Goal: Task Accomplishment & Management: Use online tool/utility

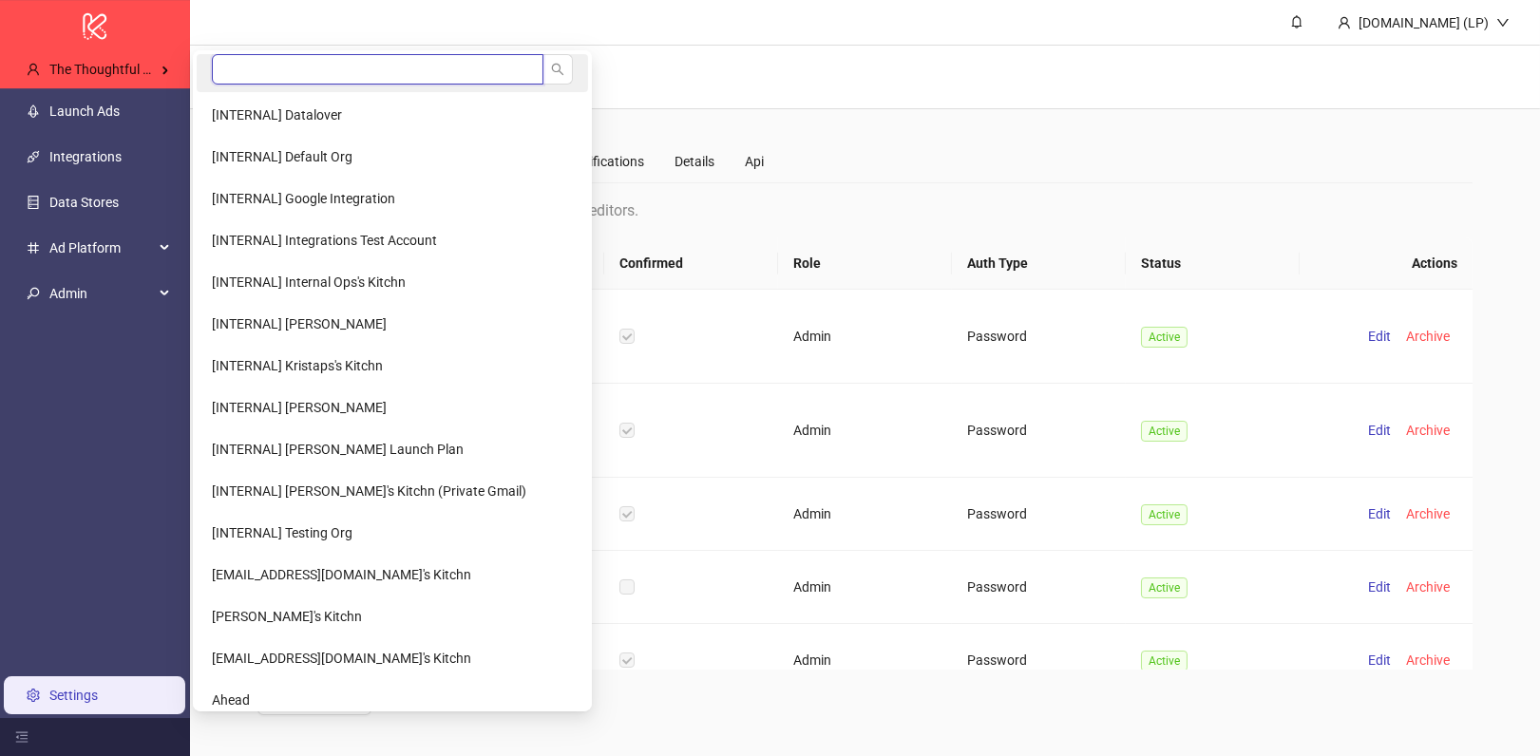
click at [242, 67] on input "search" at bounding box center [378, 69] width 332 height 30
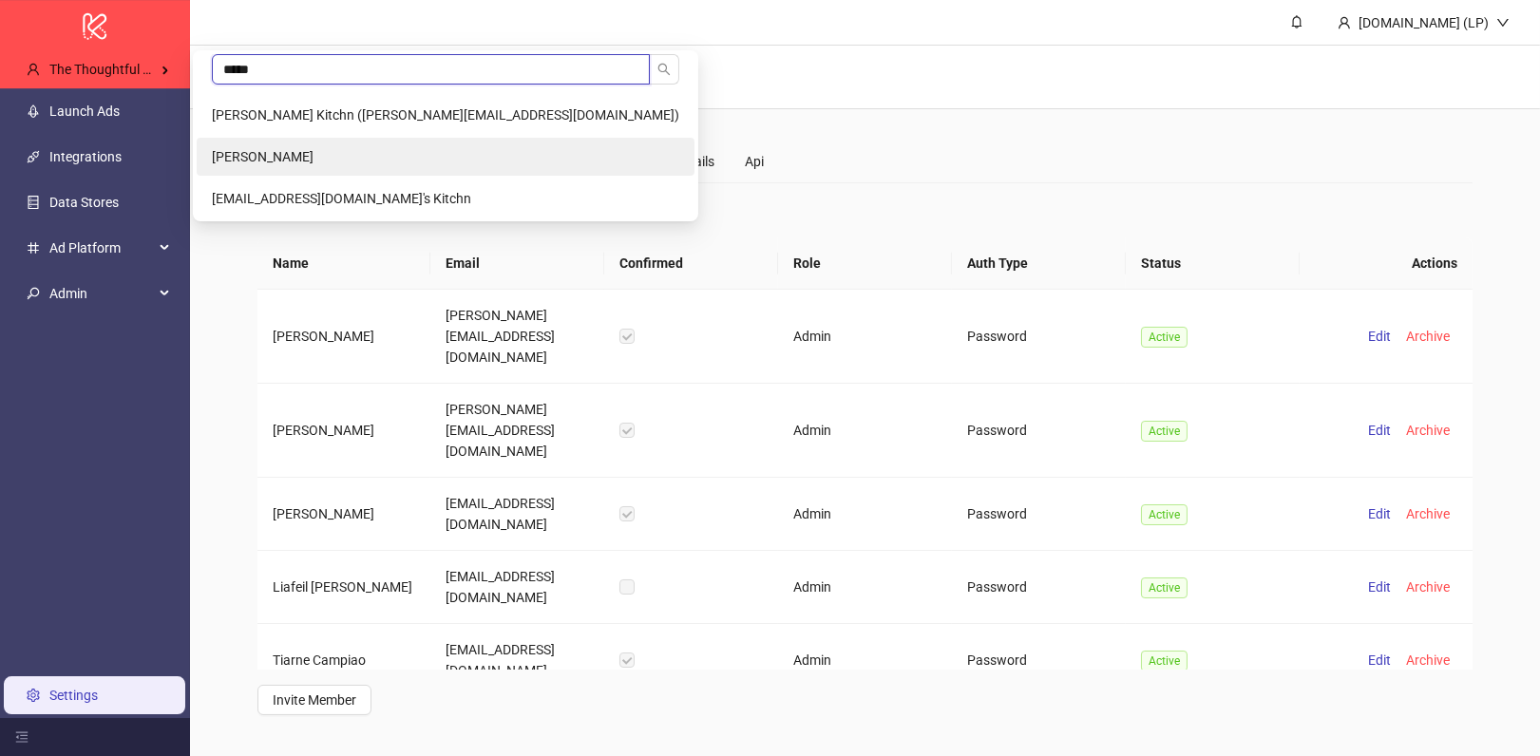
type input "*****"
click at [278, 150] on li "La Cadette" at bounding box center [446, 157] width 498 height 38
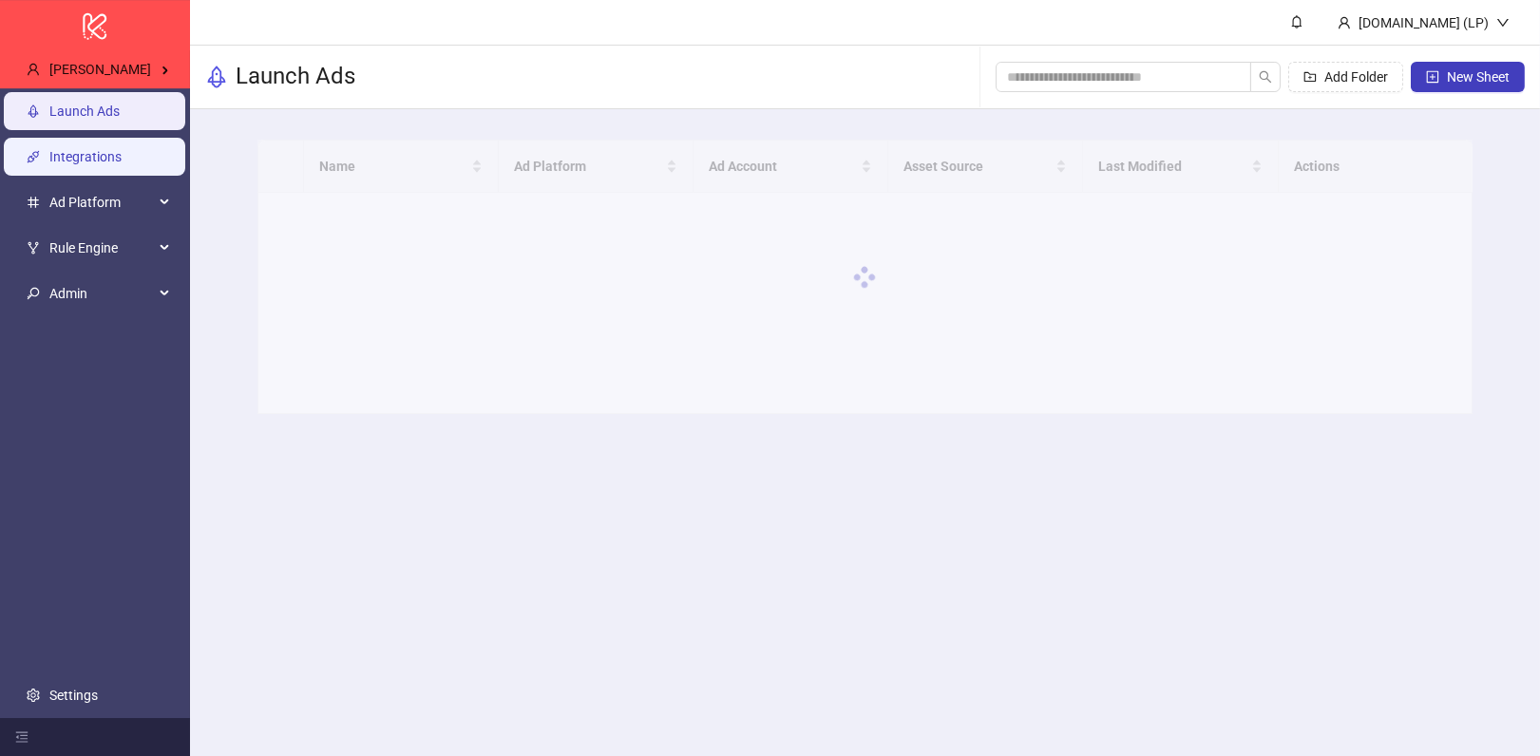
click at [83, 164] on link "Integrations" at bounding box center [85, 156] width 72 height 15
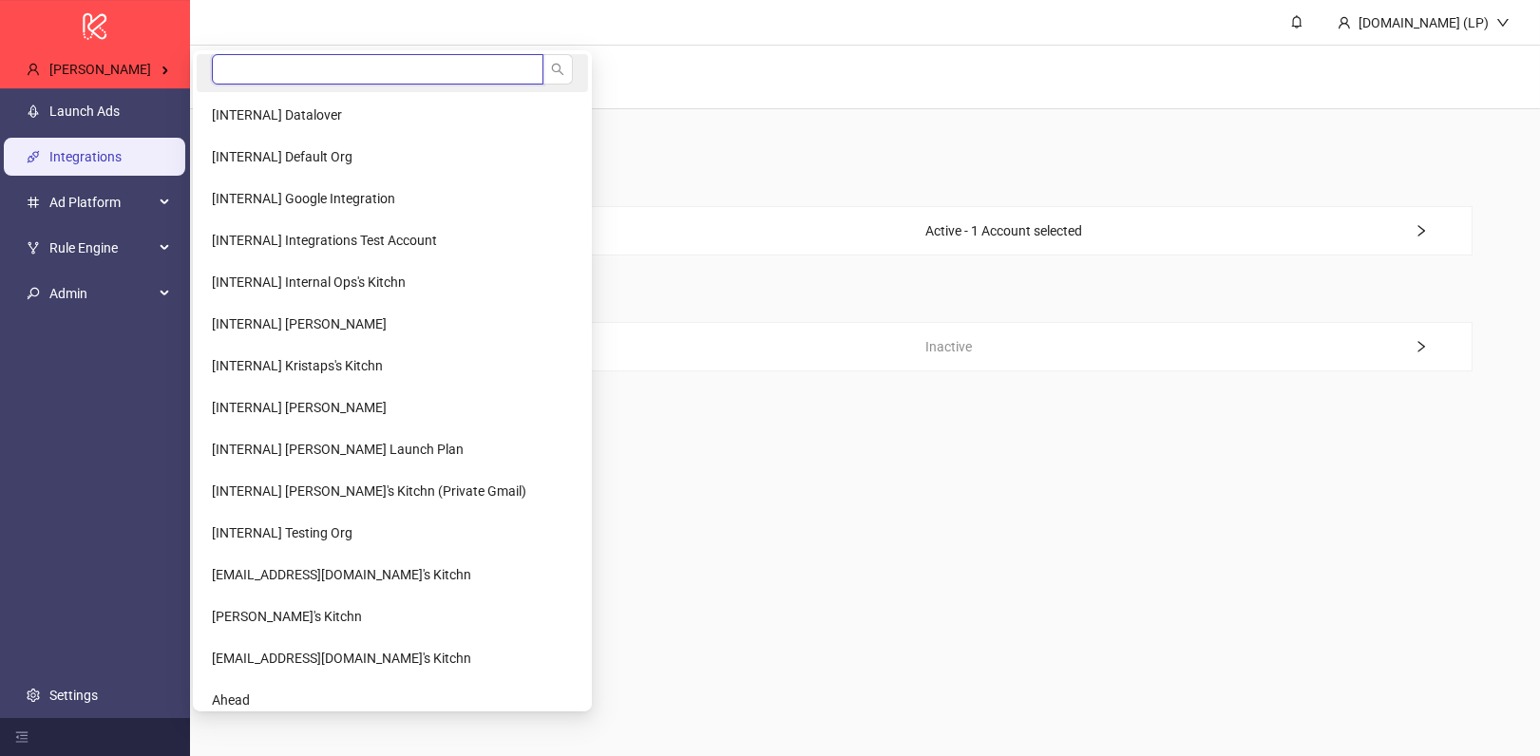
click at [234, 63] on input "search" at bounding box center [378, 69] width 332 height 30
type input "*********"
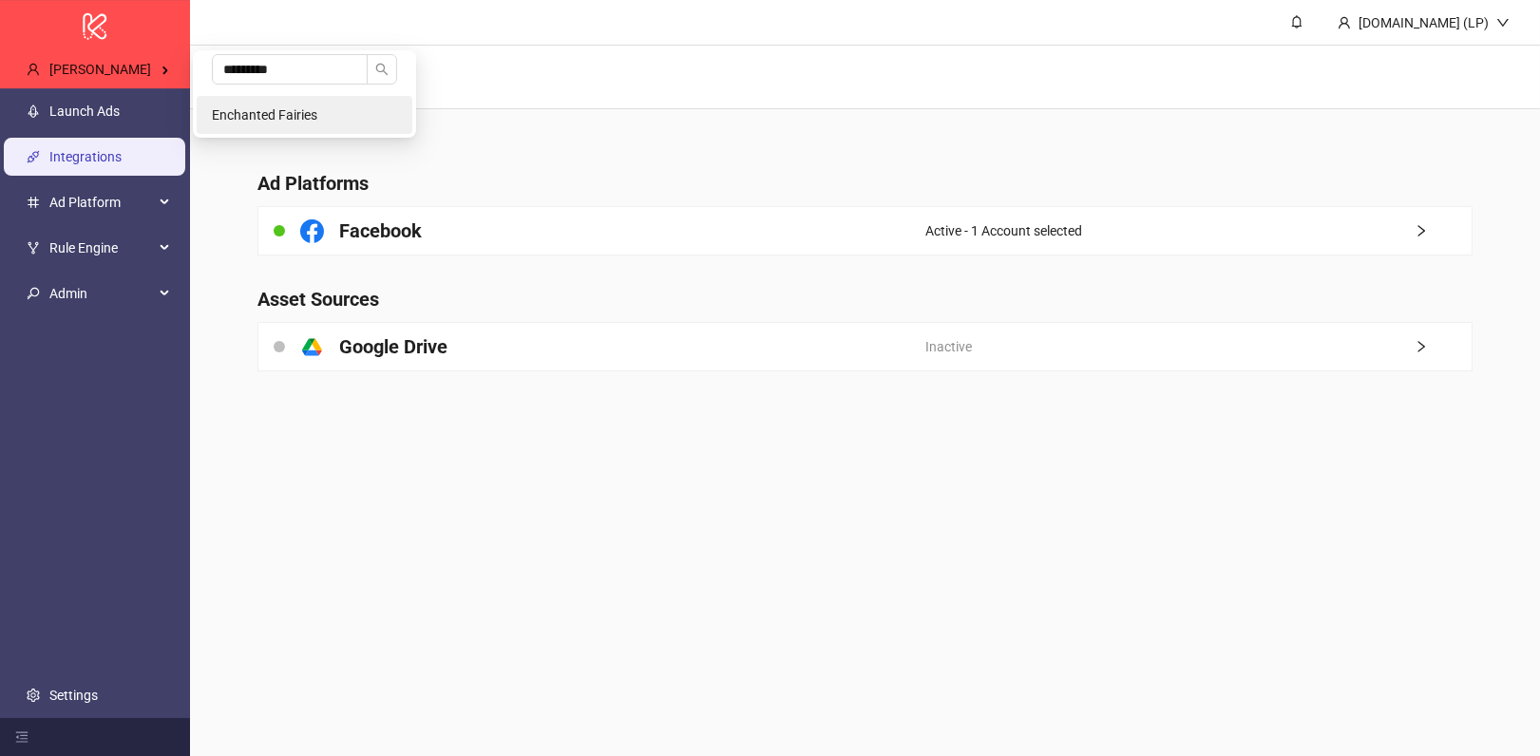
click at [276, 103] on li "Enchanted Fairies" at bounding box center [305, 115] width 216 height 38
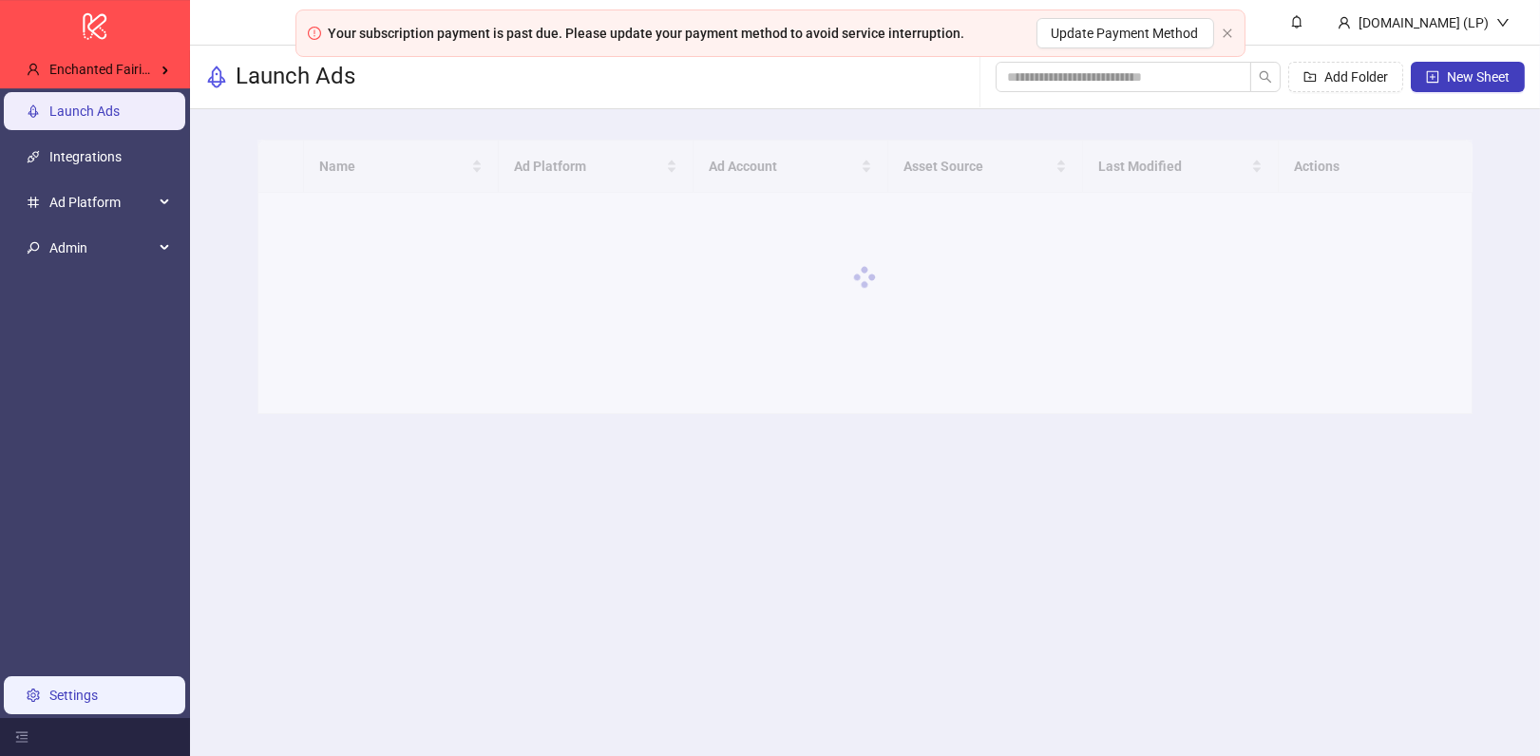
click at [98, 697] on link "Settings" at bounding box center [73, 695] width 48 height 15
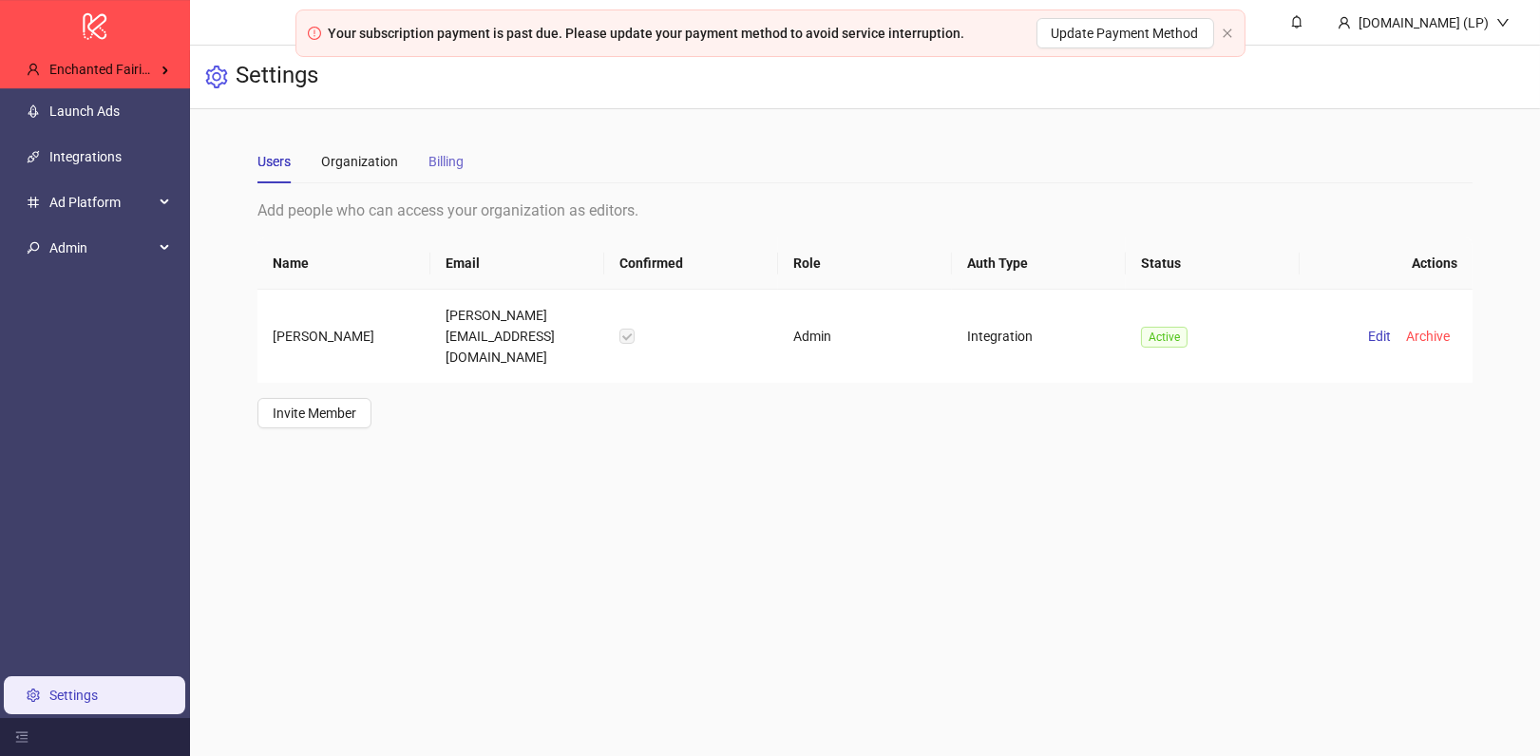
click at [441, 150] on div "Billing" at bounding box center [445, 162] width 35 height 44
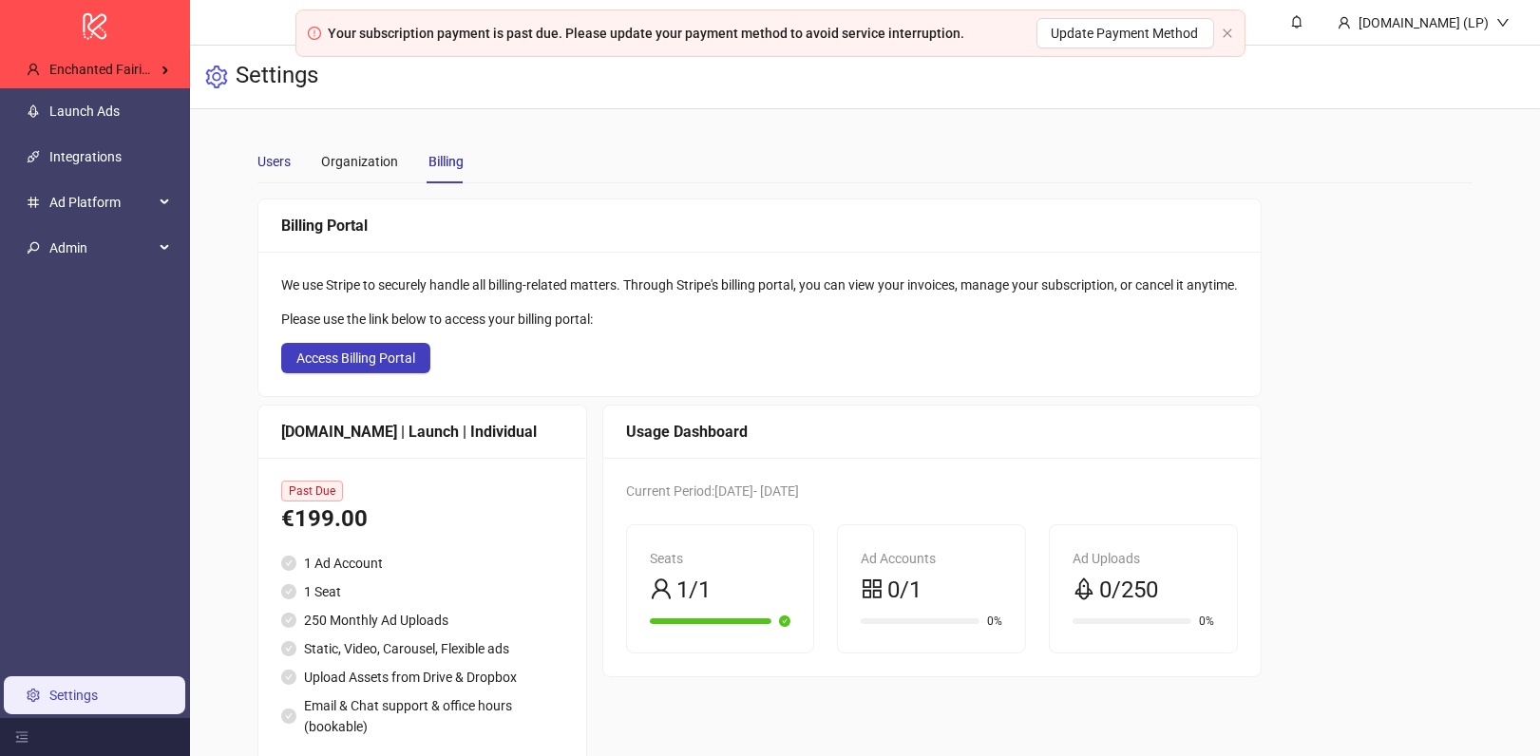
click at [273, 151] on div "Users" at bounding box center [273, 161] width 33 height 21
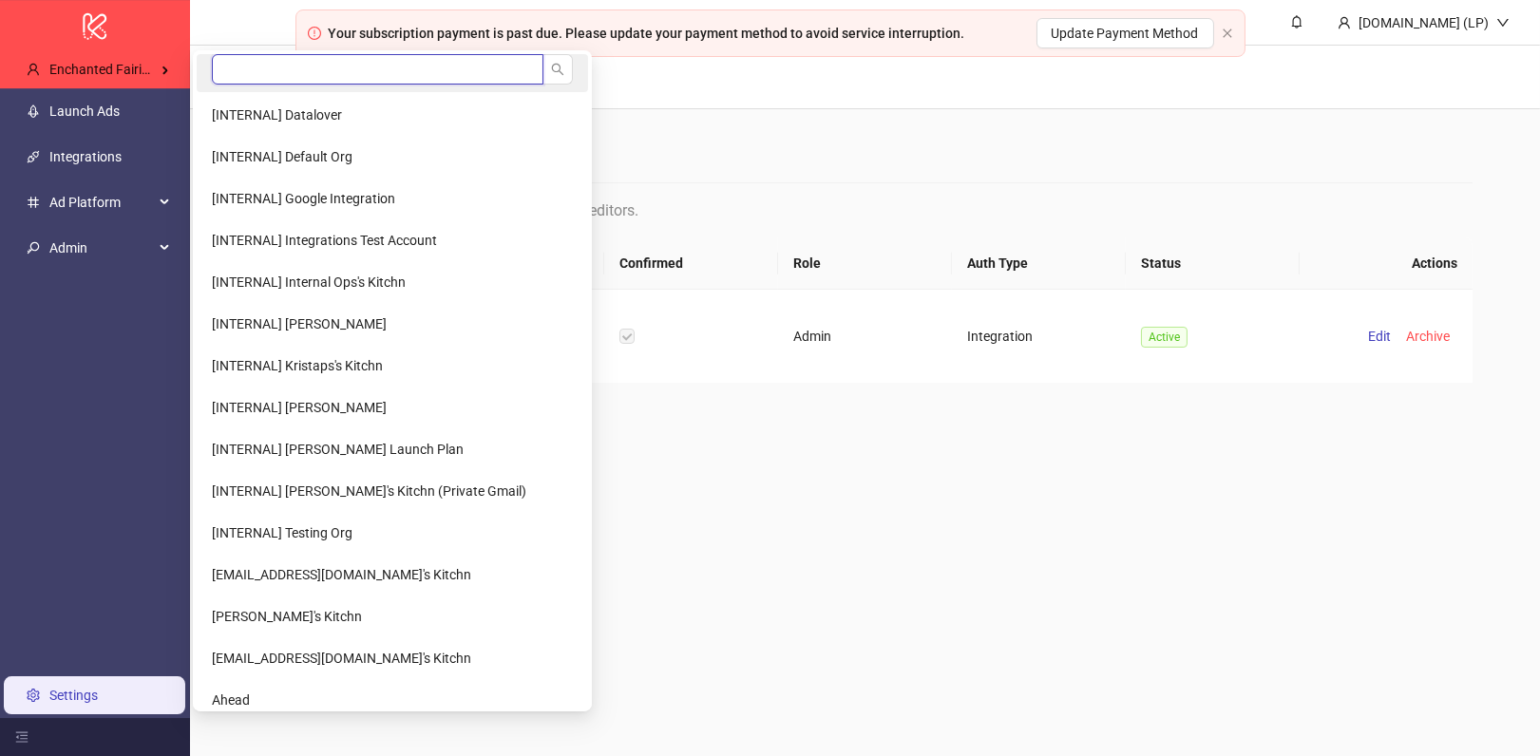
click at [254, 78] on input "search" at bounding box center [378, 69] width 332 height 30
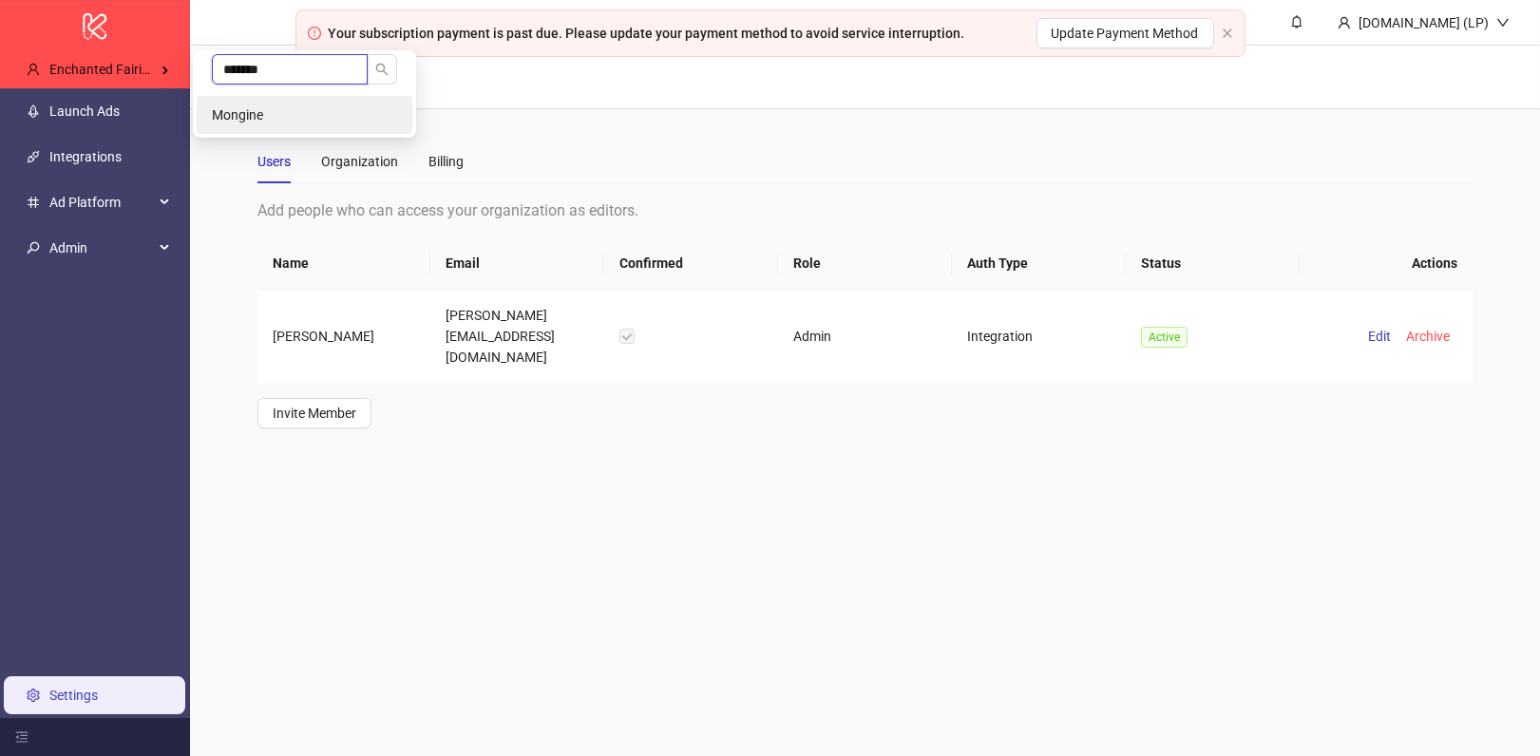
type input "*******"
click at [232, 100] on li "Mongine" at bounding box center [305, 115] width 216 height 38
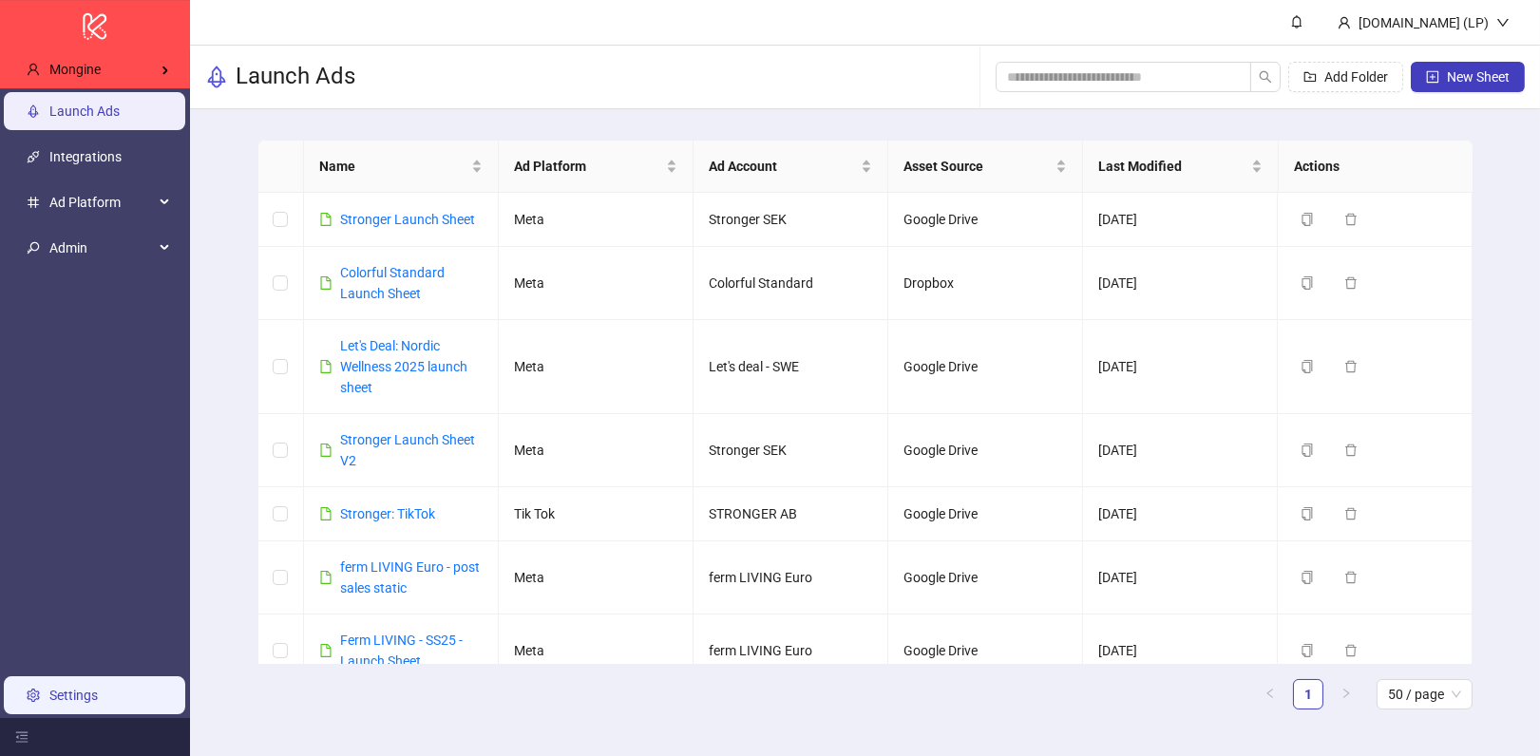
click at [98, 688] on link "Settings" at bounding box center [73, 695] width 48 height 15
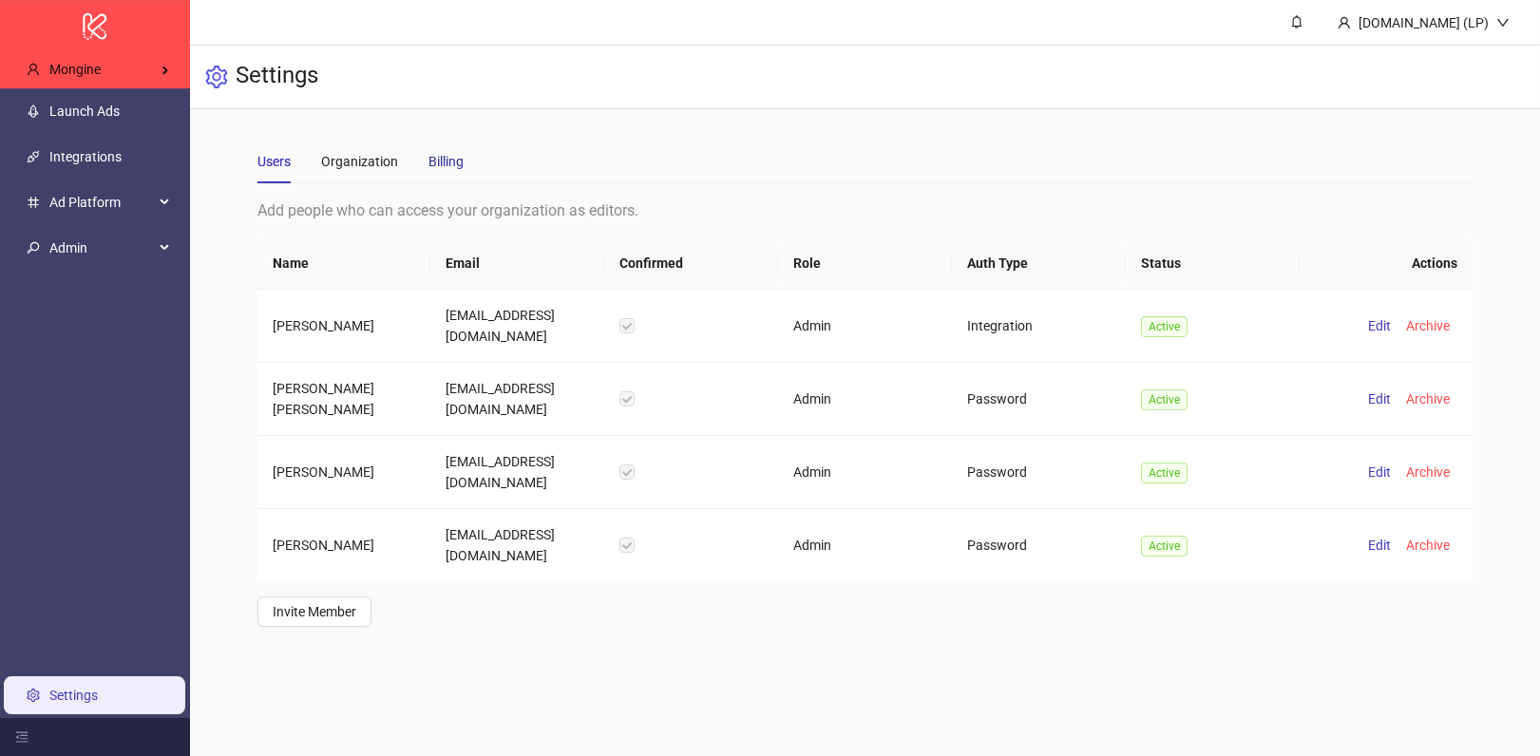
click at [437, 166] on div "Billing" at bounding box center [445, 161] width 35 height 21
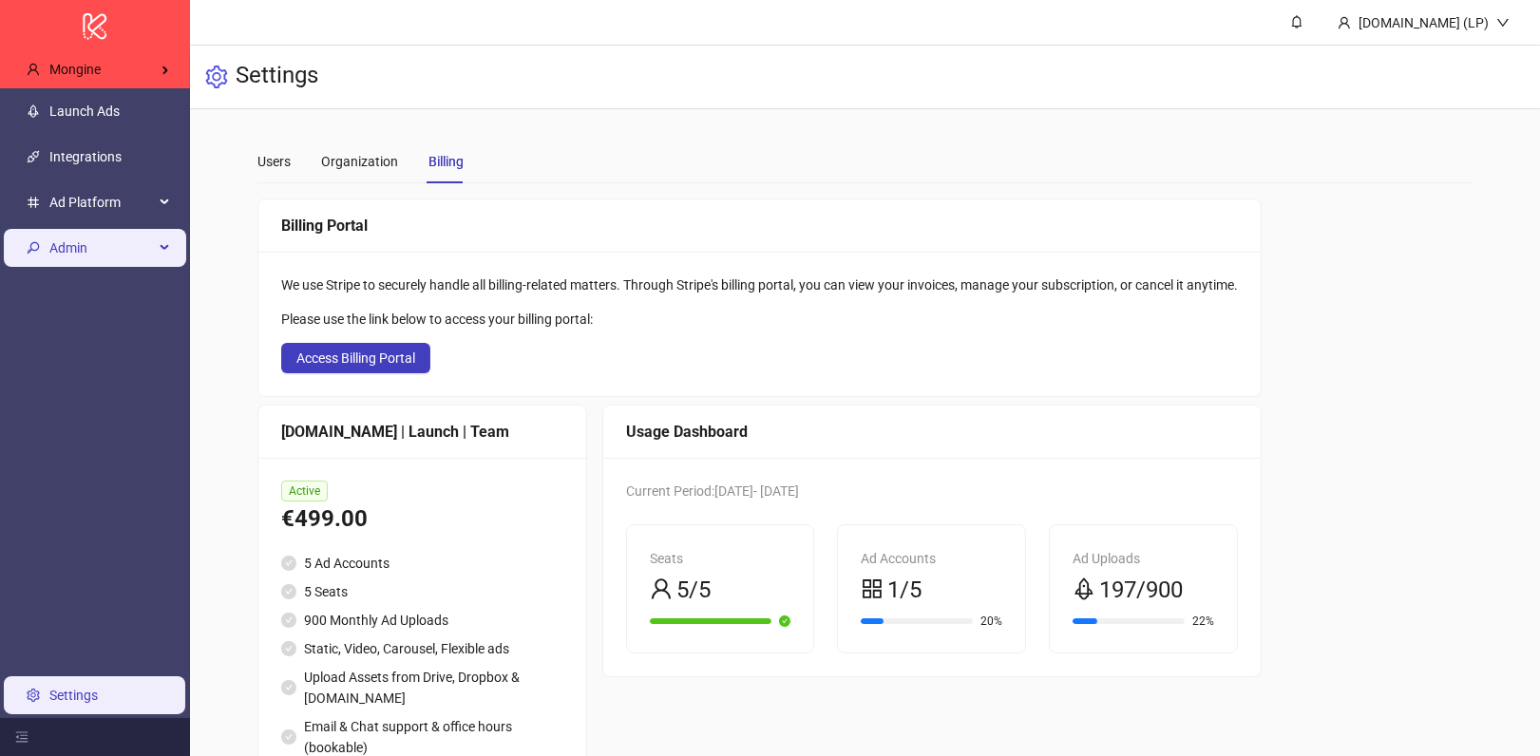
click at [130, 236] on span "Admin" at bounding box center [101, 248] width 105 height 38
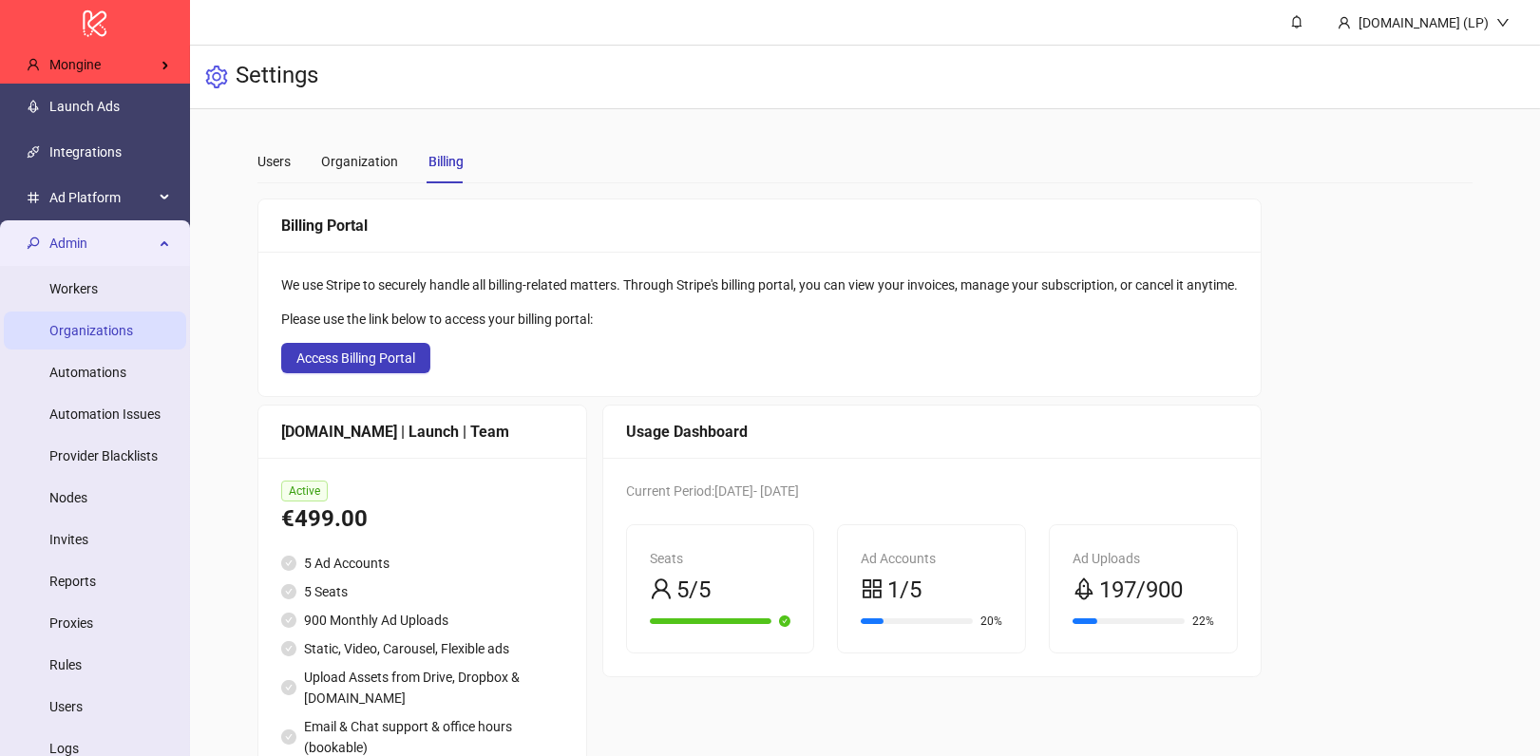
click at [115, 338] on link "Organizations" at bounding box center [91, 330] width 84 height 15
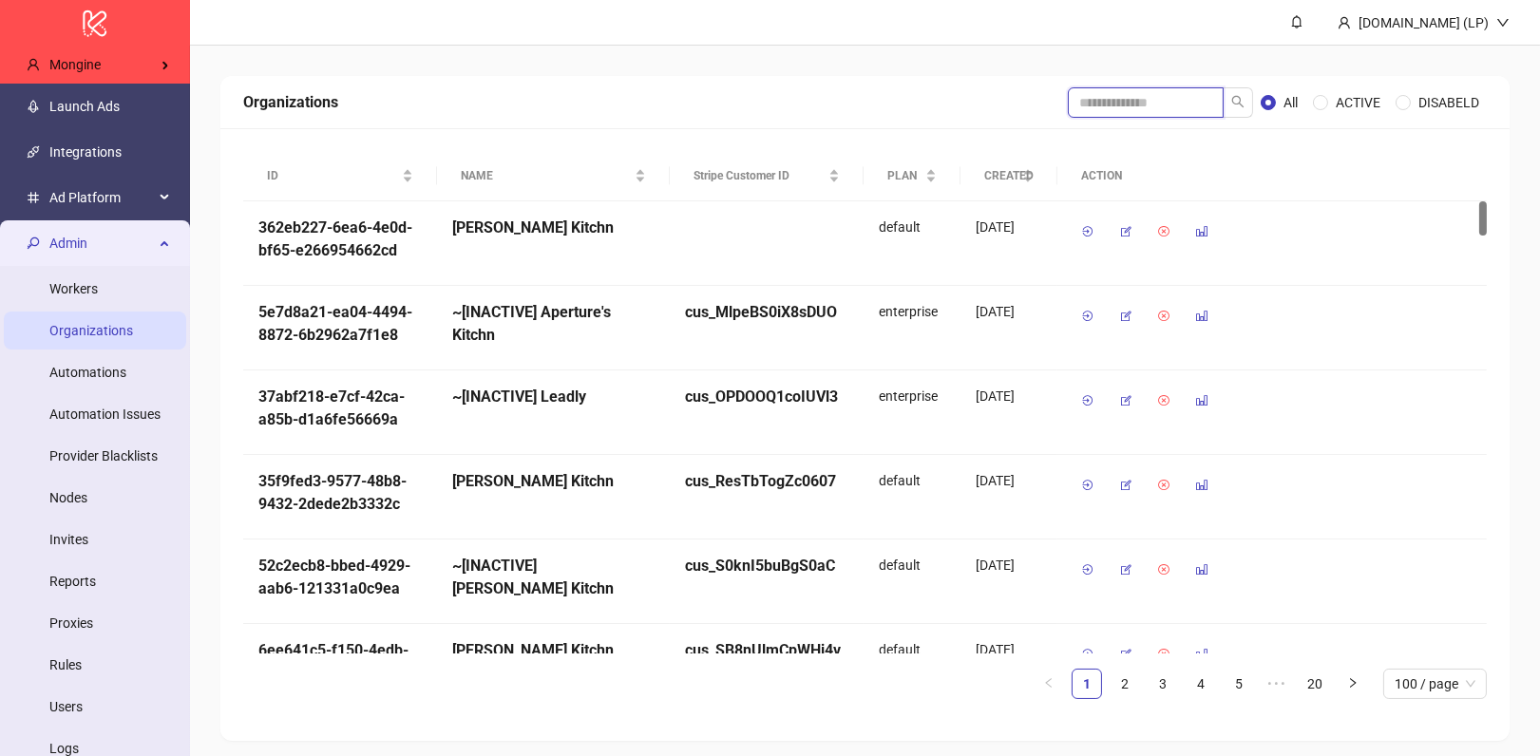
click at [1077, 98] on input "search" at bounding box center [1146, 102] width 156 height 30
type input "******"
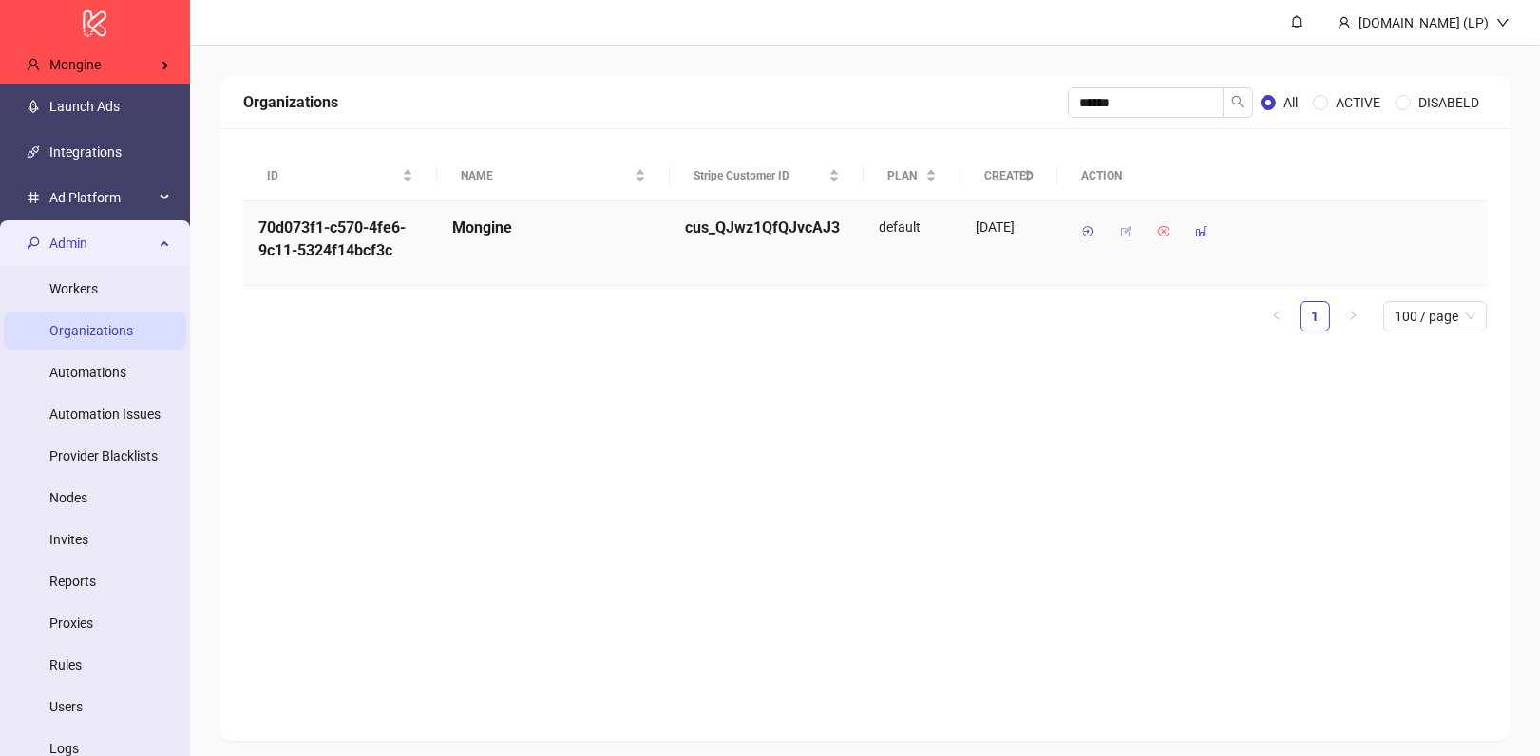
click at [1117, 228] on button "button" at bounding box center [1126, 232] width 30 height 30
click at [1133, 235] on button "button" at bounding box center [1126, 232] width 30 height 30
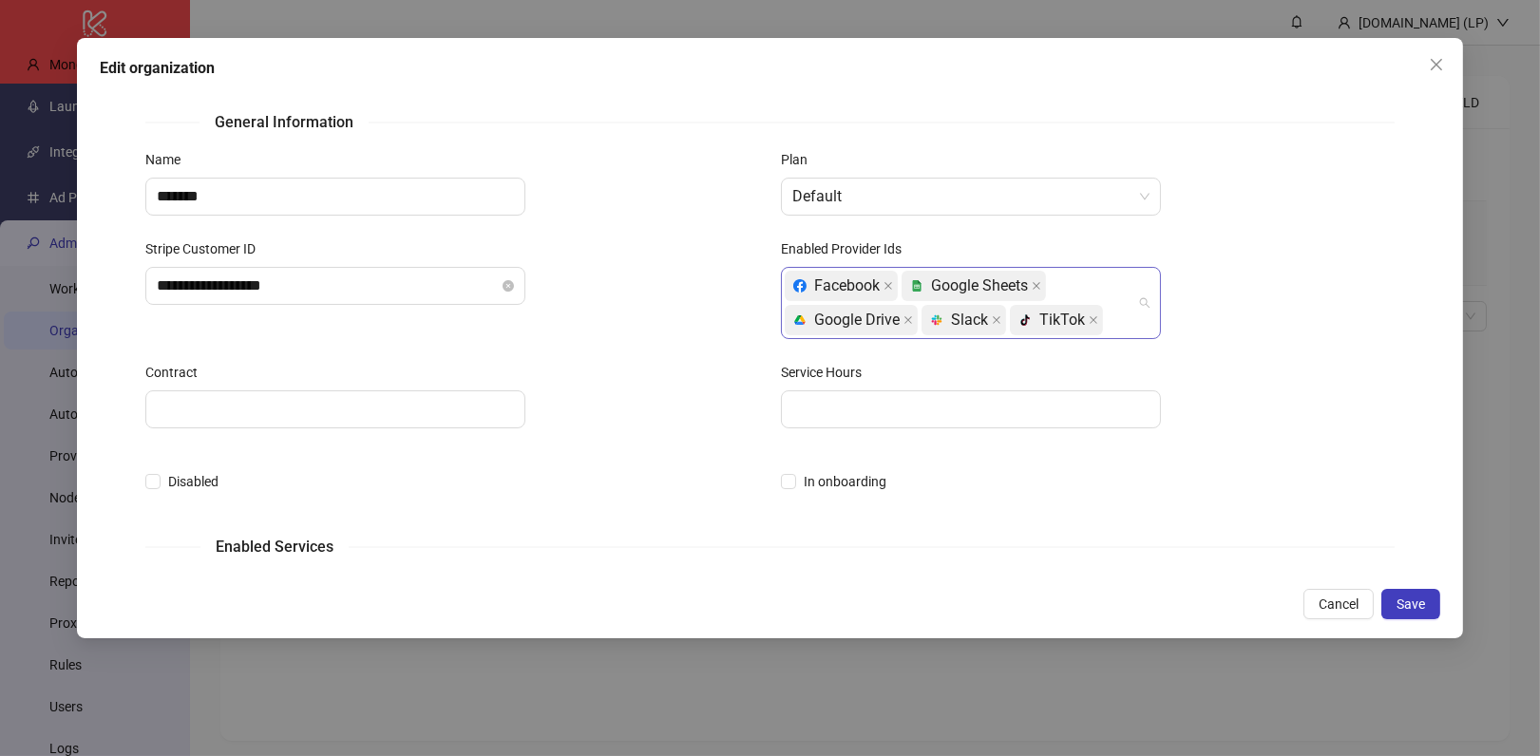
click at [1132, 331] on div "Facebook platform/google_sheets Google Sheets platform/google_drive Google Driv…" at bounding box center [961, 303] width 352 height 68
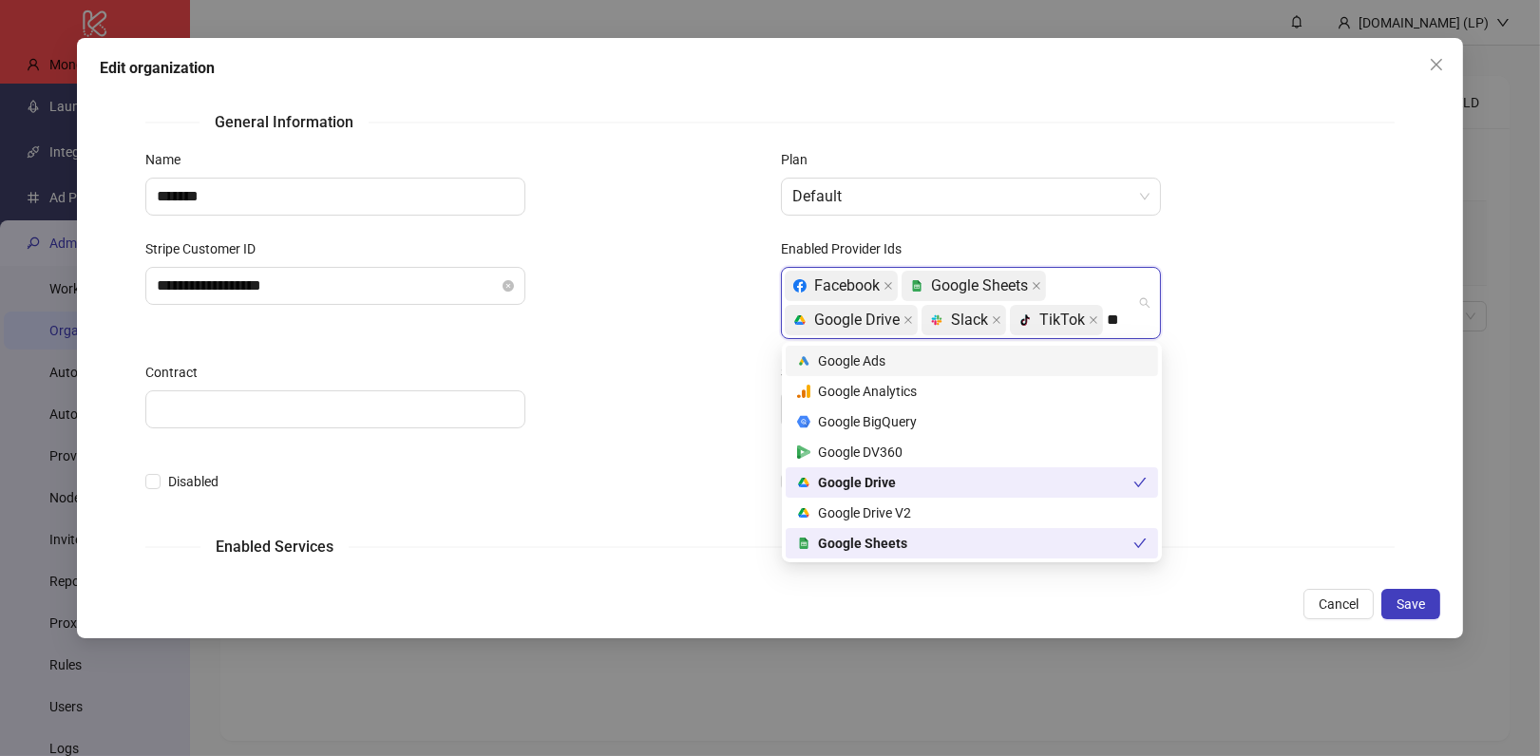
type input "***"
click at [1006, 500] on div "platform/google_drive Google Drive V2" at bounding box center [972, 513] width 372 height 30
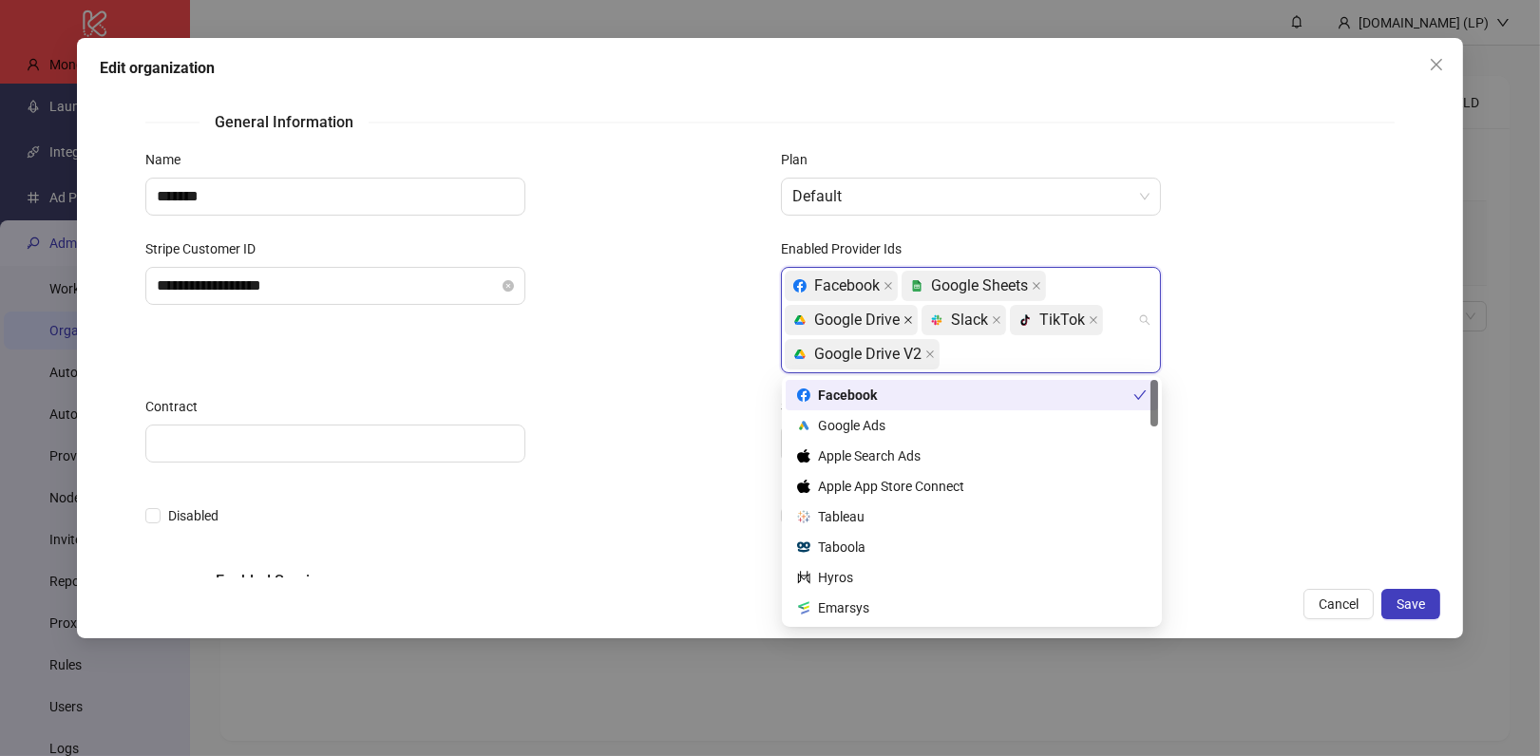
click at [908, 315] on icon "close" at bounding box center [909, 320] width 10 height 10
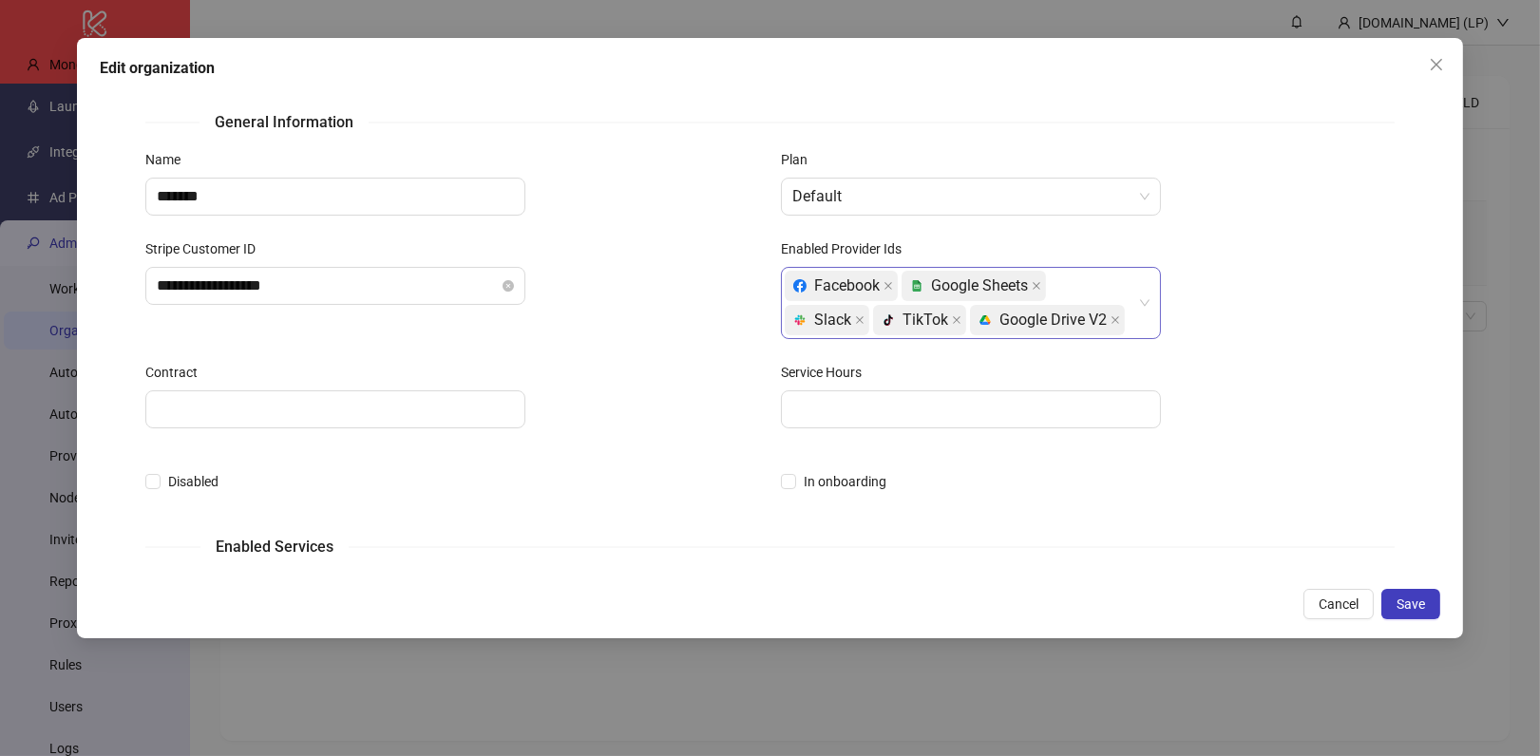
click at [1404, 432] on div "Service Hours" at bounding box center [1088, 406] width 636 height 89
click at [1418, 607] on span "Save" at bounding box center [1411, 604] width 29 height 15
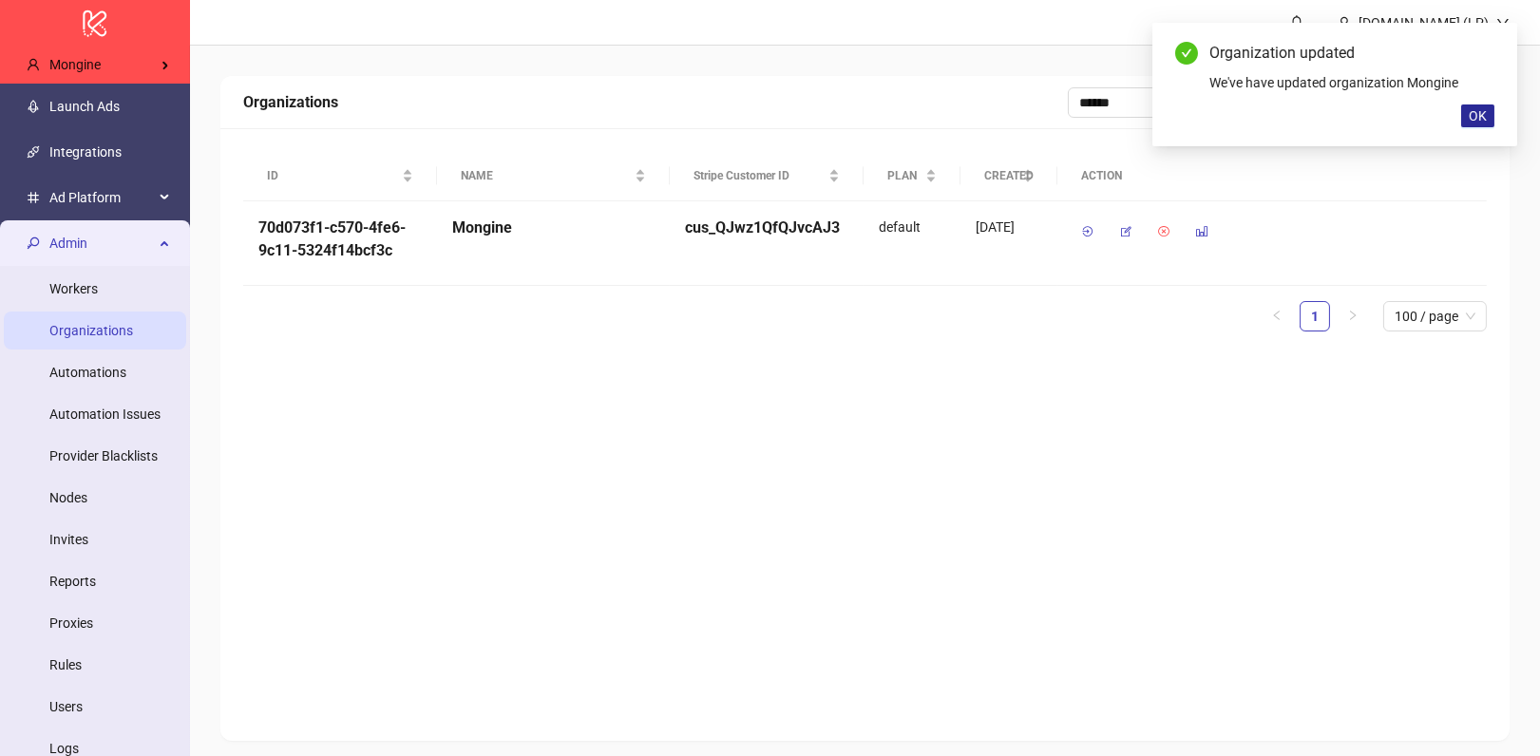
click at [1488, 124] on button "OK" at bounding box center [1477, 116] width 33 height 23
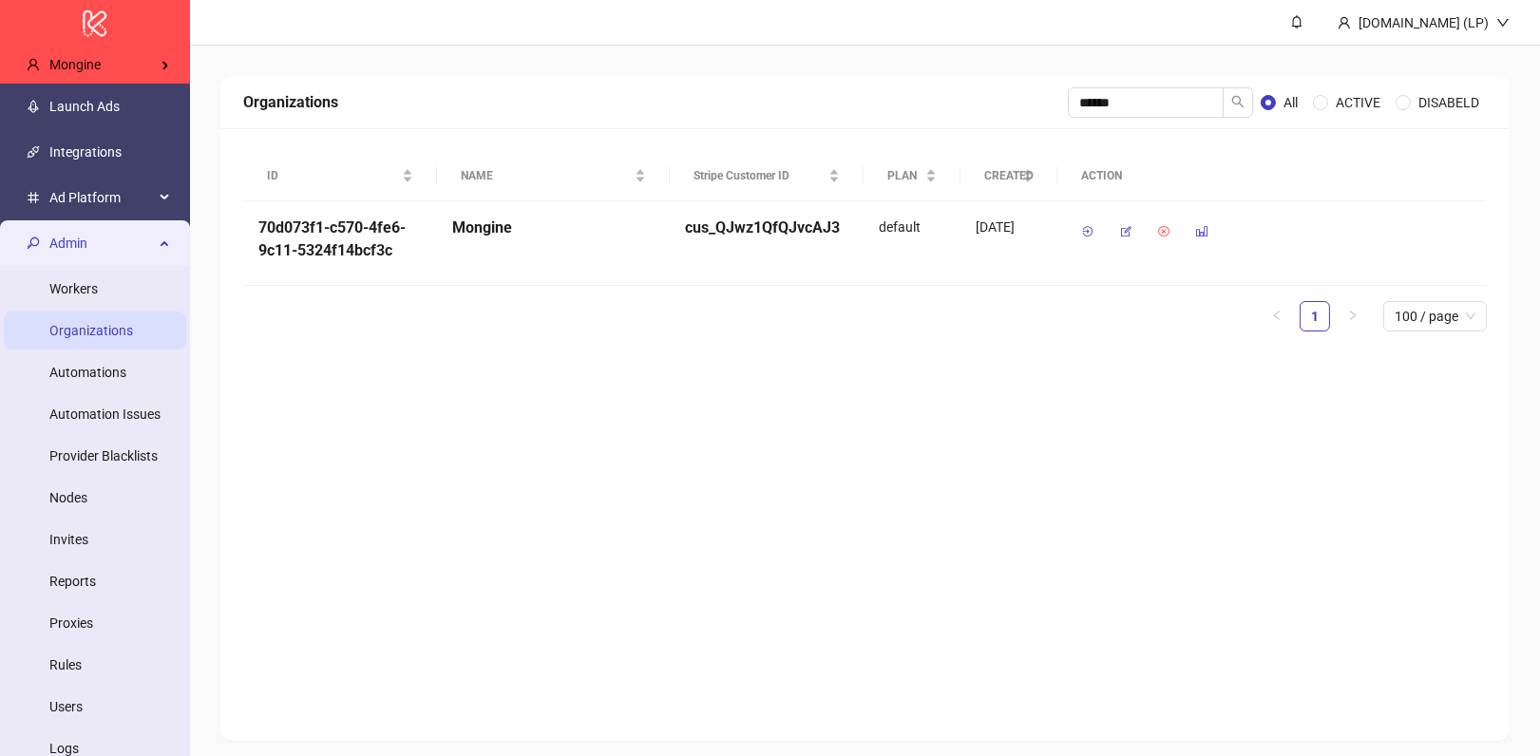
click at [98, 228] on span "Admin" at bounding box center [101, 243] width 105 height 38
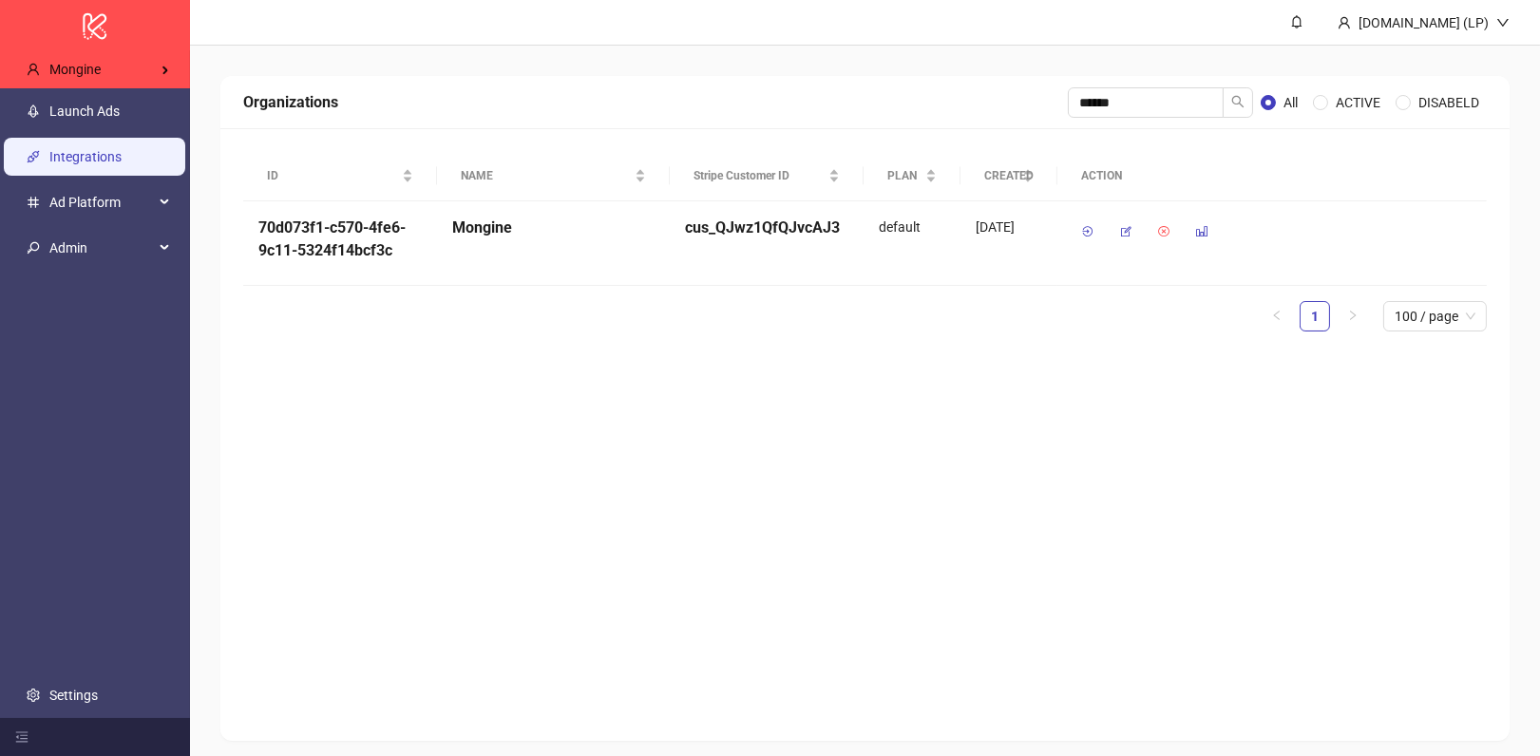
click at [107, 164] on link "Integrations" at bounding box center [85, 156] width 72 height 15
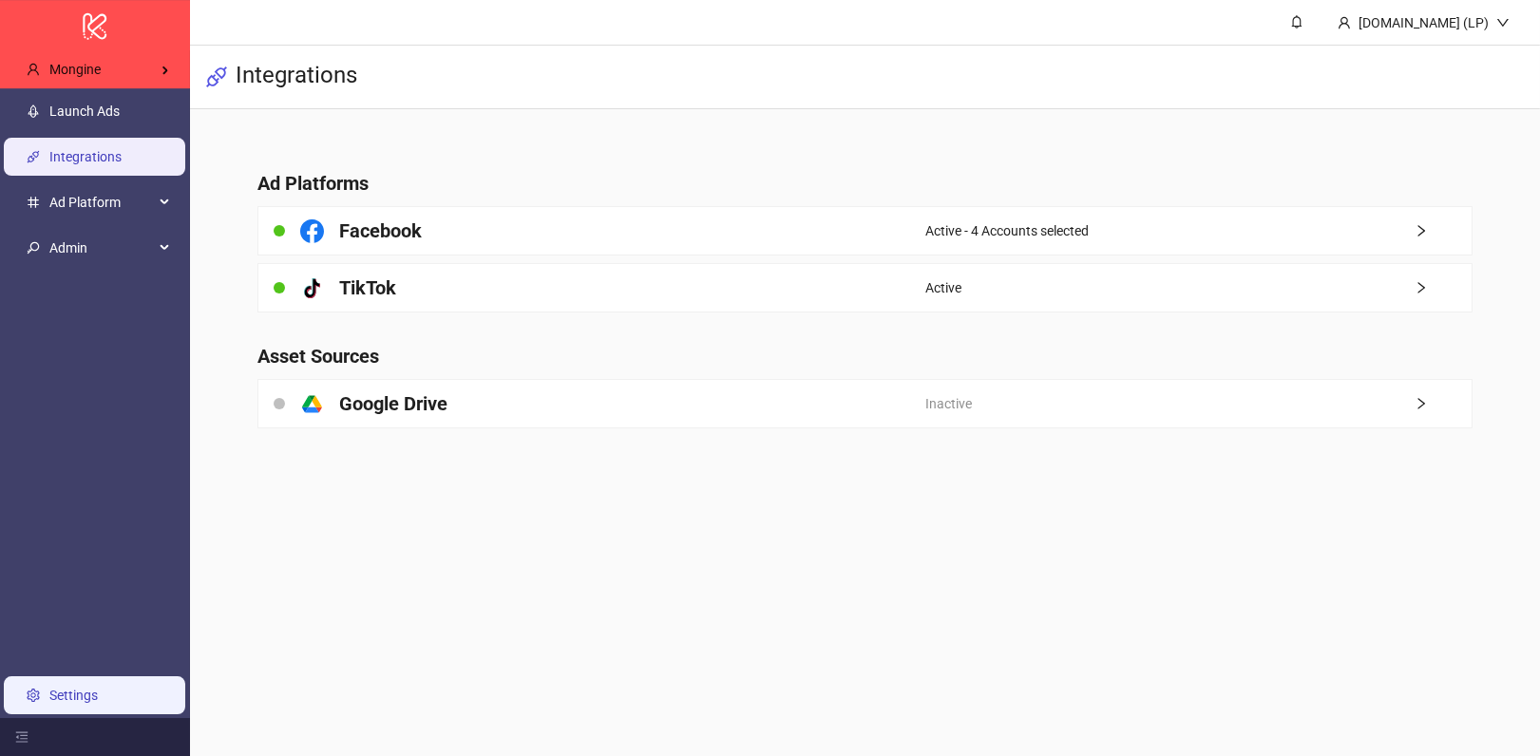
click at [84, 691] on link "Settings" at bounding box center [73, 695] width 48 height 15
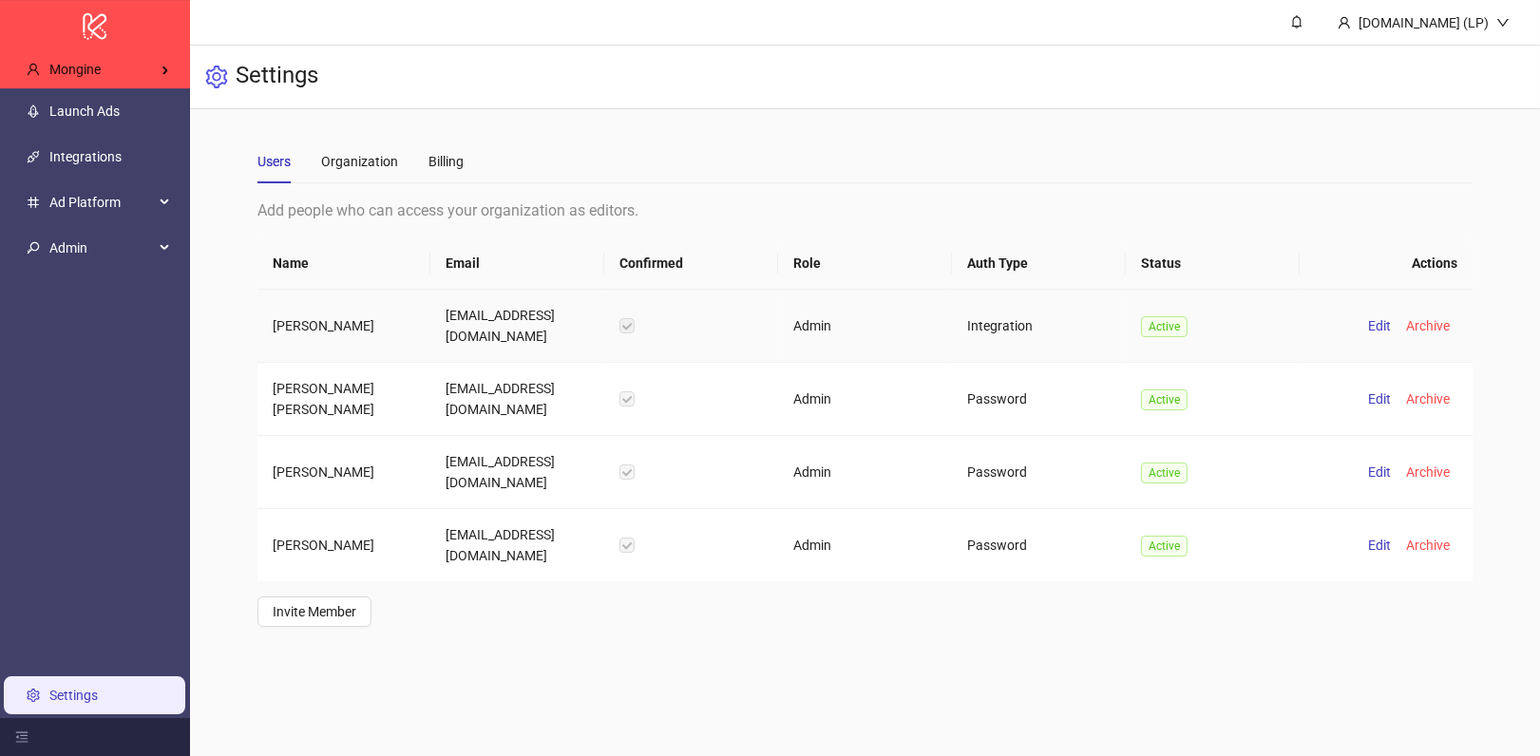
click at [456, 314] on td "ck@mongine.io" at bounding box center [517, 326] width 174 height 73
copy td "ck@mongine.io"
click at [452, 381] on td "hca@mongine.io" at bounding box center [517, 399] width 174 height 73
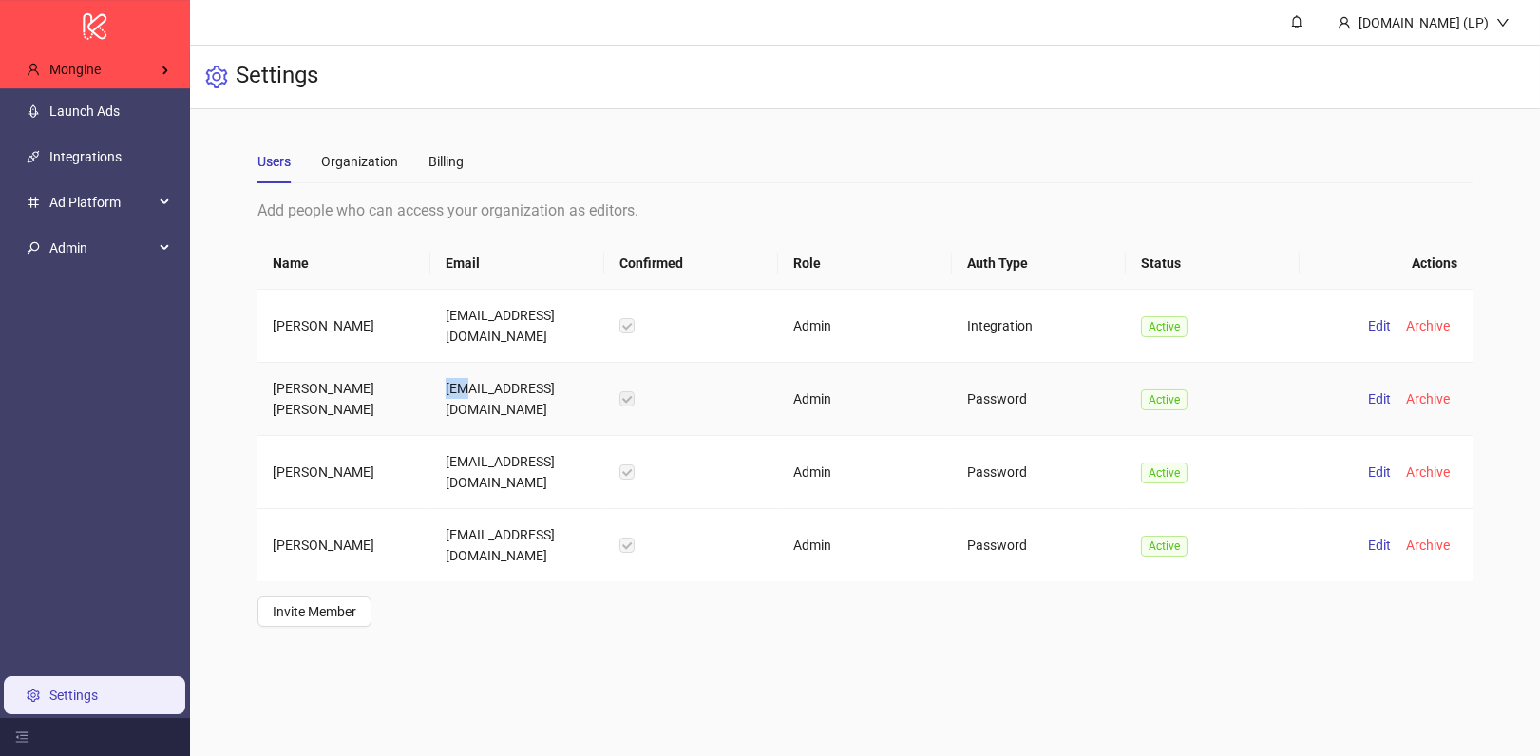
click at [452, 381] on td "hca@mongine.io" at bounding box center [517, 399] width 174 height 73
copy td "hca@mongine.io"
click at [472, 445] on td "nc@mongine.io" at bounding box center [517, 472] width 174 height 73
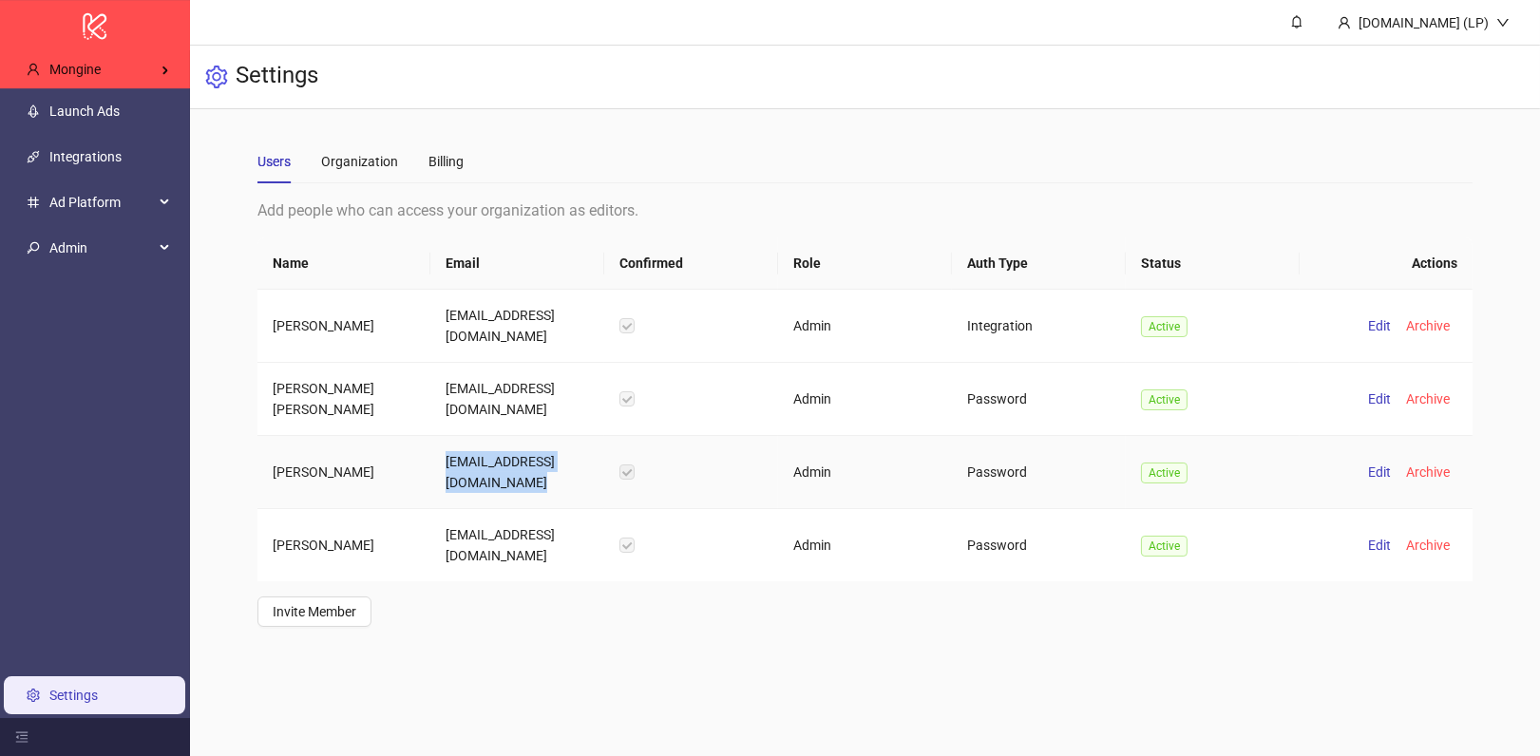
click at [472, 445] on td "nc@mongine.io" at bounding box center [517, 472] width 174 height 73
copy td "nc@mongine.io"
click at [479, 509] on td "awe@mongine.io" at bounding box center [517, 545] width 174 height 72
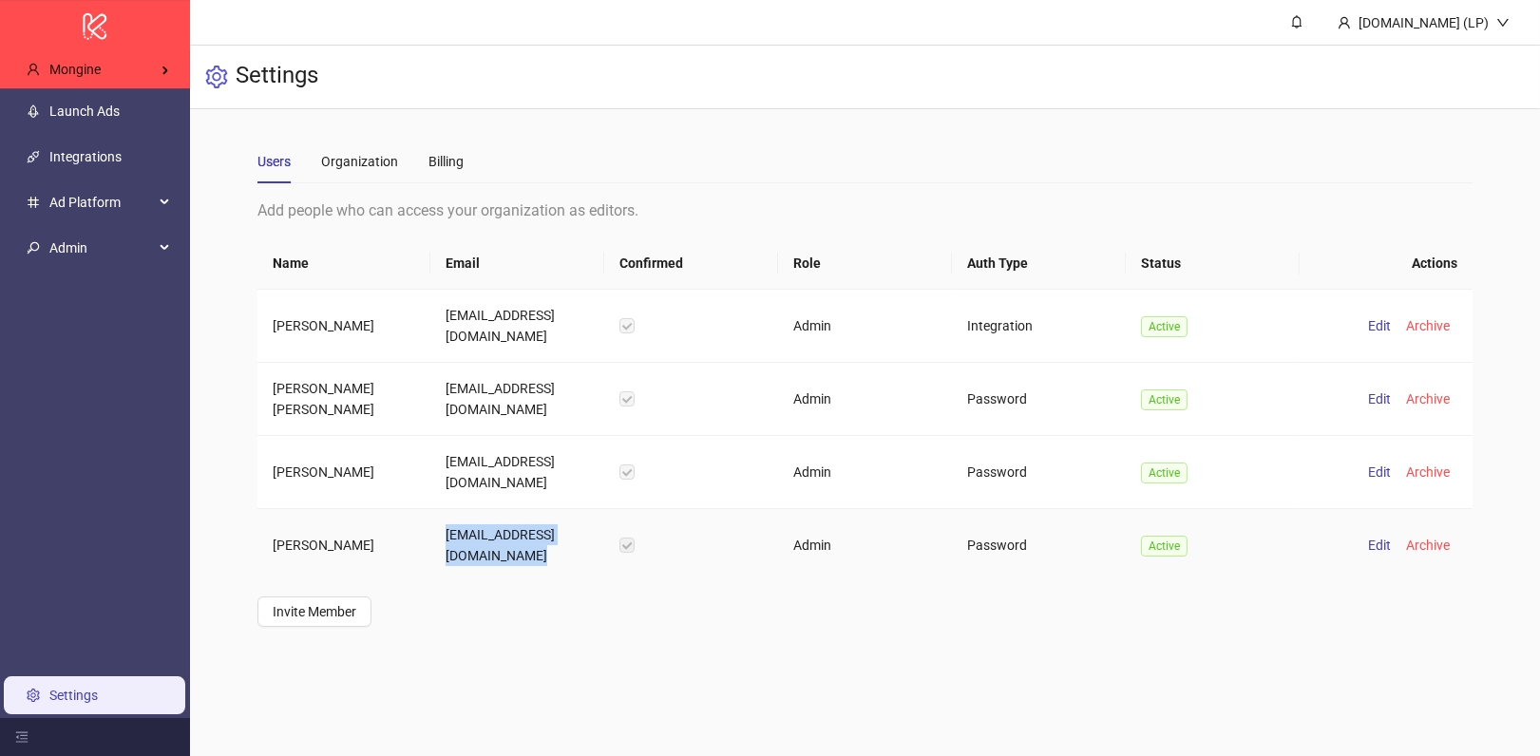
copy td "awe@mongine.io"
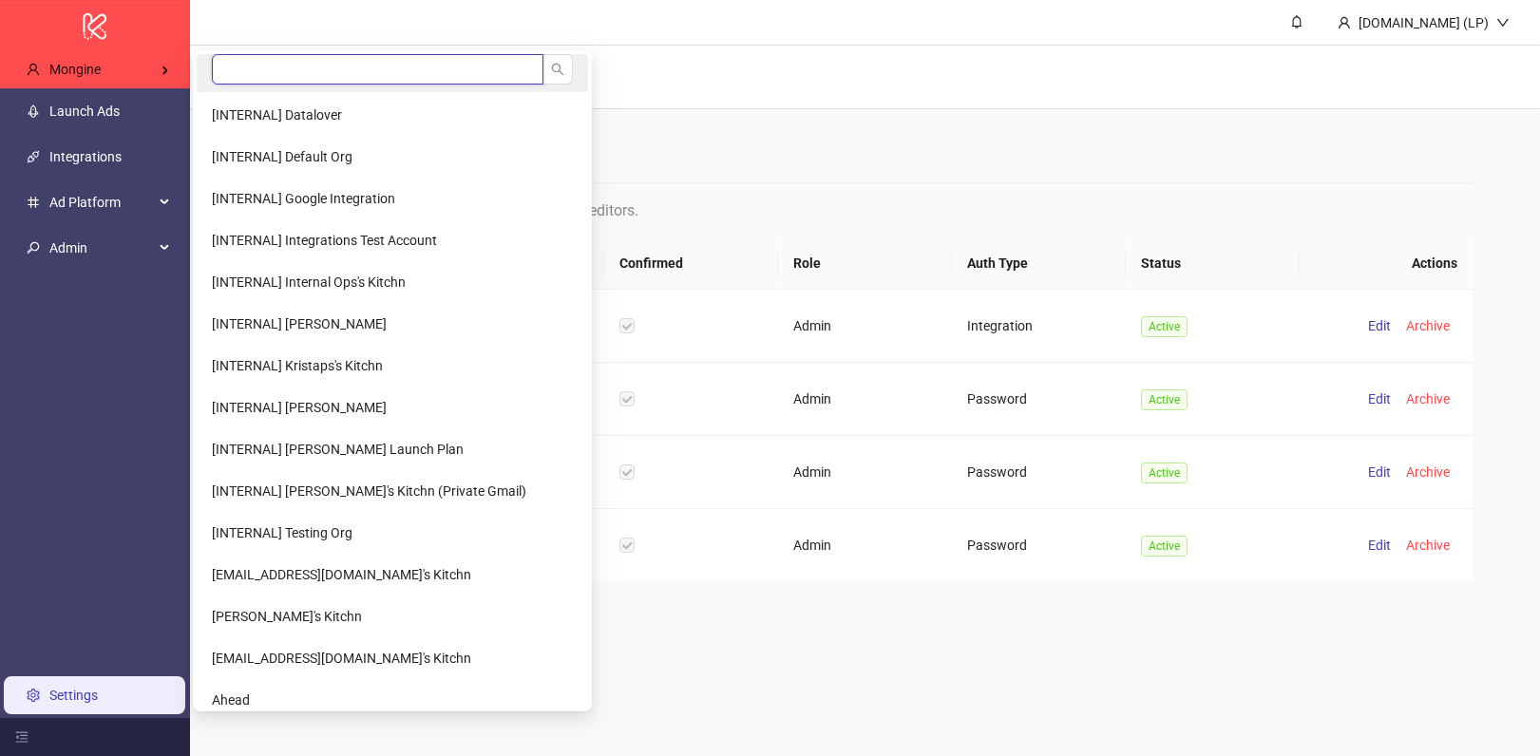
click at [279, 66] on input "search" at bounding box center [378, 69] width 332 height 30
type input "*****"
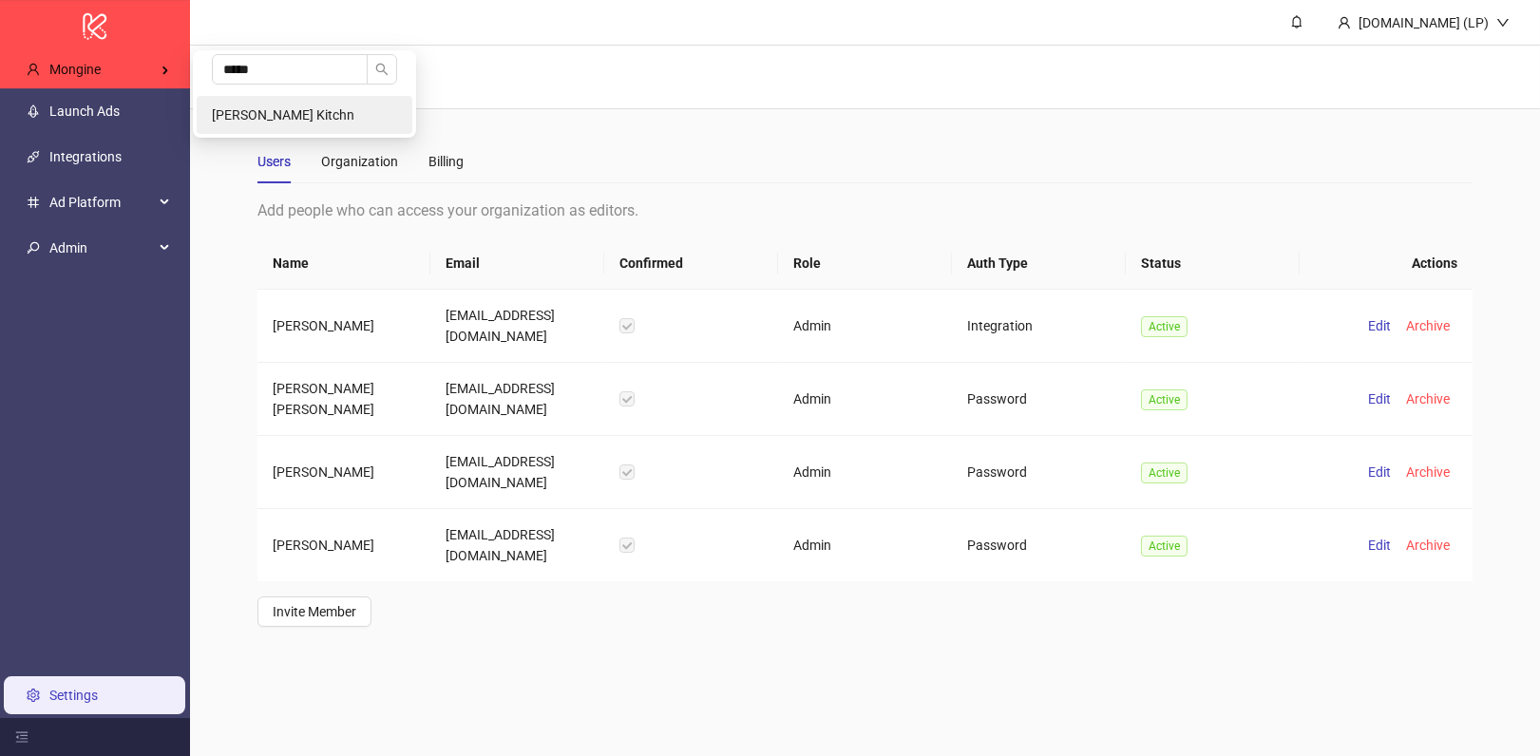
click at [227, 107] on span "Bryan Cano's Kitchn" at bounding box center [283, 114] width 143 height 15
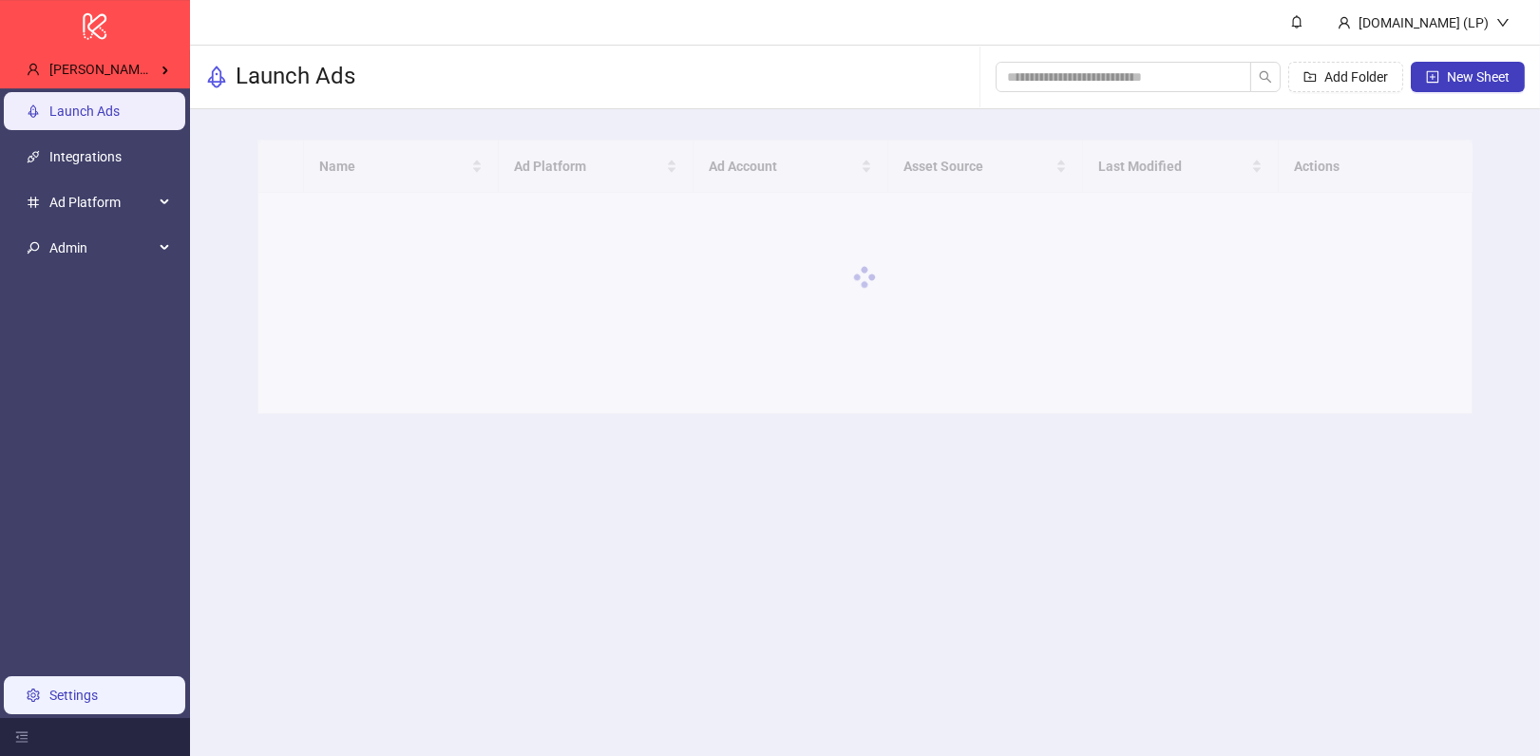
click at [98, 703] on link "Settings" at bounding box center [73, 695] width 48 height 15
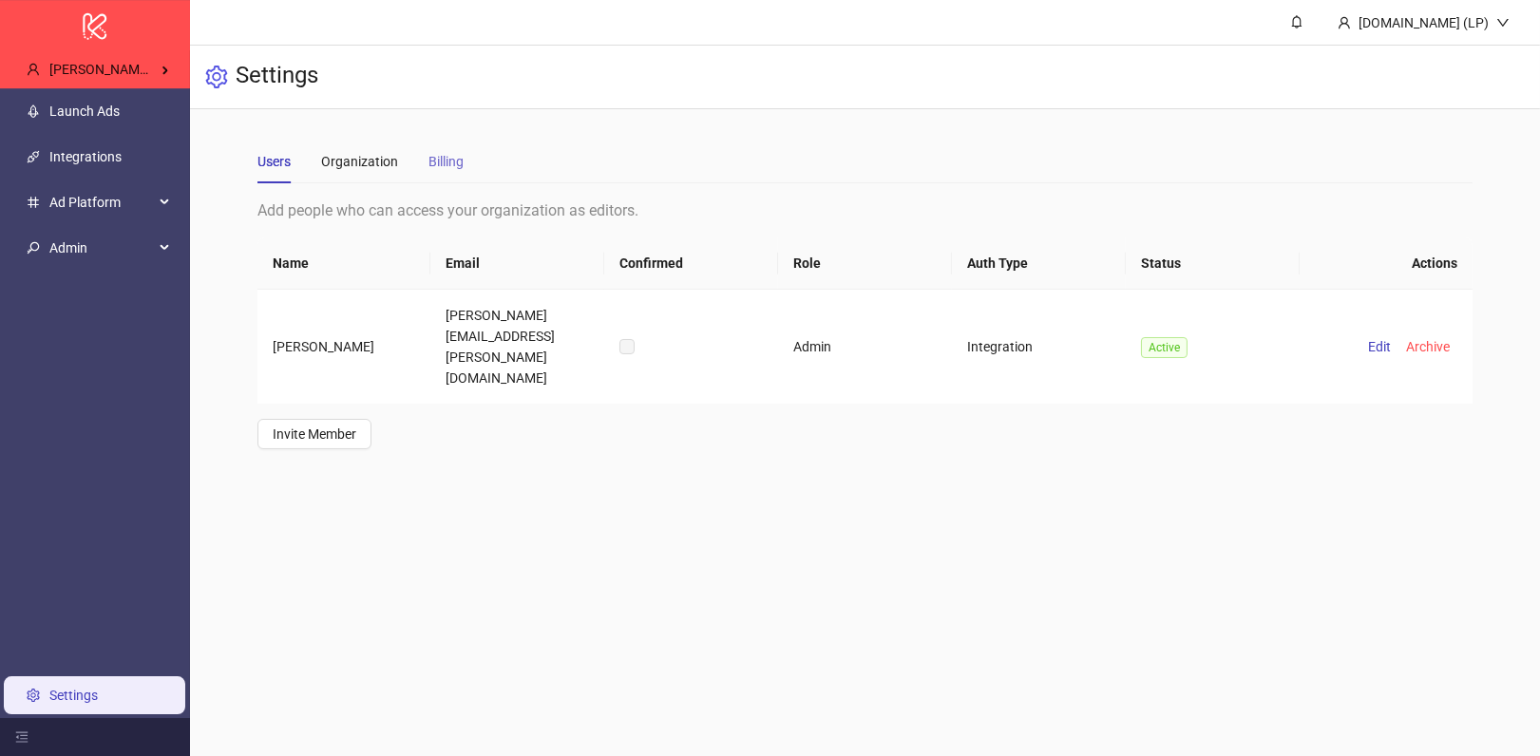
click at [453, 148] on div "Billing" at bounding box center [445, 162] width 35 height 44
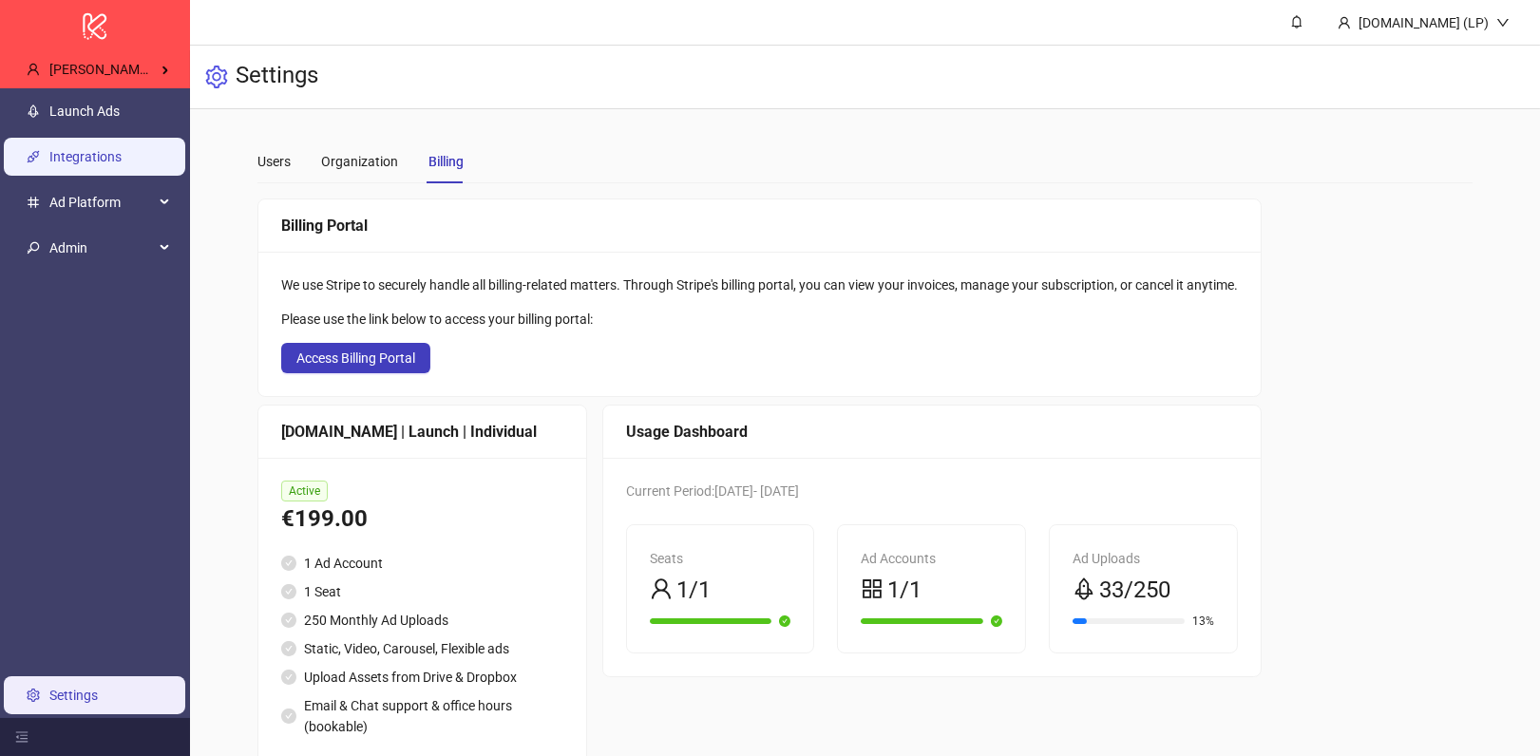
click at [122, 155] on link "Integrations" at bounding box center [85, 156] width 72 height 15
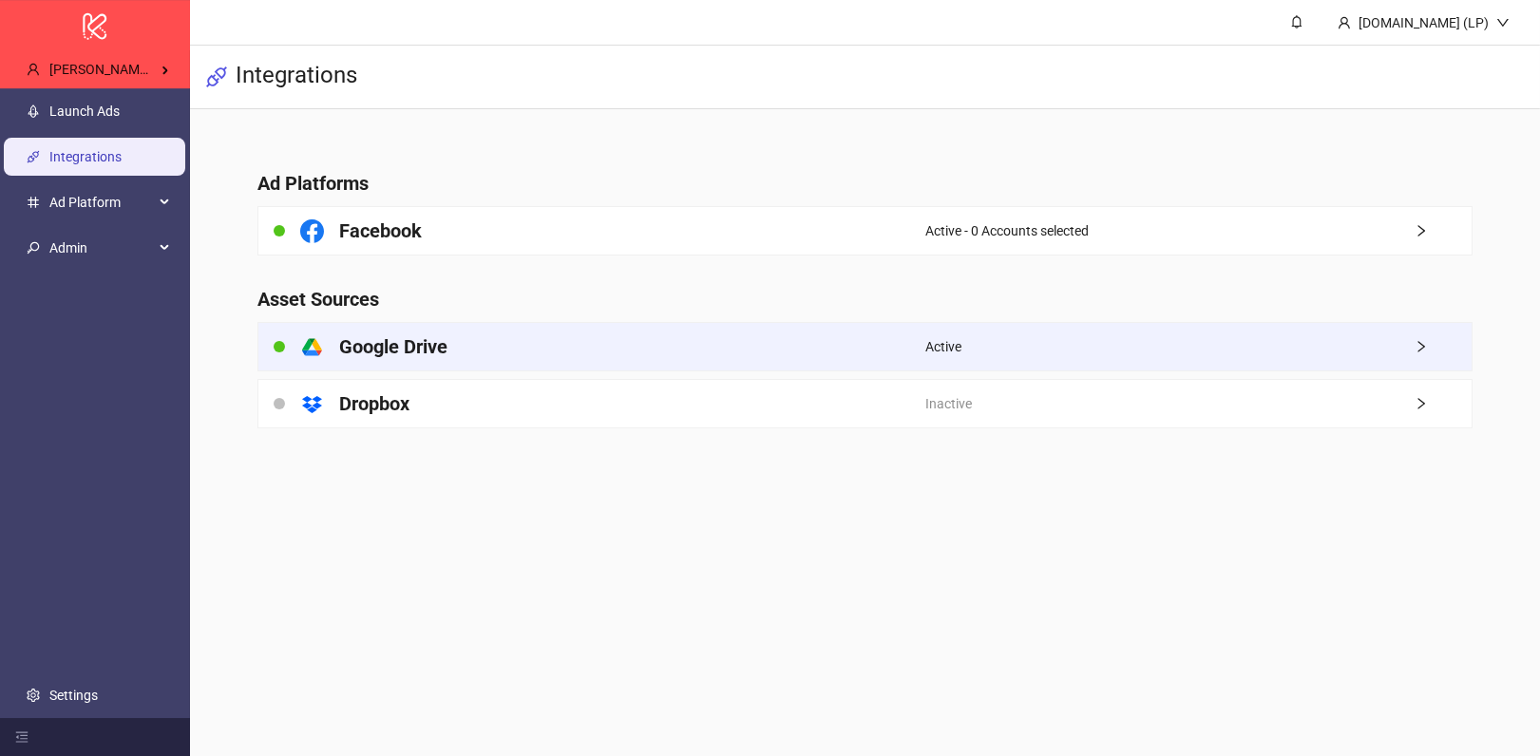
click at [987, 342] on div "Active" at bounding box center [1198, 347] width 546 height 48
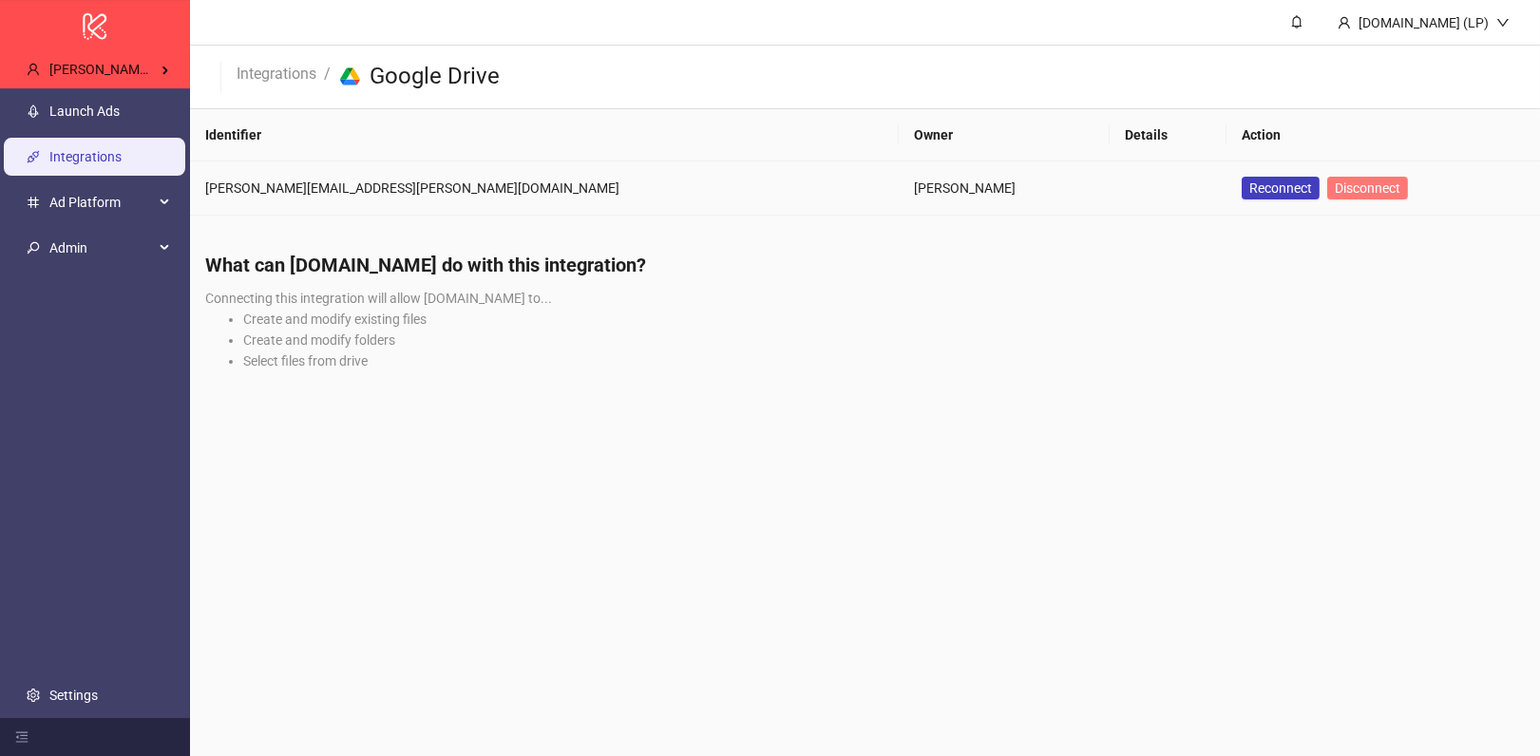
click at [1327, 196] on button "Disconnect" at bounding box center [1367, 188] width 81 height 23
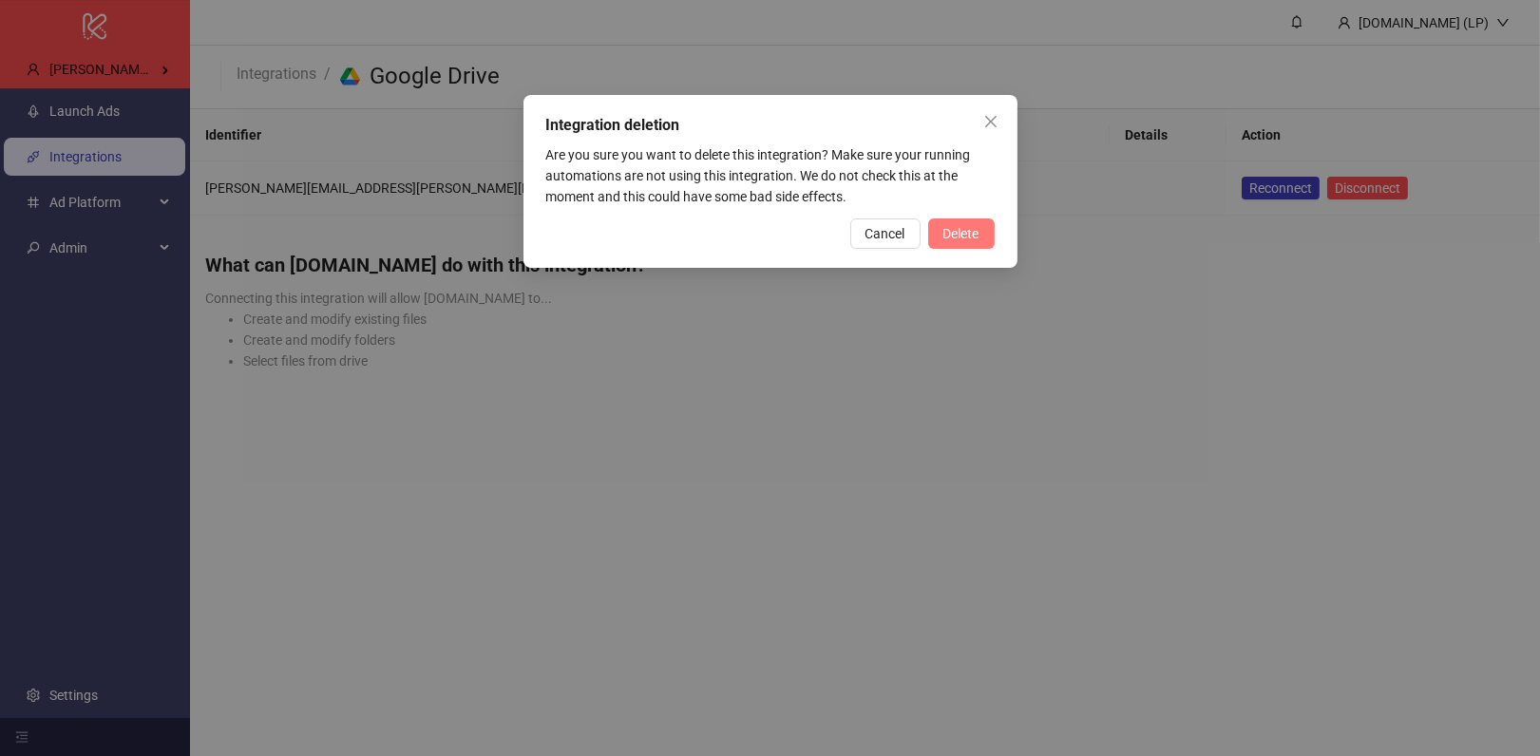
click at [974, 221] on button "Delete" at bounding box center [961, 234] width 67 height 30
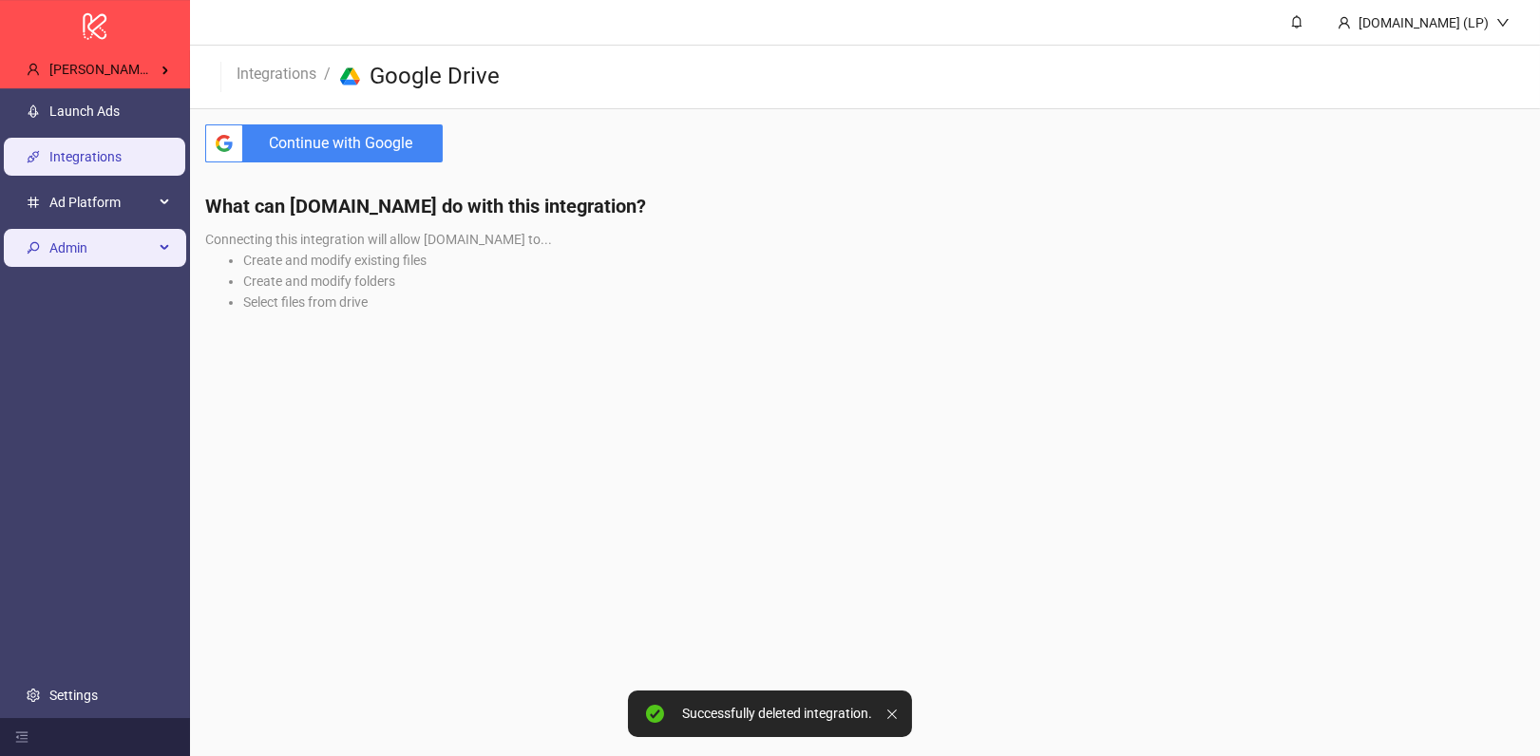
click at [85, 254] on span "Admin" at bounding box center [101, 248] width 105 height 38
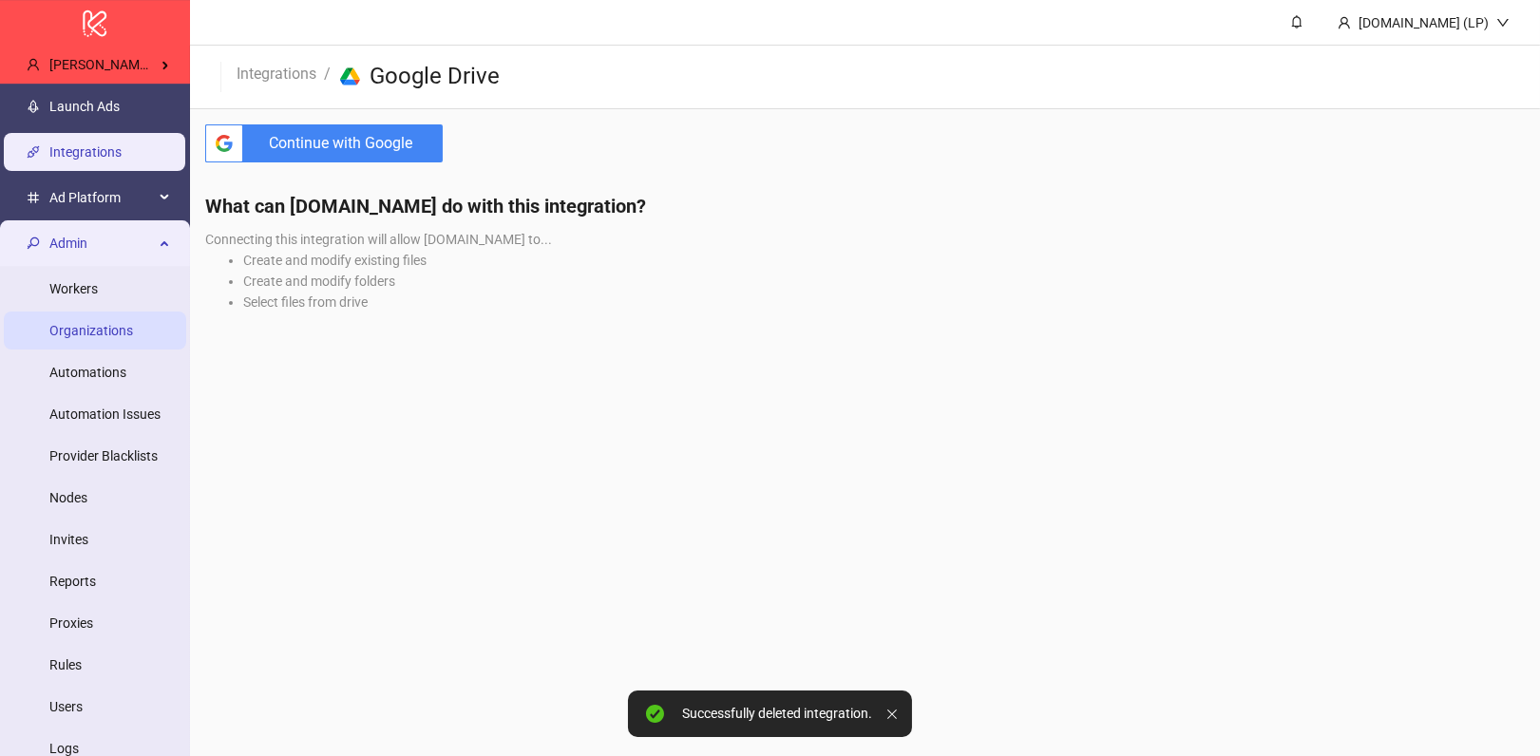
click at [105, 324] on link "Organizations" at bounding box center [91, 330] width 84 height 15
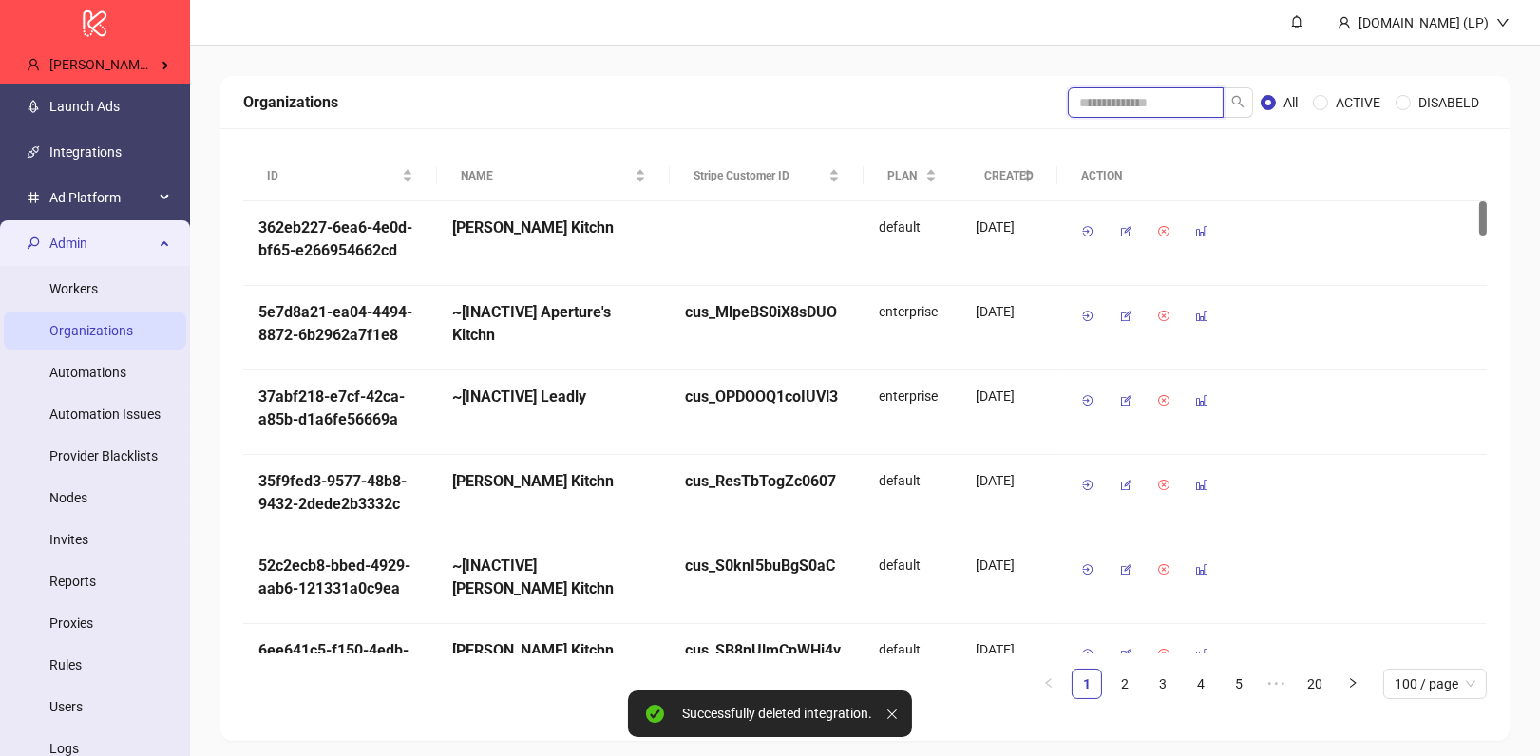
click at [1097, 108] on input "search" at bounding box center [1146, 102] width 156 height 30
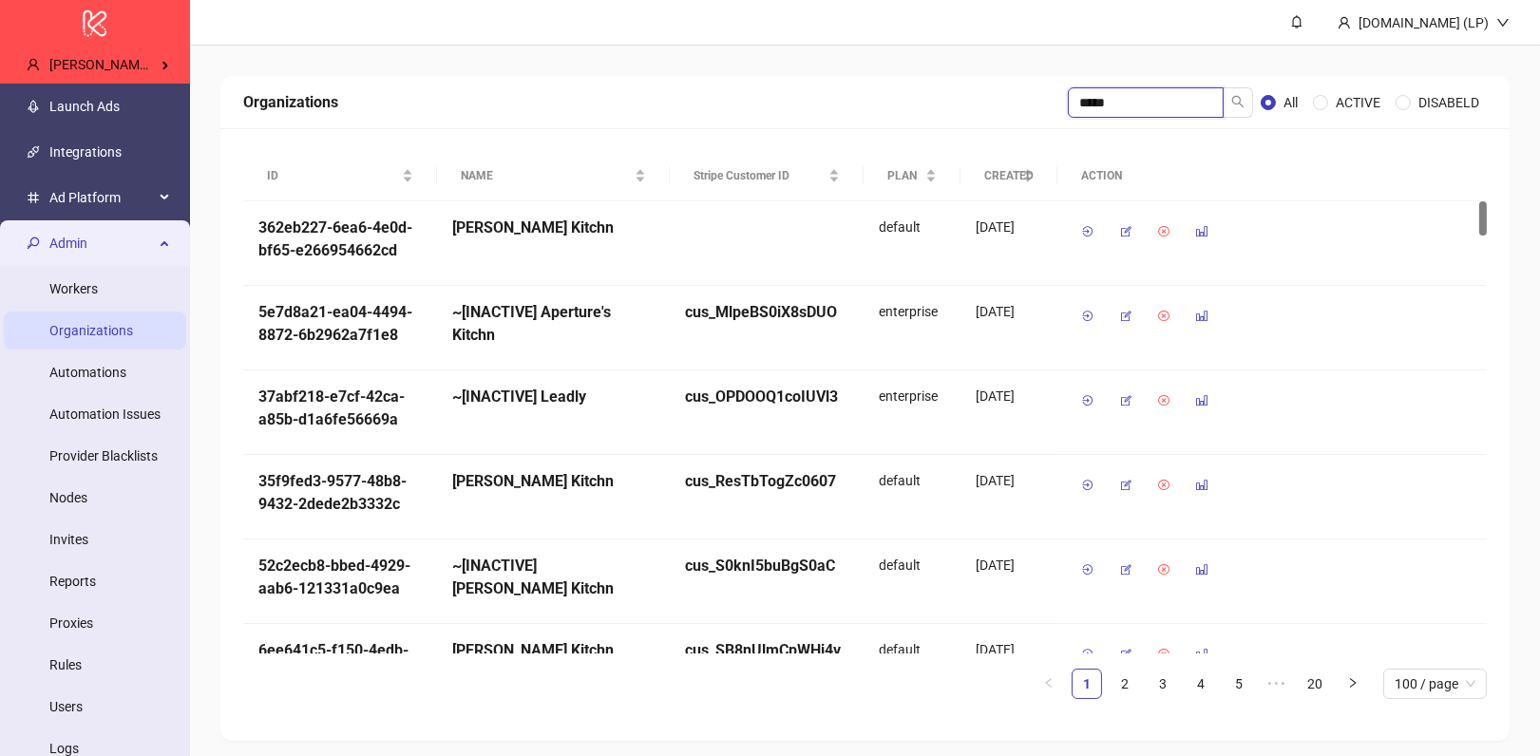
type input "*****"
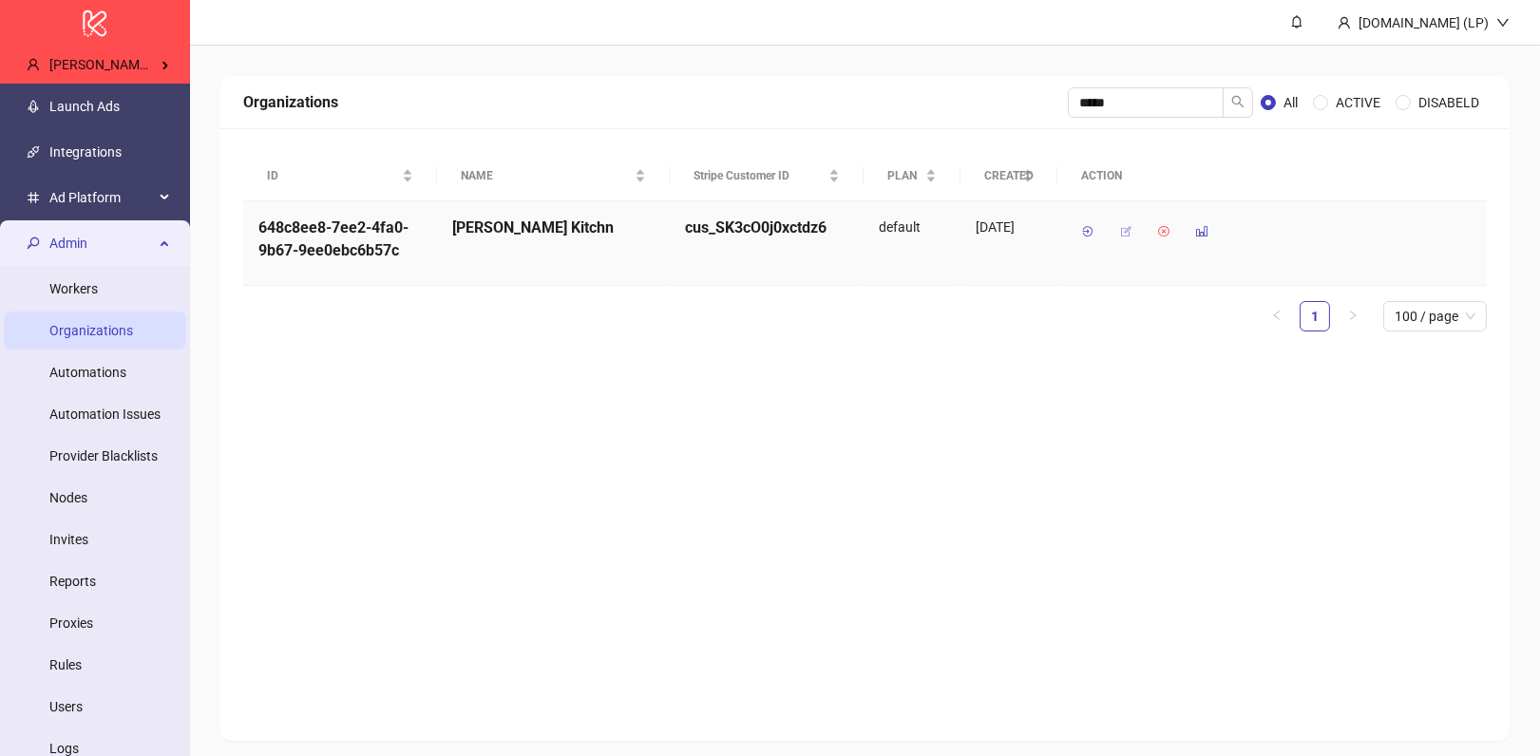
click at [1128, 228] on icon "button" at bounding box center [1125, 231] width 13 height 13
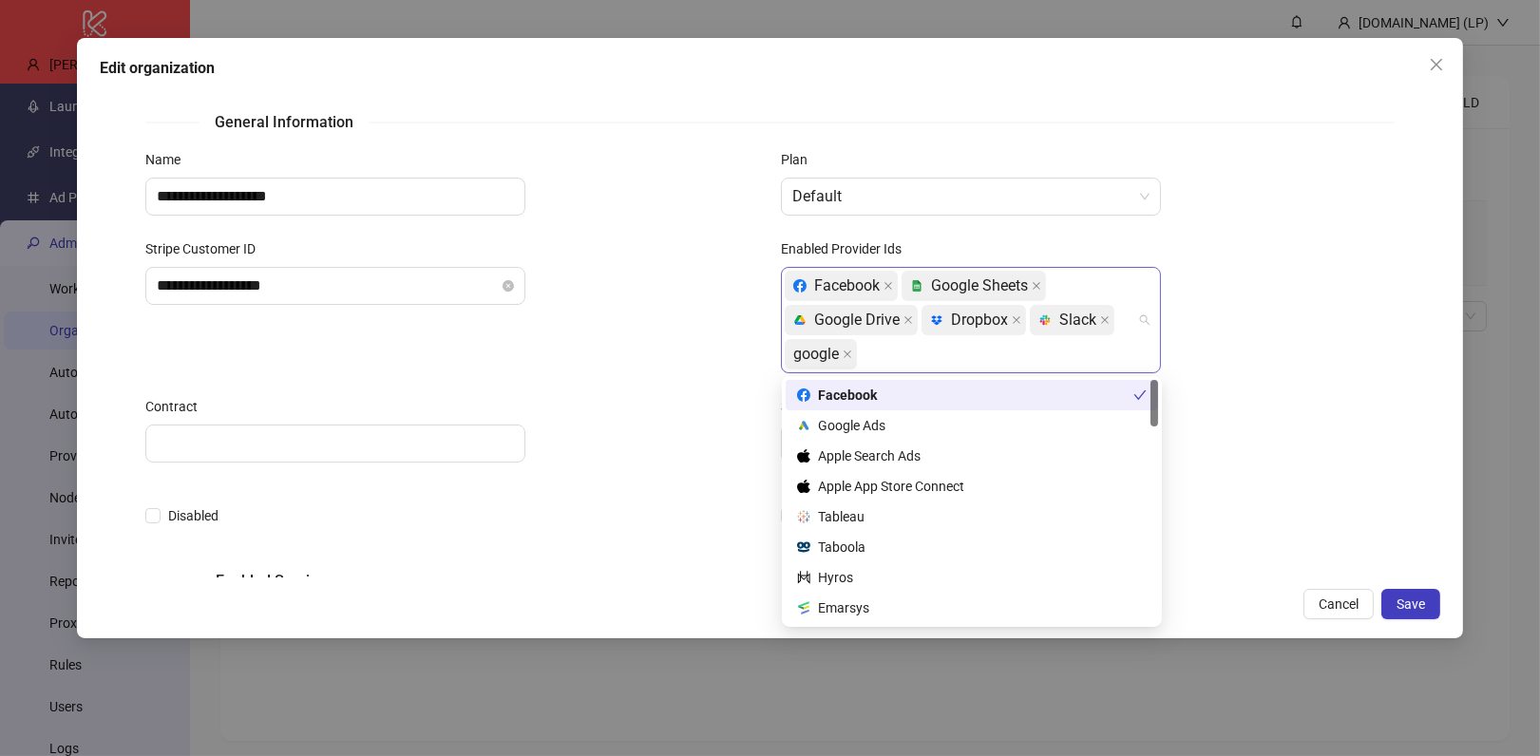
click at [954, 354] on div "Facebook platform/google_sheets Google Sheets platform/google_drive Google Driv…" at bounding box center [961, 320] width 352 height 103
click at [909, 322] on icon "close" at bounding box center [909, 320] width 10 height 10
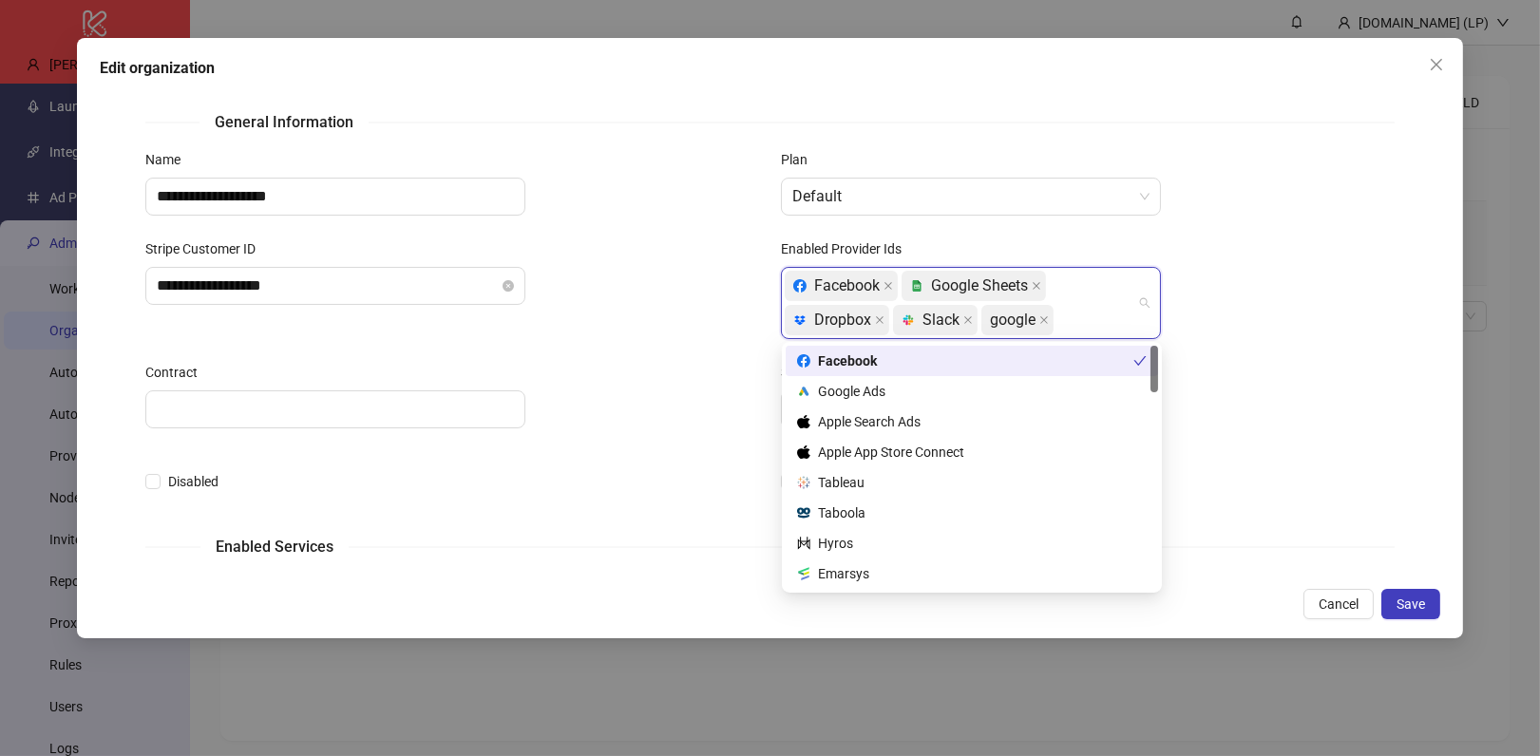
click at [1066, 315] on div "Facebook platform/google_sheets Google Sheets platform/dropbox Dropbox platform…" at bounding box center [961, 303] width 352 height 68
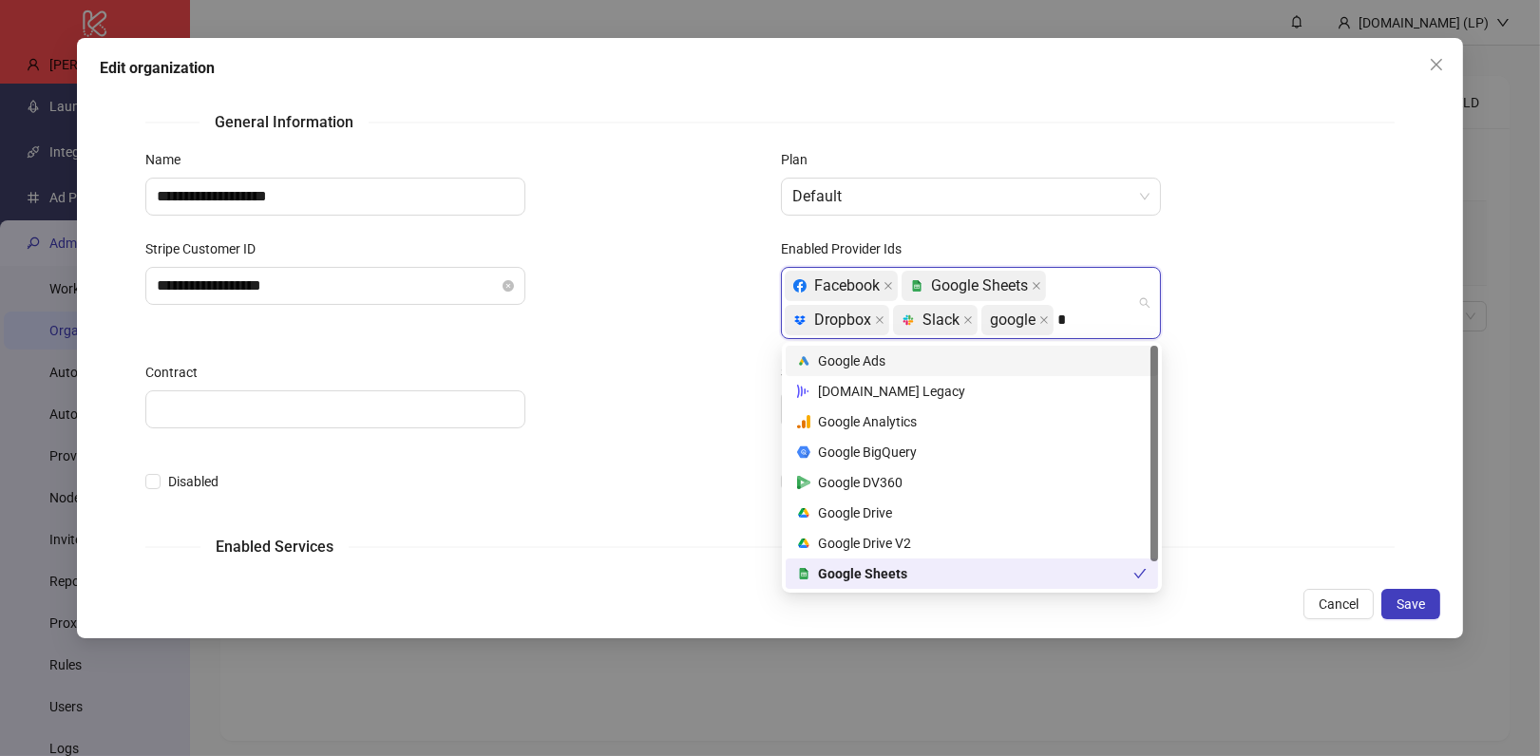
type input "**"
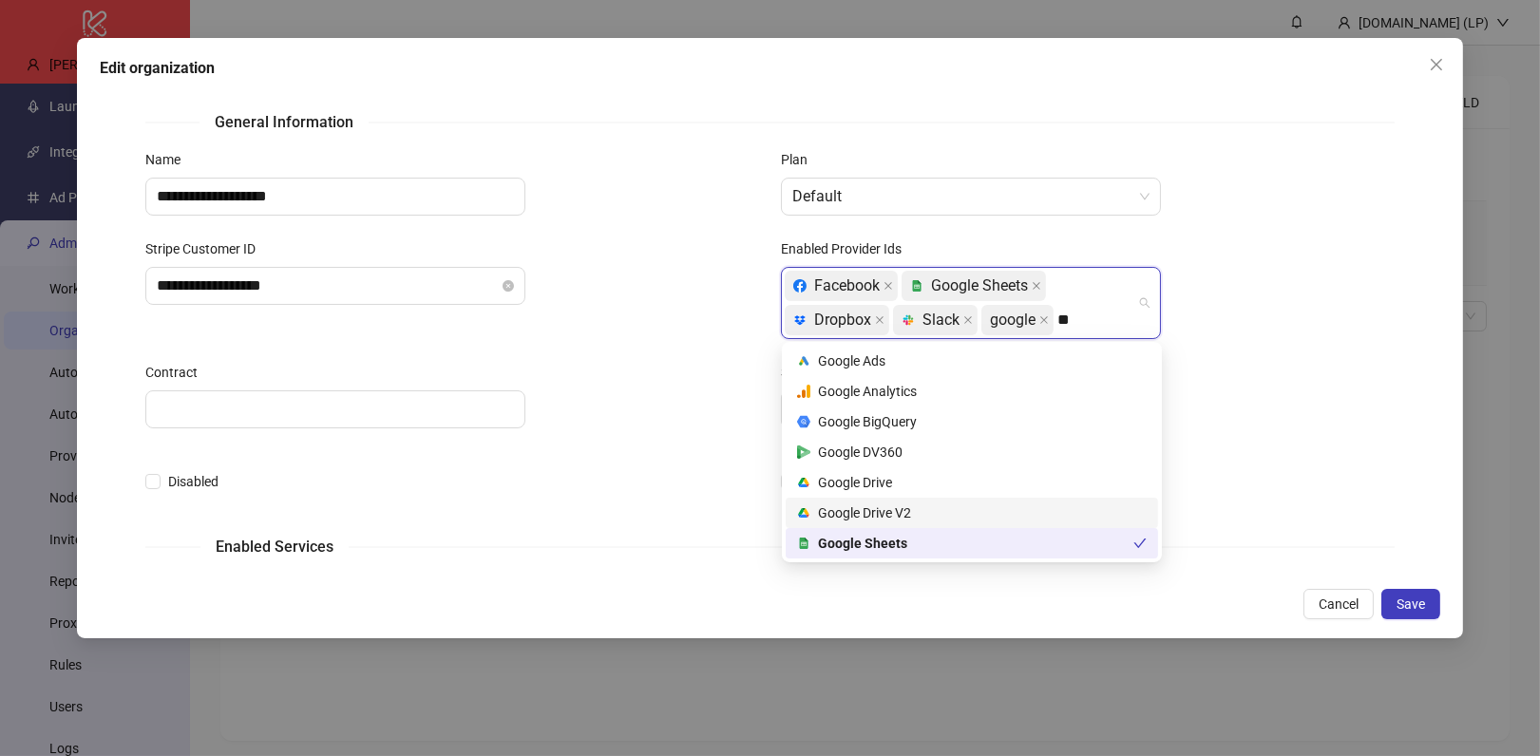
click at [931, 500] on div "platform/google_drive Google Drive V2" at bounding box center [972, 513] width 372 height 30
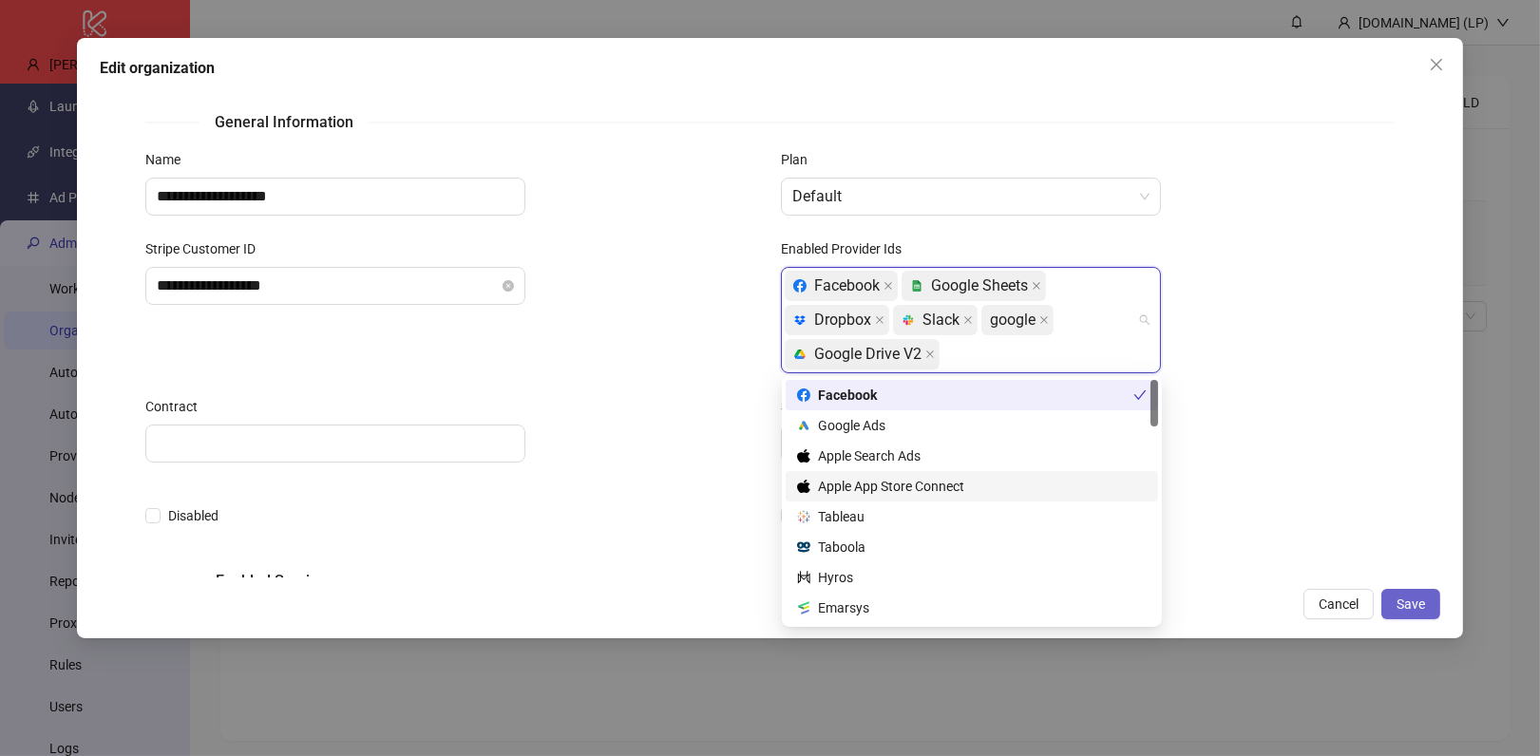
click at [1400, 606] on span "Save" at bounding box center [1411, 604] width 29 height 15
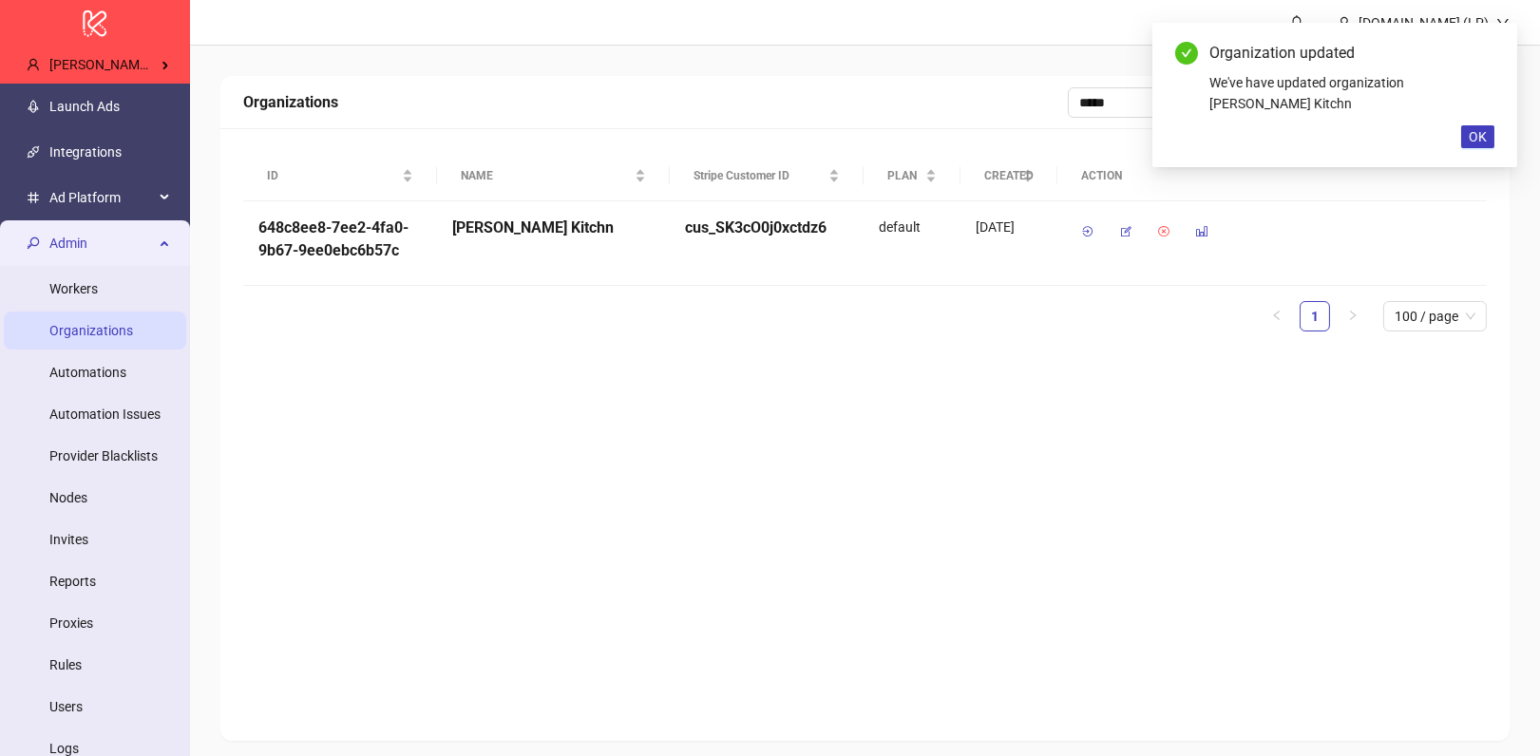
click at [1494, 131] on div "Organization updated We've have updated organization Bryan Cano's Kitchn OK" at bounding box center [1334, 95] width 365 height 144
click at [1490, 131] on button "OK" at bounding box center [1477, 136] width 33 height 23
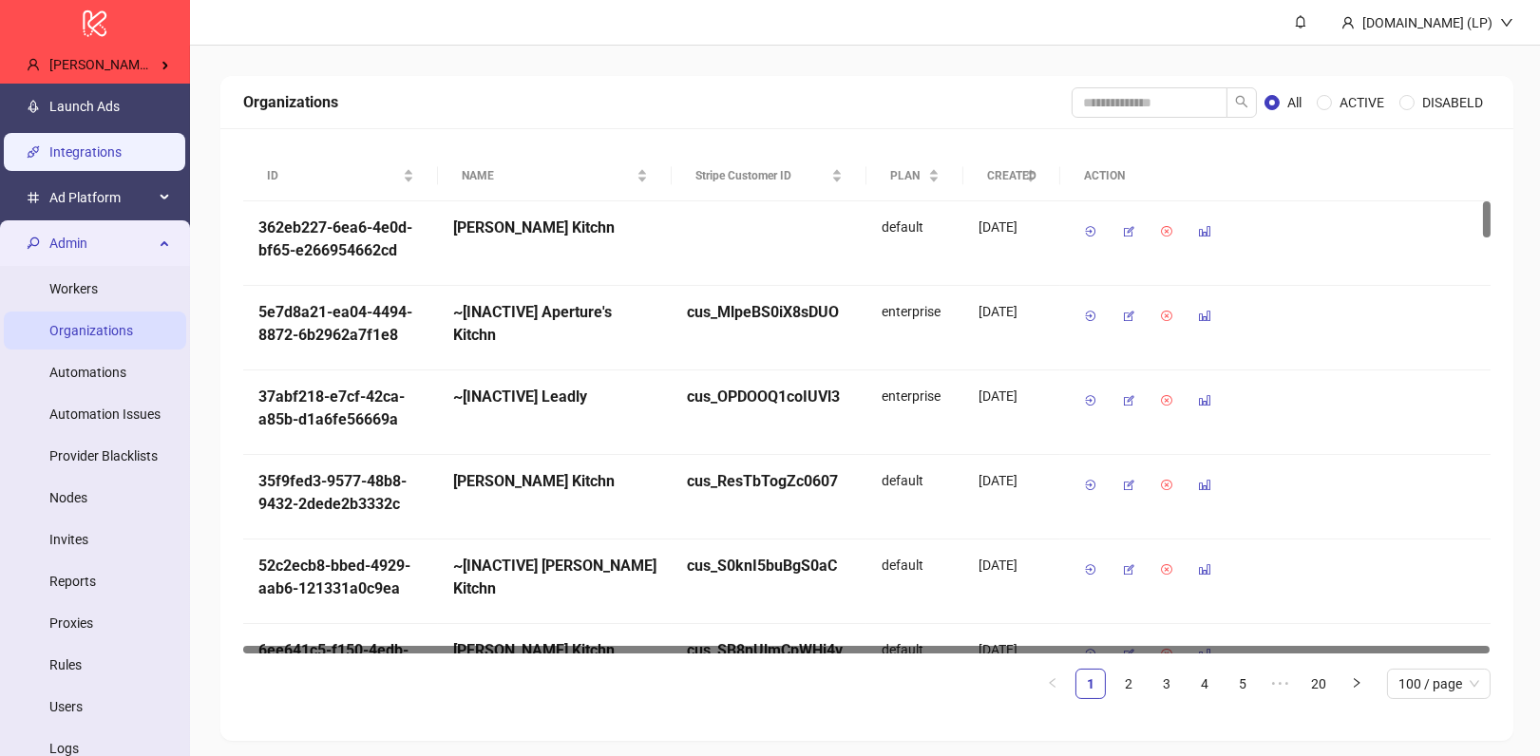
click at [66, 144] on link "Integrations" at bounding box center [85, 151] width 72 height 15
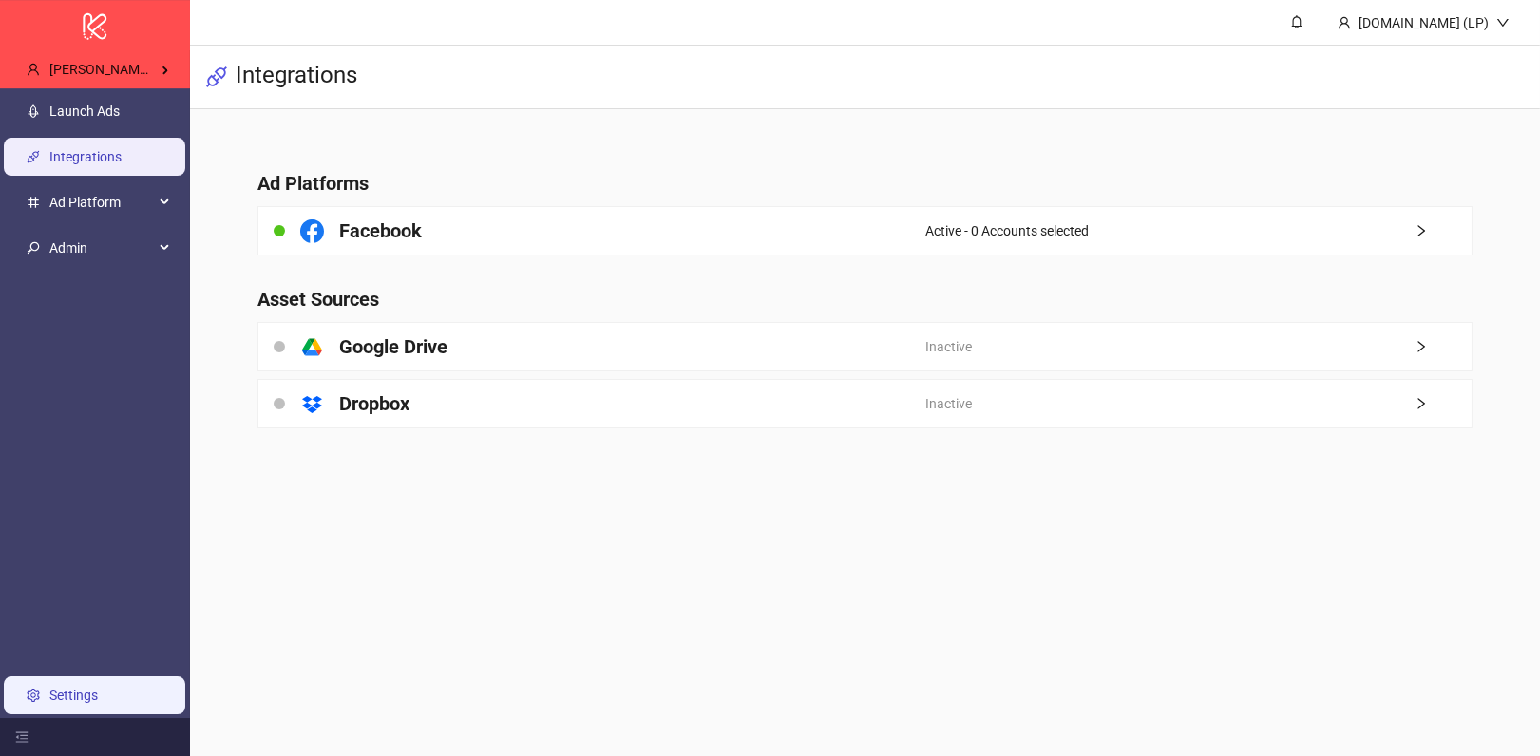
click at [86, 698] on link "Settings" at bounding box center [73, 695] width 48 height 15
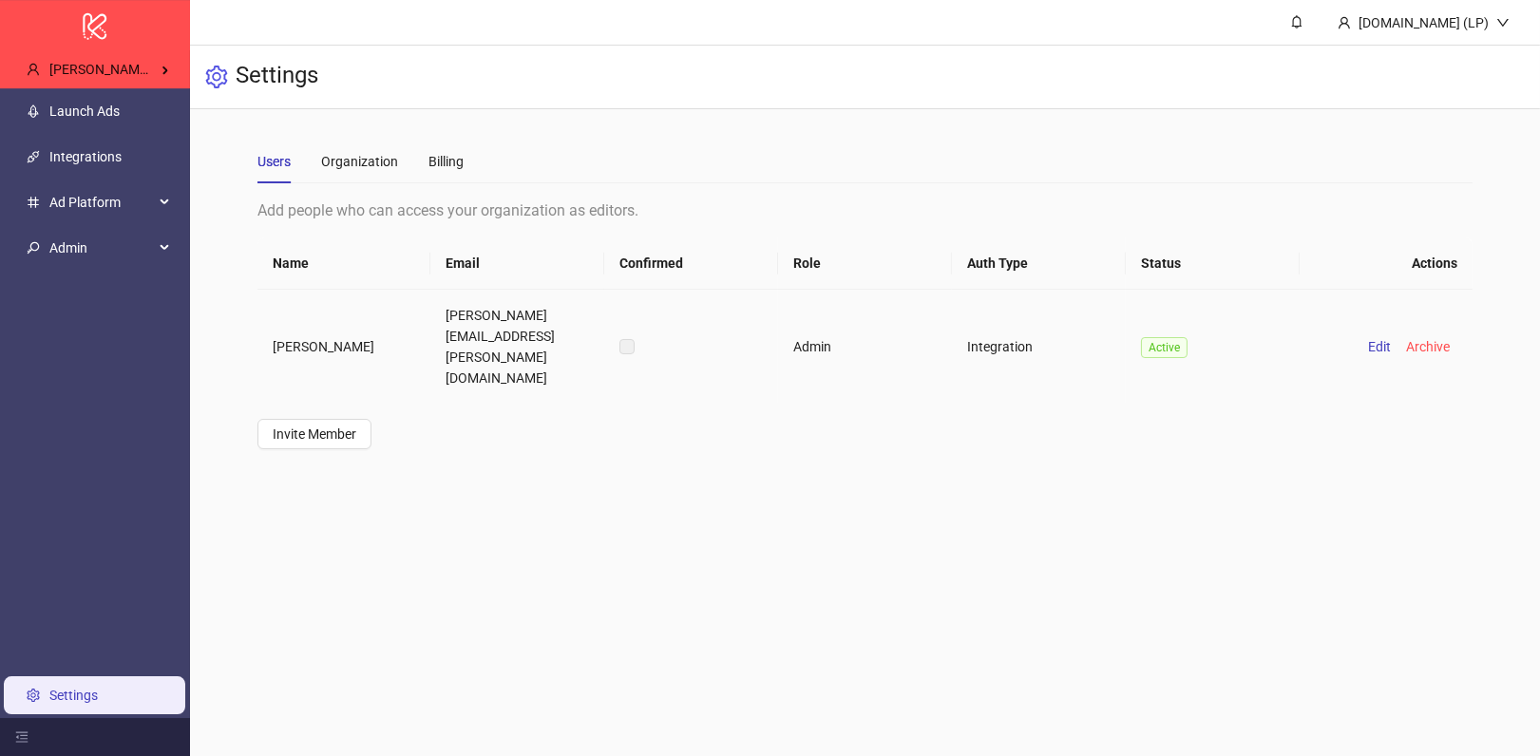
click at [474, 303] on td "[PERSON_NAME][EMAIL_ADDRESS][PERSON_NAME][DOMAIN_NAME]" at bounding box center [517, 347] width 174 height 114
copy td "[PERSON_NAME][EMAIL_ADDRESS][PERSON_NAME][DOMAIN_NAME]"
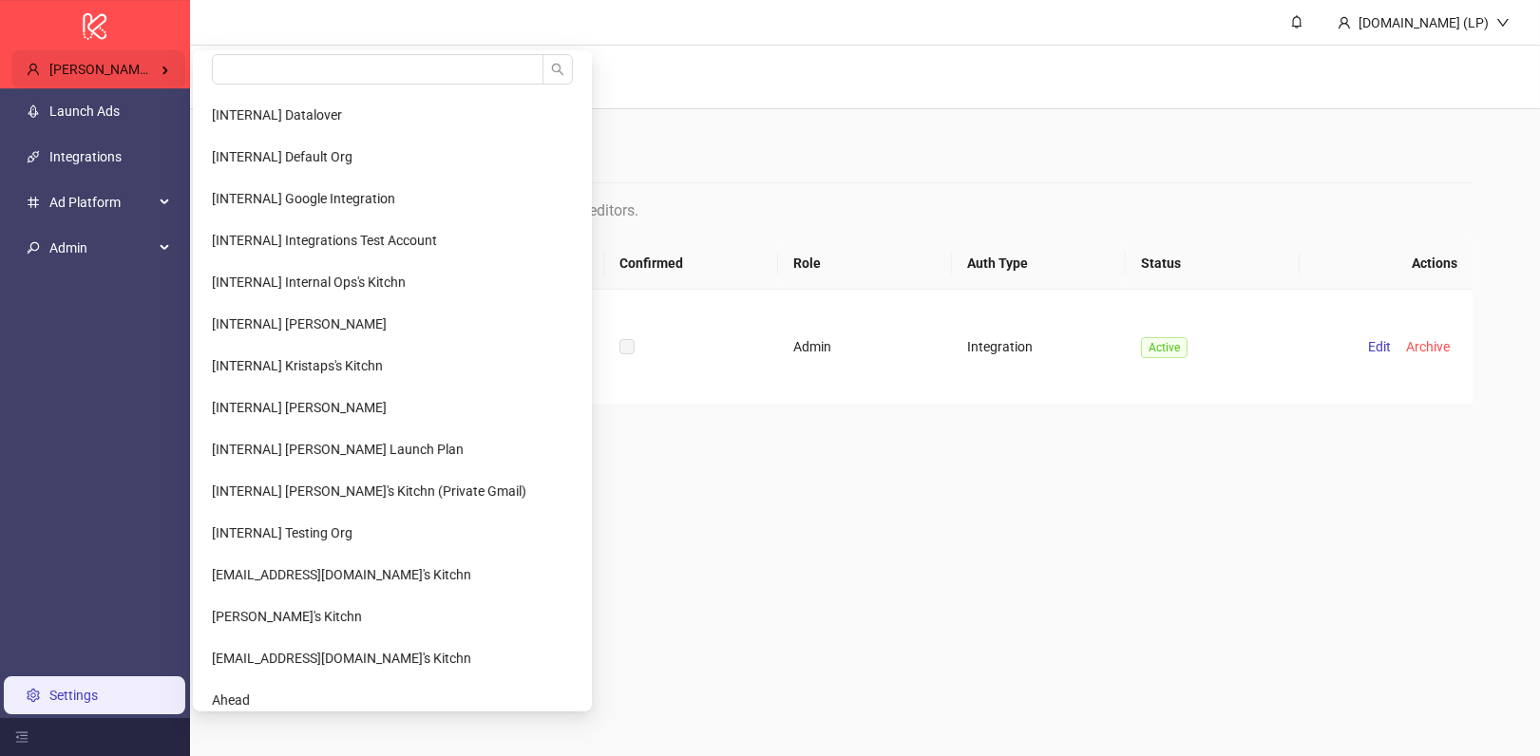
click at [132, 71] on span "[PERSON_NAME] Kitchn" at bounding box center [120, 69] width 143 height 15
click at [285, 71] on input "search" at bounding box center [378, 69] width 332 height 30
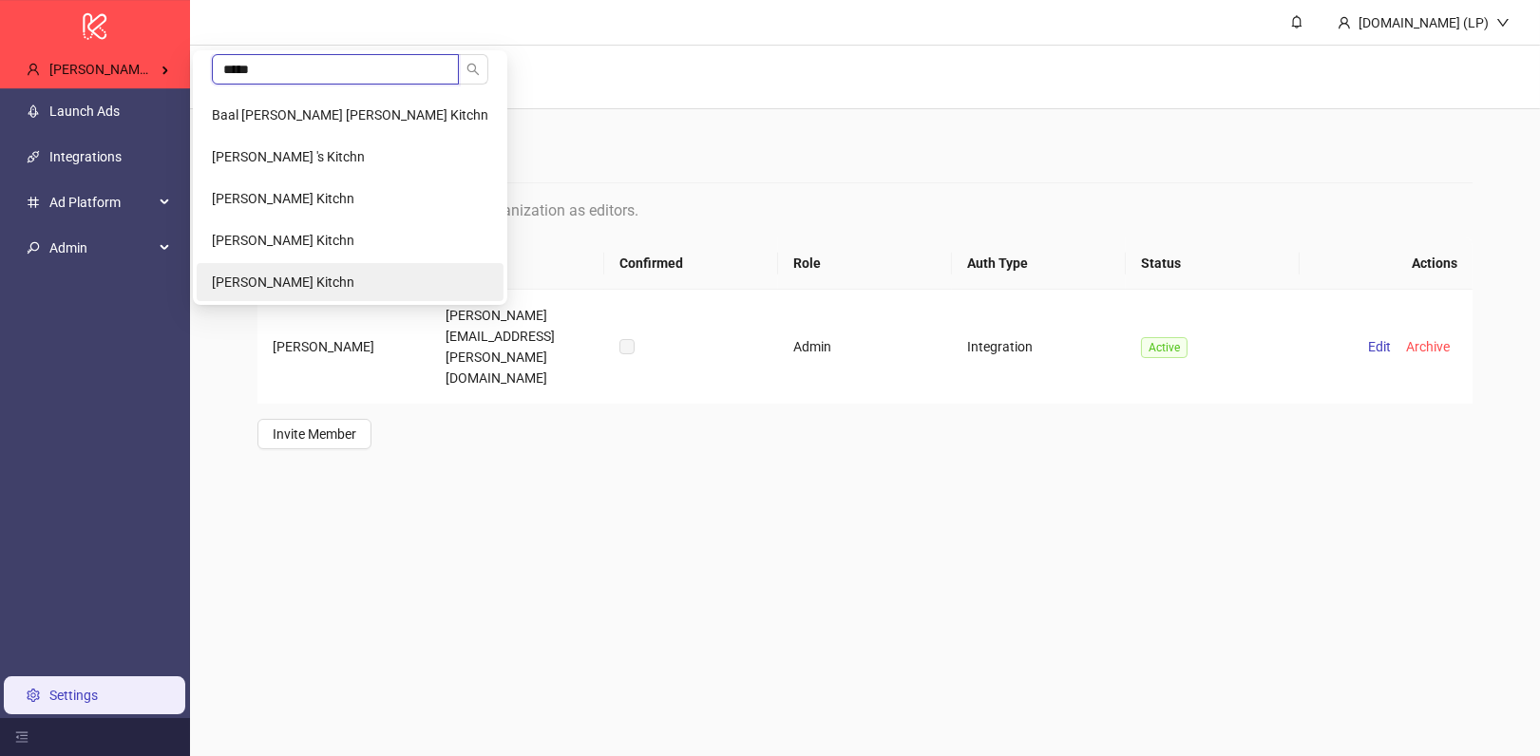
type input "*****"
click at [312, 284] on span "[PERSON_NAME] Kitchn" at bounding box center [283, 282] width 143 height 15
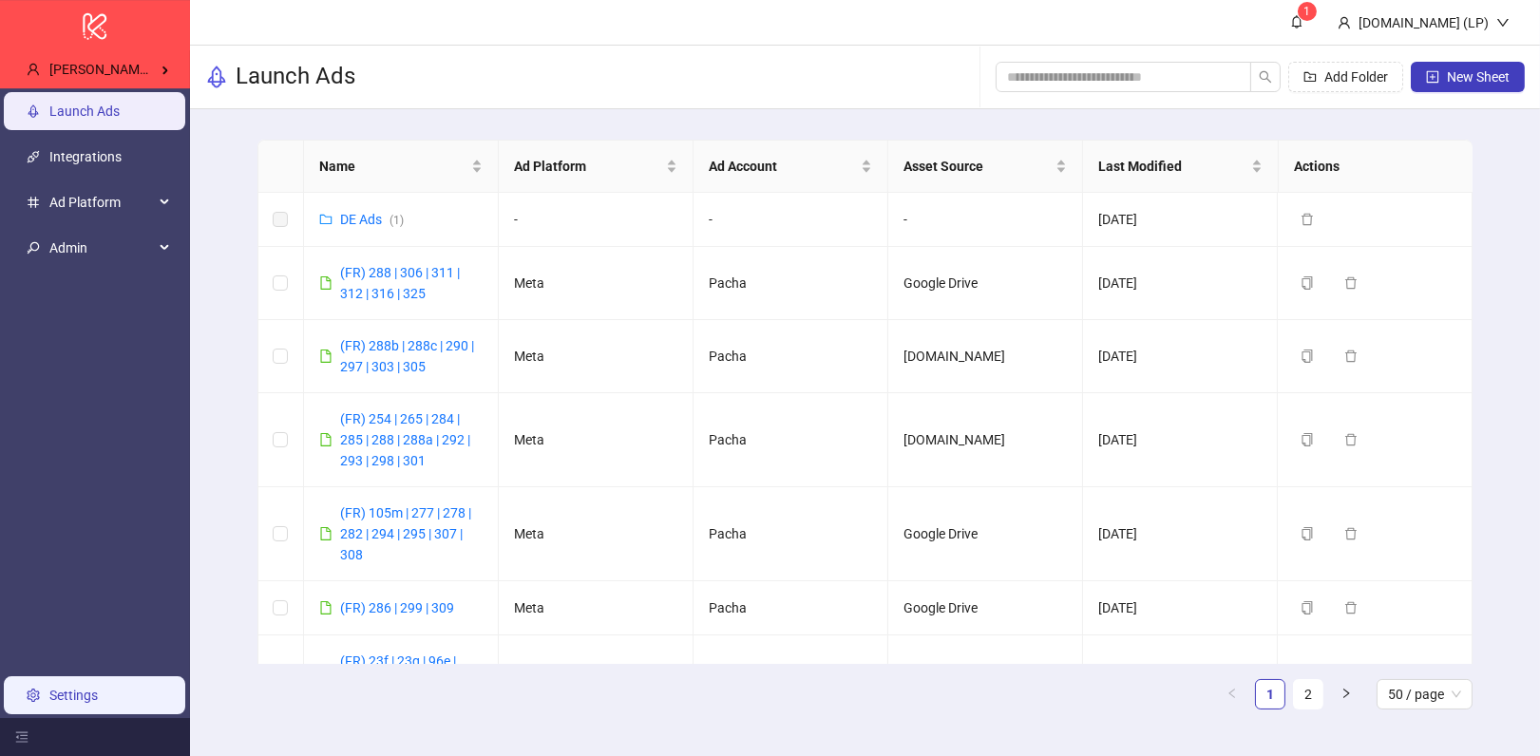
click at [98, 691] on link "Settings" at bounding box center [73, 695] width 48 height 15
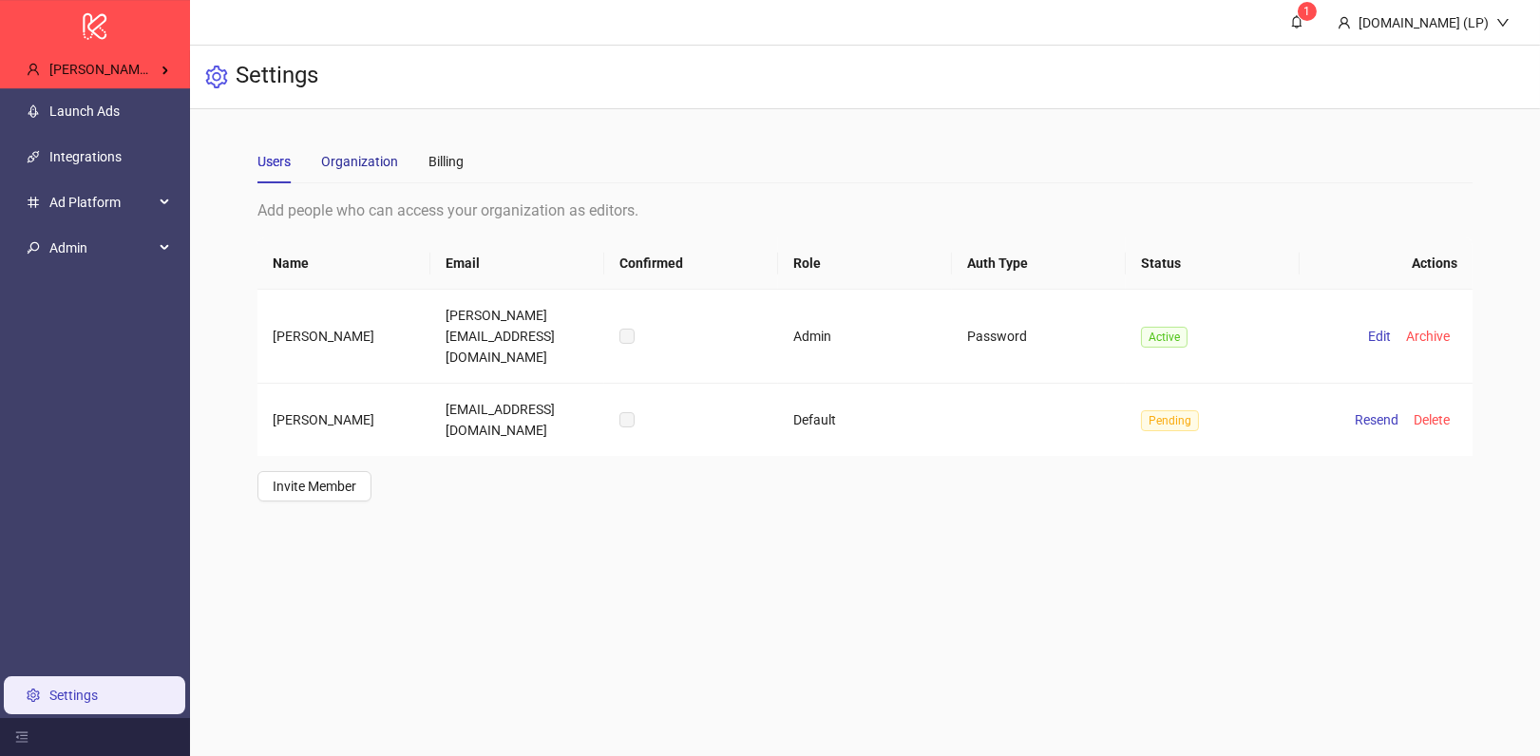
click at [373, 161] on div "Organization" at bounding box center [359, 161] width 77 height 21
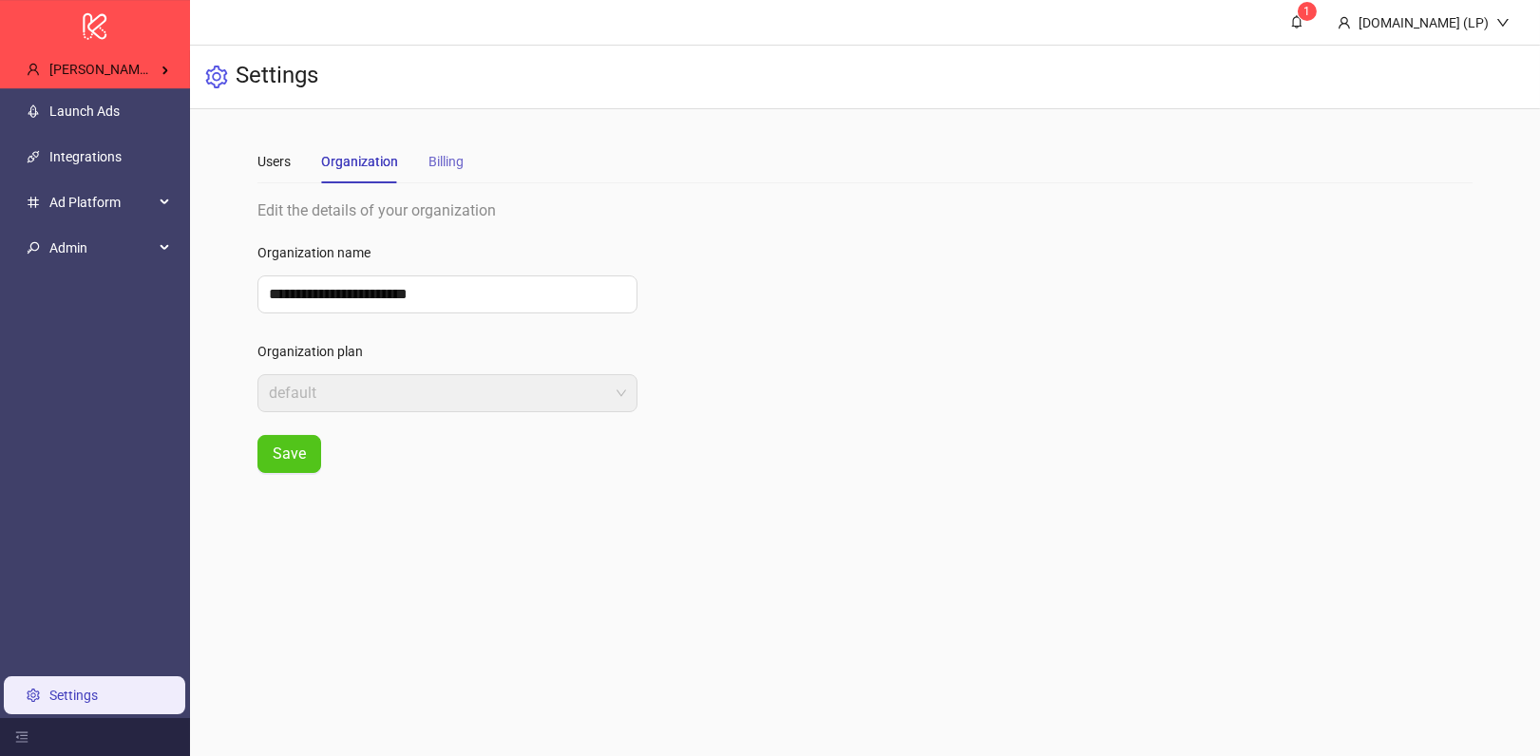
click at [460, 172] on div "Billing" at bounding box center [445, 162] width 35 height 44
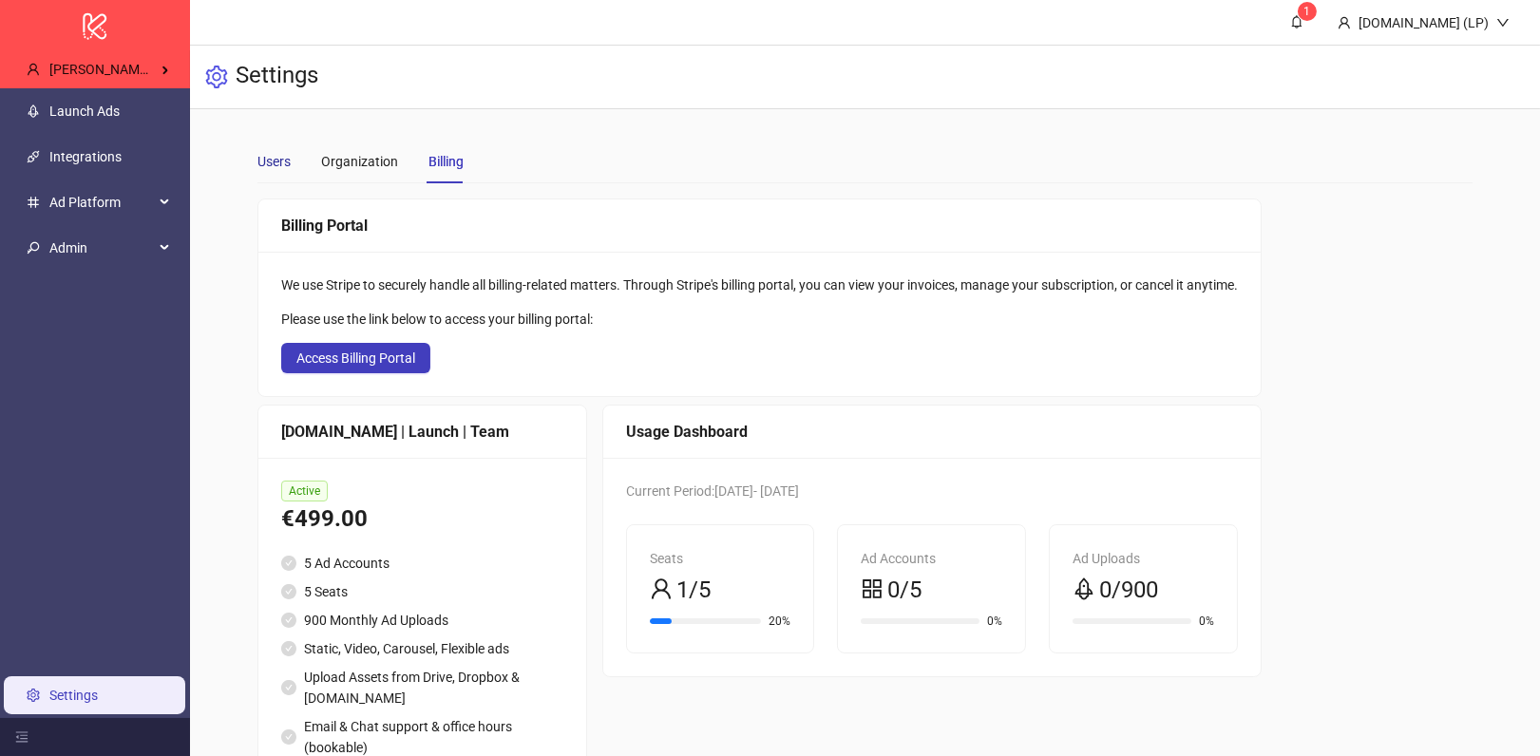
click at [274, 168] on div "Users" at bounding box center [273, 161] width 33 height 21
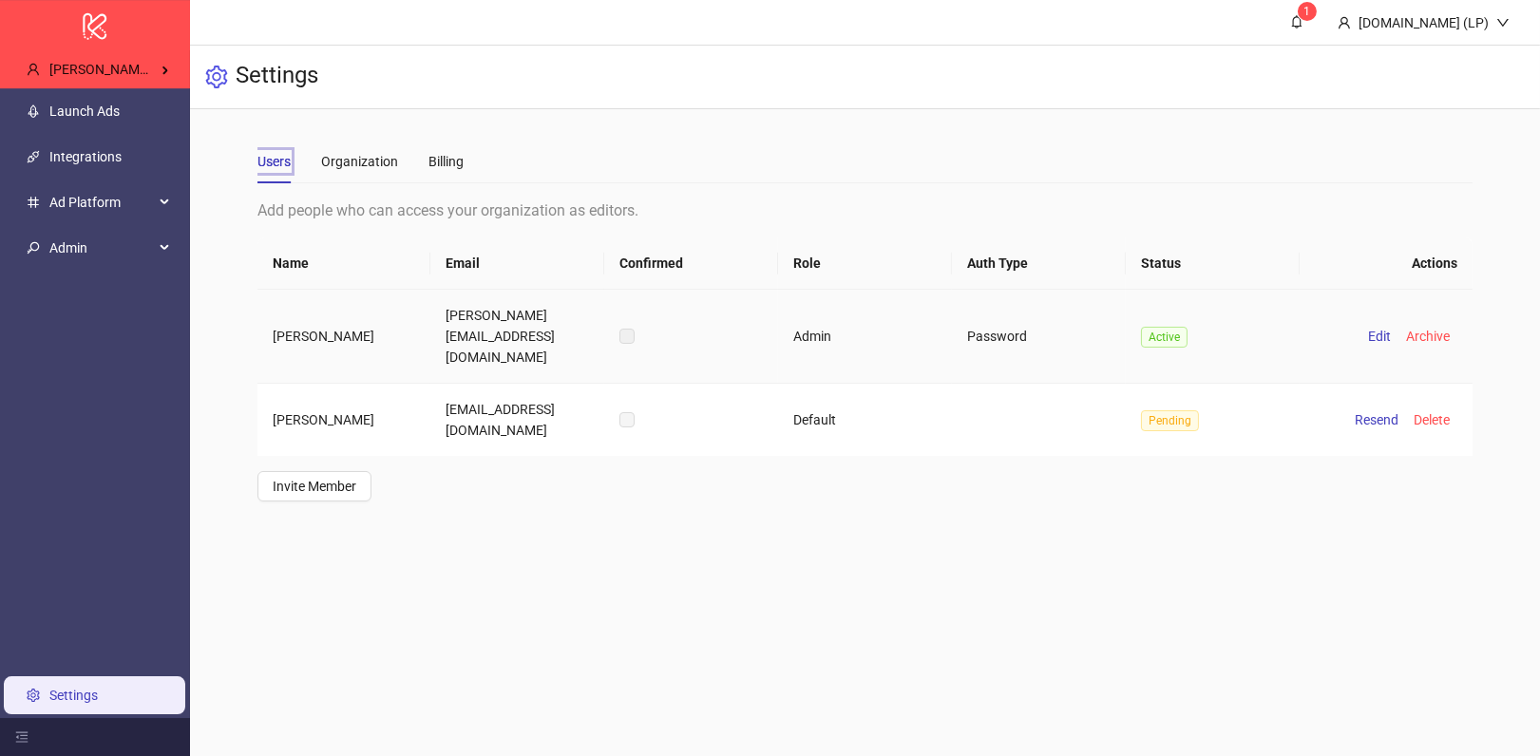
click at [485, 319] on td "sebastian@emporia.co" at bounding box center [517, 337] width 174 height 94
copy td "sebastian@emporia.co"
click at [464, 384] on td "romaindepotter@gmail.com" at bounding box center [517, 420] width 174 height 72
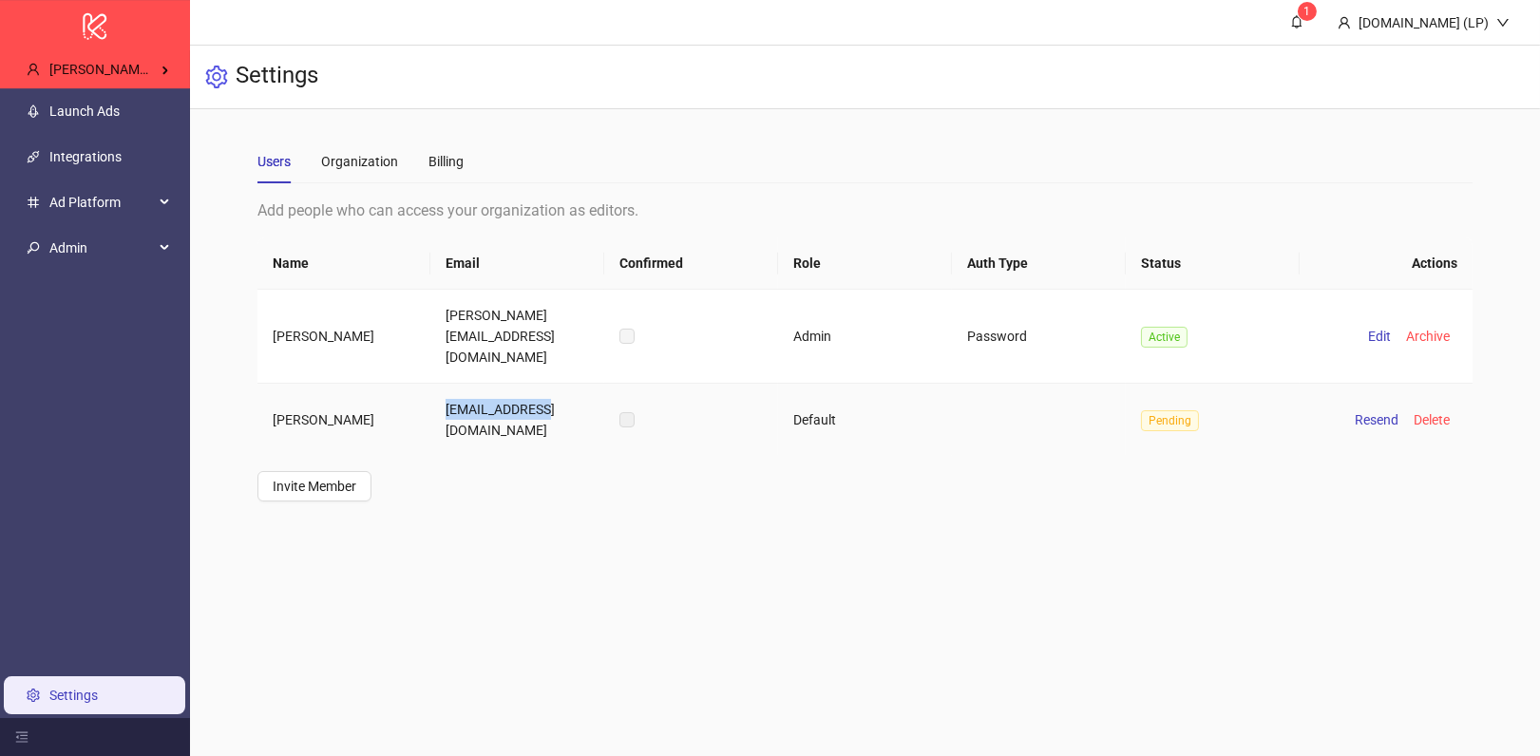
click at [464, 384] on td "romaindepotter@gmail.com" at bounding box center [517, 420] width 174 height 72
copy td "romaindepotter@gmail.com"
click at [110, 150] on link "Integrations" at bounding box center [85, 156] width 72 height 15
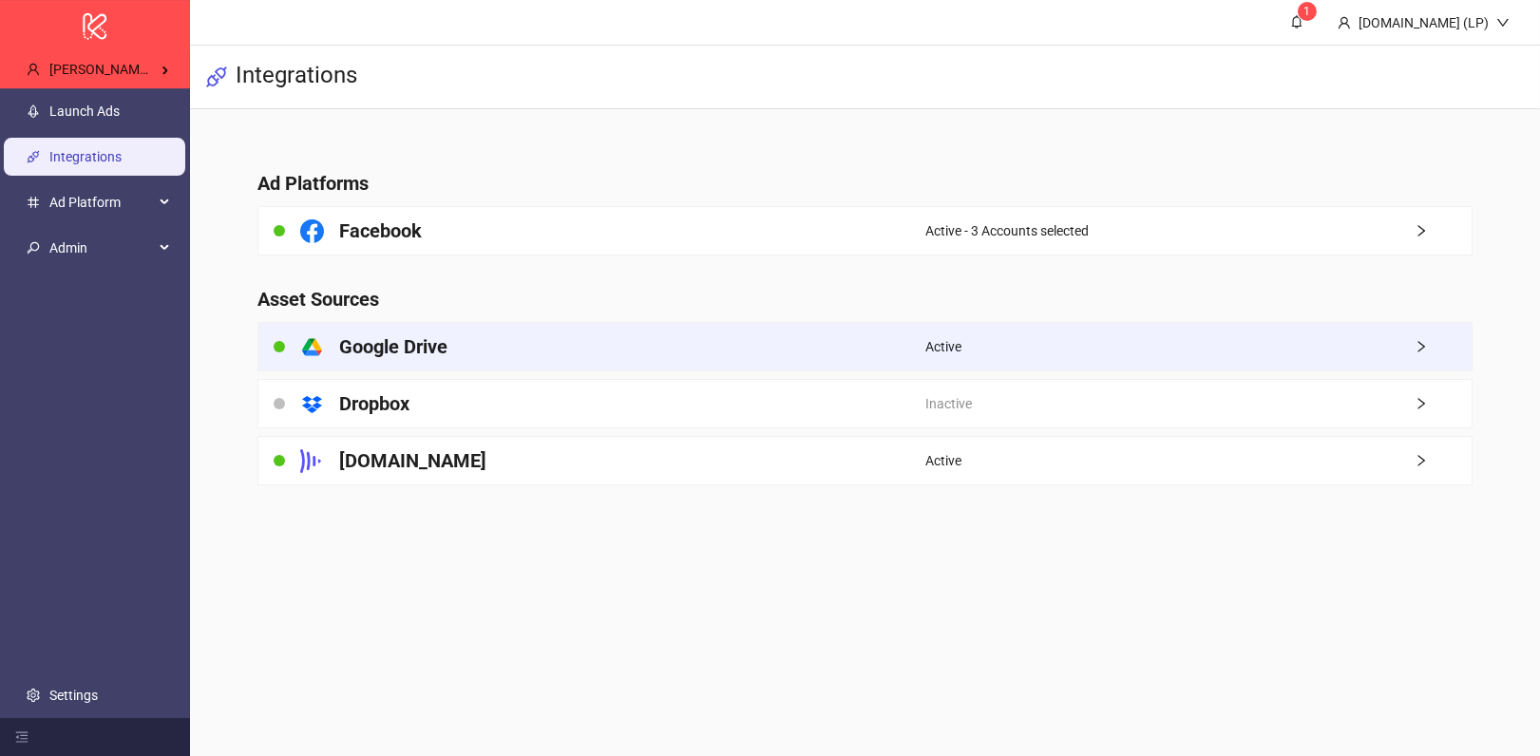
click at [423, 327] on div "platform/google_drive Google Drive" at bounding box center [592, 347] width 668 height 48
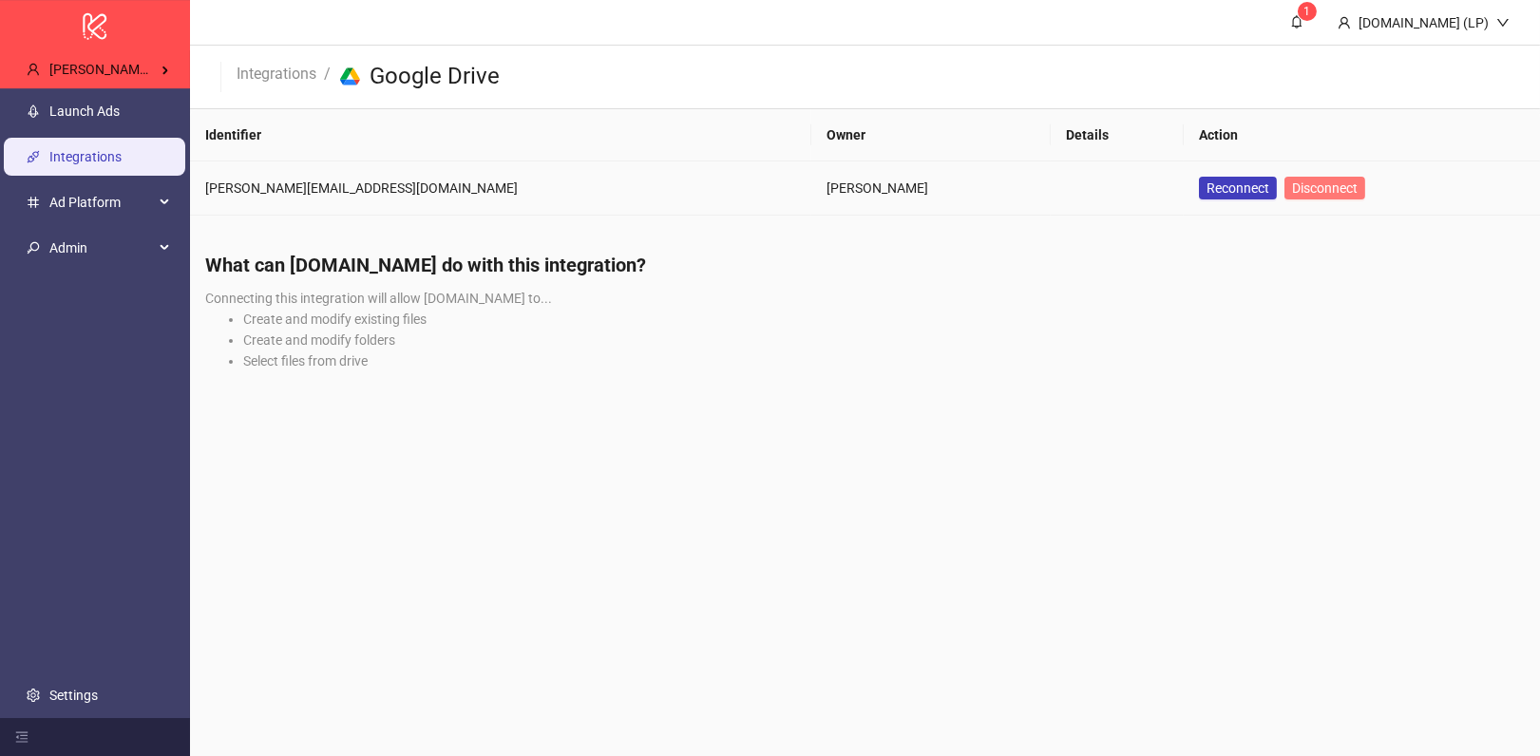
click at [1285, 178] on button "Disconnect" at bounding box center [1325, 188] width 81 height 23
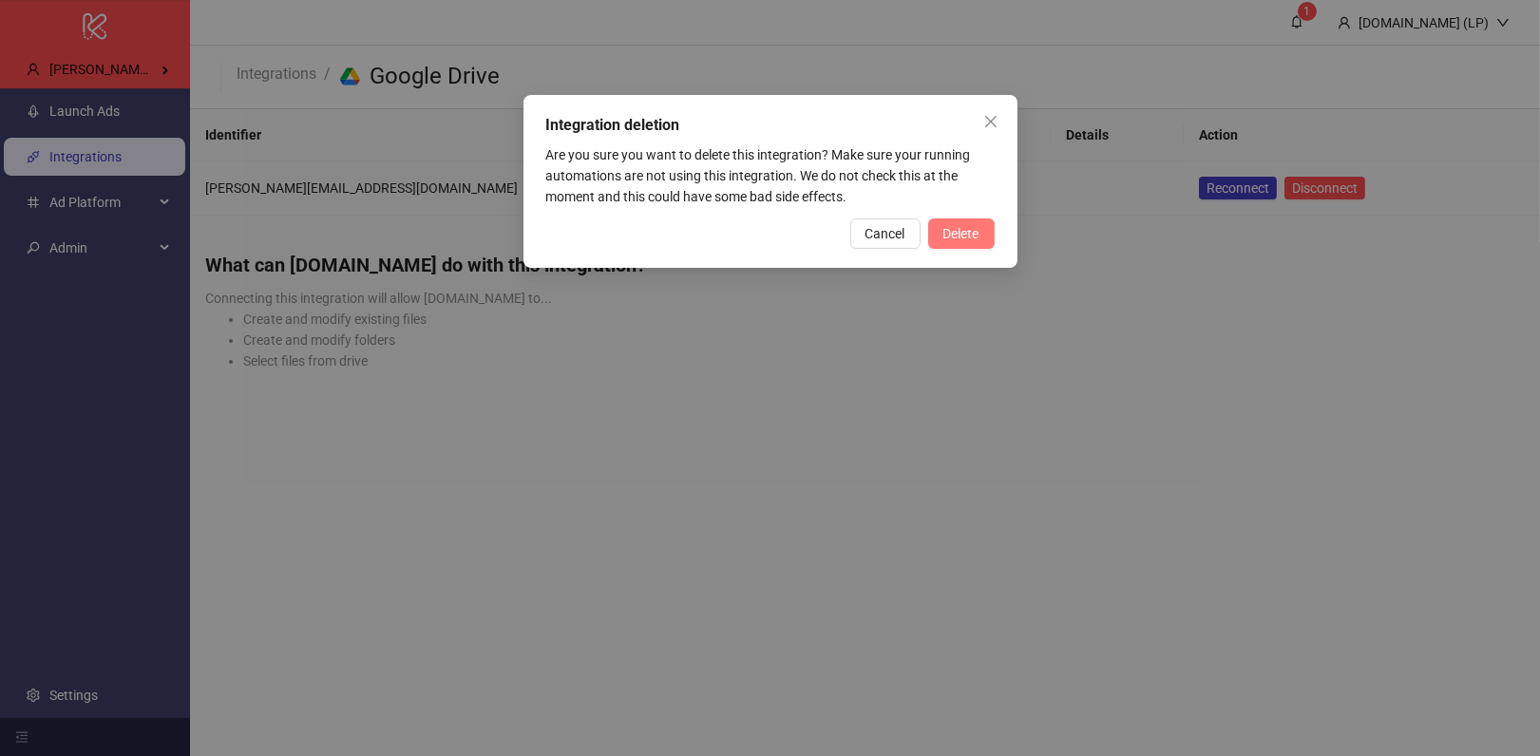
click at [962, 241] on button "Delete" at bounding box center [961, 234] width 67 height 30
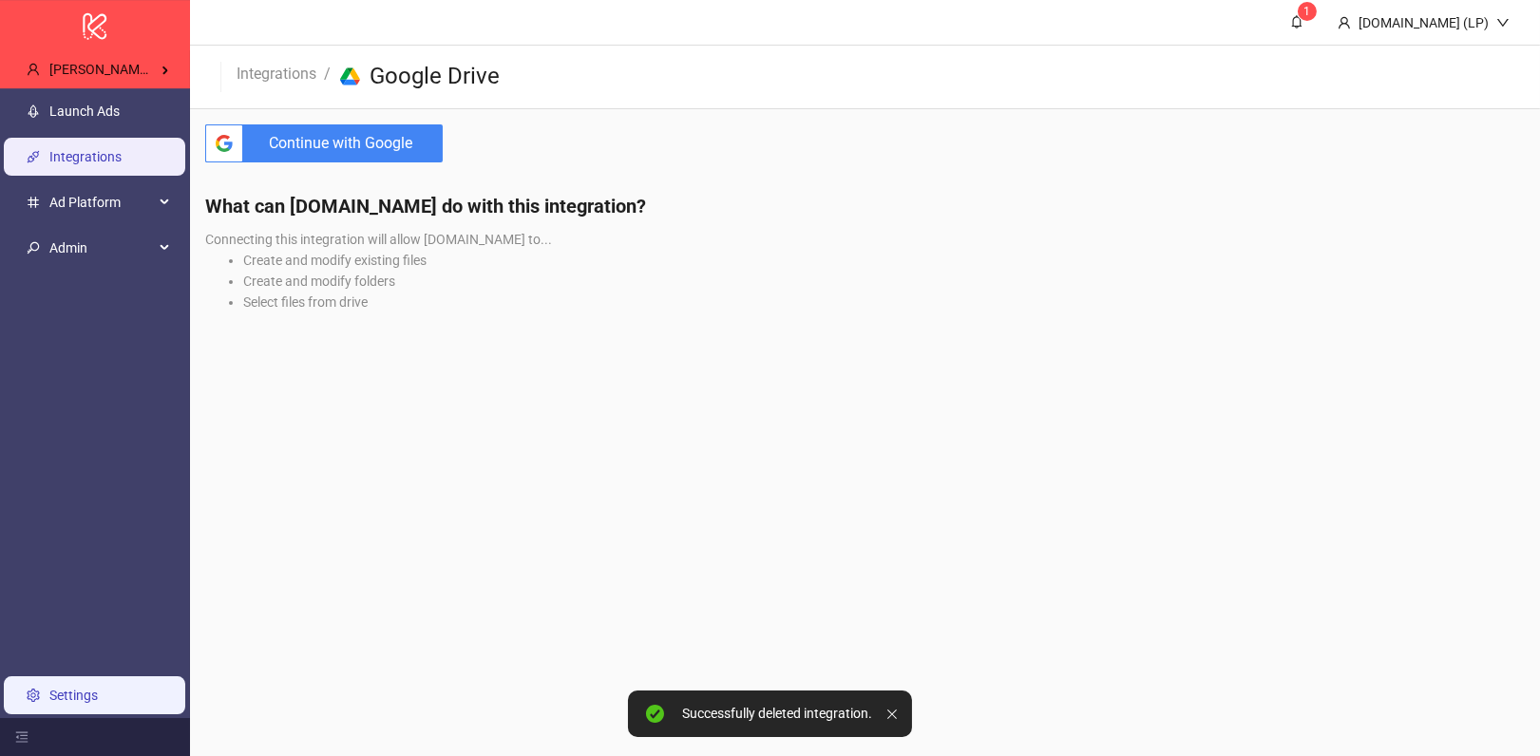
click at [89, 688] on link "Settings" at bounding box center [73, 695] width 48 height 15
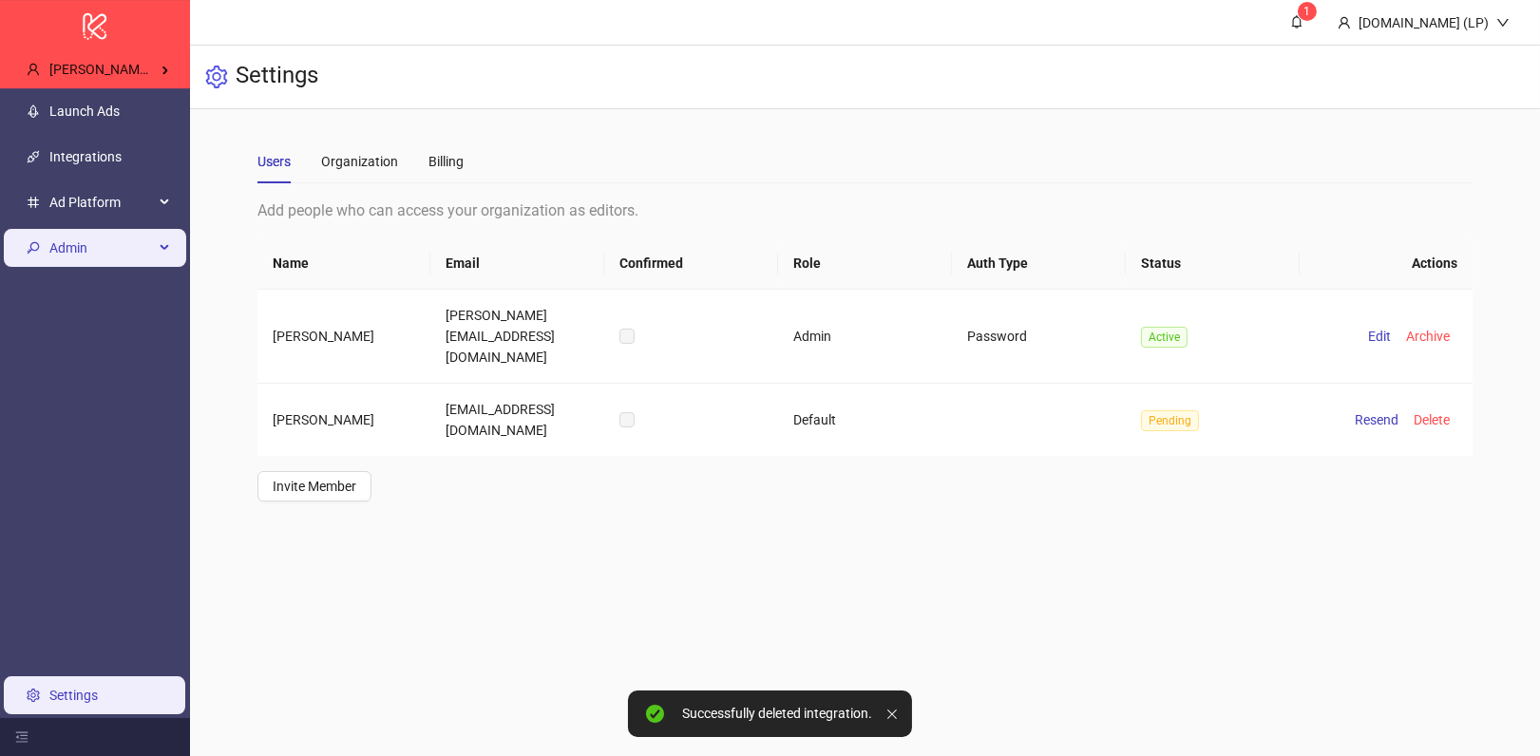
click at [116, 248] on span "Admin" at bounding box center [101, 248] width 105 height 38
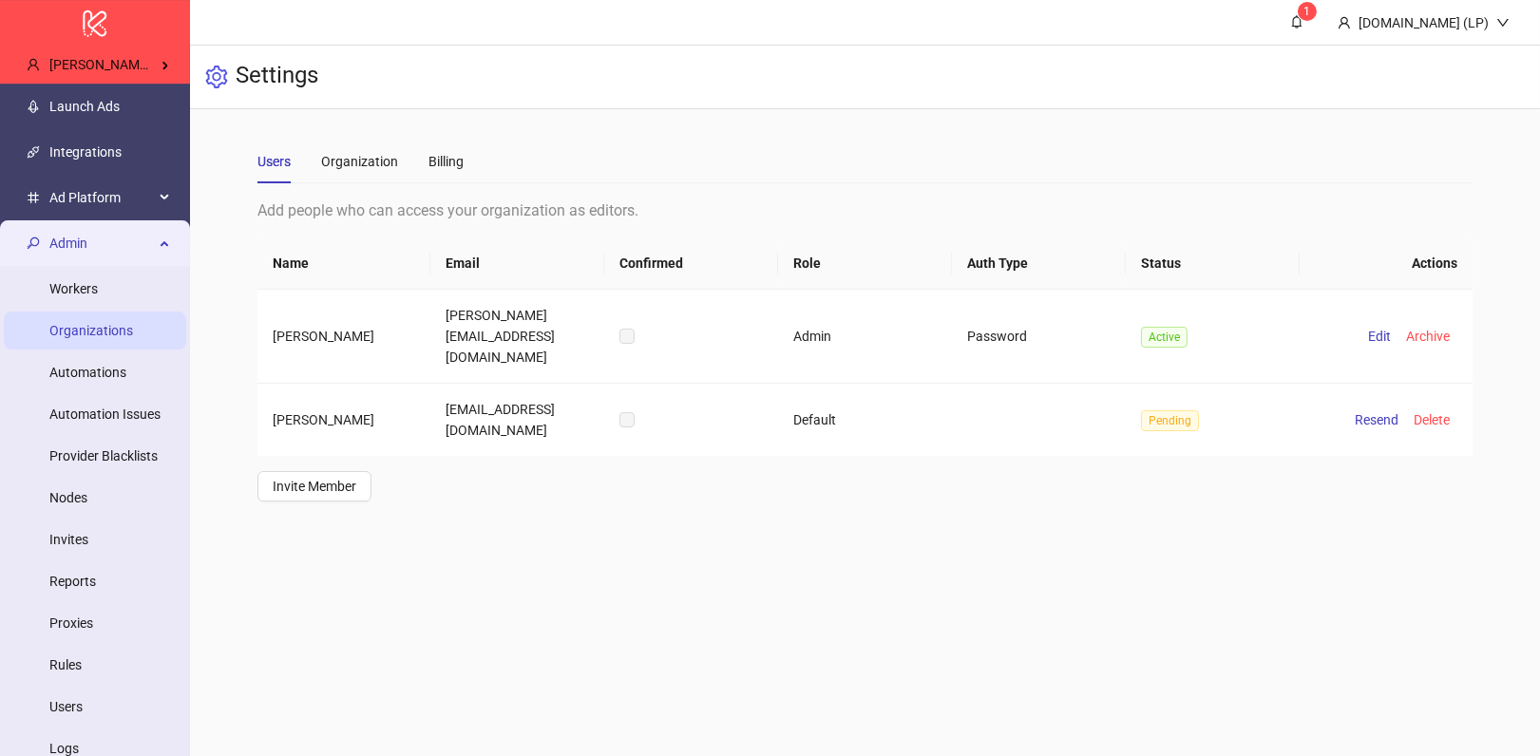
click at [96, 326] on link "Organizations" at bounding box center [91, 330] width 84 height 15
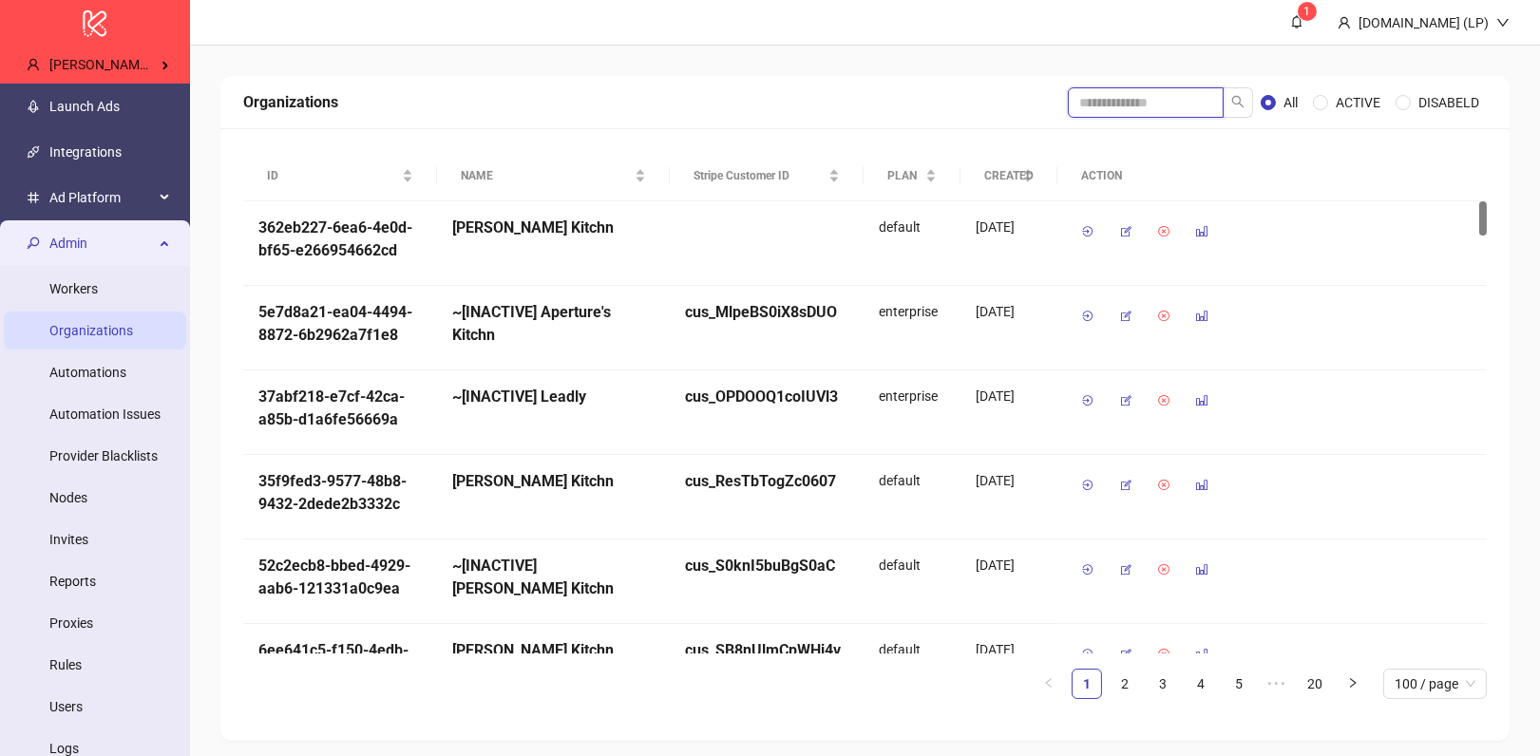
click at [1094, 105] on input "search" at bounding box center [1146, 102] width 156 height 30
type input "*****"
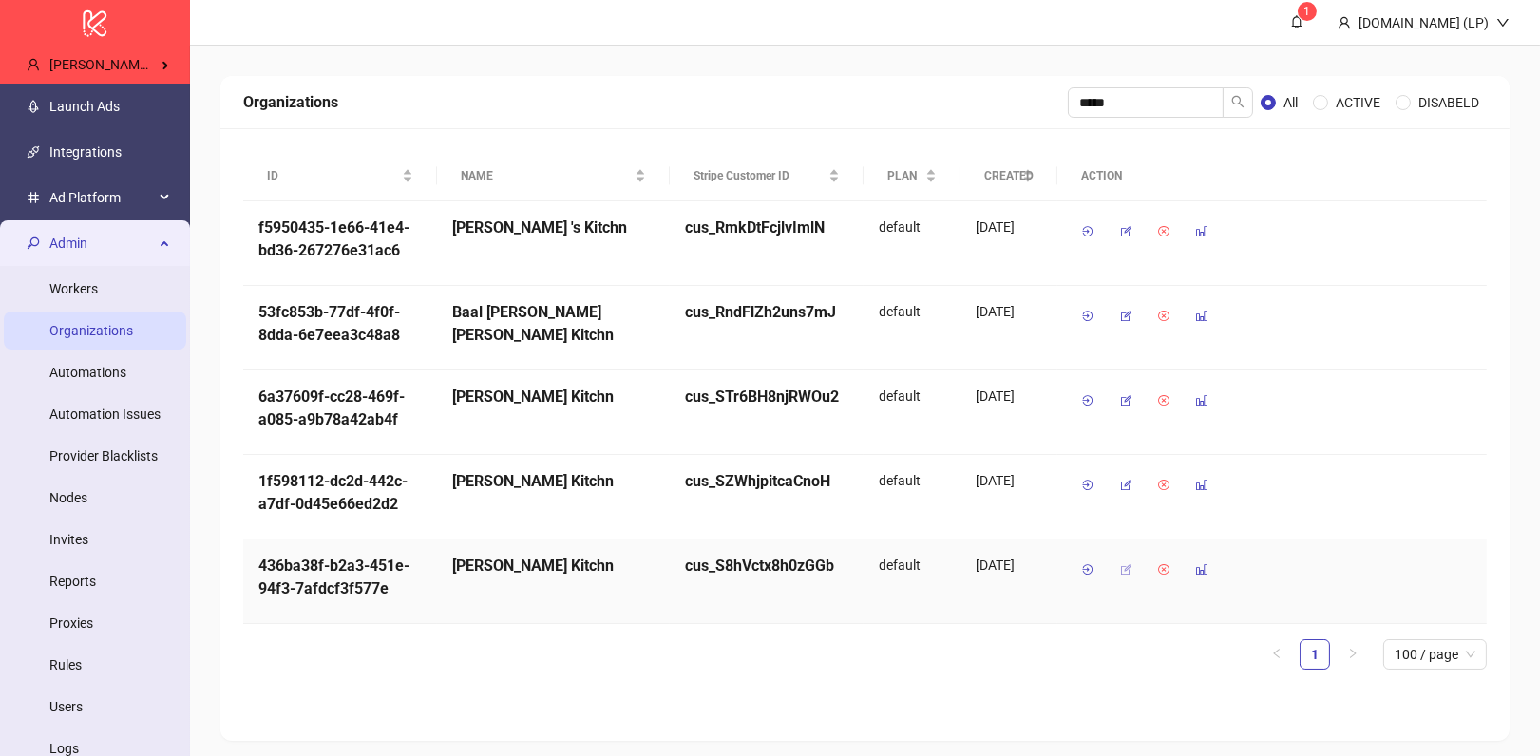
click at [1123, 563] on icon "button" at bounding box center [1125, 569] width 13 height 13
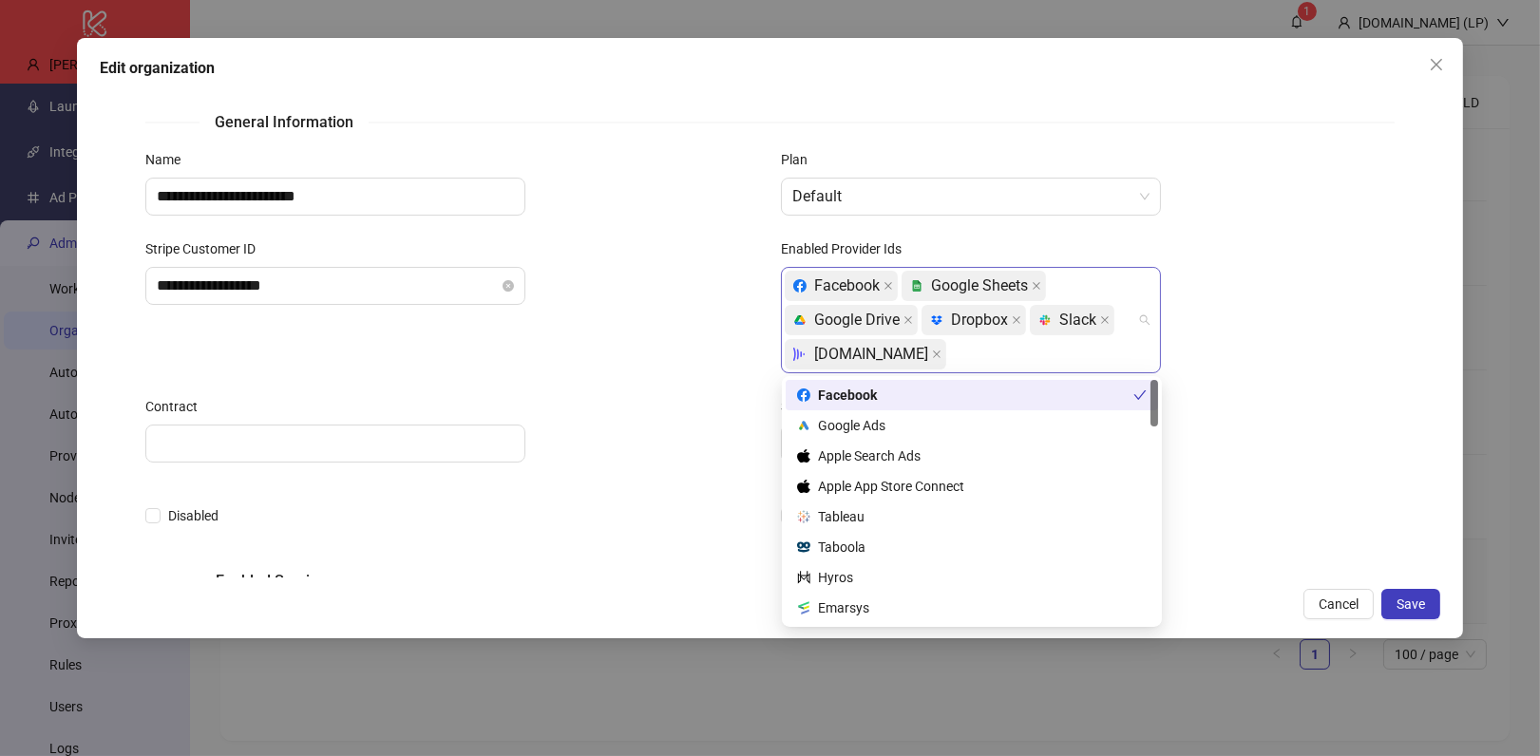
click at [962, 348] on div "Facebook platform/google_sheets Google Sheets platform/google_drive Google Driv…" at bounding box center [961, 320] width 352 height 103
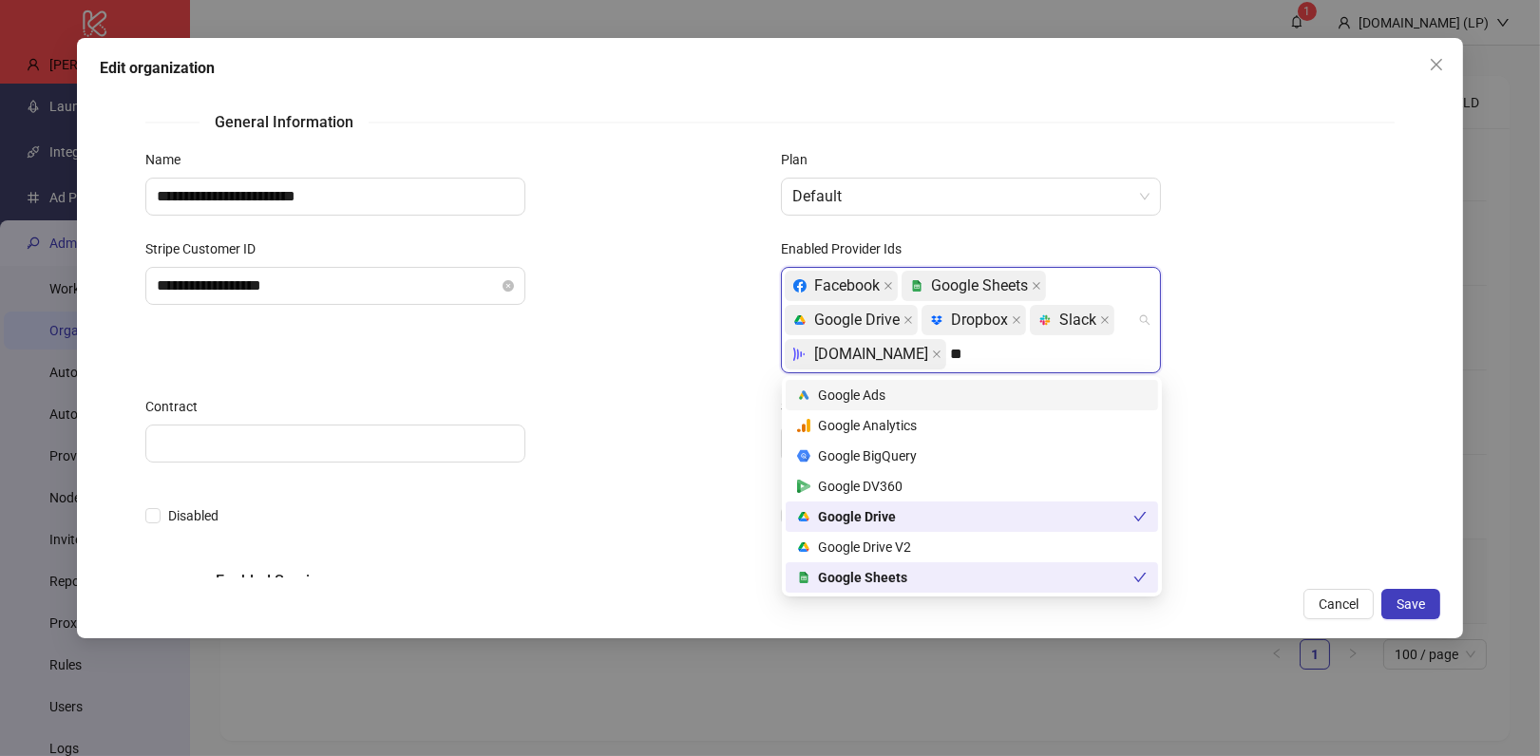
type input "***"
click at [912, 514] on div "platform/google_drive Google Drive" at bounding box center [965, 516] width 336 height 21
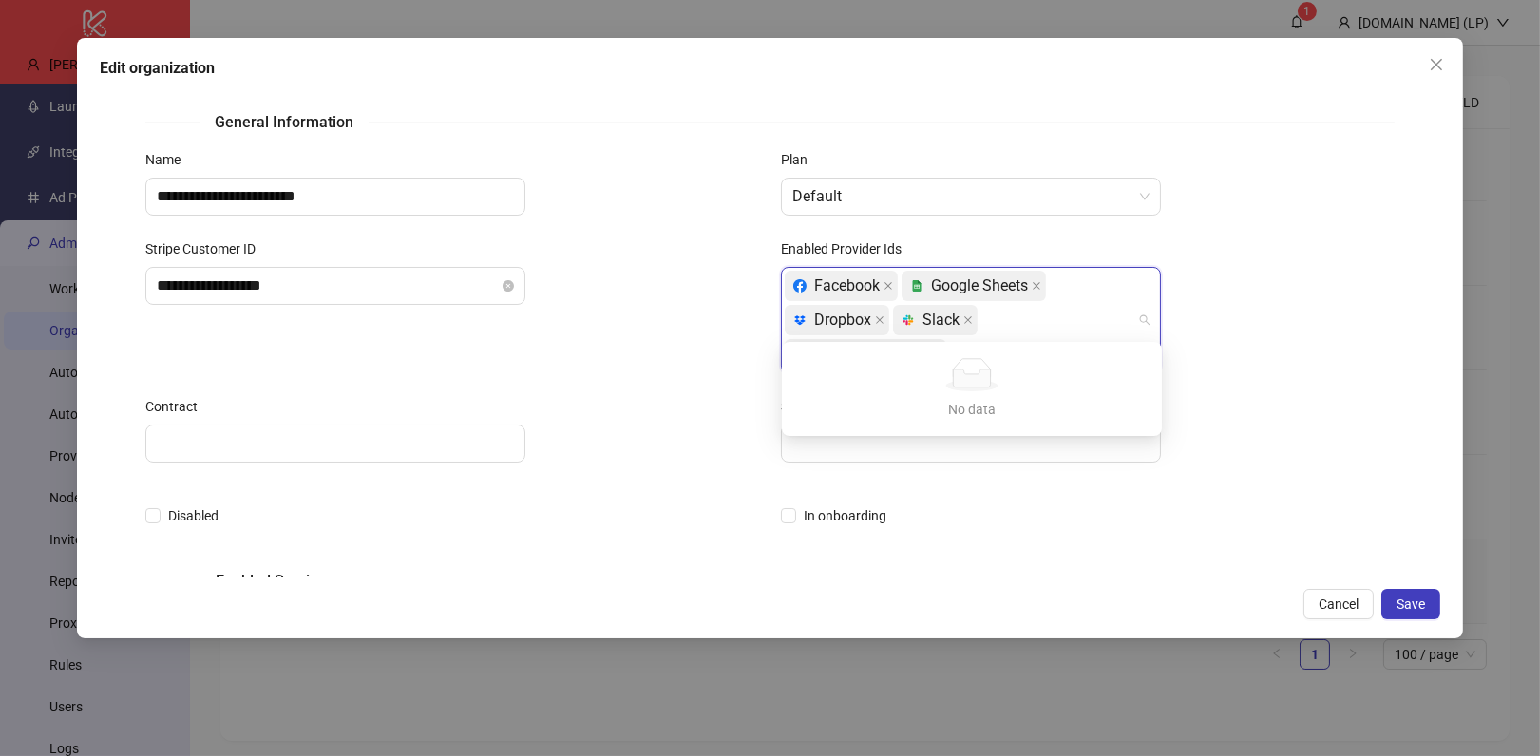
type input "****"
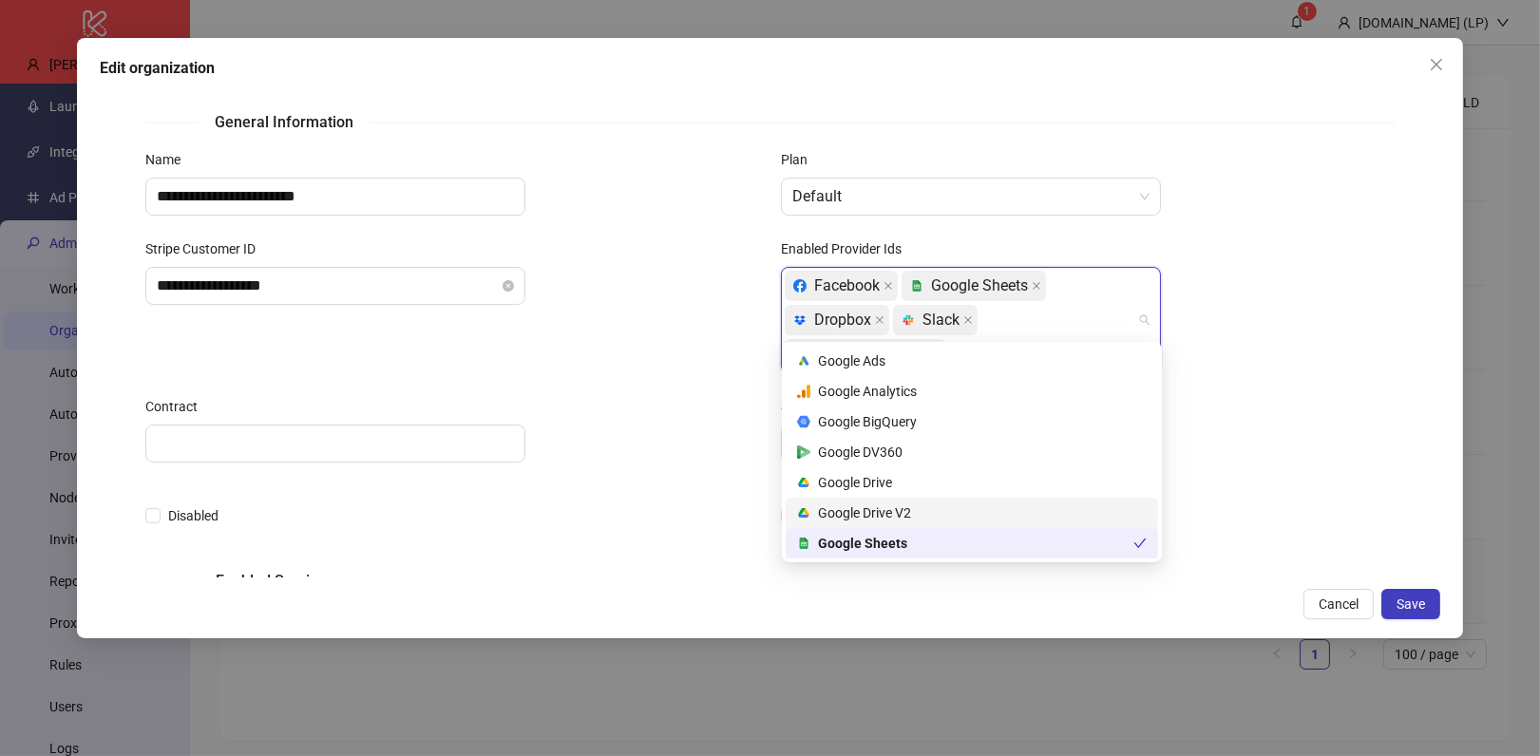
click at [946, 504] on div "platform/google_drive Google Drive V2" at bounding box center [972, 513] width 350 height 21
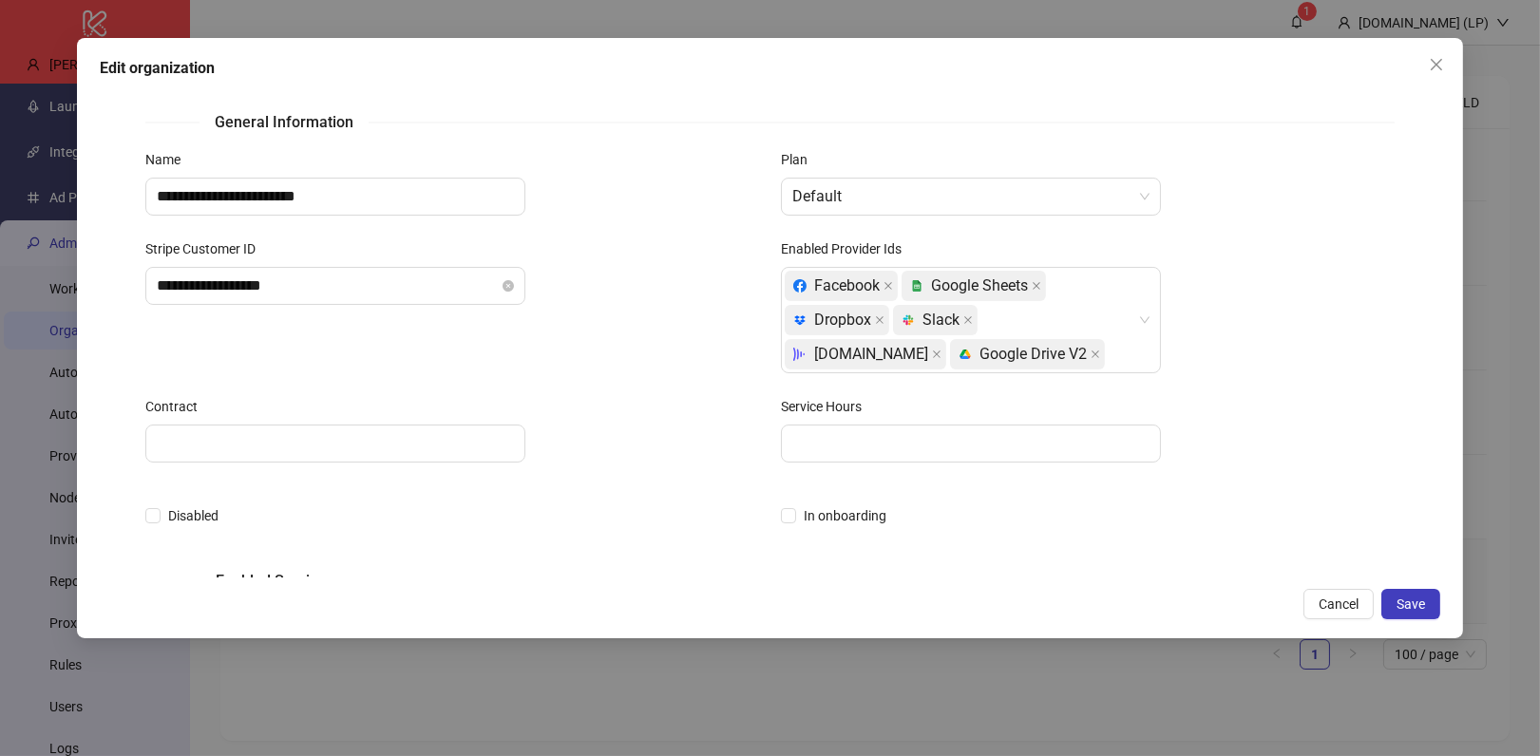
click at [1290, 403] on div "Service Hours" at bounding box center [1087, 410] width 613 height 29
click at [1422, 615] on button "Save" at bounding box center [1410, 604] width 59 height 30
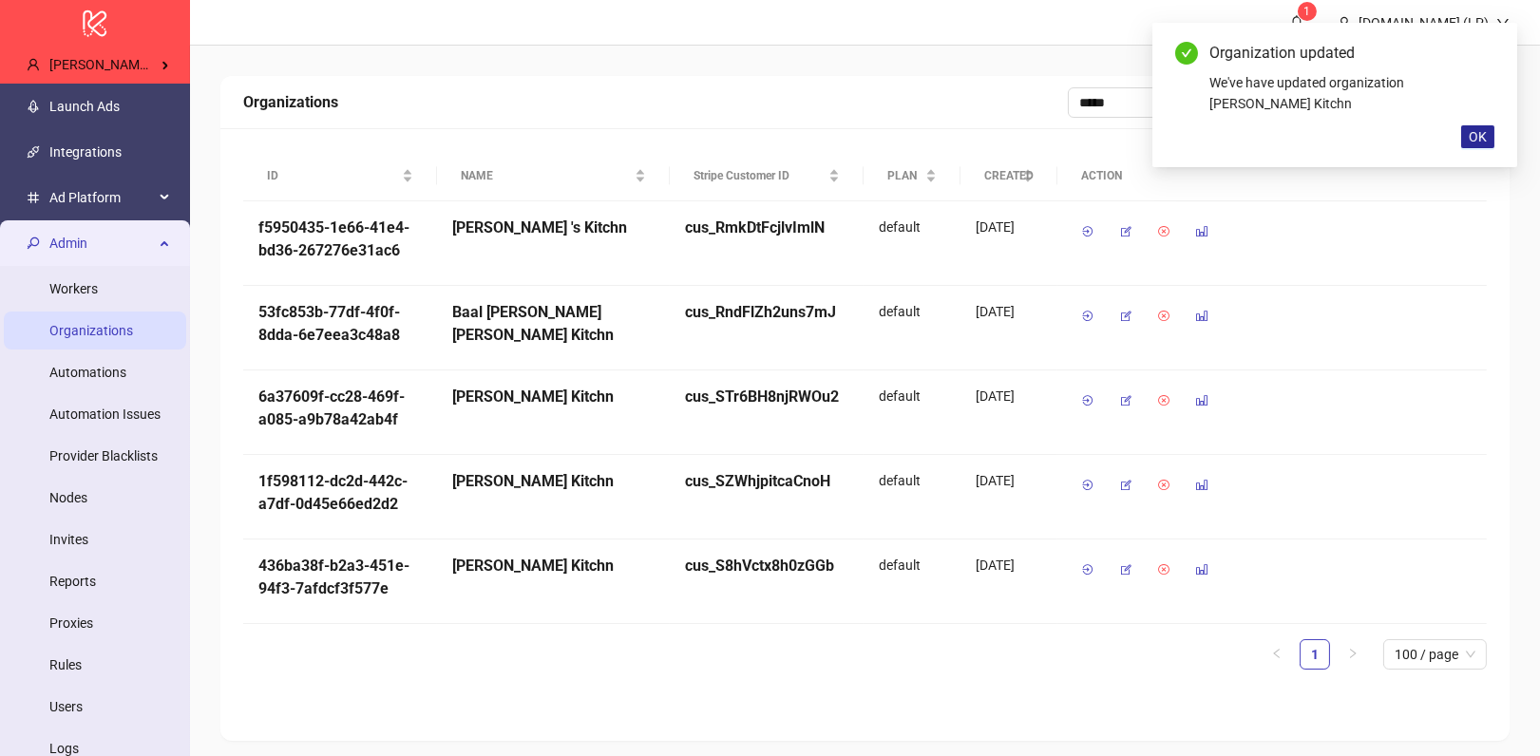
click at [1479, 127] on button "OK" at bounding box center [1477, 136] width 33 height 23
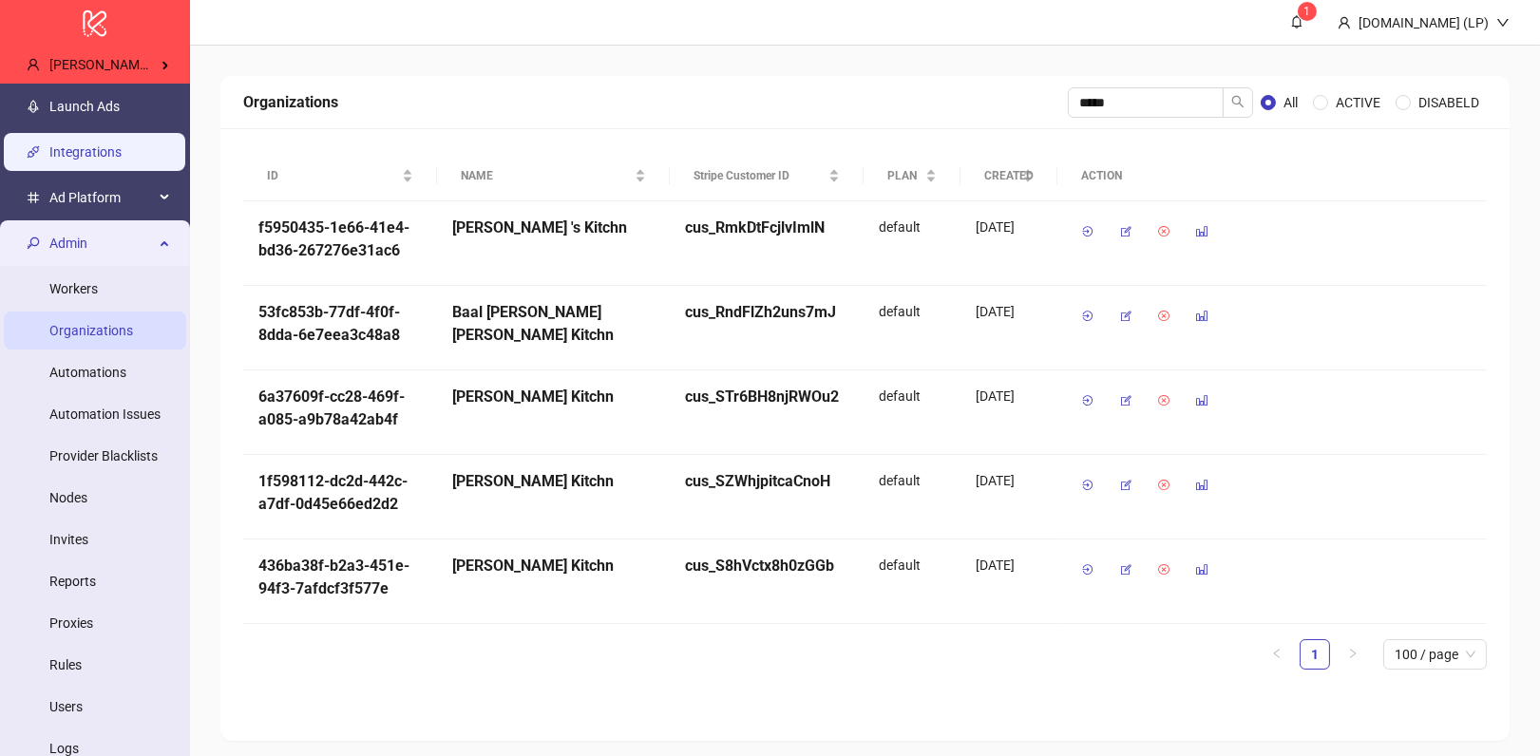
click at [122, 146] on link "Integrations" at bounding box center [85, 151] width 72 height 15
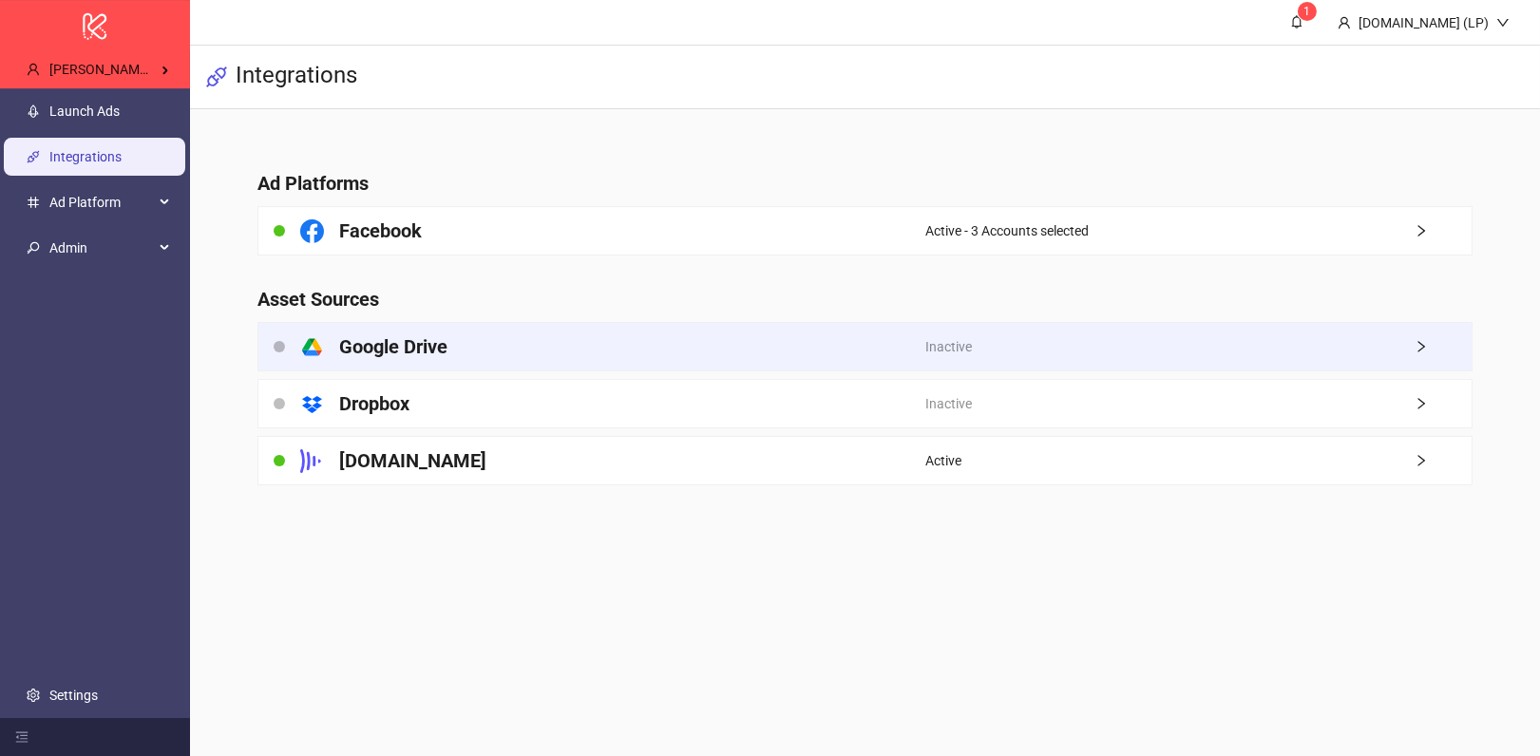
click at [503, 359] on div "platform/google_drive Google Drive" at bounding box center [592, 347] width 668 height 48
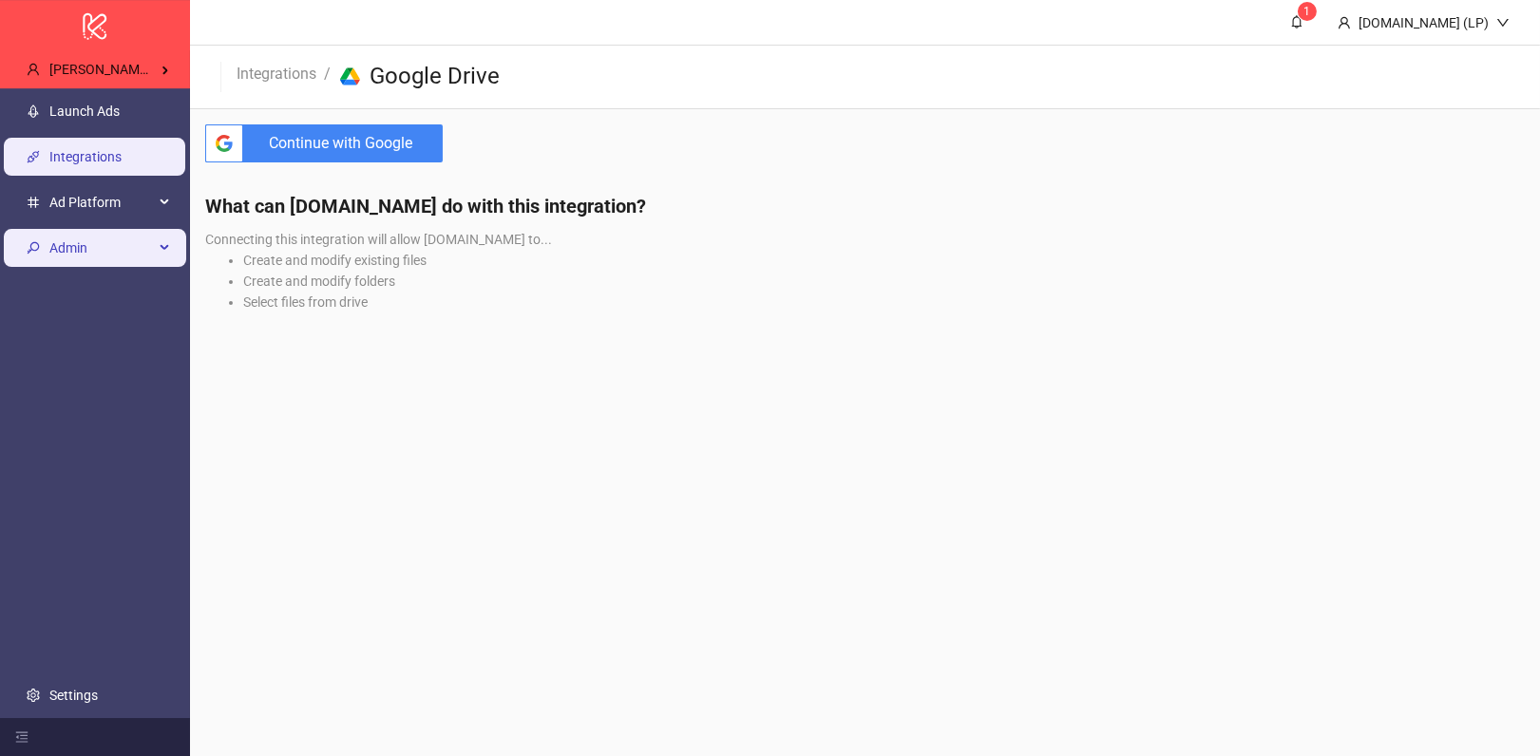
click at [161, 238] on div "Admin" at bounding box center [95, 248] width 182 height 38
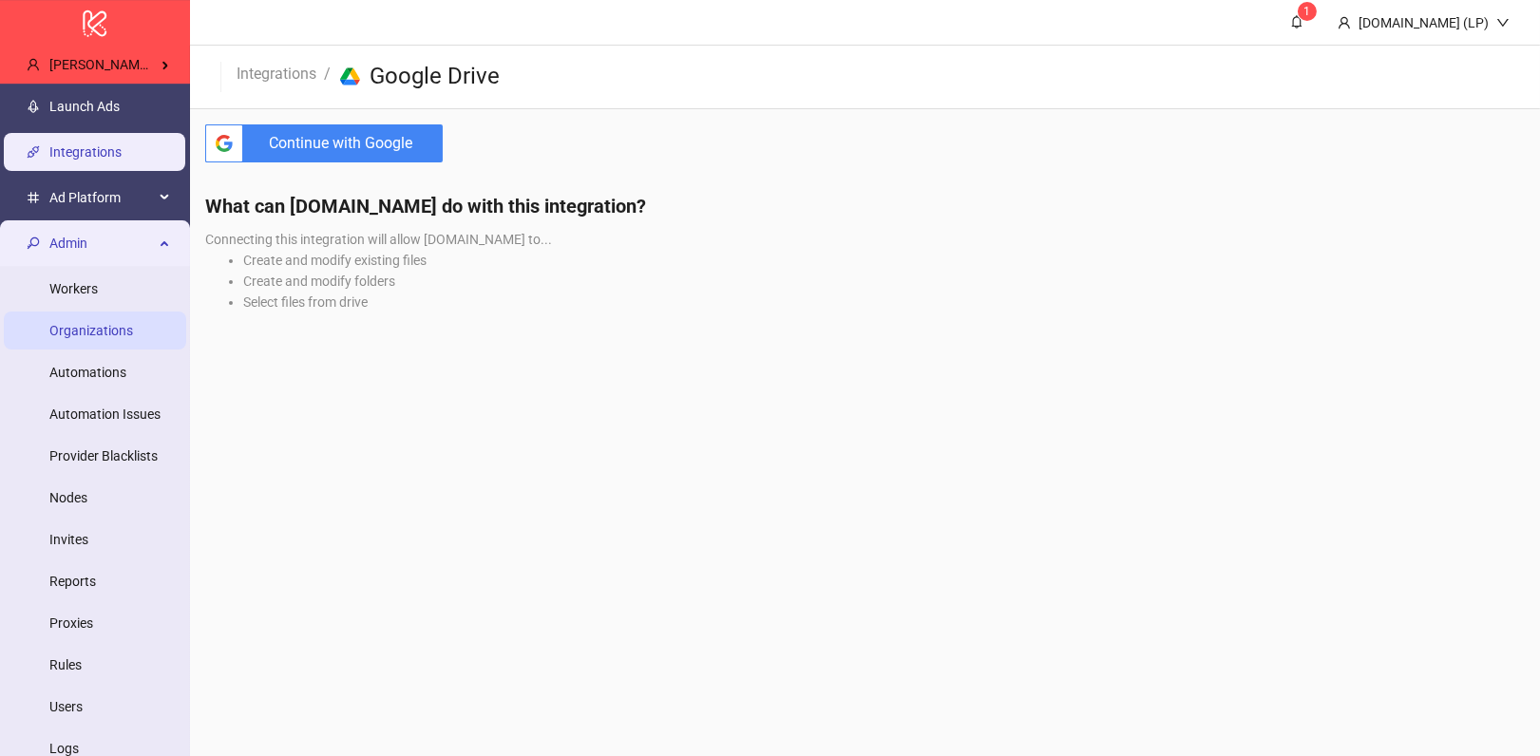
click at [133, 337] on link "Organizations" at bounding box center [91, 330] width 84 height 15
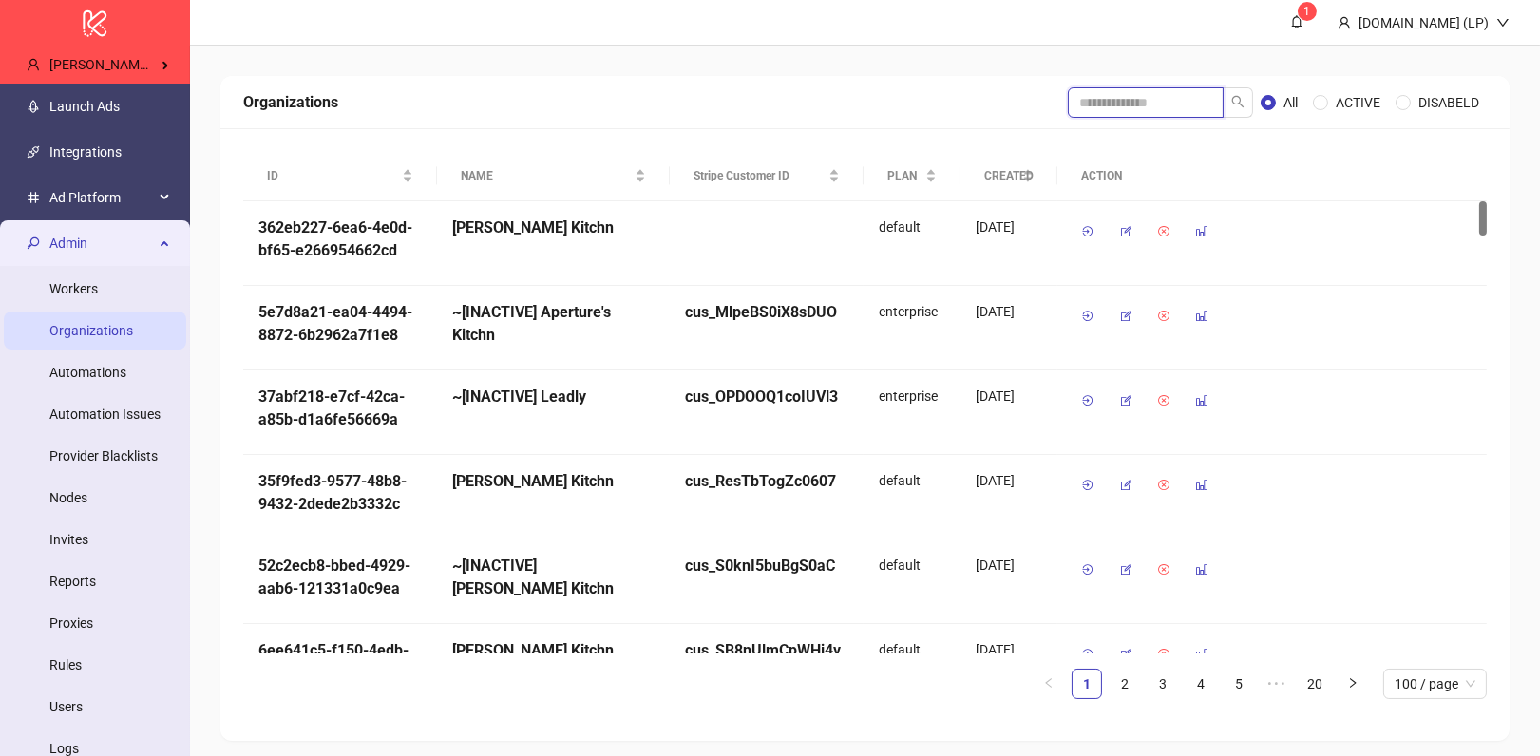
click at [1092, 93] on input "search" at bounding box center [1146, 102] width 156 height 30
type input "**********"
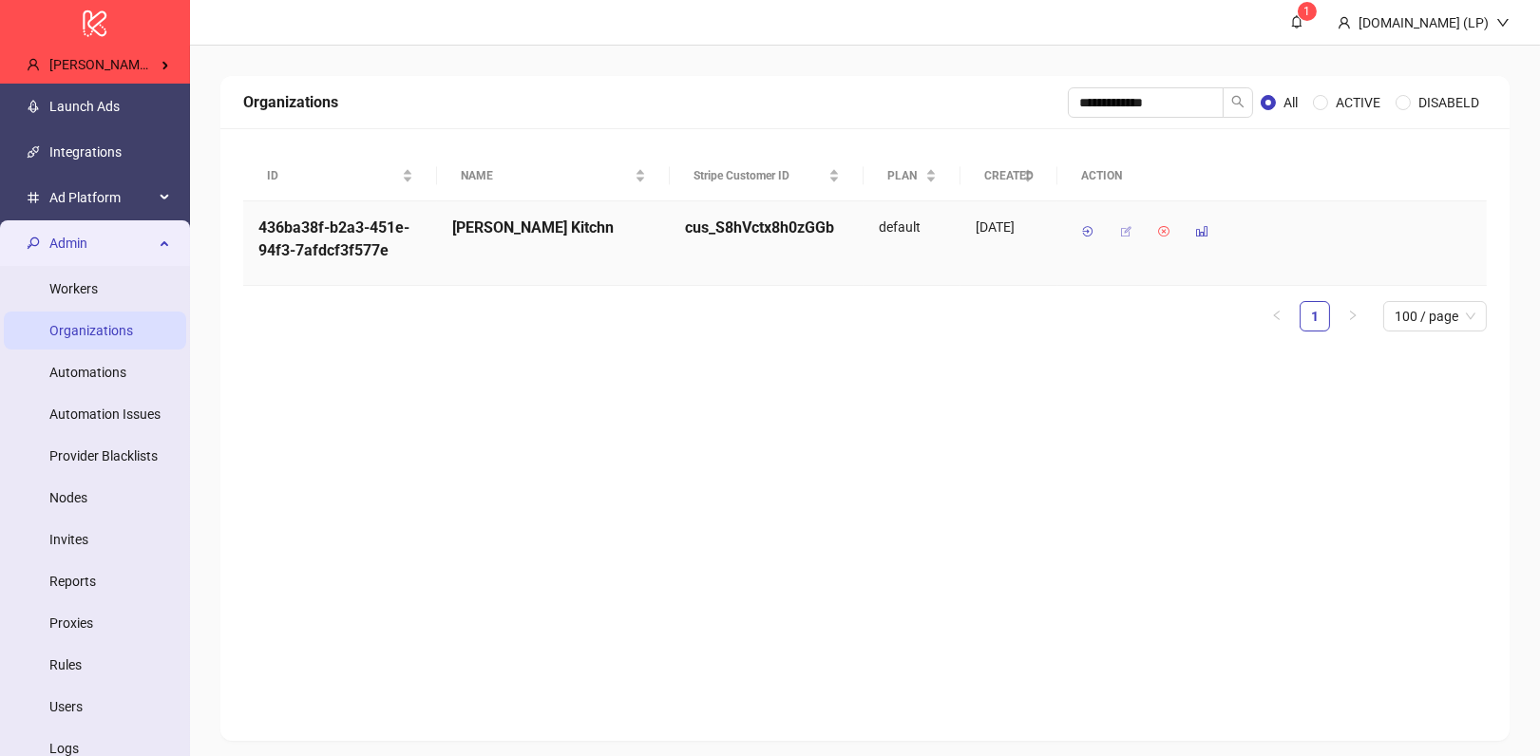
click at [1126, 234] on icon "button" at bounding box center [1125, 231] width 13 height 13
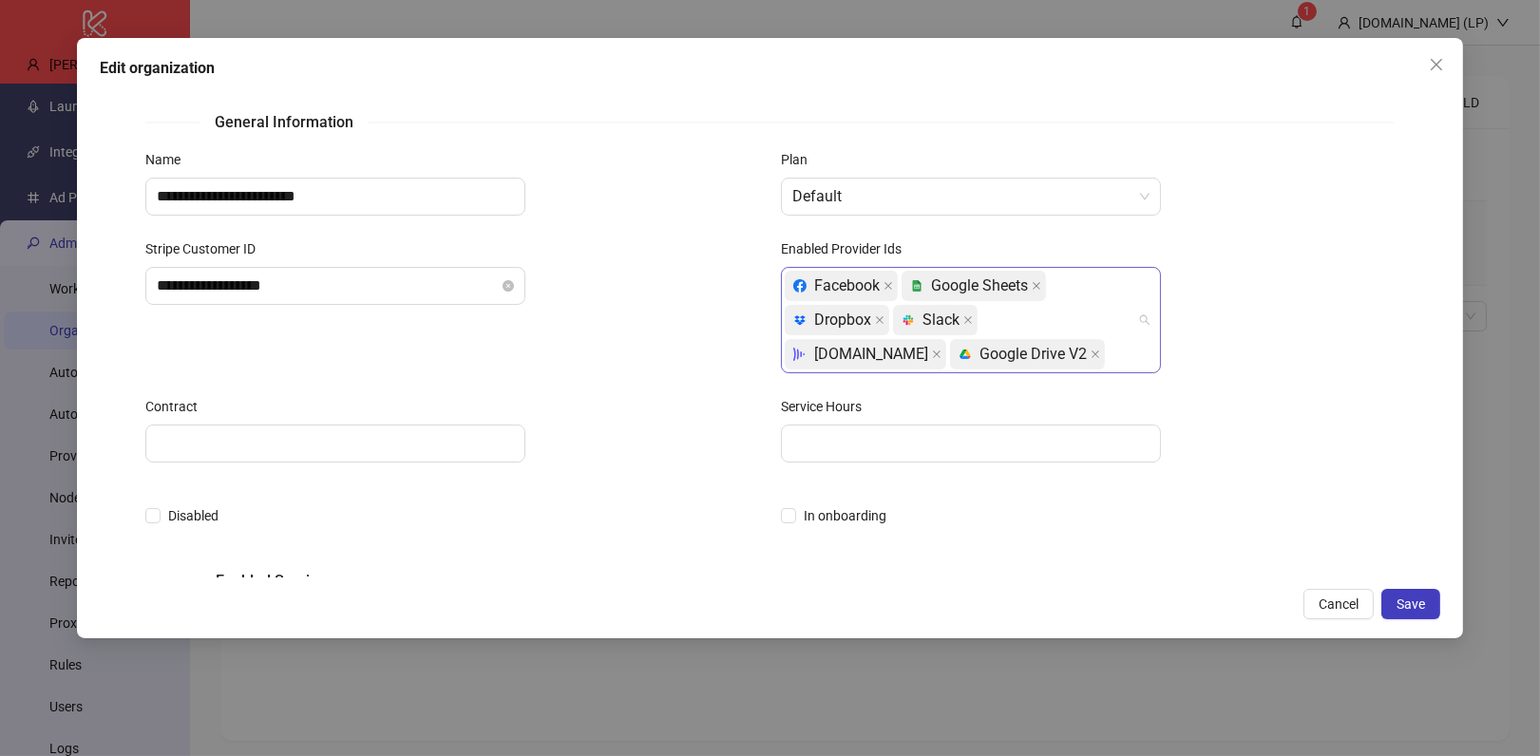
click at [966, 348] on div "Facebook platform/google_sheets Google Sheets platform/dropbox Dropbox platform…" at bounding box center [961, 320] width 352 height 103
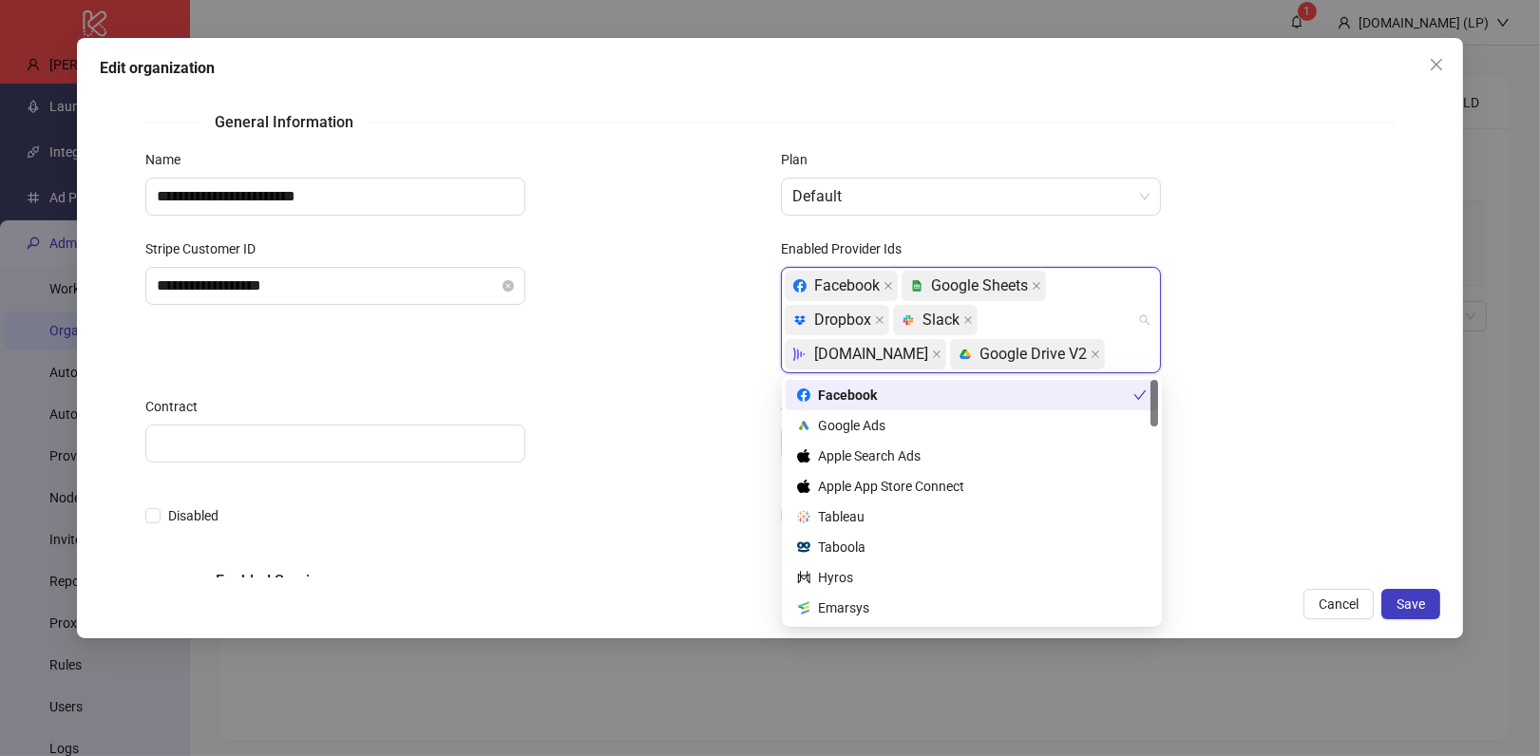
type input "*"
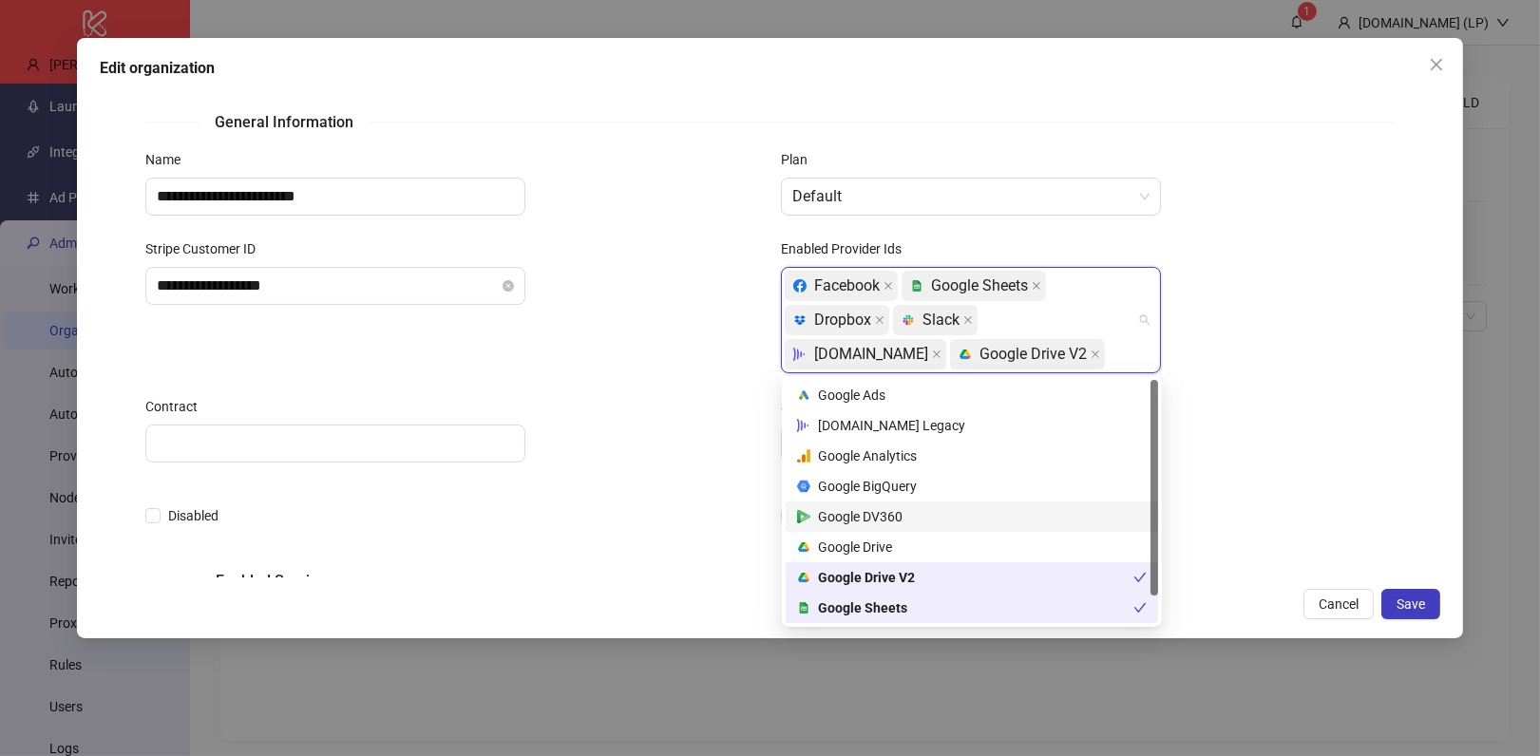
click at [1326, 429] on div at bounding box center [1087, 444] width 613 height 38
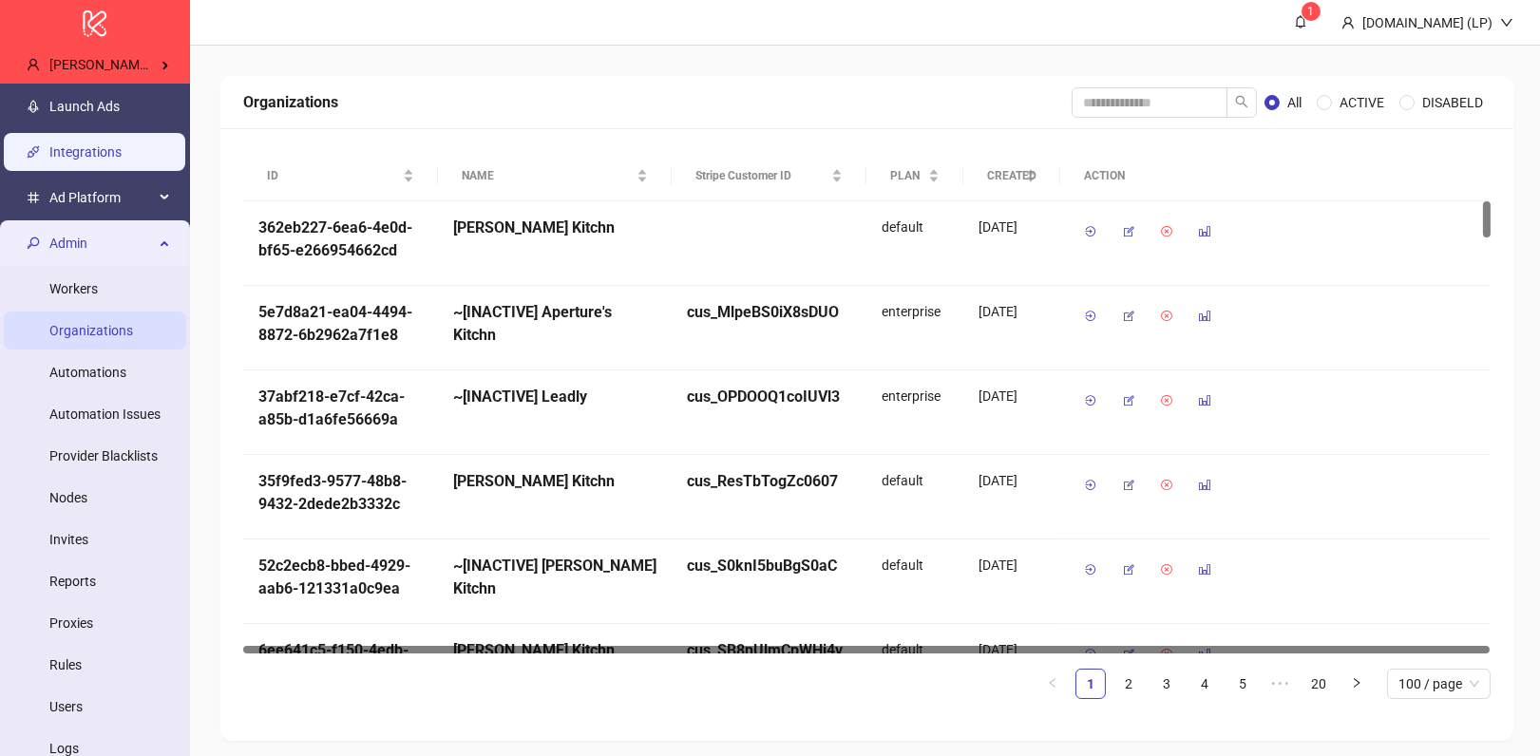
click at [109, 148] on link "Integrations" at bounding box center [85, 151] width 72 height 15
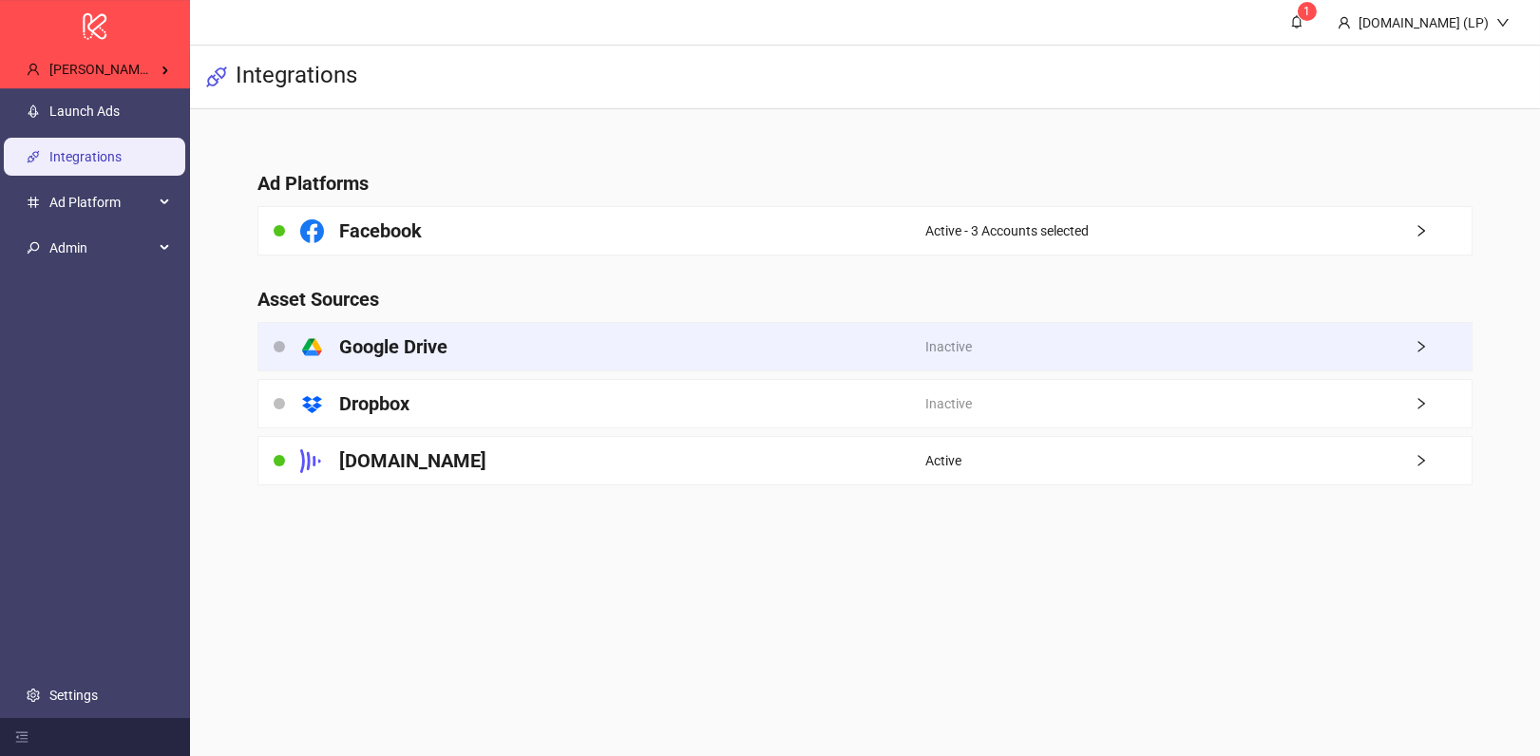
click at [504, 325] on div "platform/google_drive Google Drive" at bounding box center [592, 347] width 668 height 48
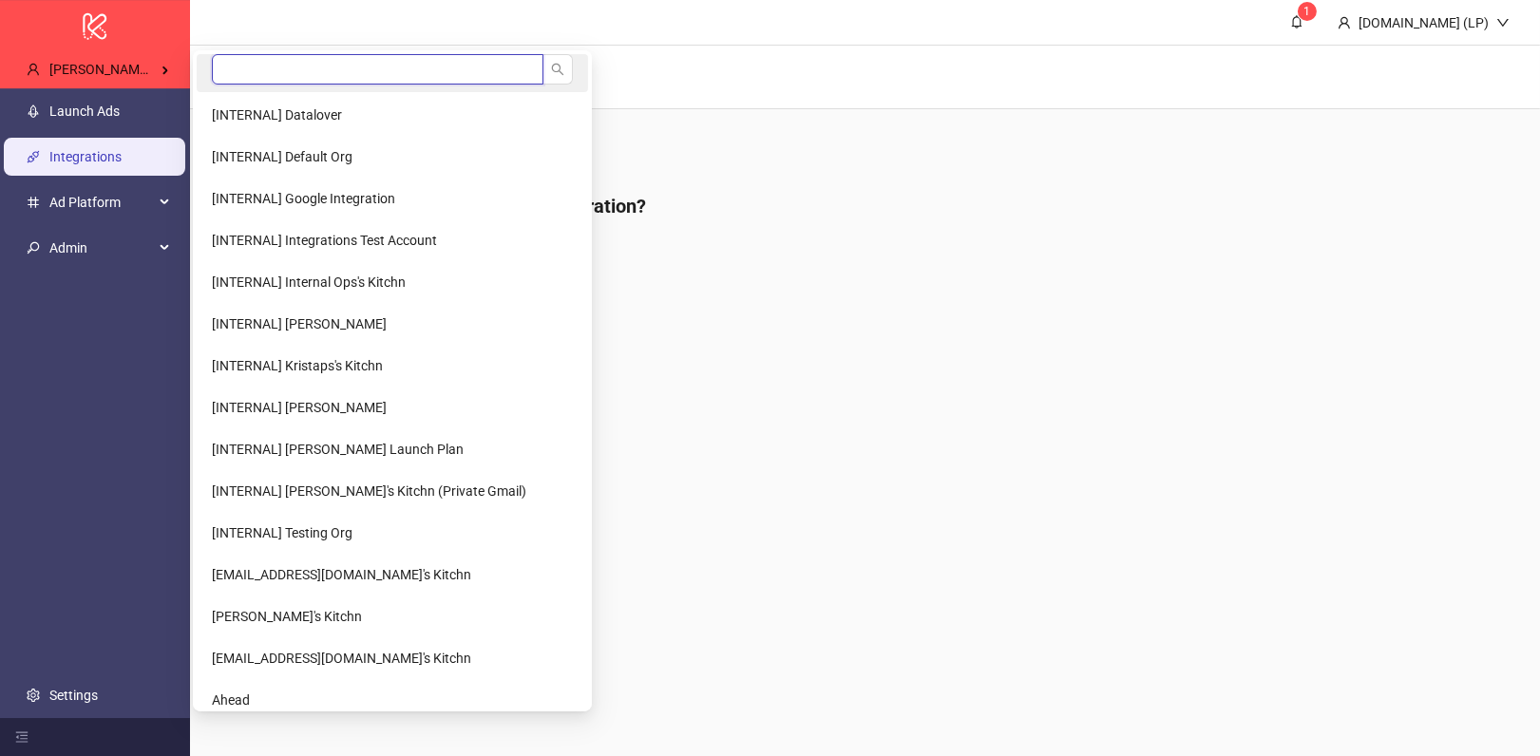
click at [259, 68] on input "search" at bounding box center [378, 69] width 332 height 30
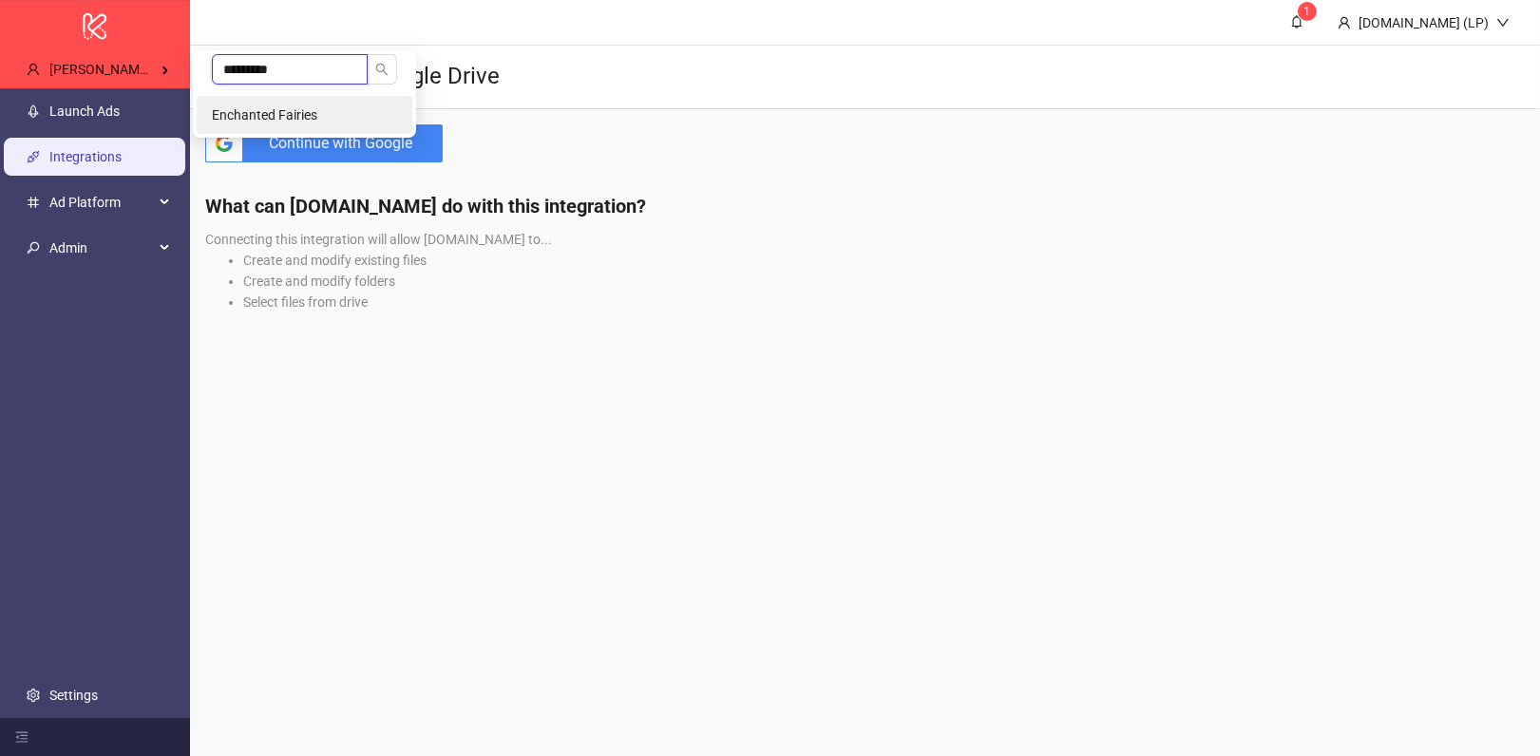
type input "*********"
click at [267, 104] on li "Enchanted Fairies" at bounding box center [305, 115] width 216 height 38
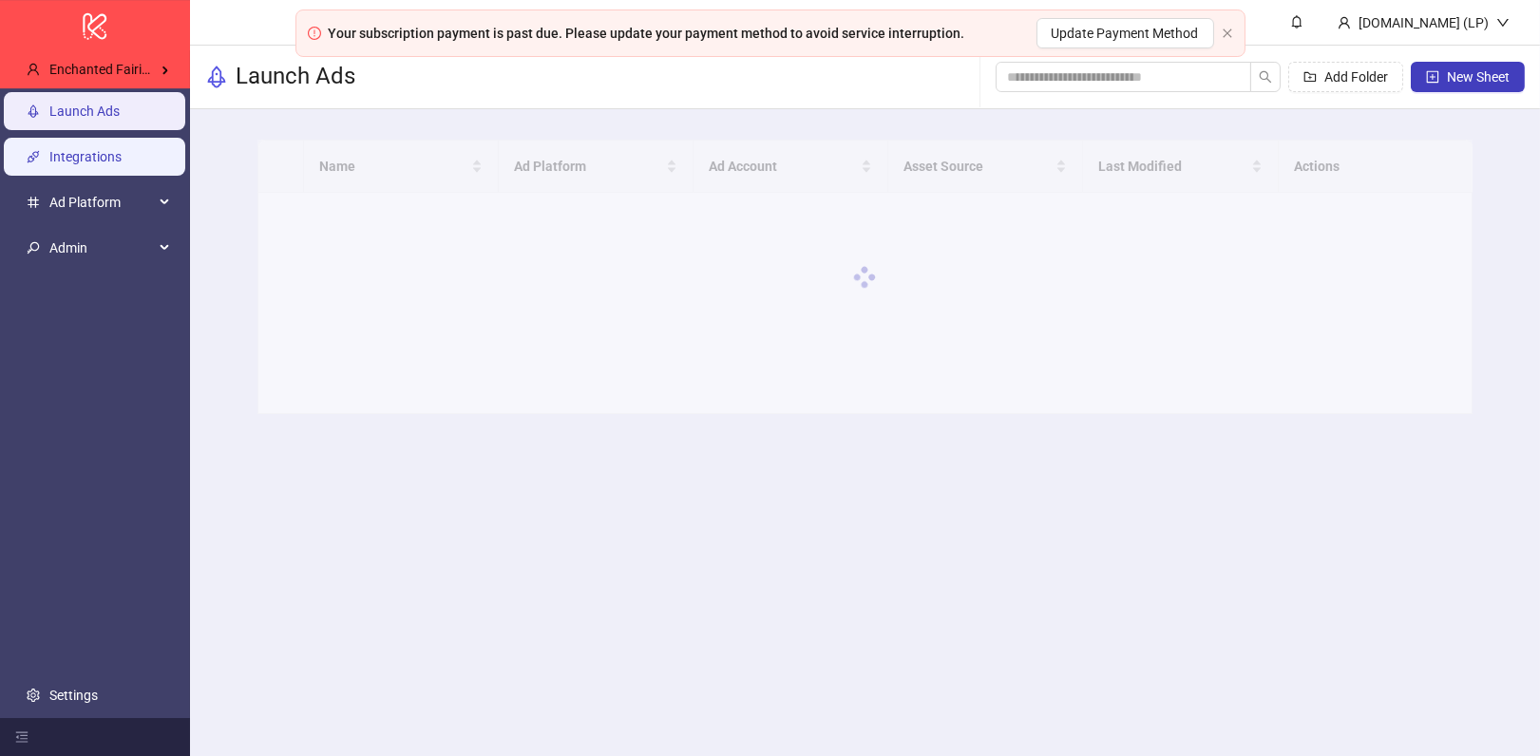
click at [104, 164] on link "Integrations" at bounding box center [85, 156] width 72 height 15
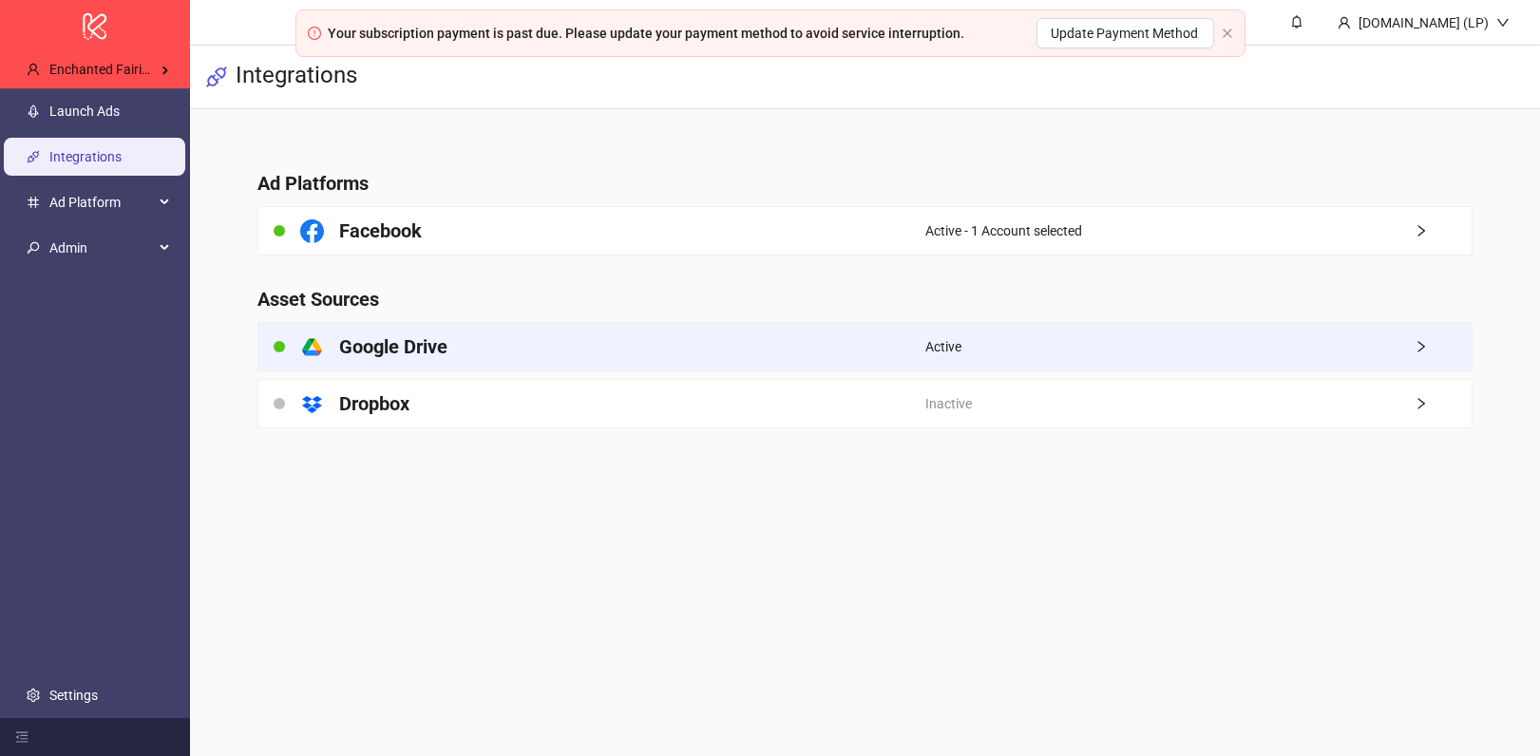
click at [499, 350] on div "platform/google_drive Google Drive" at bounding box center [592, 347] width 668 height 48
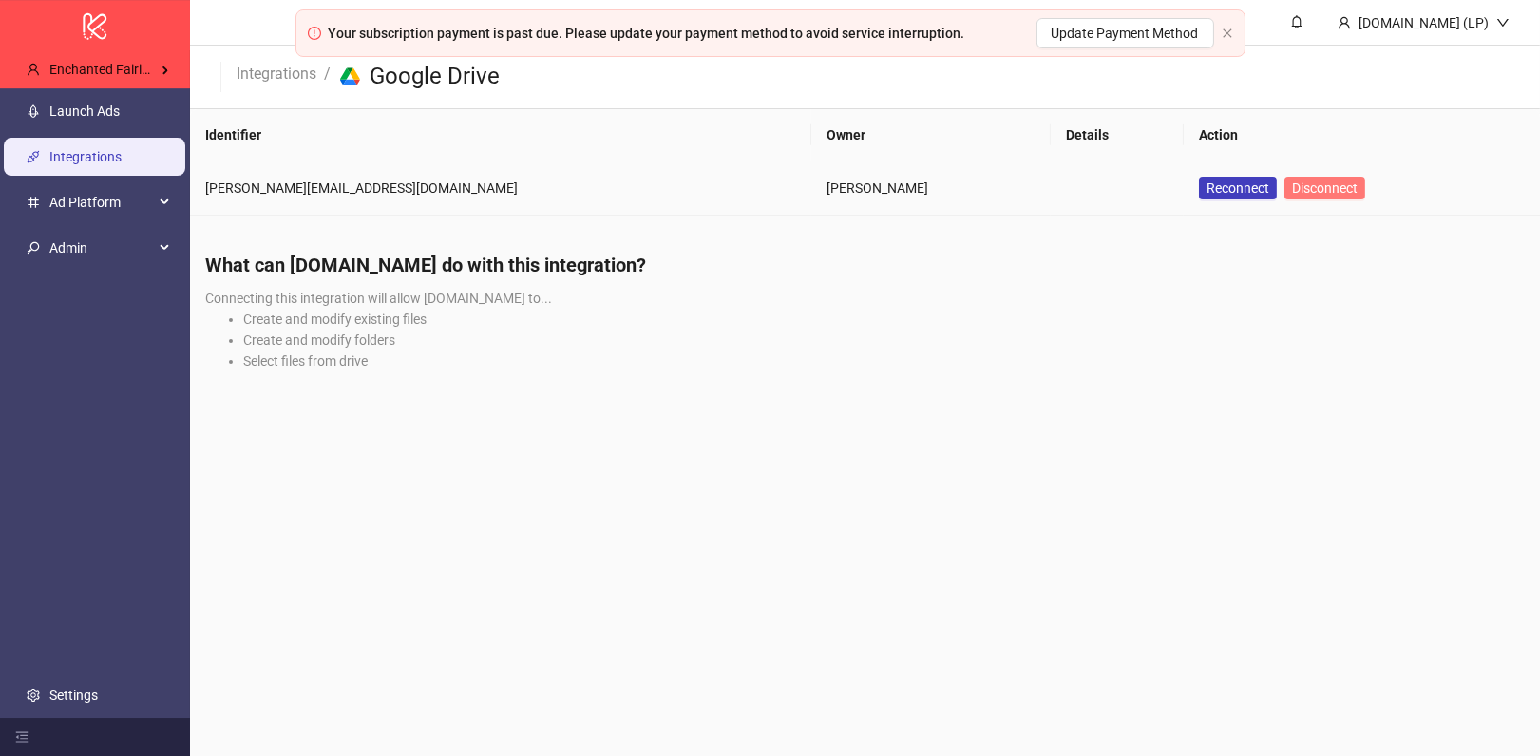
click at [1292, 186] on span "Disconnect" at bounding box center [1325, 188] width 66 height 15
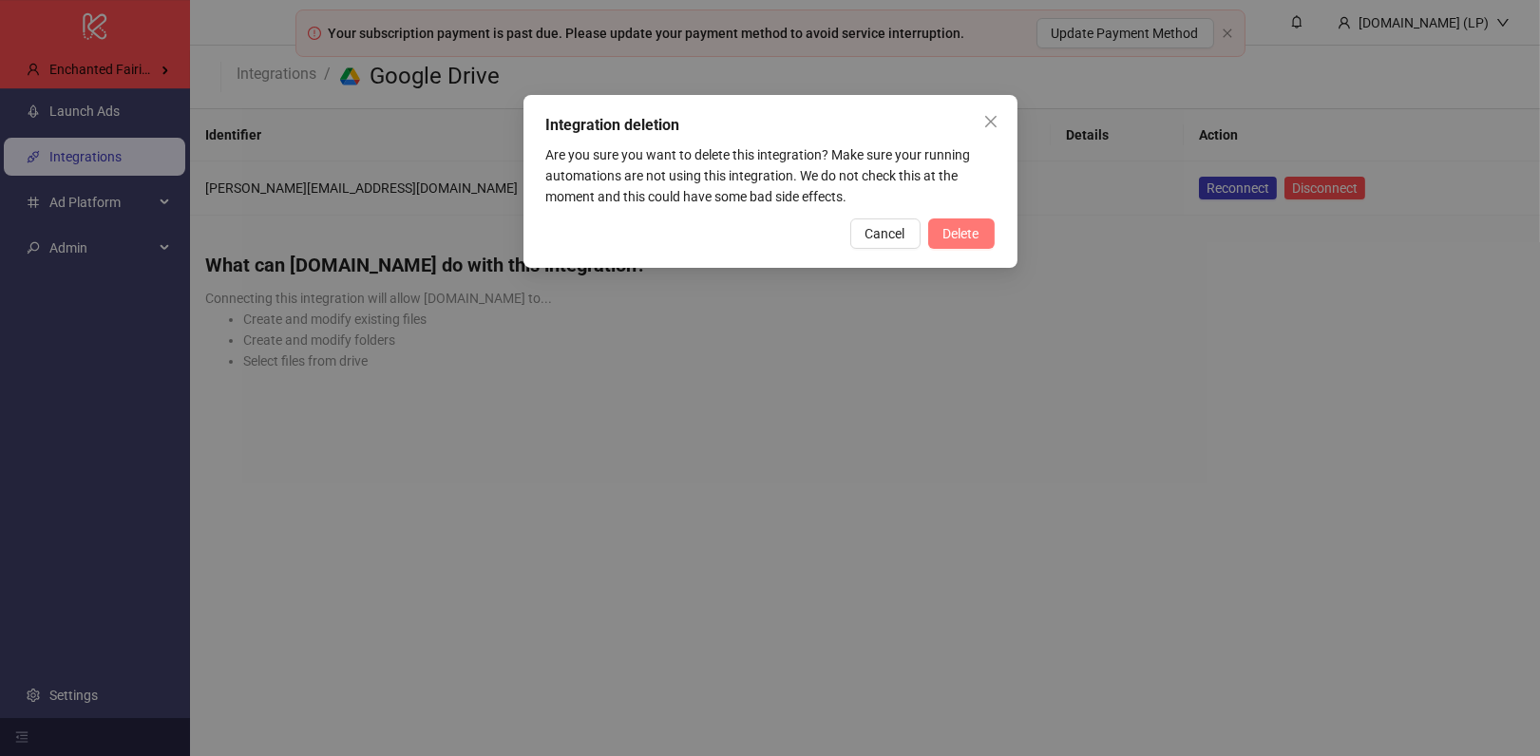
click at [983, 237] on button "Delete" at bounding box center [961, 234] width 67 height 30
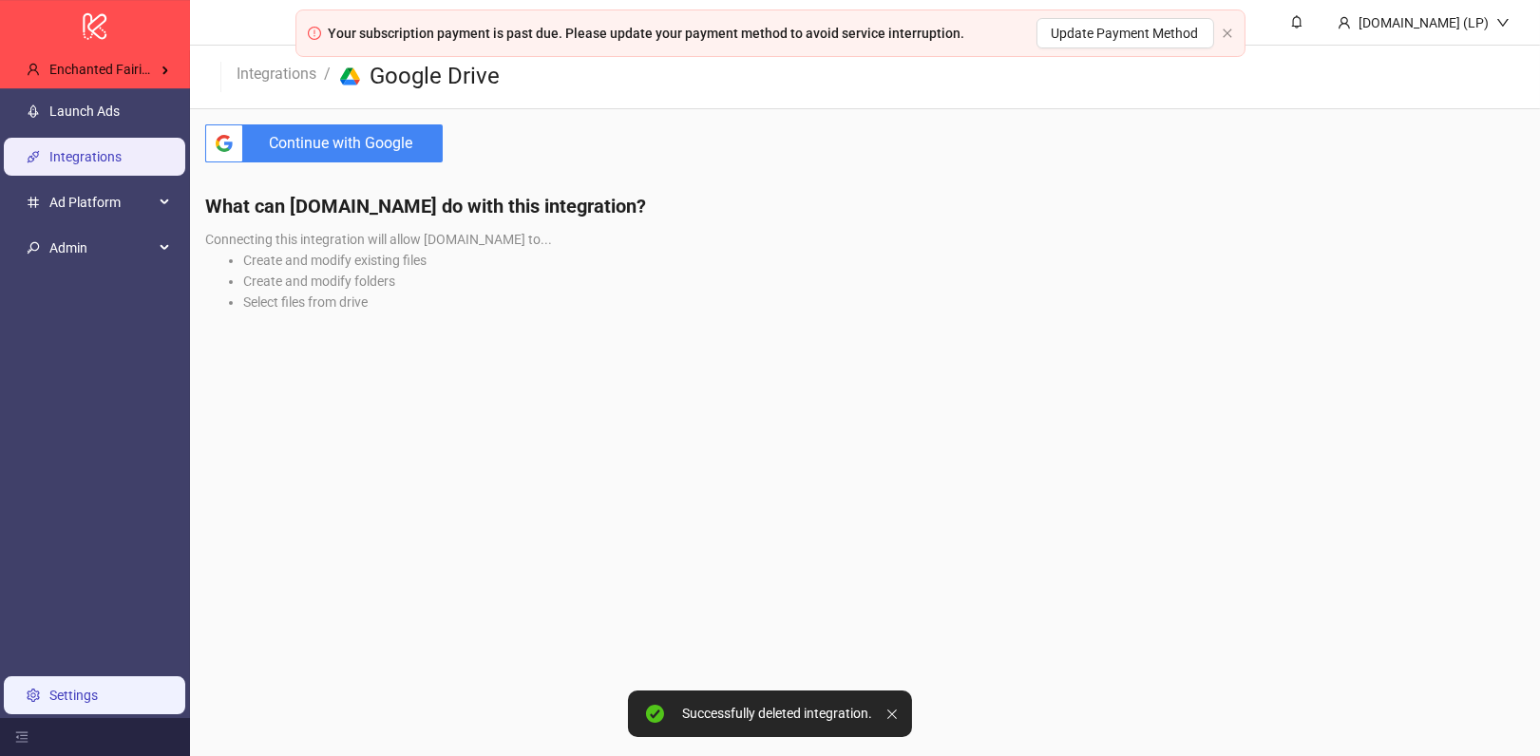
click at [64, 698] on link "Settings" at bounding box center [73, 695] width 48 height 15
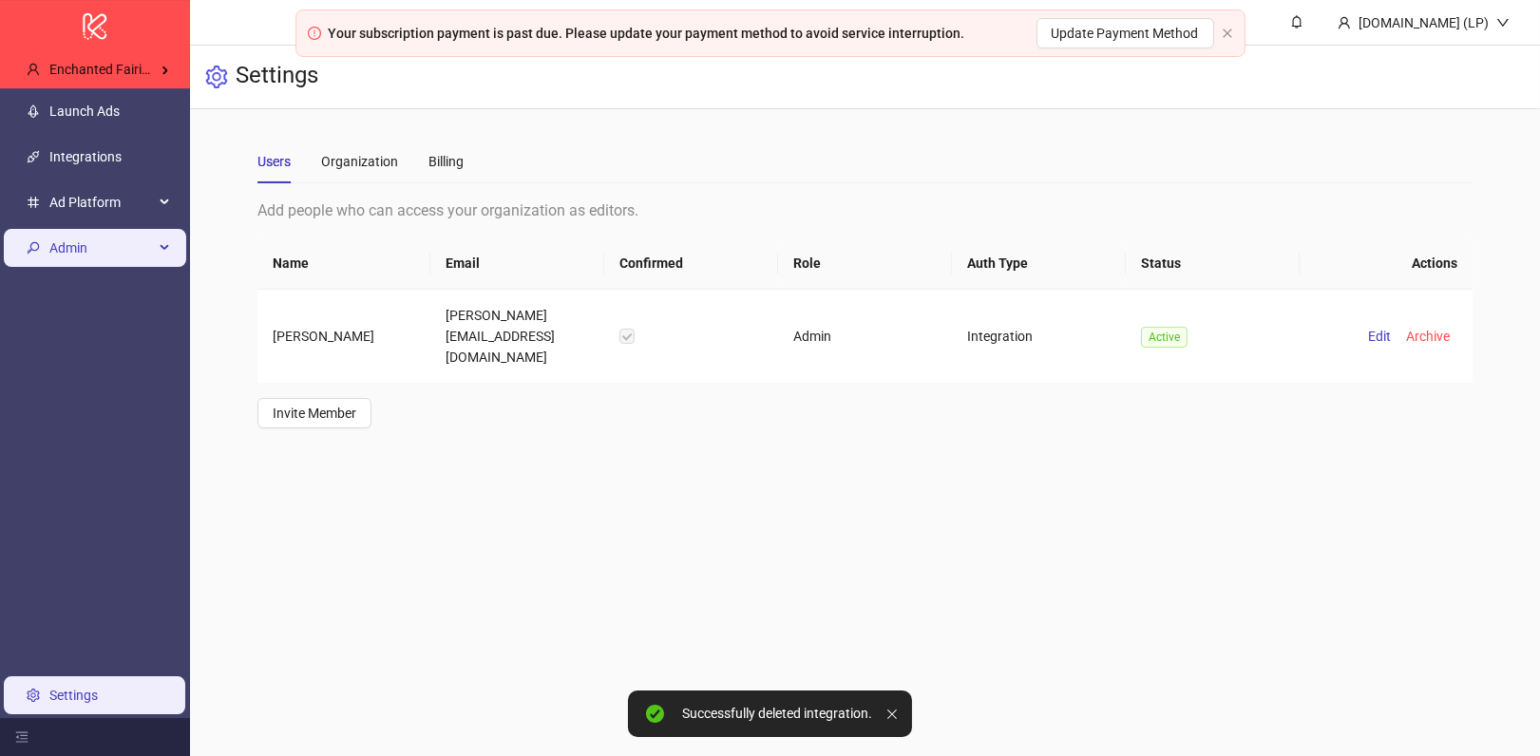
click at [105, 257] on span "Admin" at bounding box center [101, 248] width 105 height 38
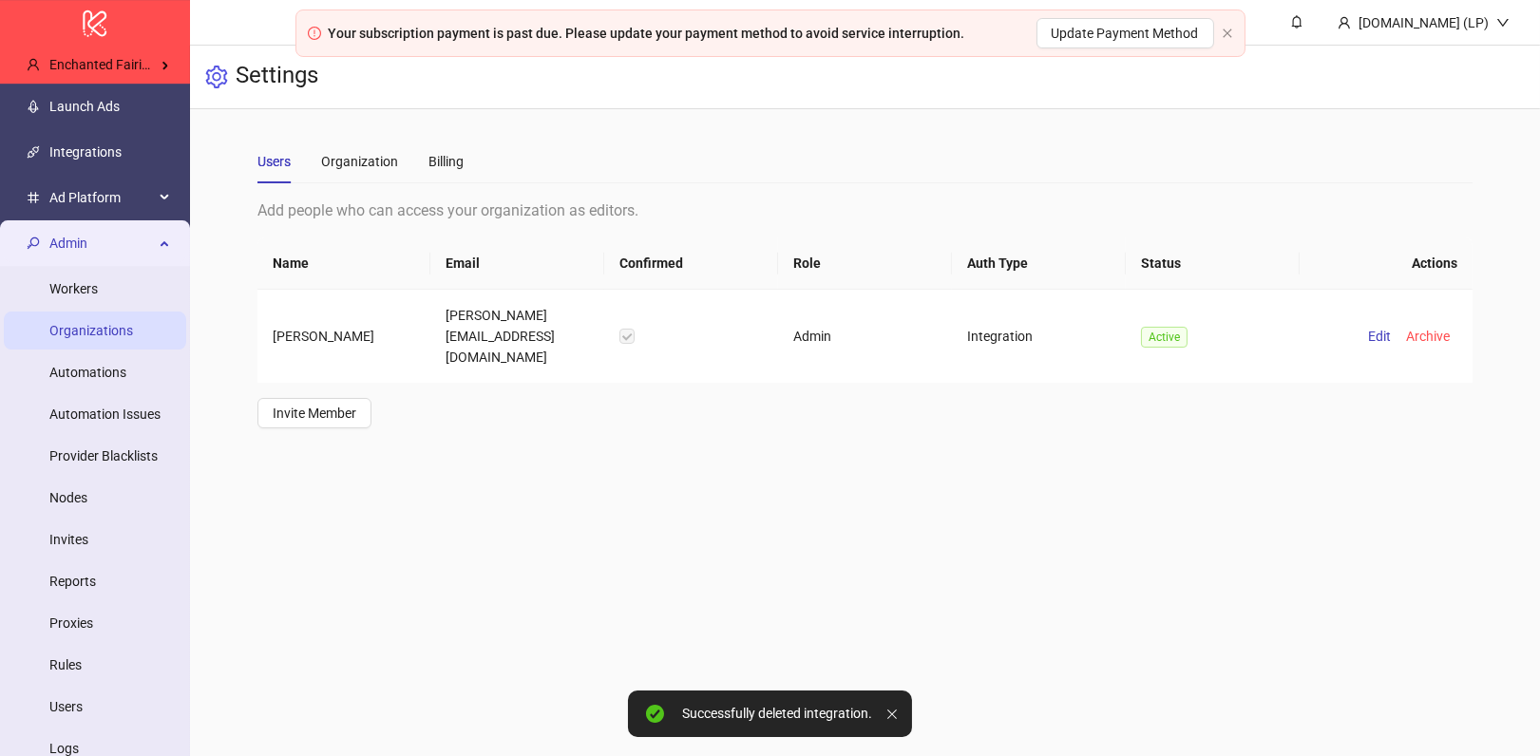
click at [108, 336] on link "Organizations" at bounding box center [91, 330] width 84 height 15
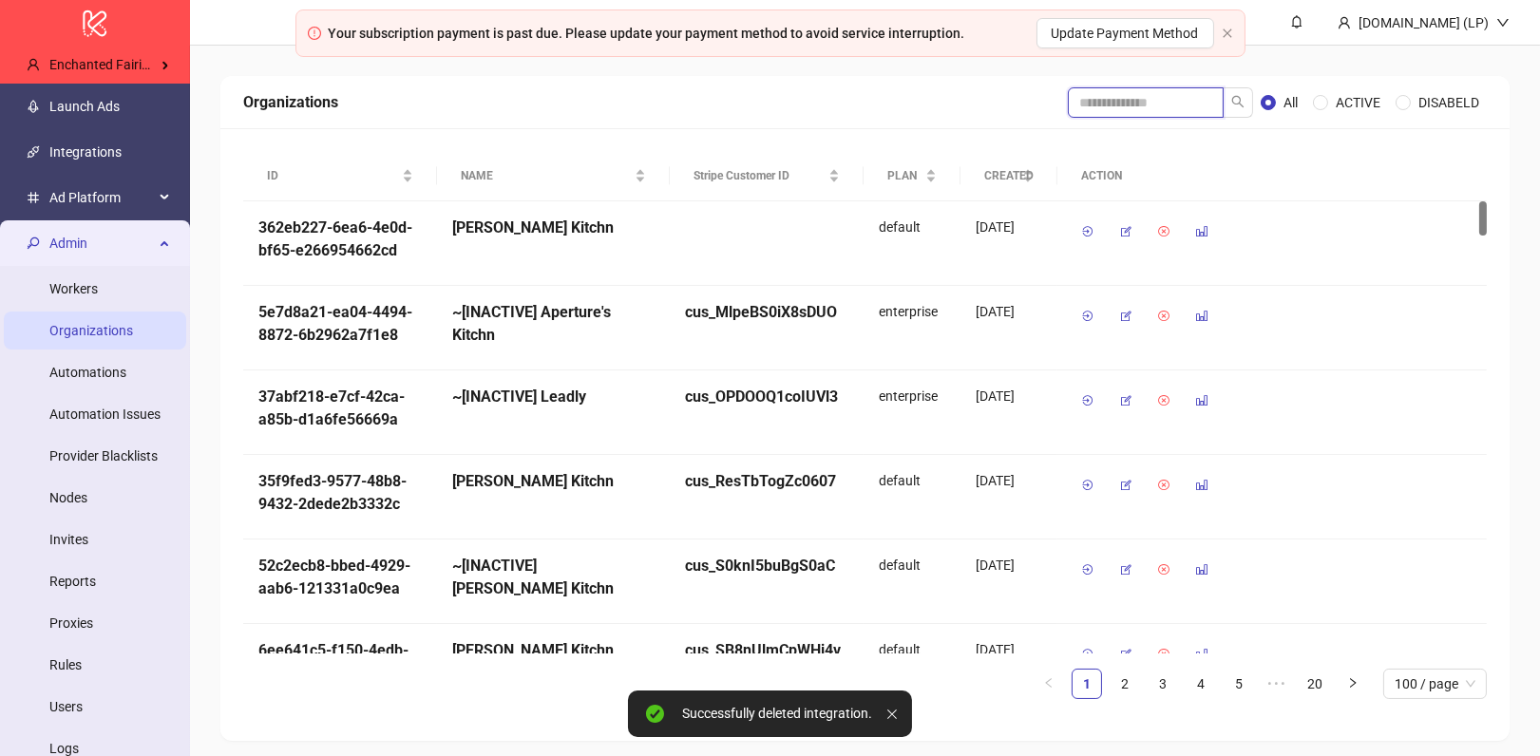
click at [1151, 105] on input "search" at bounding box center [1146, 102] width 156 height 30
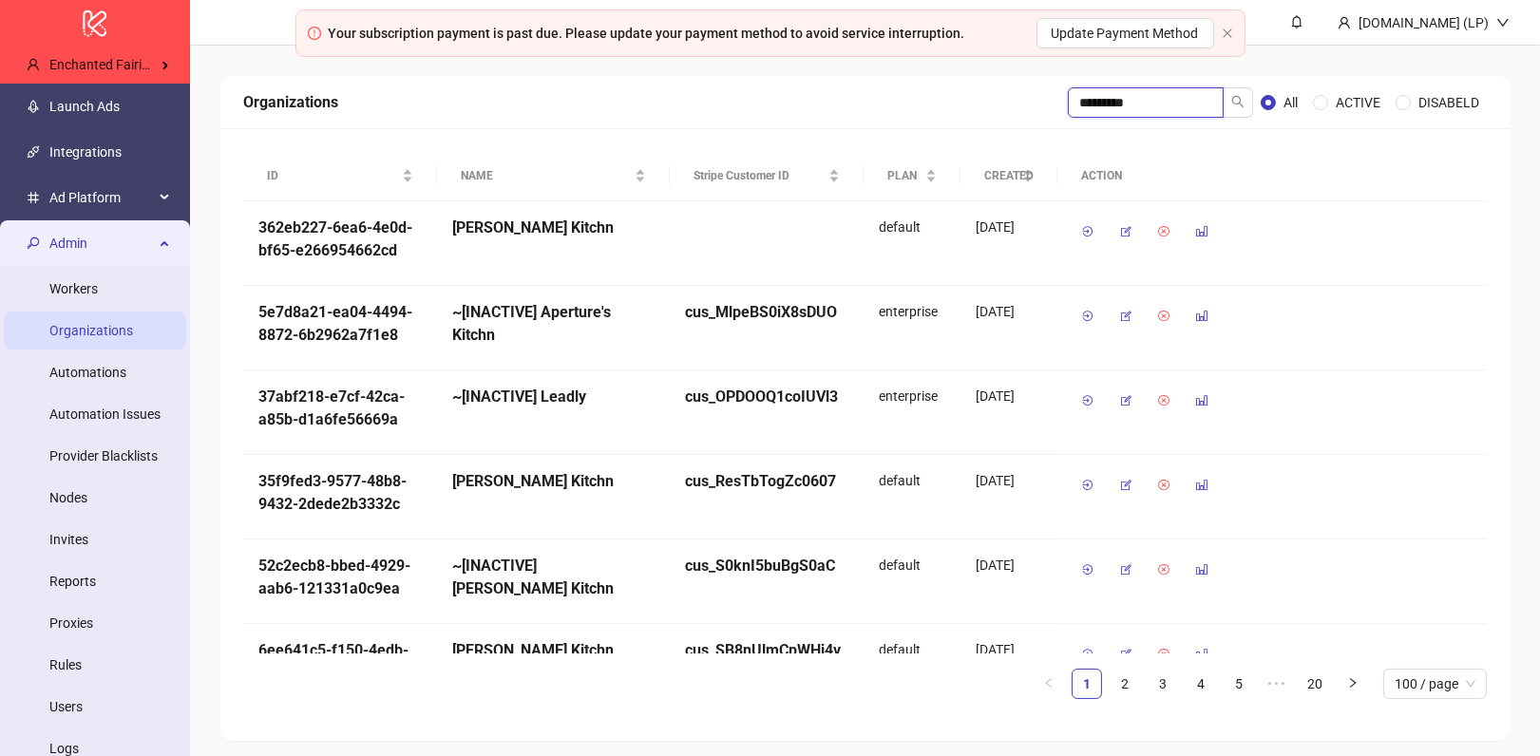
type input "*********"
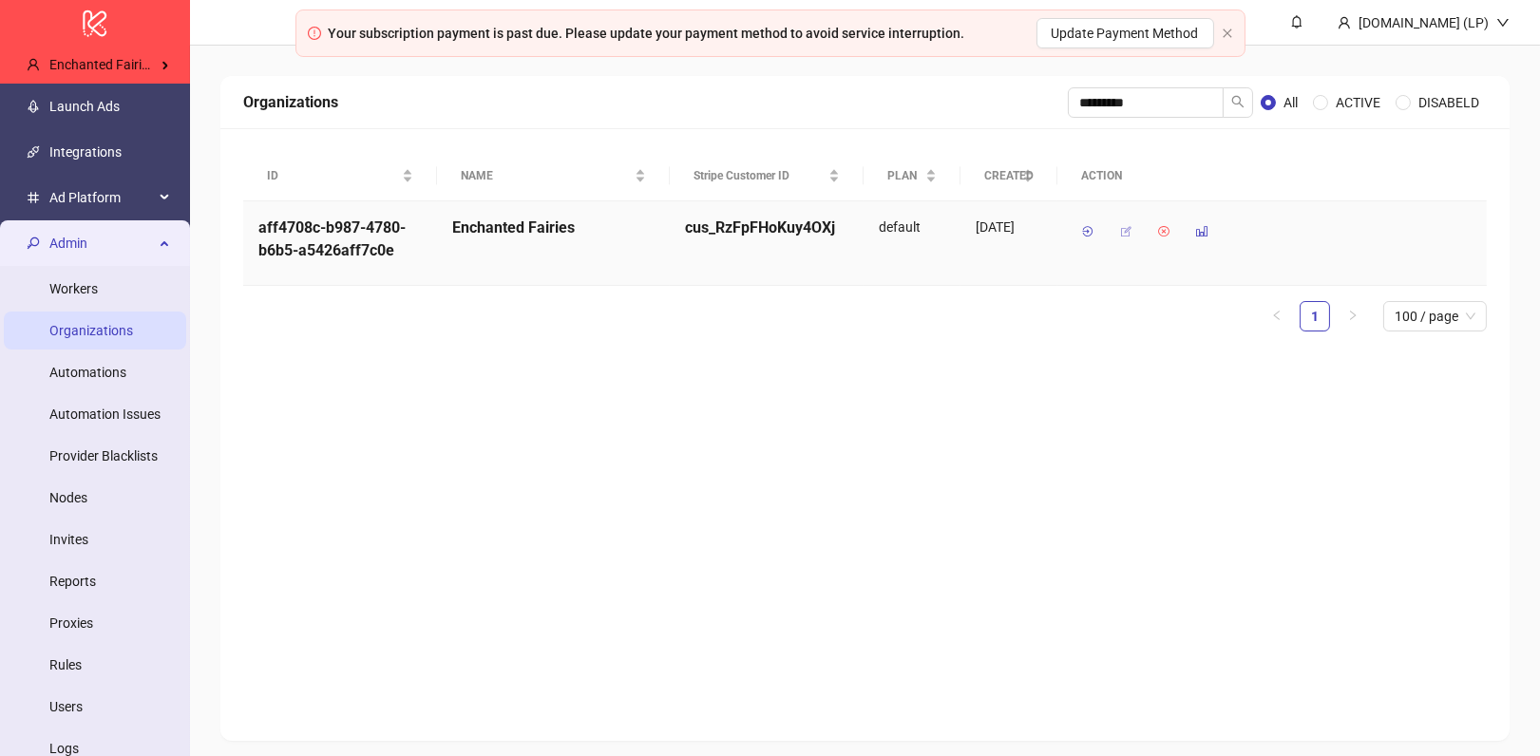
click at [1120, 232] on icon "button" at bounding box center [1125, 231] width 13 height 13
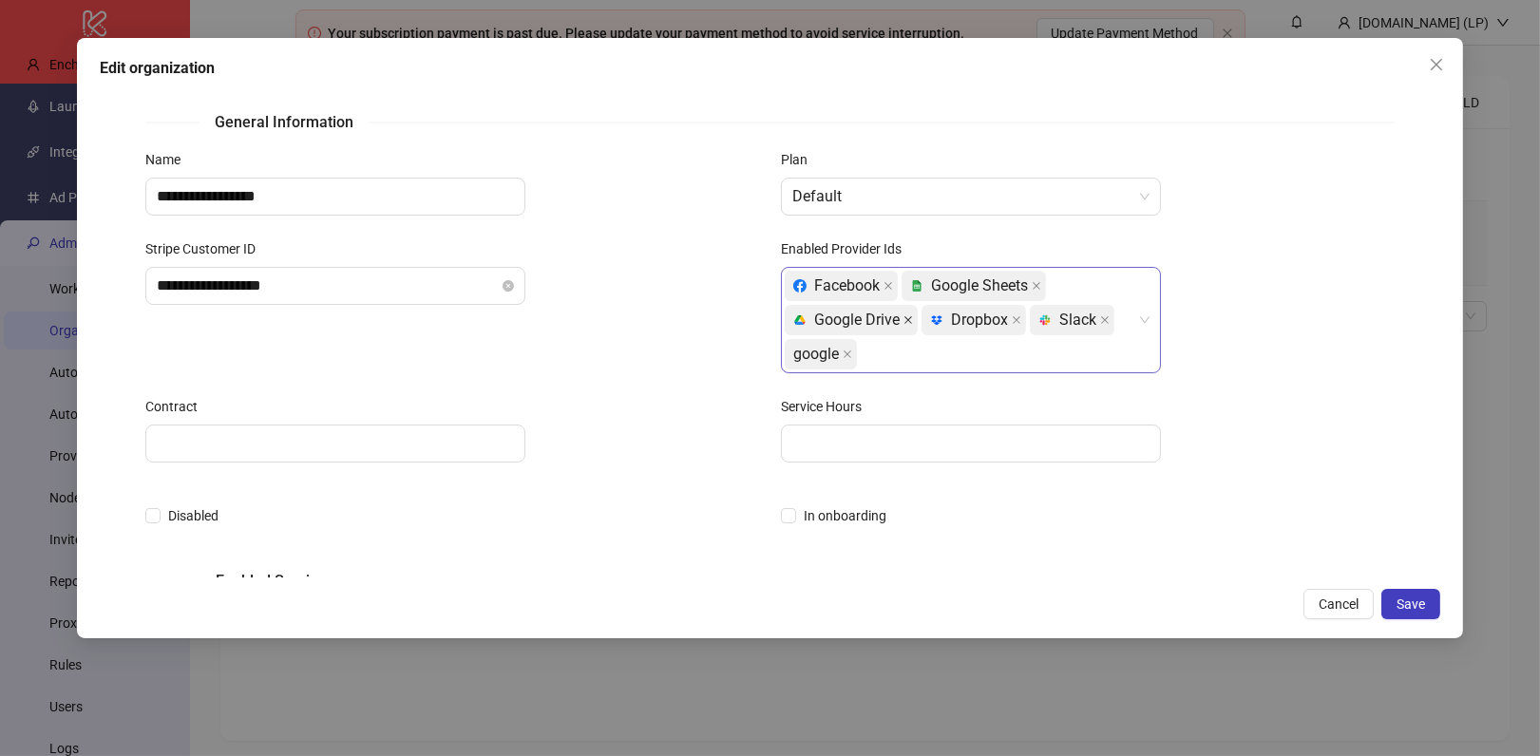
click at [909, 319] on icon "close" at bounding box center [909, 320] width 8 height 8
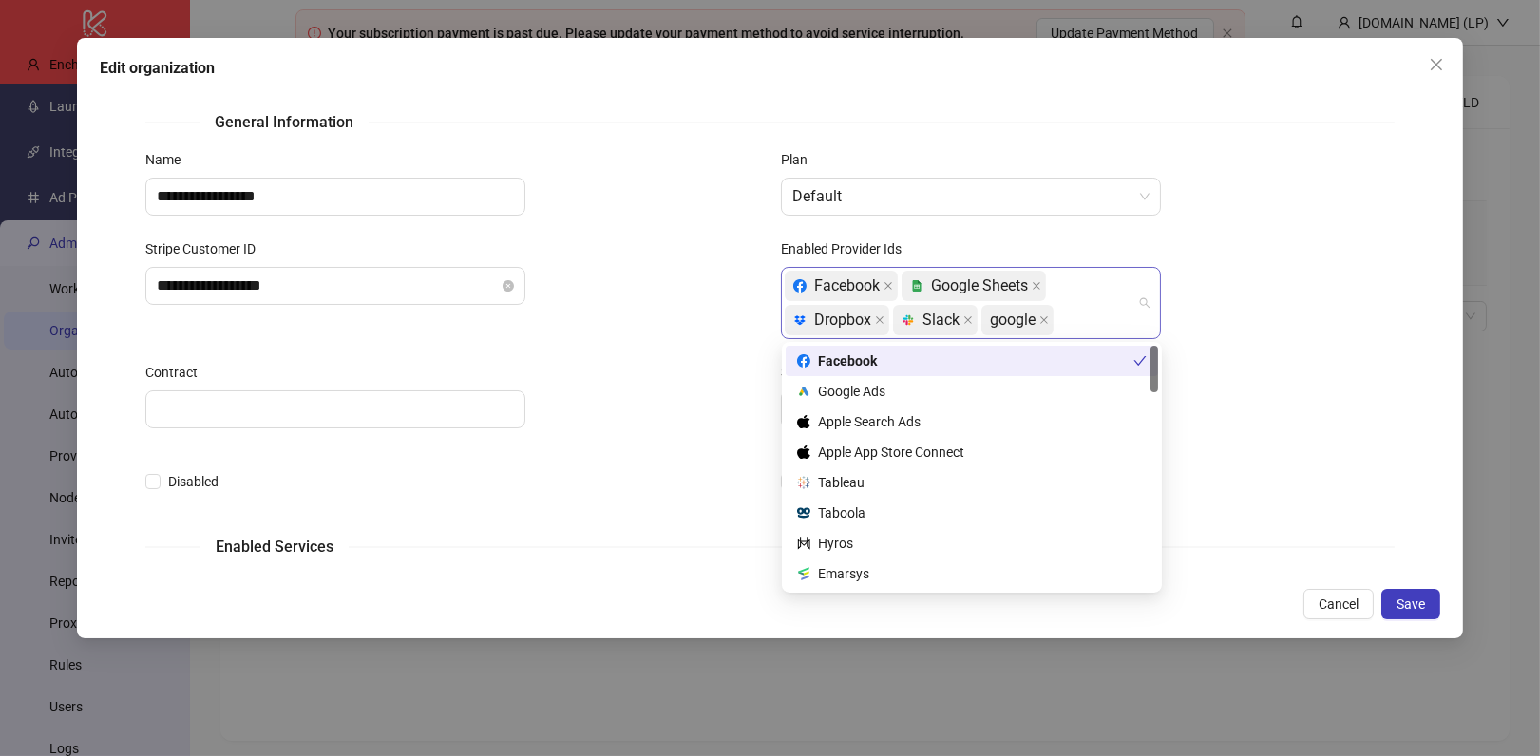
click at [1089, 314] on div "Facebook platform/google_sheets Google Sheets platform/dropbox Dropbox platform…" at bounding box center [961, 303] width 352 height 68
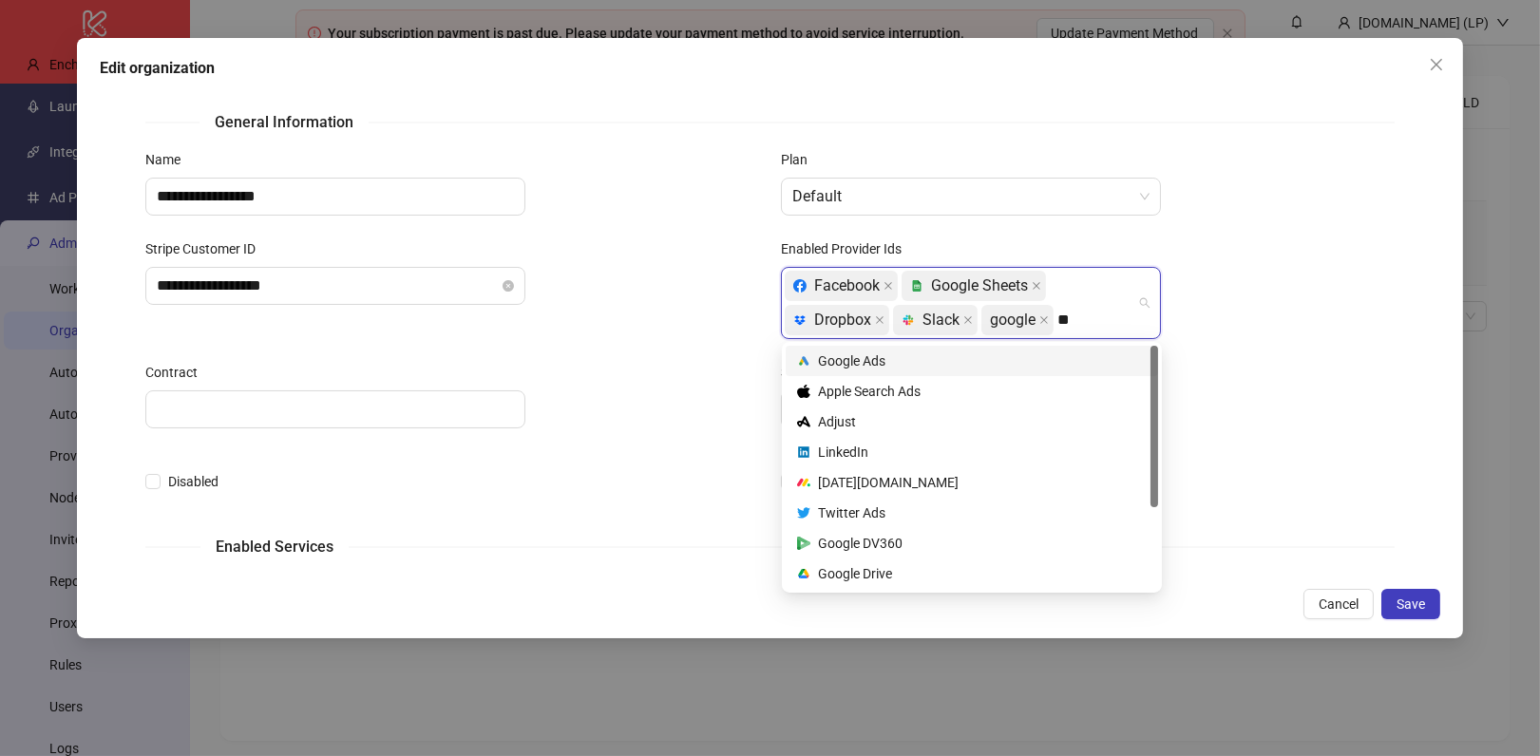
type input "***"
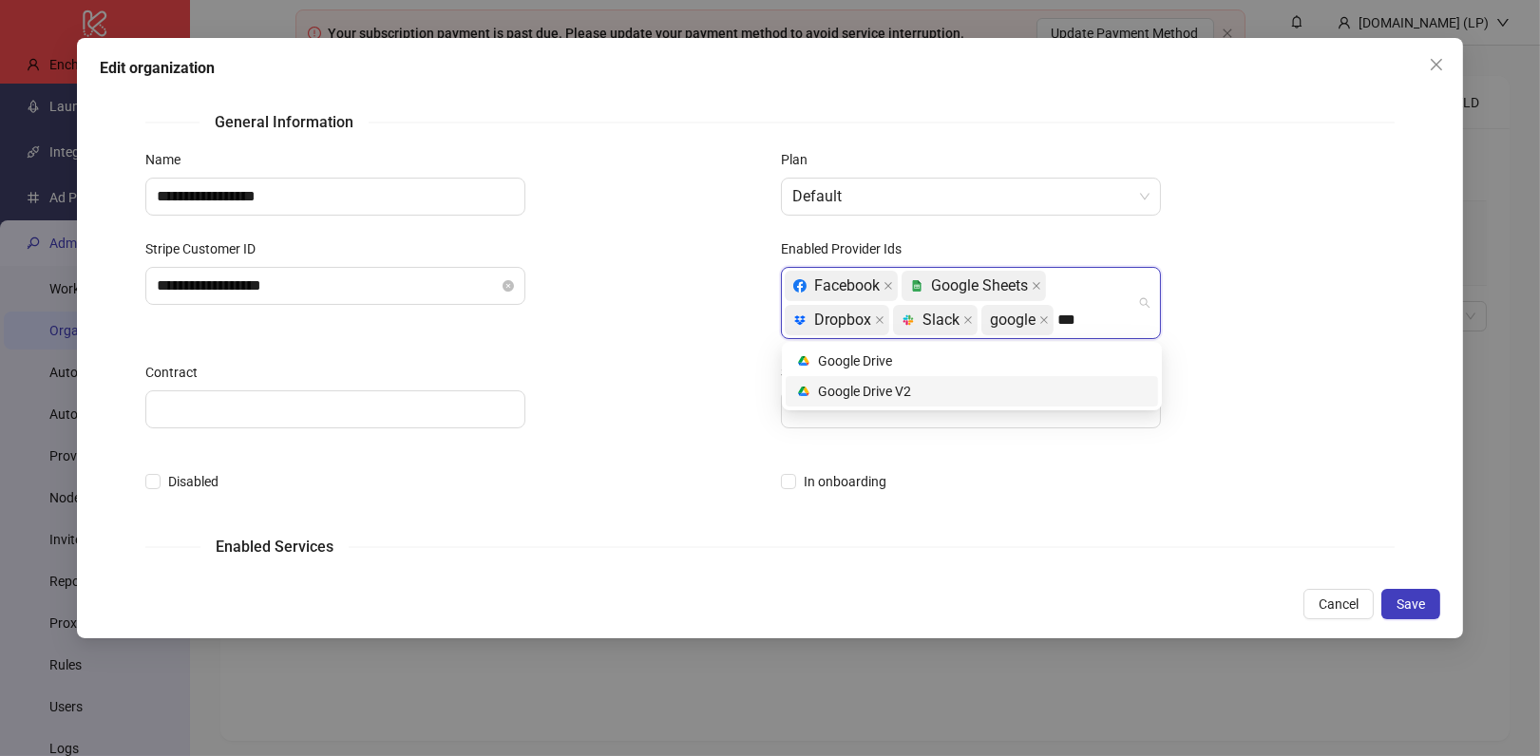
click at [1033, 381] on div "platform/google_drive Google Drive V2" at bounding box center [972, 391] width 350 height 21
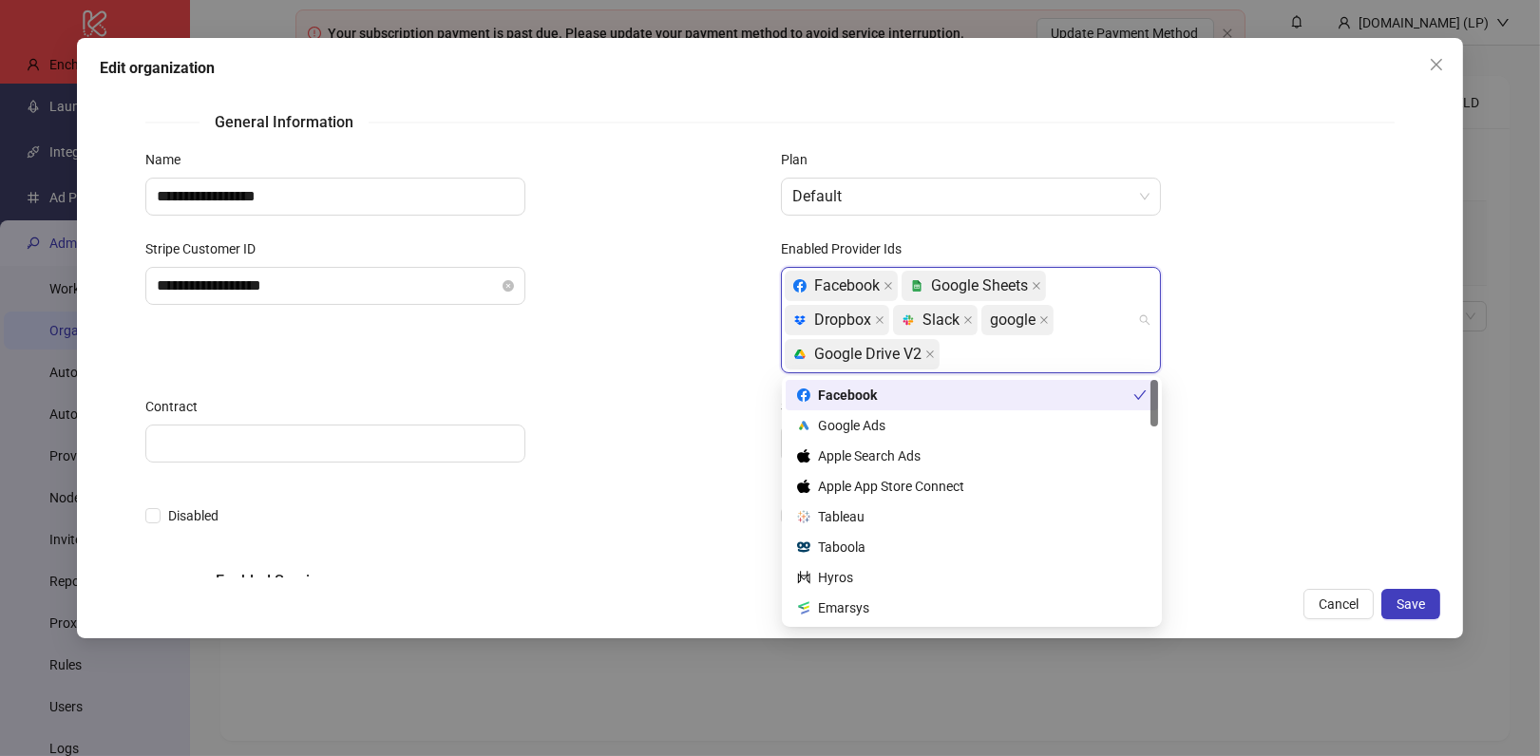
click at [1323, 385] on div "Enabled Provider Ids Facebook platform/google_sheets Google Sheets platform/dro…" at bounding box center [1088, 317] width 636 height 158
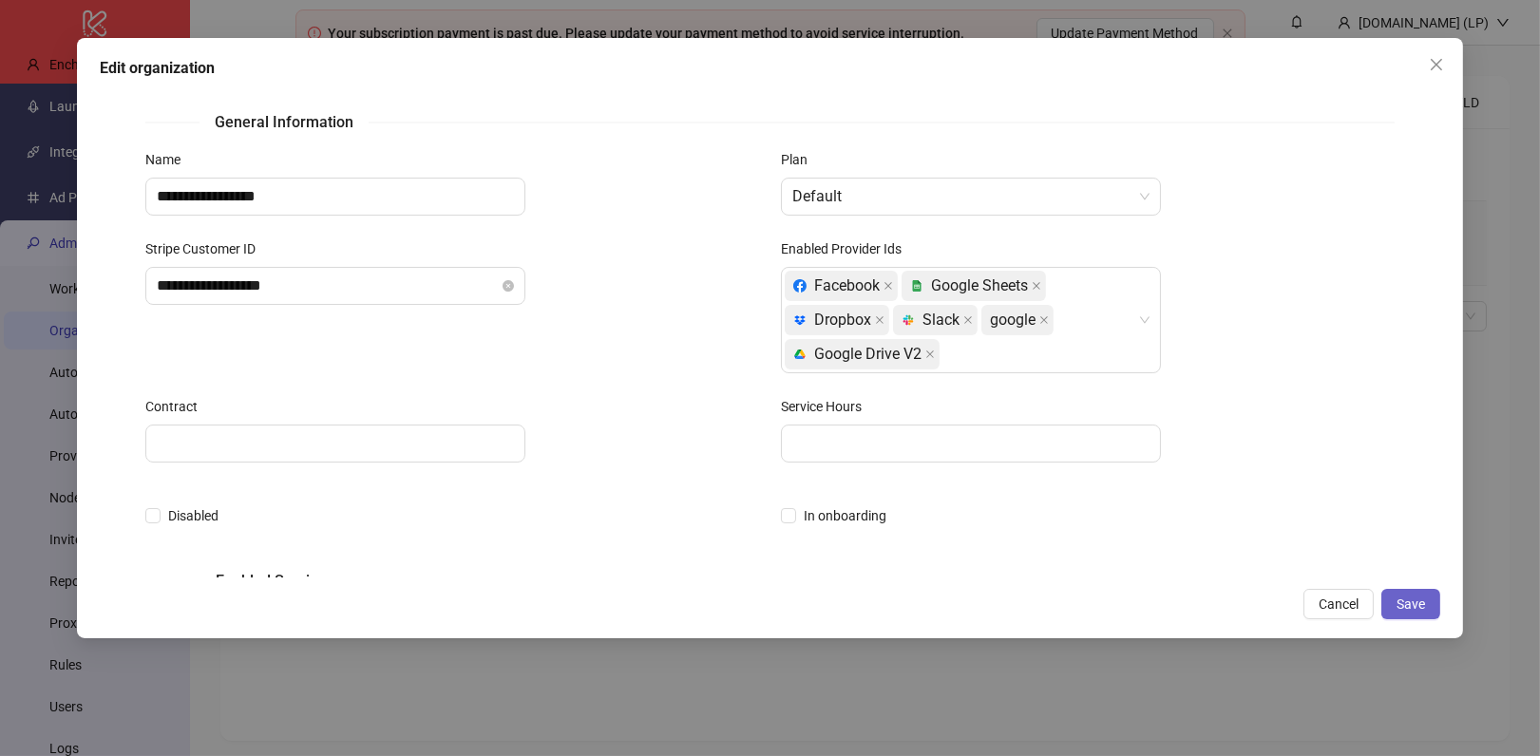
click at [1410, 612] on span "Save" at bounding box center [1411, 604] width 29 height 15
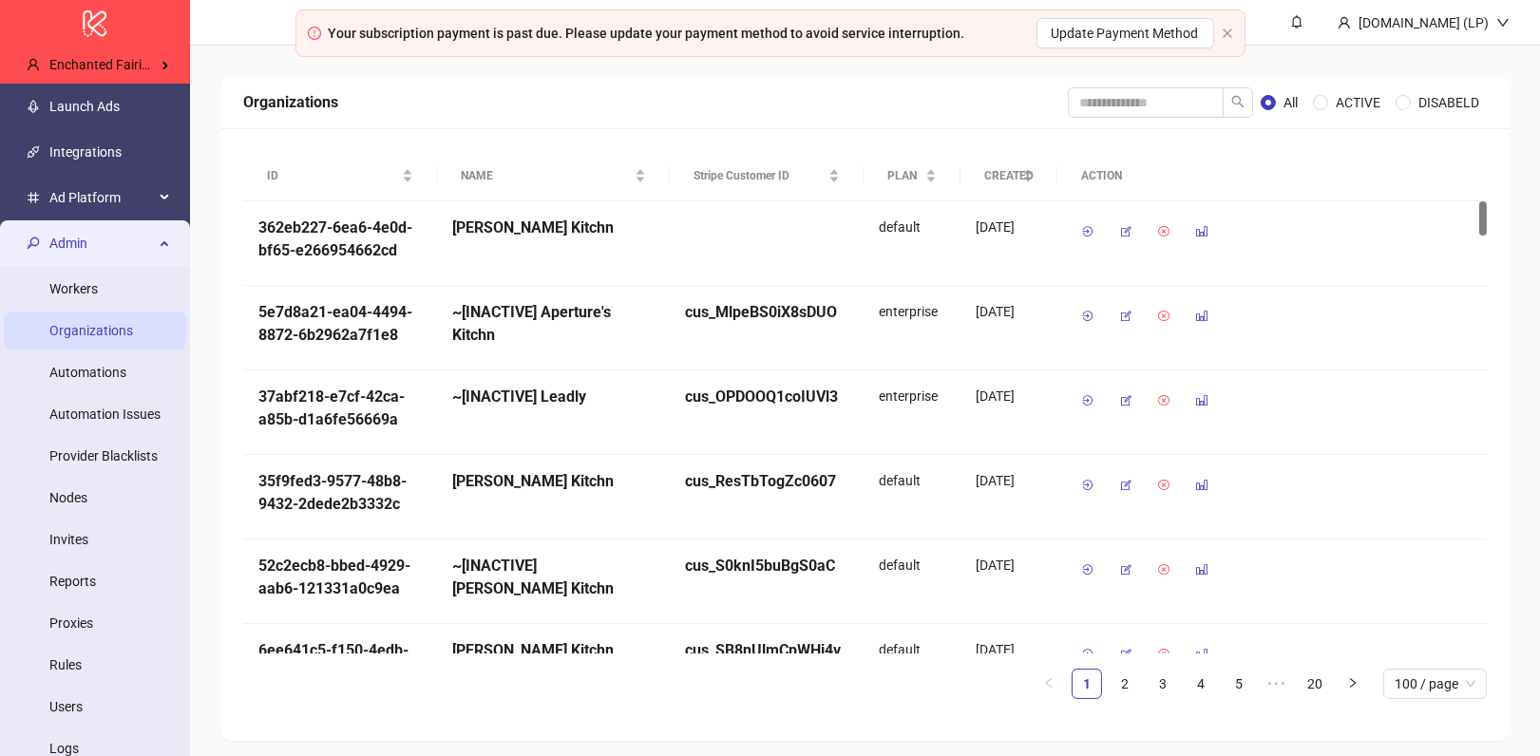
click at [112, 238] on span "Admin" at bounding box center [101, 243] width 105 height 38
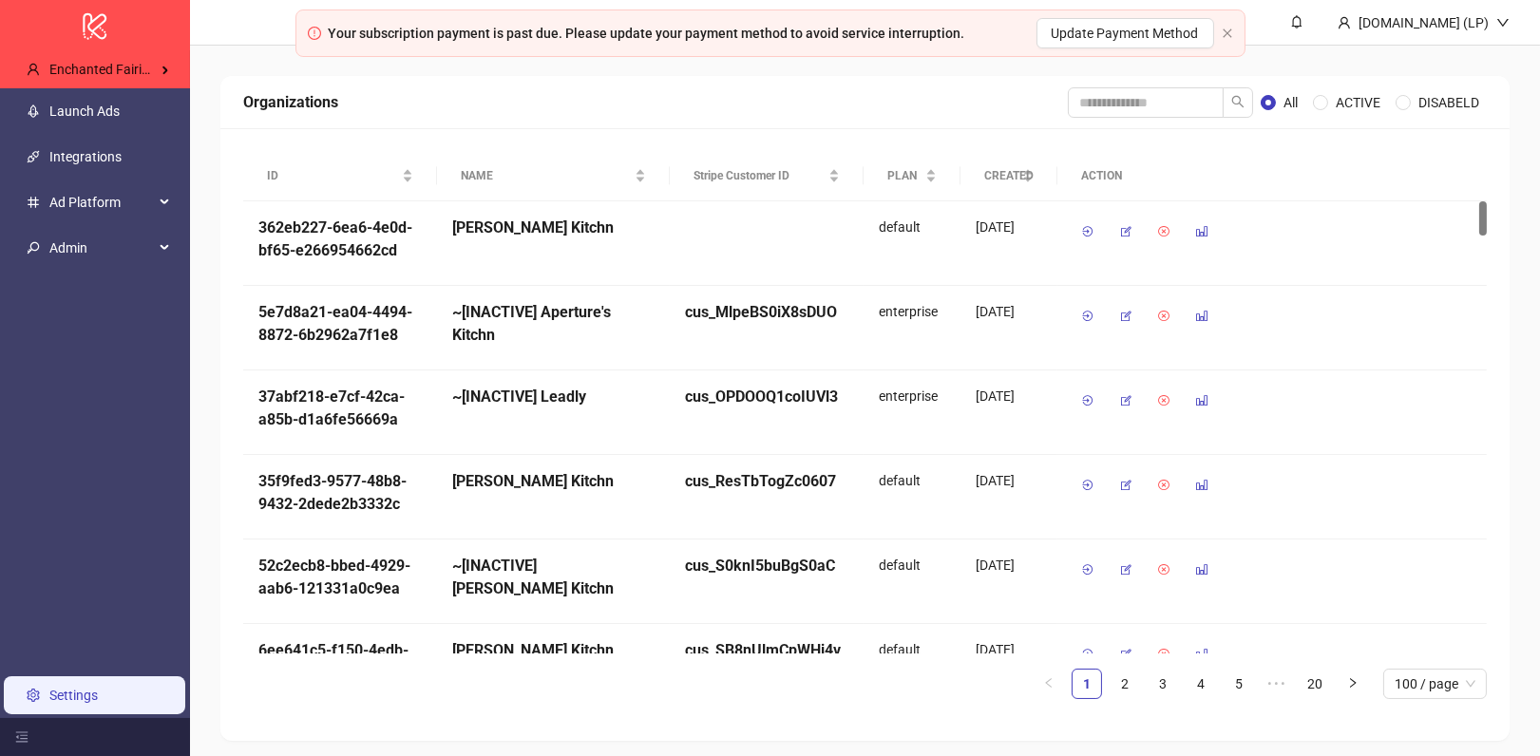
click at [98, 694] on link "Settings" at bounding box center [73, 695] width 48 height 15
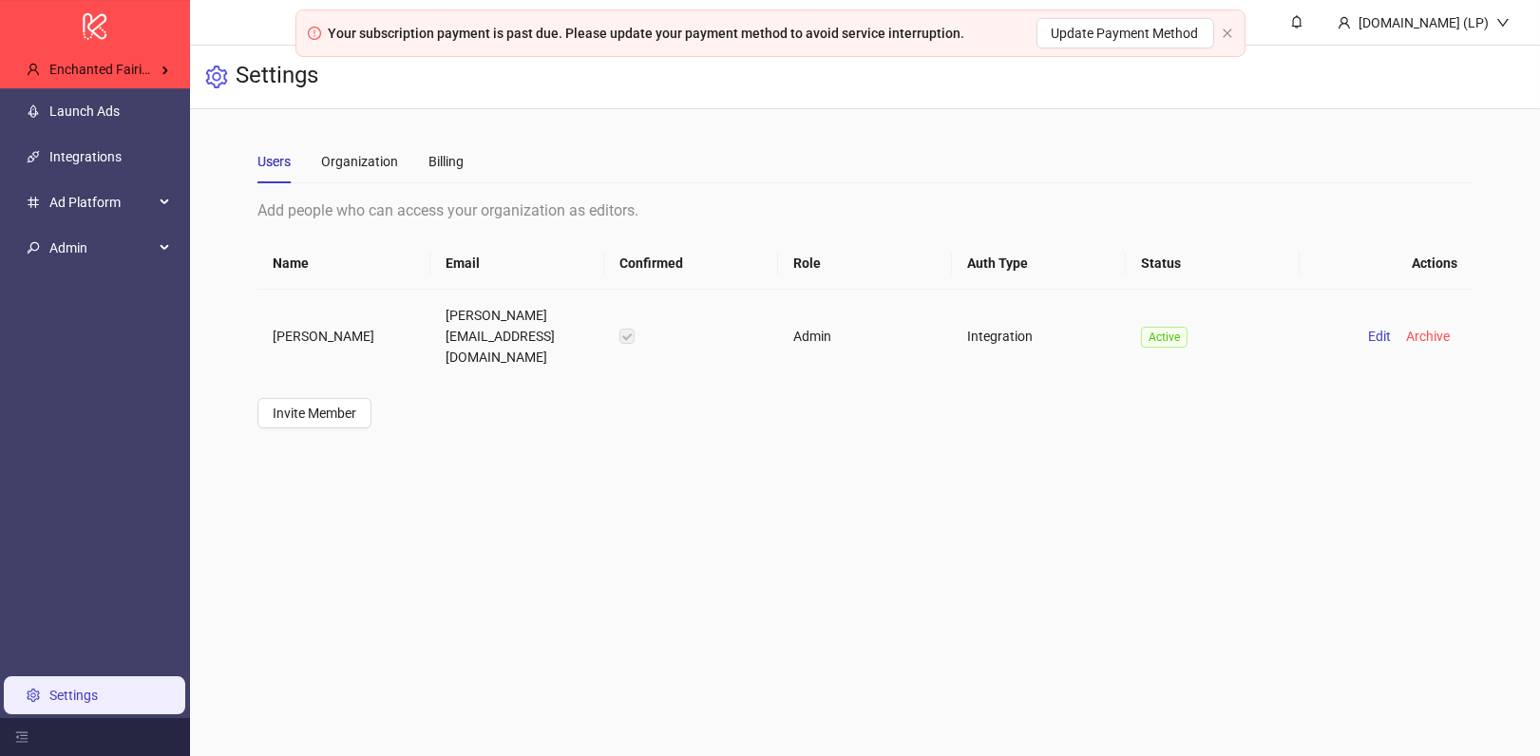
click at [353, 333] on td "Christopher Rensink" at bounding box center [344, 336] width 174 height 93
click at [306, 323] on td "Christopher Rensink" at bounding box center [344, 336] width 174 height 93
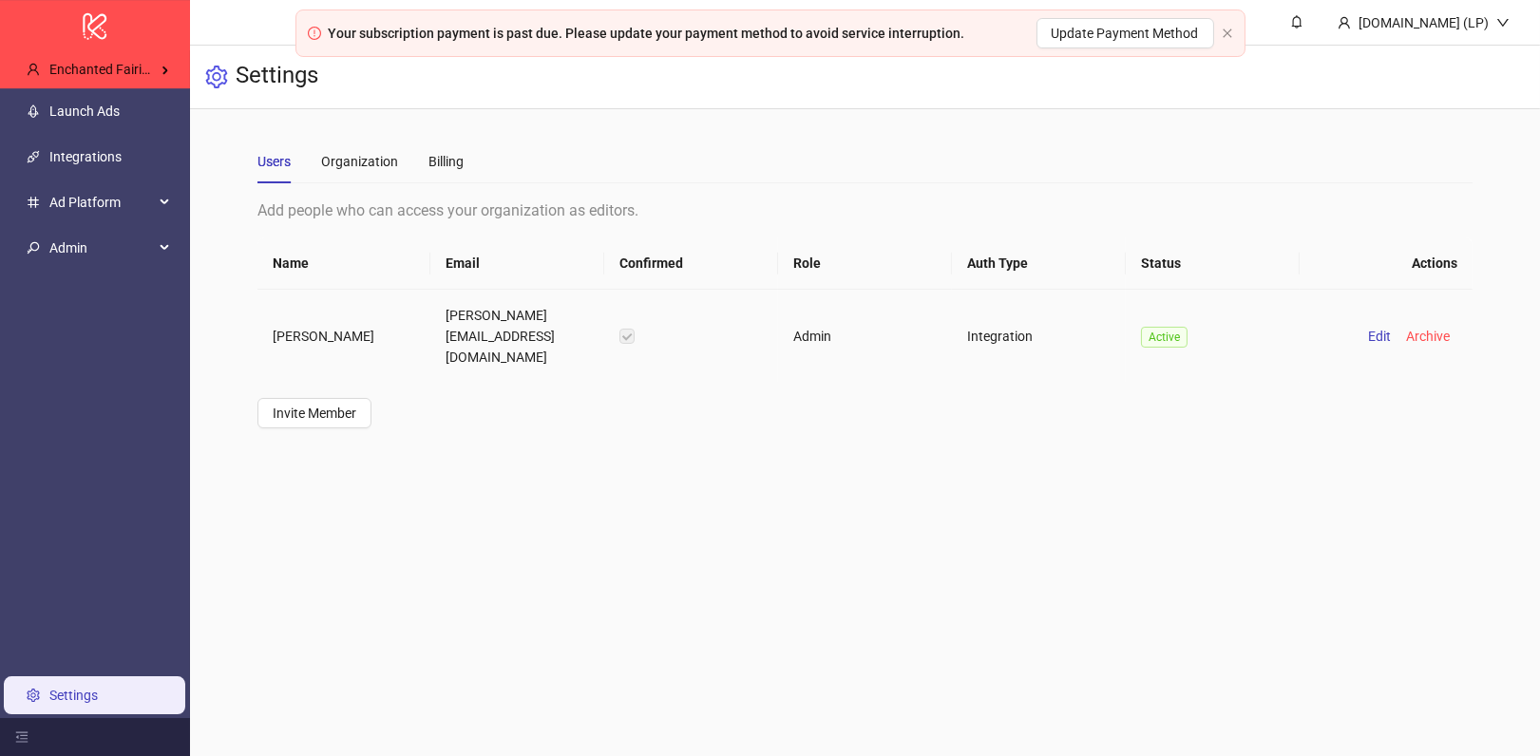
click at [448, 315] on td "christopher@enchanted-fairies.com" at bounding box center [517, 336] width 174 height 93
copy td "christopher@enchanted-fairies.com"
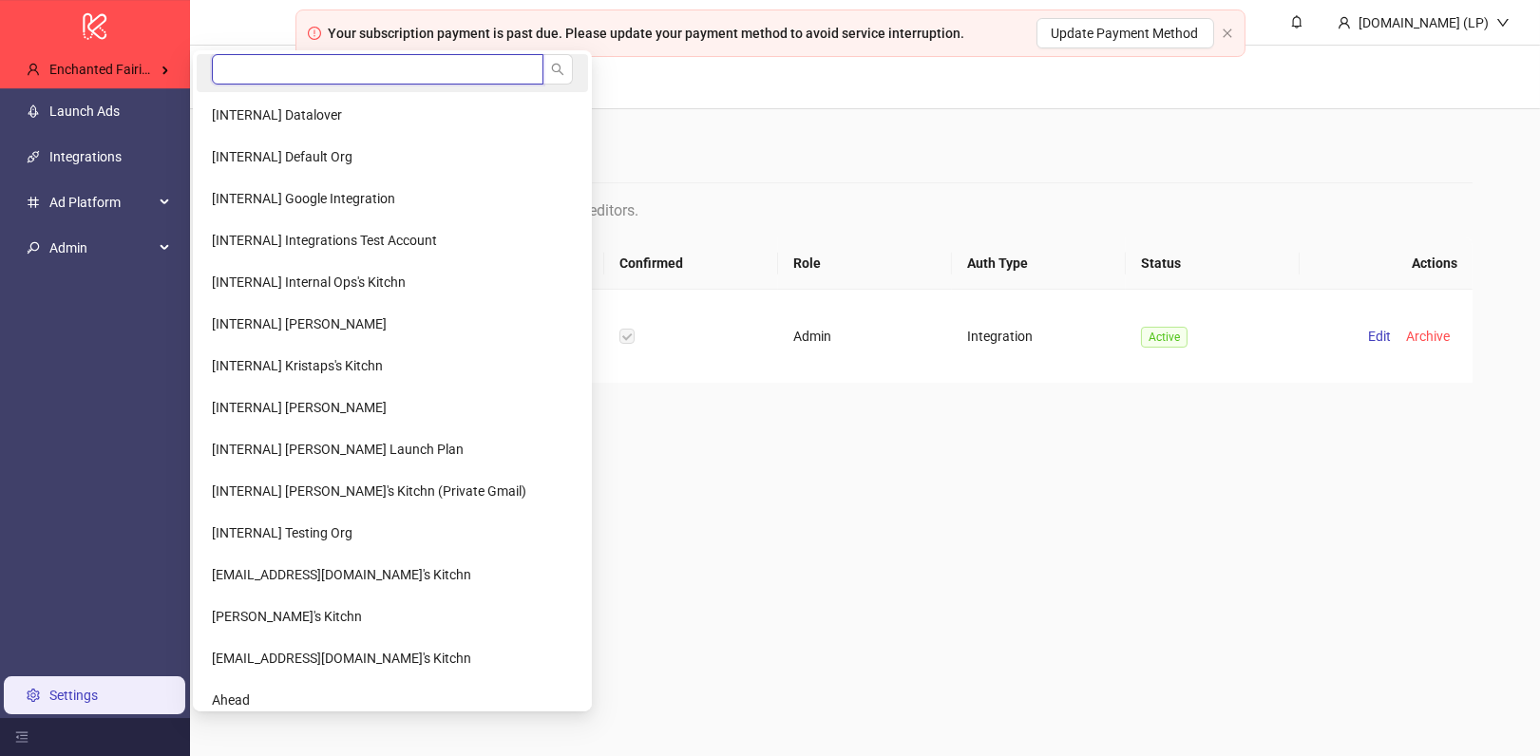
click at [276, 66] on input "search" at bounding box center [378, 69] width 332 height 30
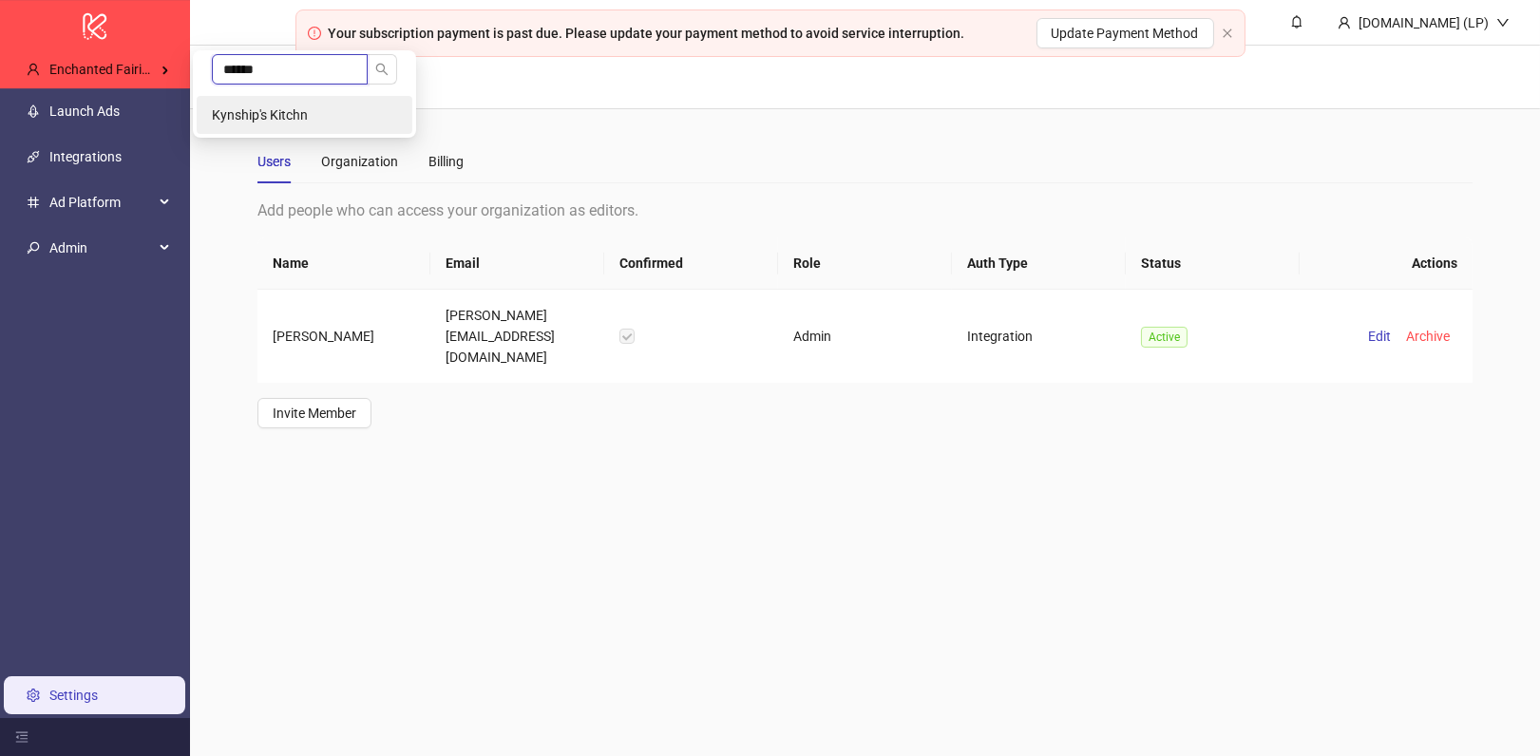
type input "******"
click at [289, 127] on li "Kynship's Kitchn" at bounding box center [305, 115] width 216 height 38
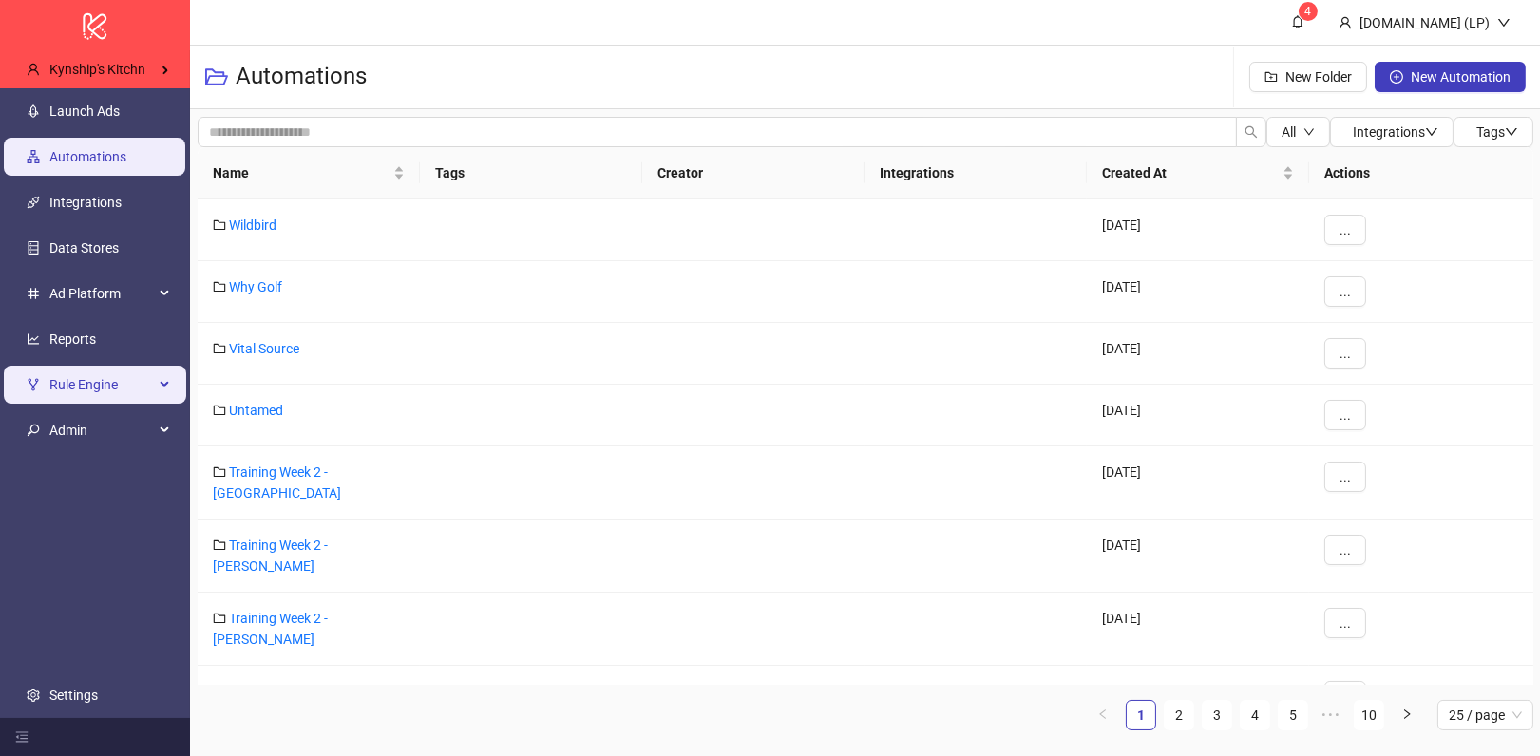
click at [101, 362] on li "Rule Engine" at bounding box center [95, 385] width 190 height 46
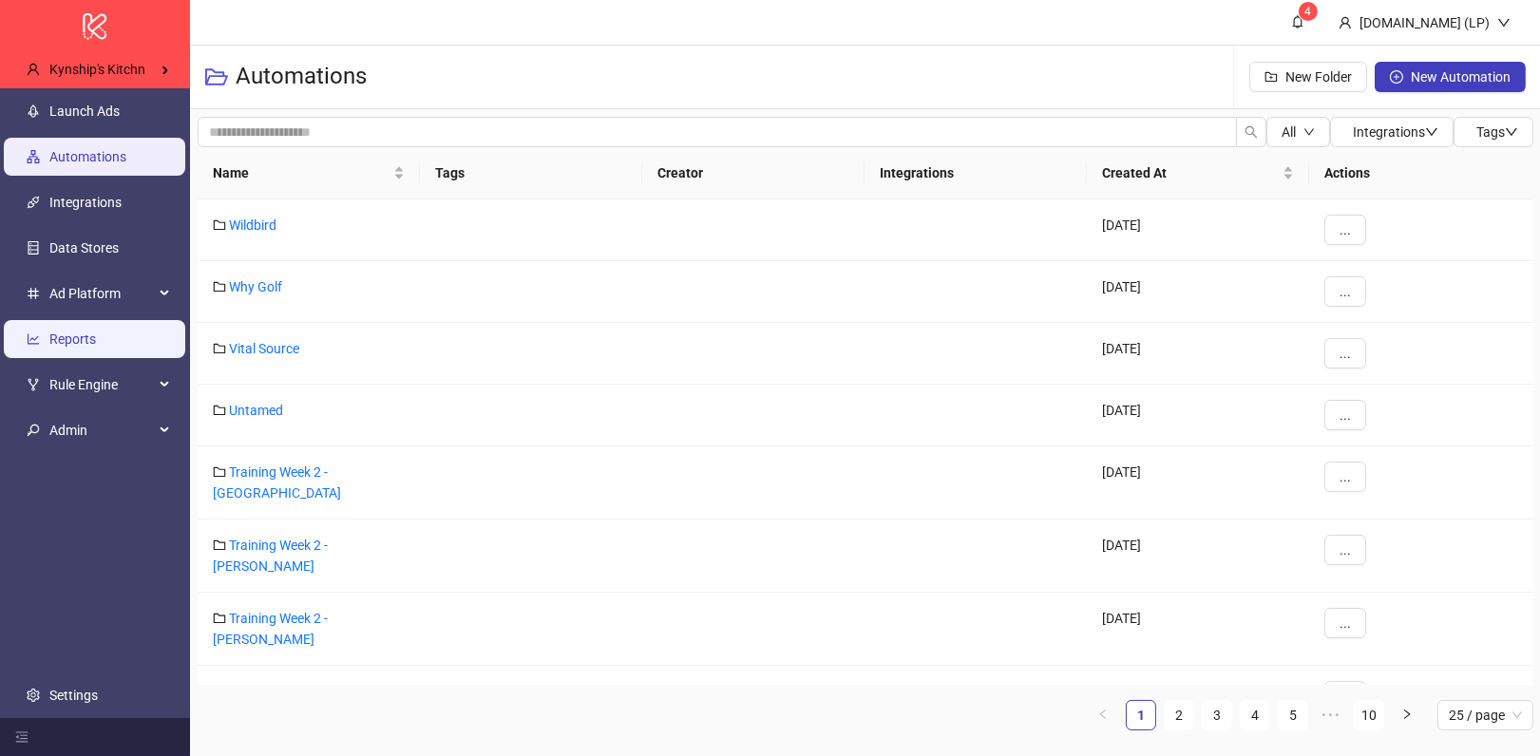
click at [96, 347] on link "Reports" at bounding box center [72, 339] width 47 height 15
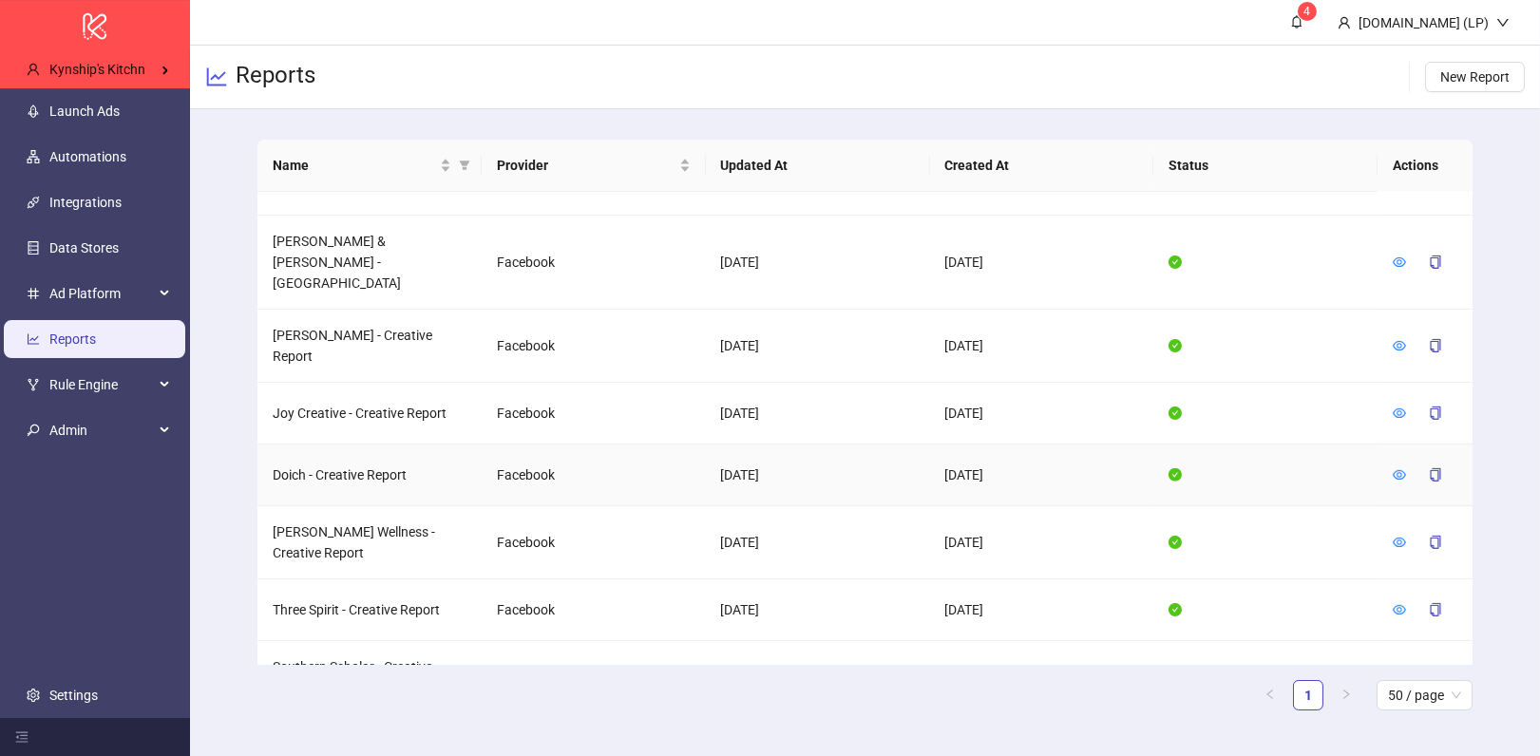
scroll to position [1572, 0]
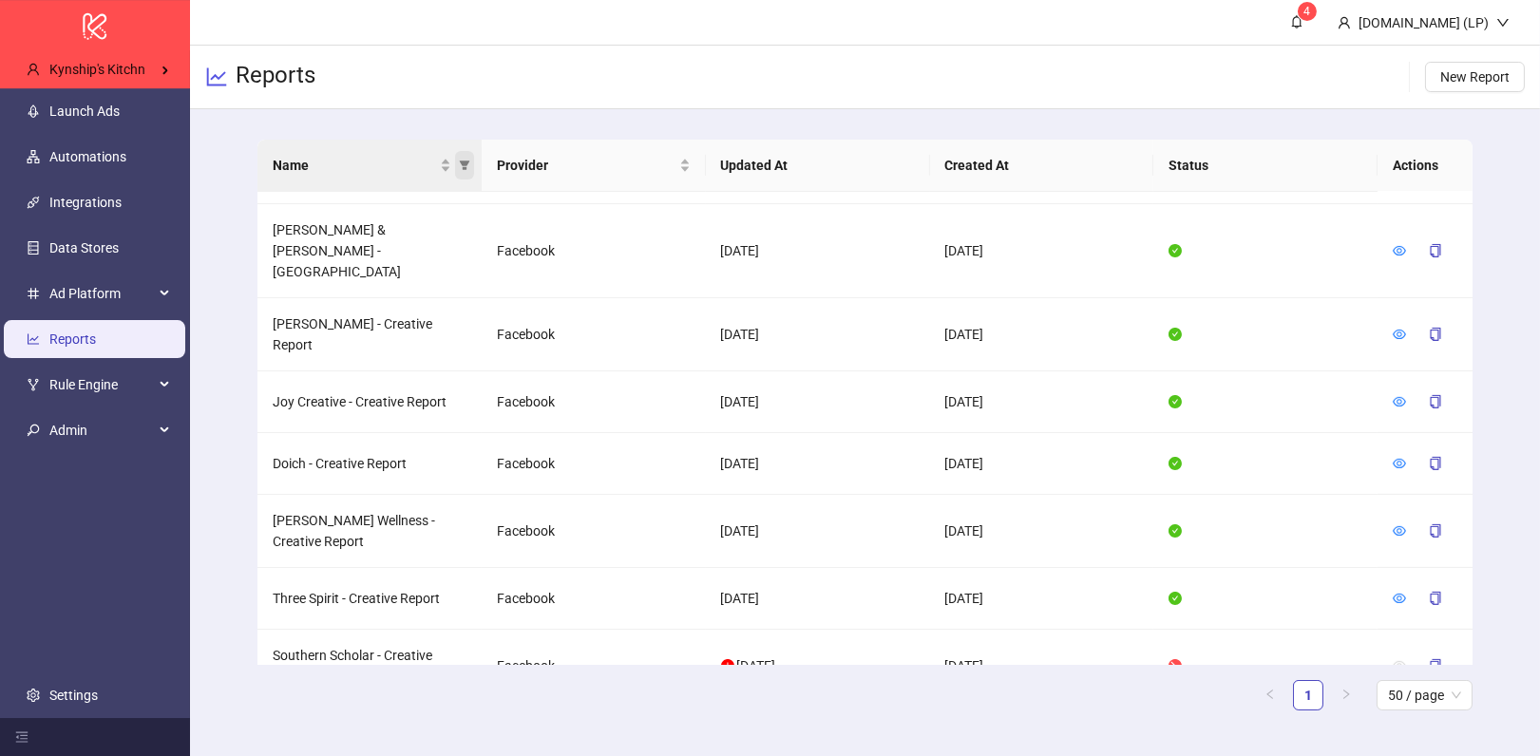
click at [472, 172] on span "Name" at bounding box center [464, 165] width 19 height 29
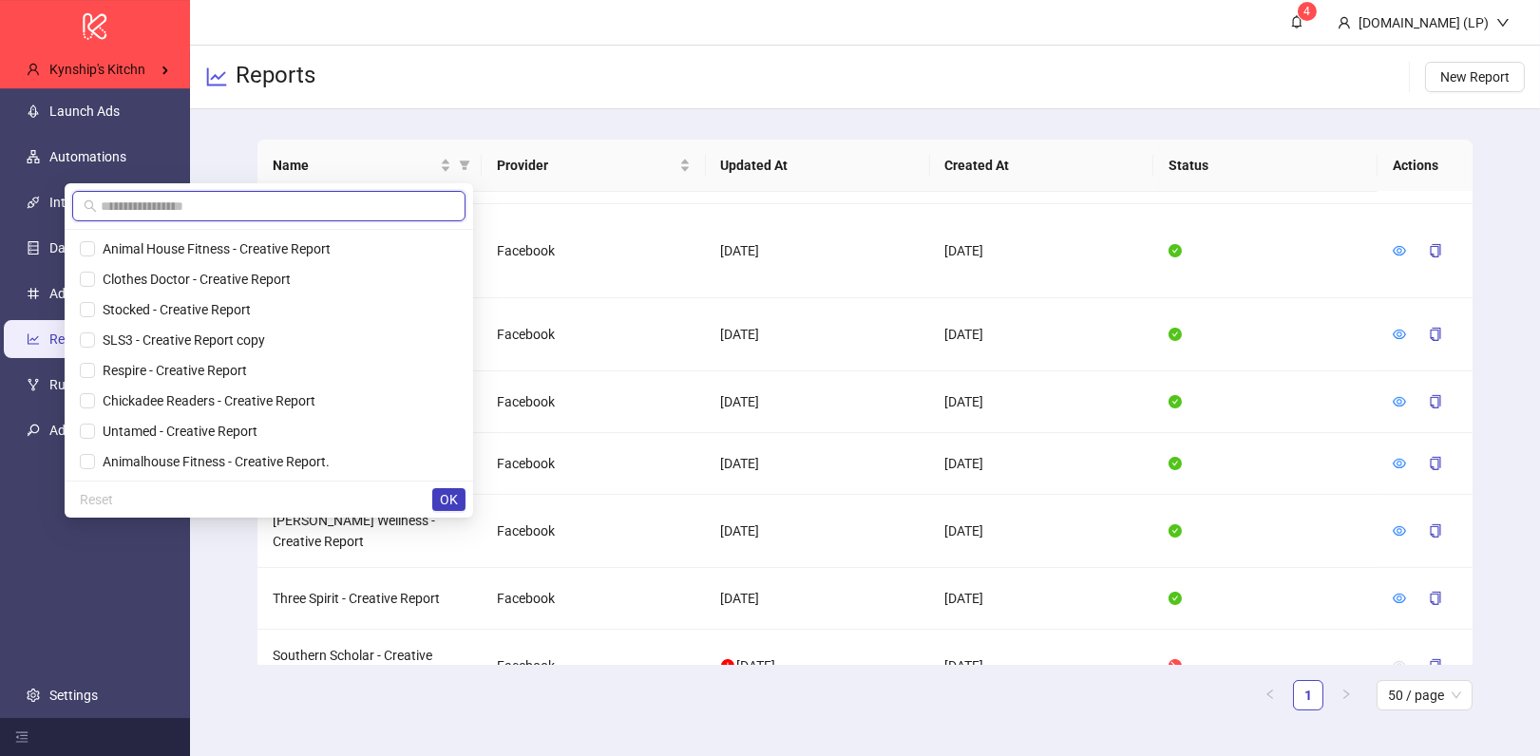
click at [428, 200] on input "text" at bounding box center [277, 206] width 353 height 21
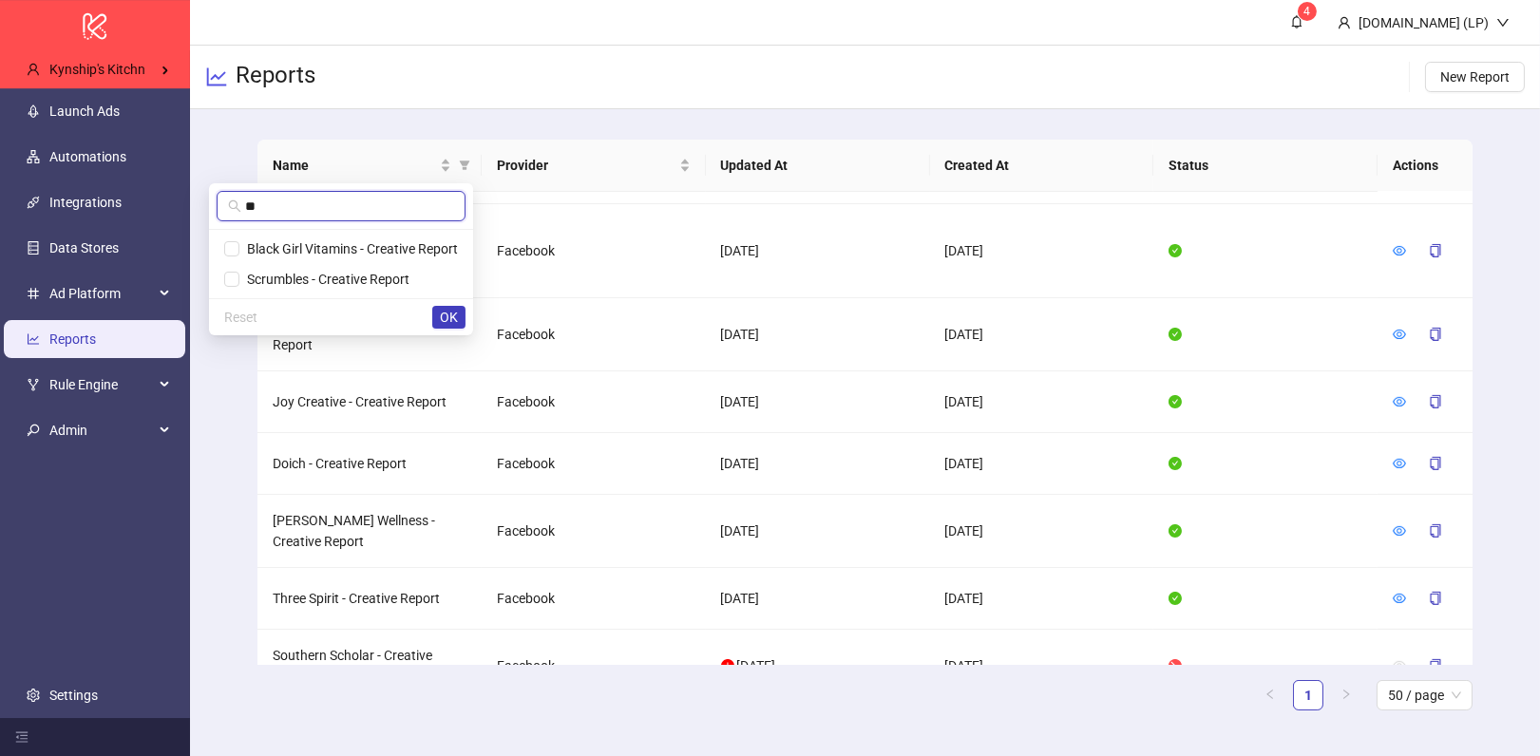
type input "**"
click at [352, 227] on div "**" at bounding box center [341, 206] width 264 height 47
click at [352, 247] on span "Black Girl Vitamins - Creative Report" at bounding box center [348, 248] width 219 height 15
click at [436, 314] on button "OK" at bounding box center [448, 317] width 33 height 23
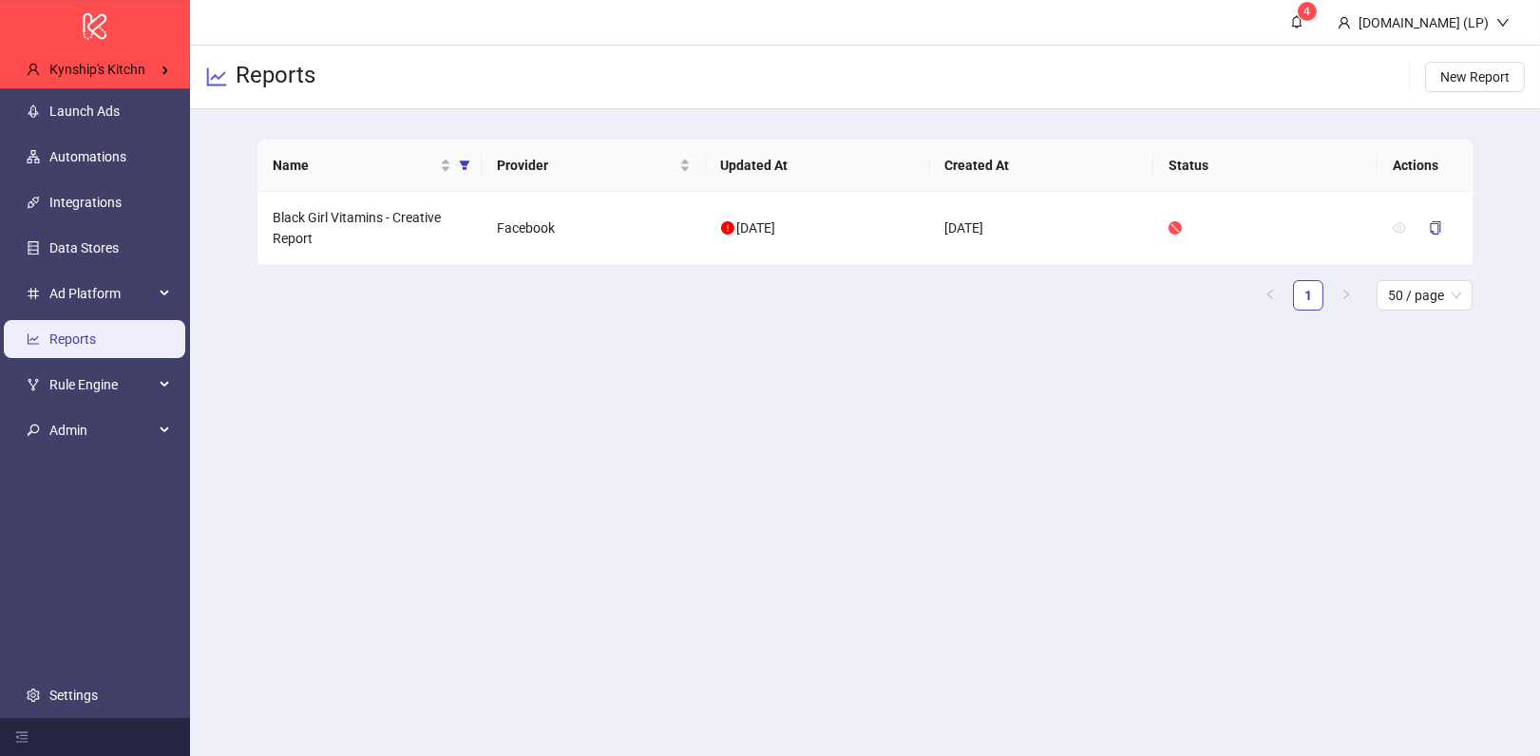
scroll to position [0, 0]
click at [1437, 227] on icon "copy" at bounding box center [1436, 227] width 10 height 13
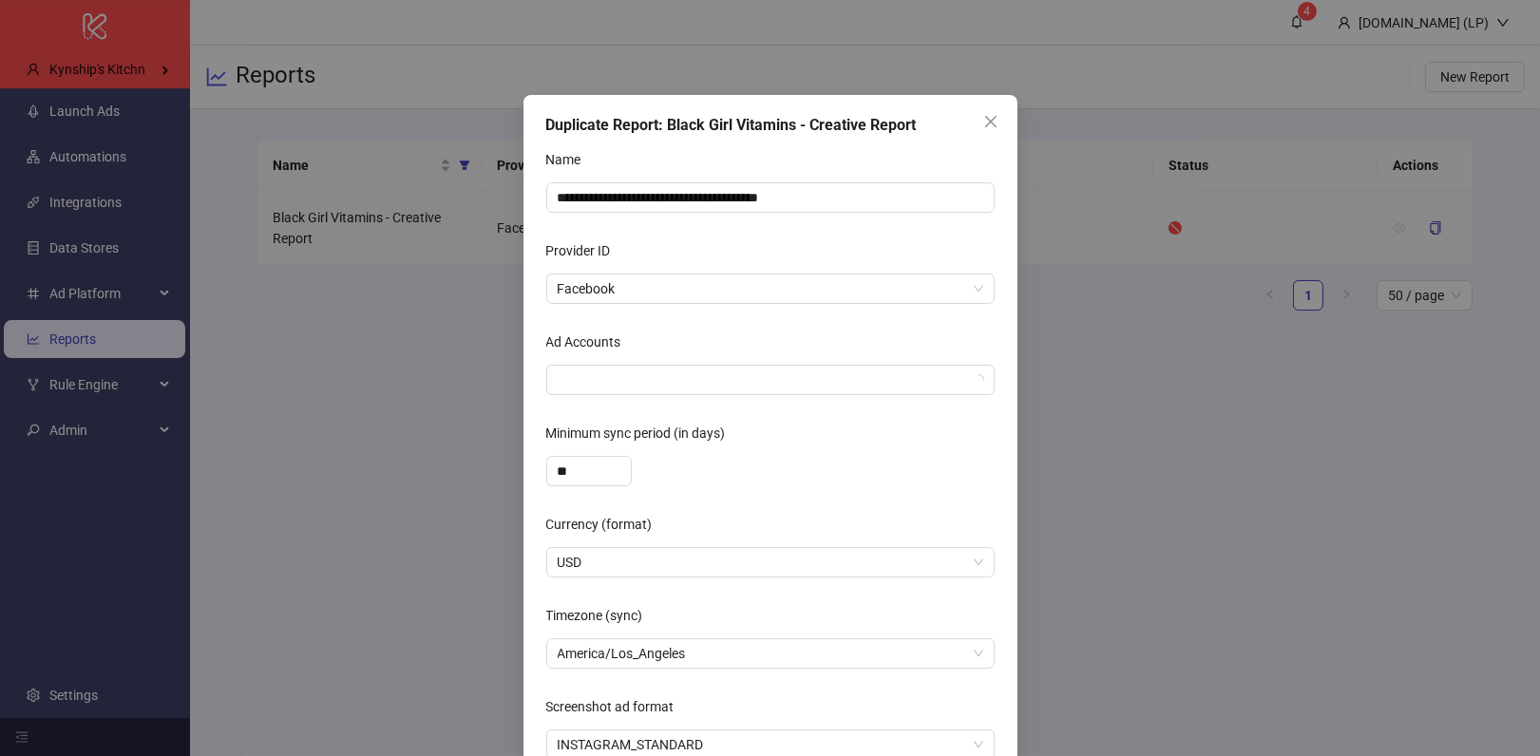
scroll to position [98, 0]
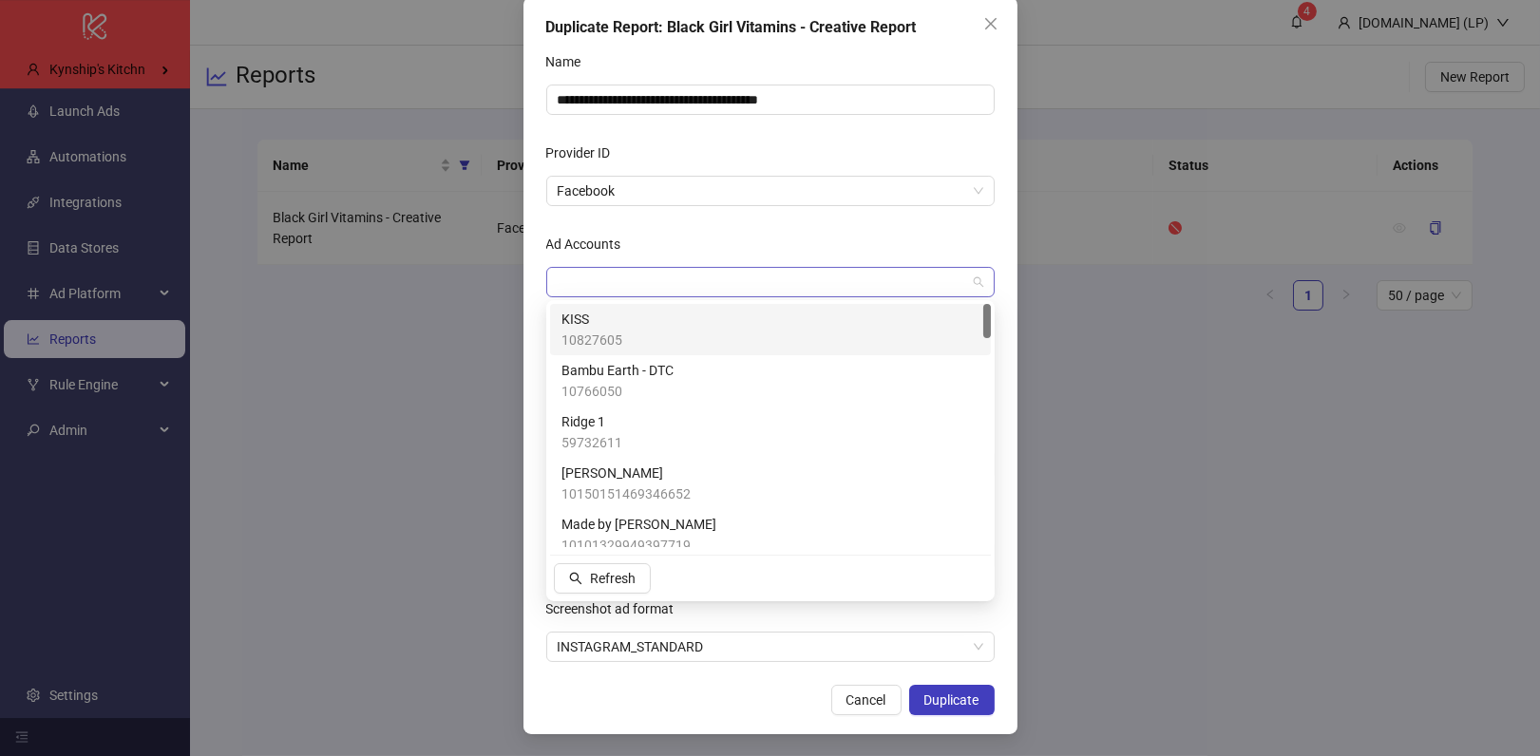
click at [823, 277] on div at bounding box center [760, 282] width 421 height 27
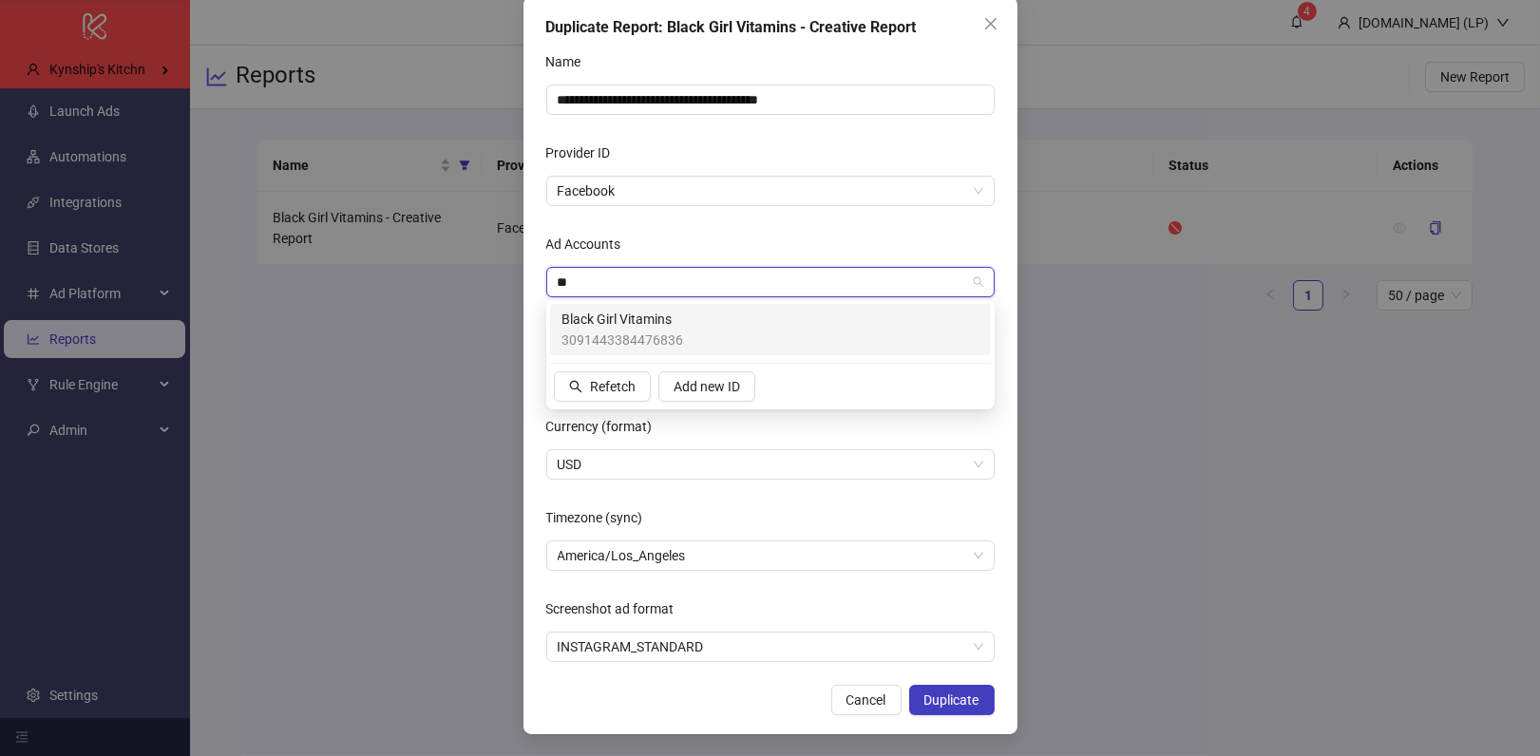
type input "***"
click at [797, 320] on div "Black Girl Vitamins 3091443384476836" at bounding box center [771, 330] width 418 height 42
click at [809, 428] on div "Currency (format)" at bounding box center [770, 430] width 448 height 38
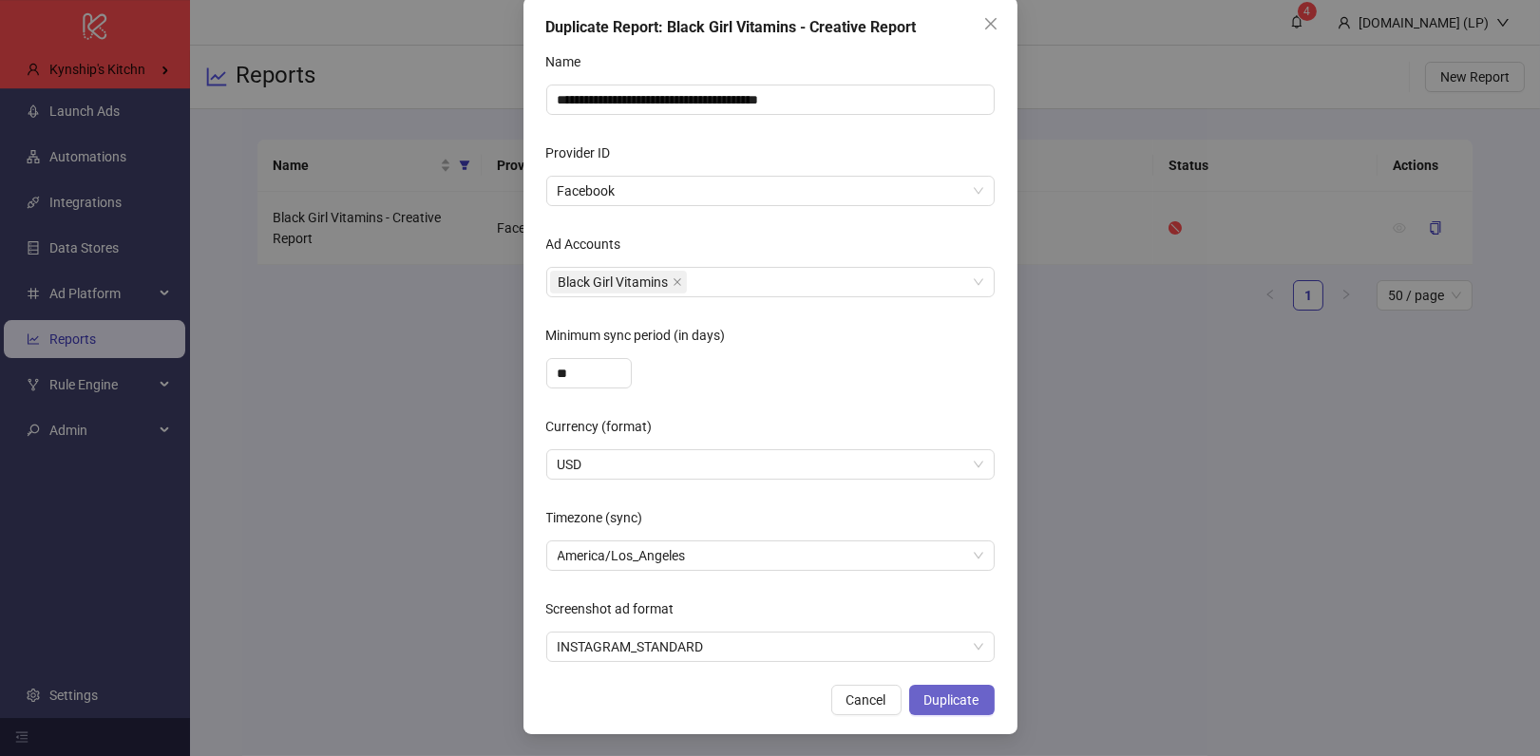
click at [942, 695] on span "Duplicate" at bounding box center [951, 700] width 55 height 15
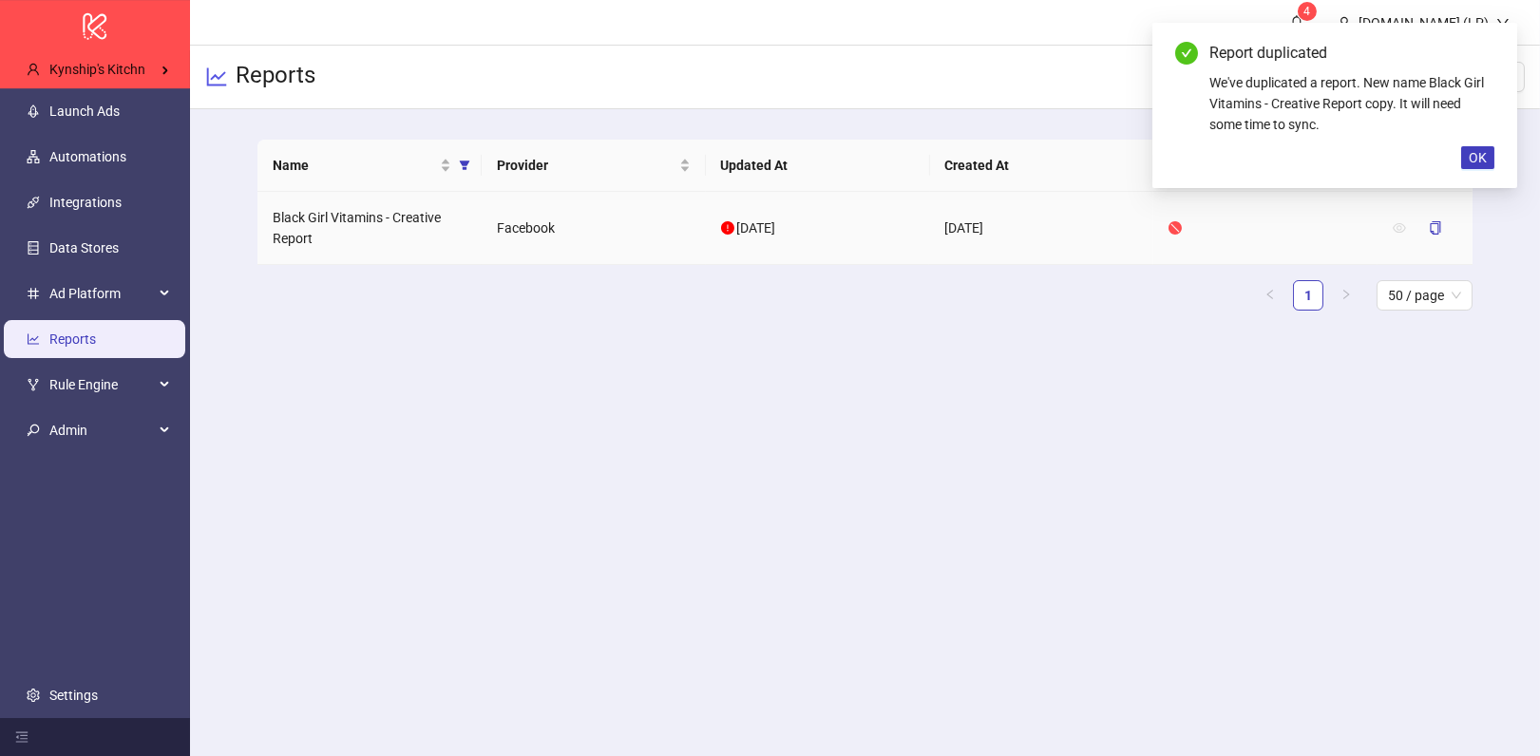
scroll to position [3, 0]
click at [154, 385] on div "Rule Engine" at bounding box center [95, 385] width 182 height 38
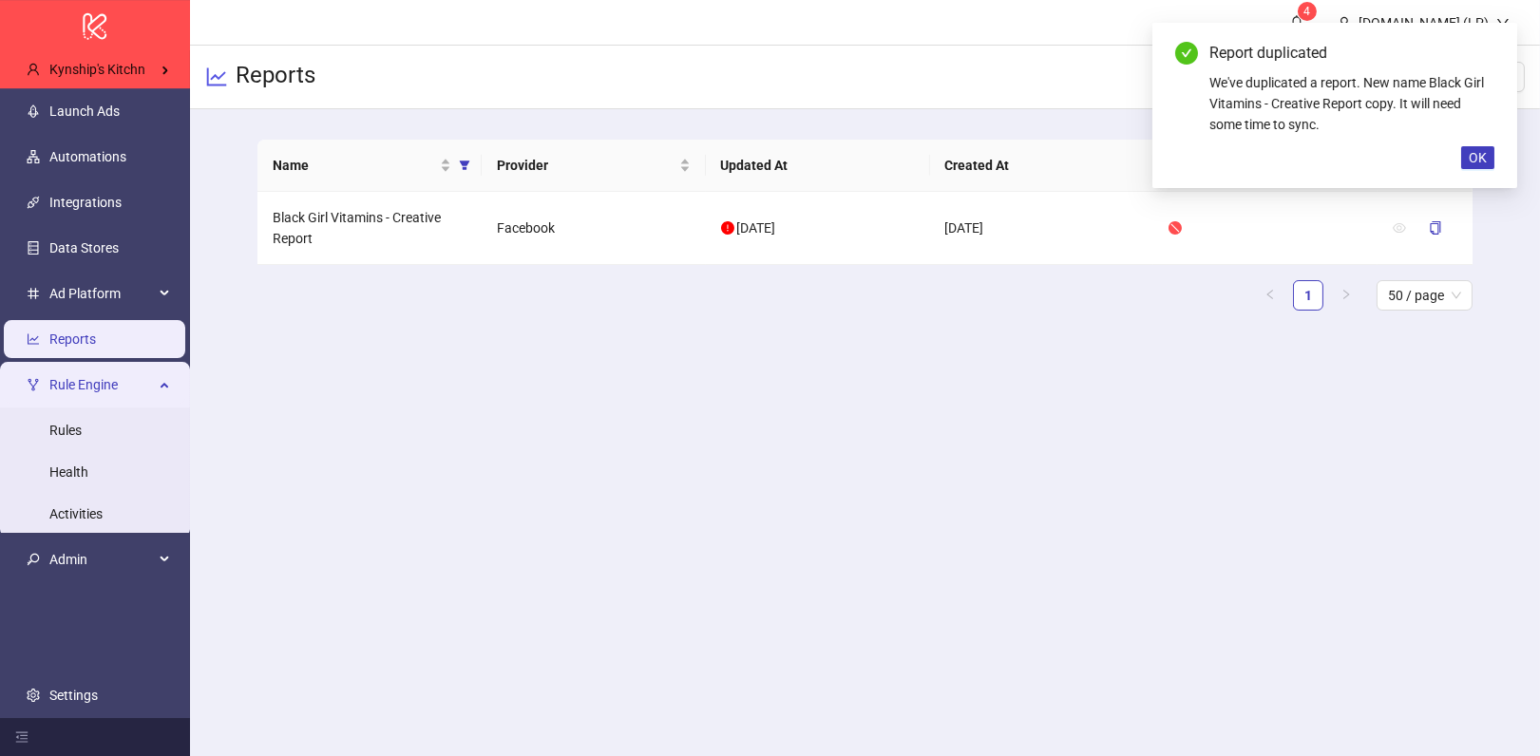
click at [128, 388] on span "Rule Engine" at bounding box center [101, 385] width 105 height 38
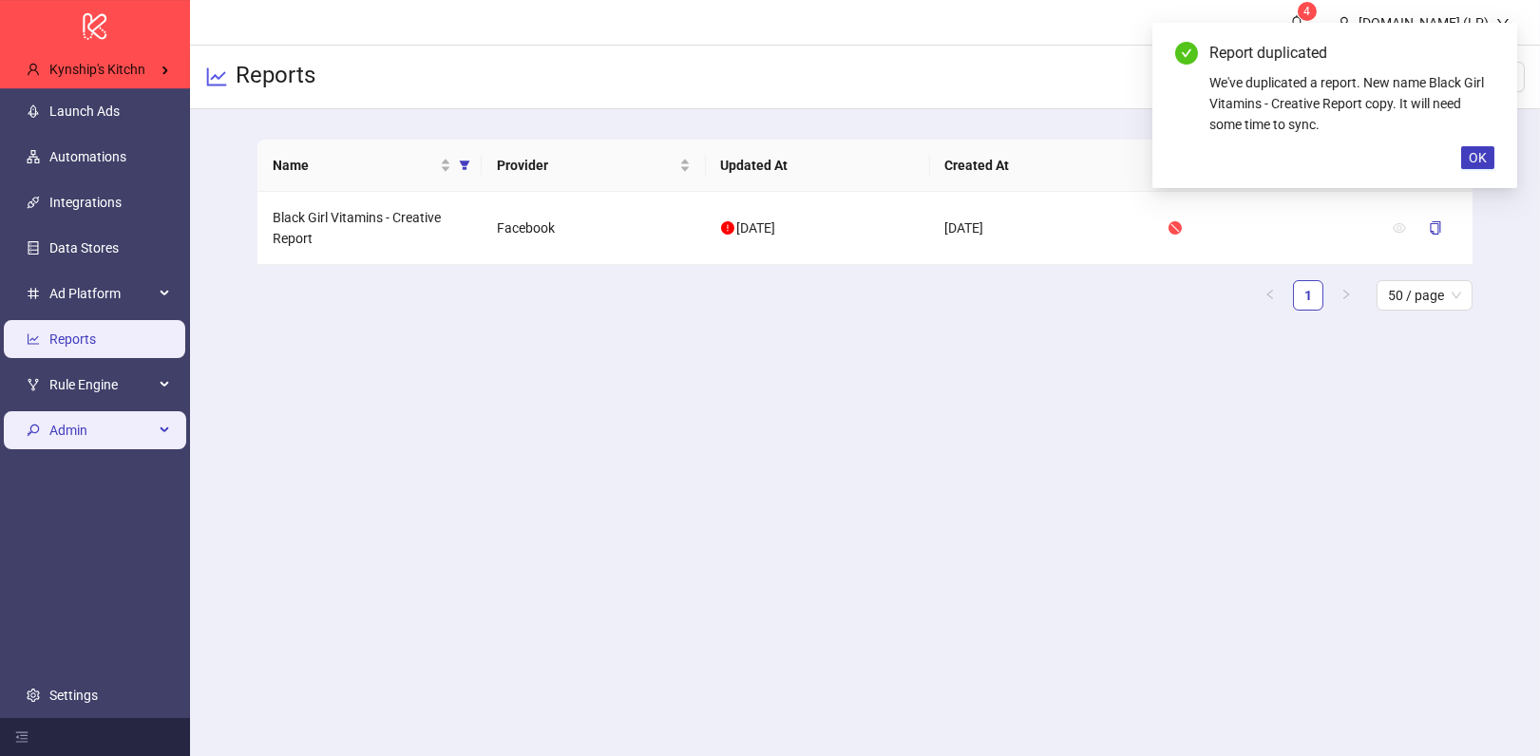
click at [123, 426] on span "Admin" at bounding box center [101, 430] width 105 height 38
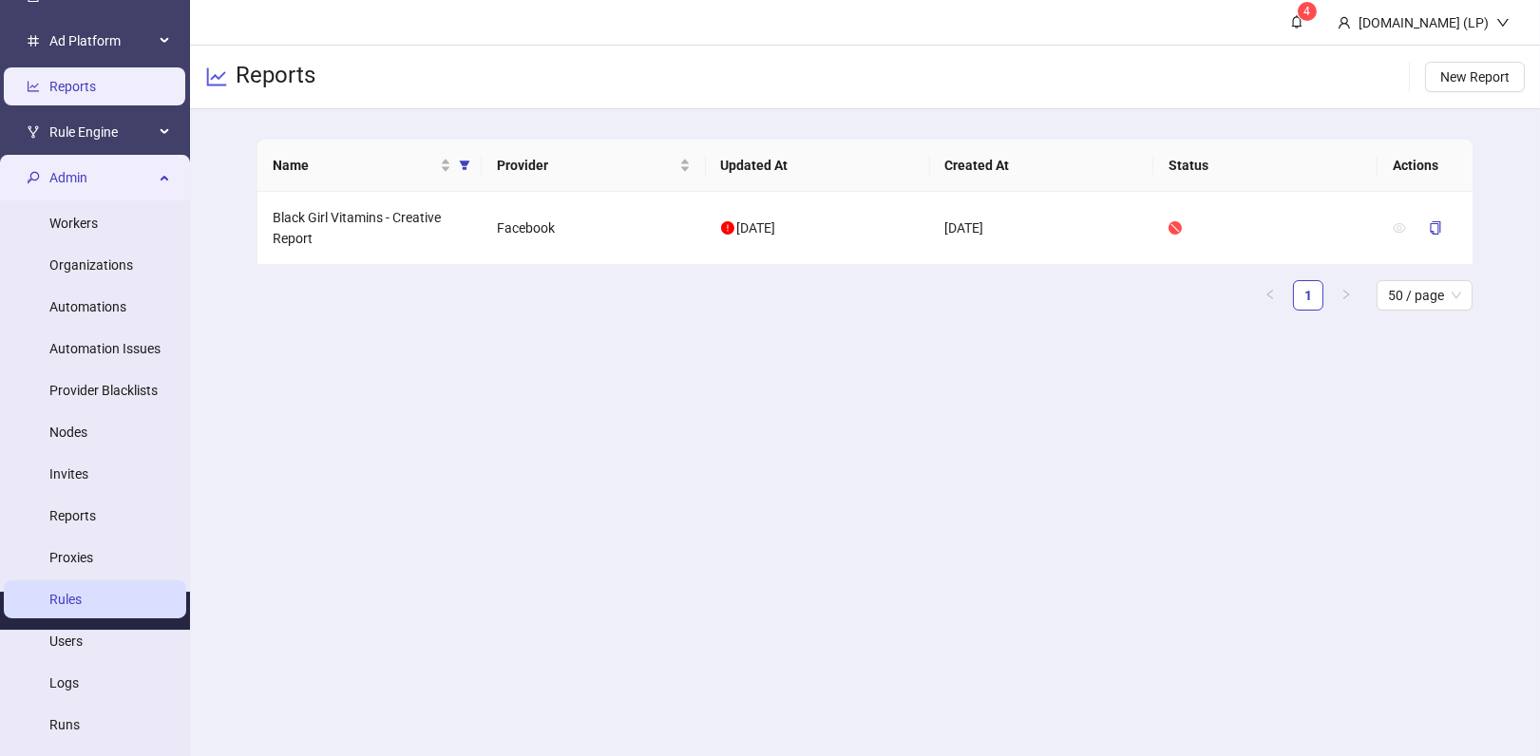
scroll to position [251, 0]
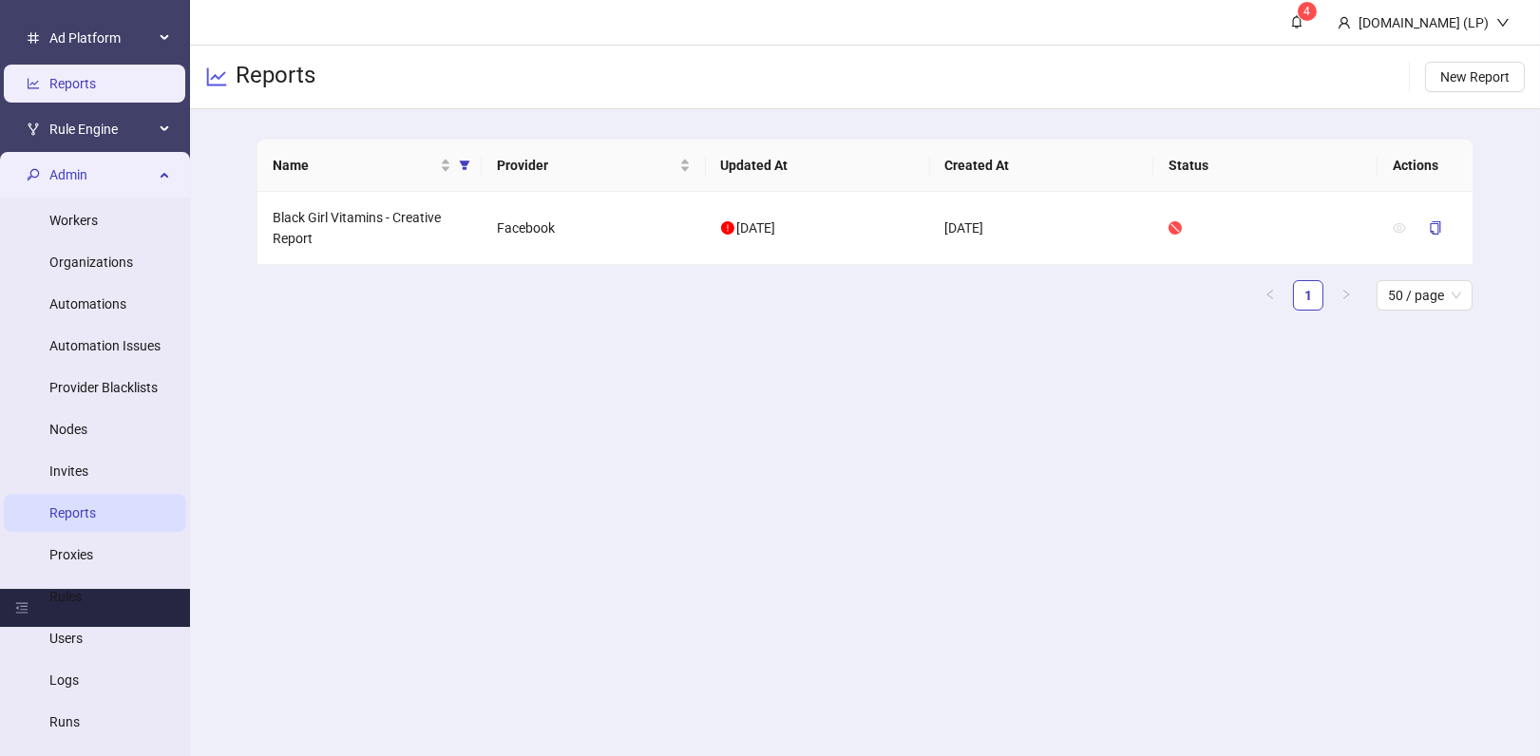
click at [96, 505] on link "Reports" at bounding box center [72, 512] width 47 height 15
click at [683, 546] on main "4 Kitchn.io (LP) Reports New Report Name Provider Updated At Created At Status …" at bounding box center [865, 378] width 1350 height 756
click at [124, 180] on span "Admin" at bounding box center [101, 175] width 105 height 38
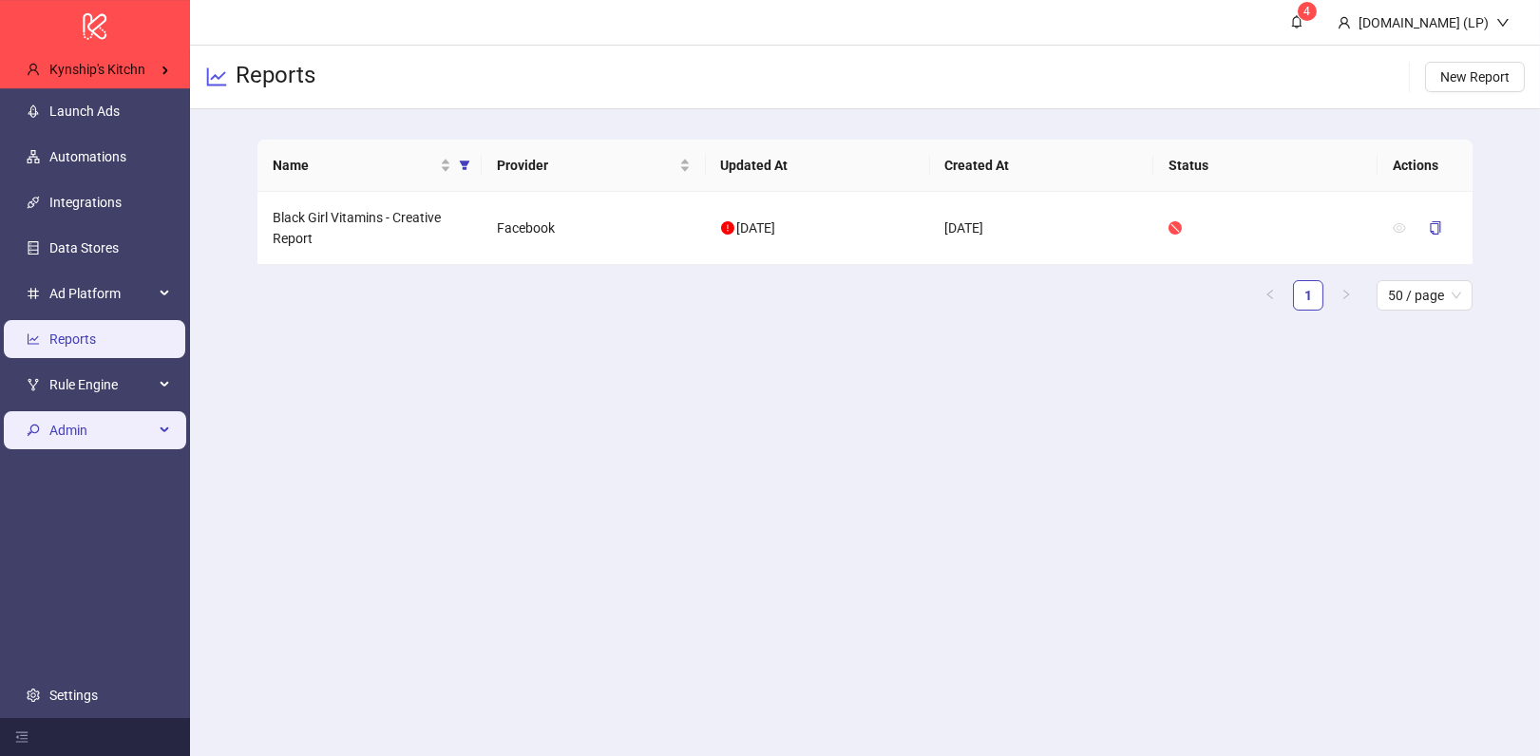
scroll to position [0, 0]
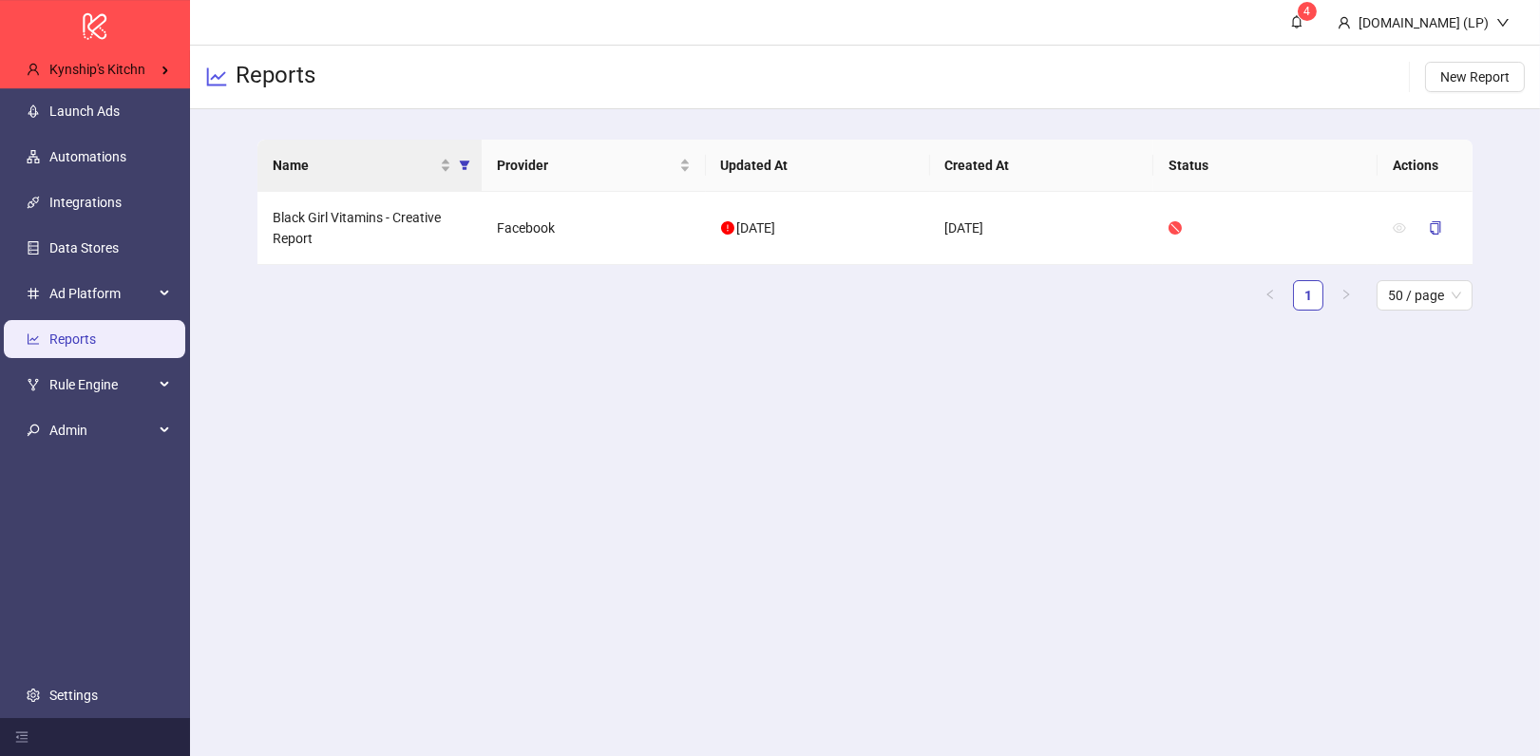
click at [476, 167] on th "Name" at bounding box center [369, 166] width 224 height 52
click at [467, 165] on icon "filter" at bounding box center [464, 165] width 11 height 11
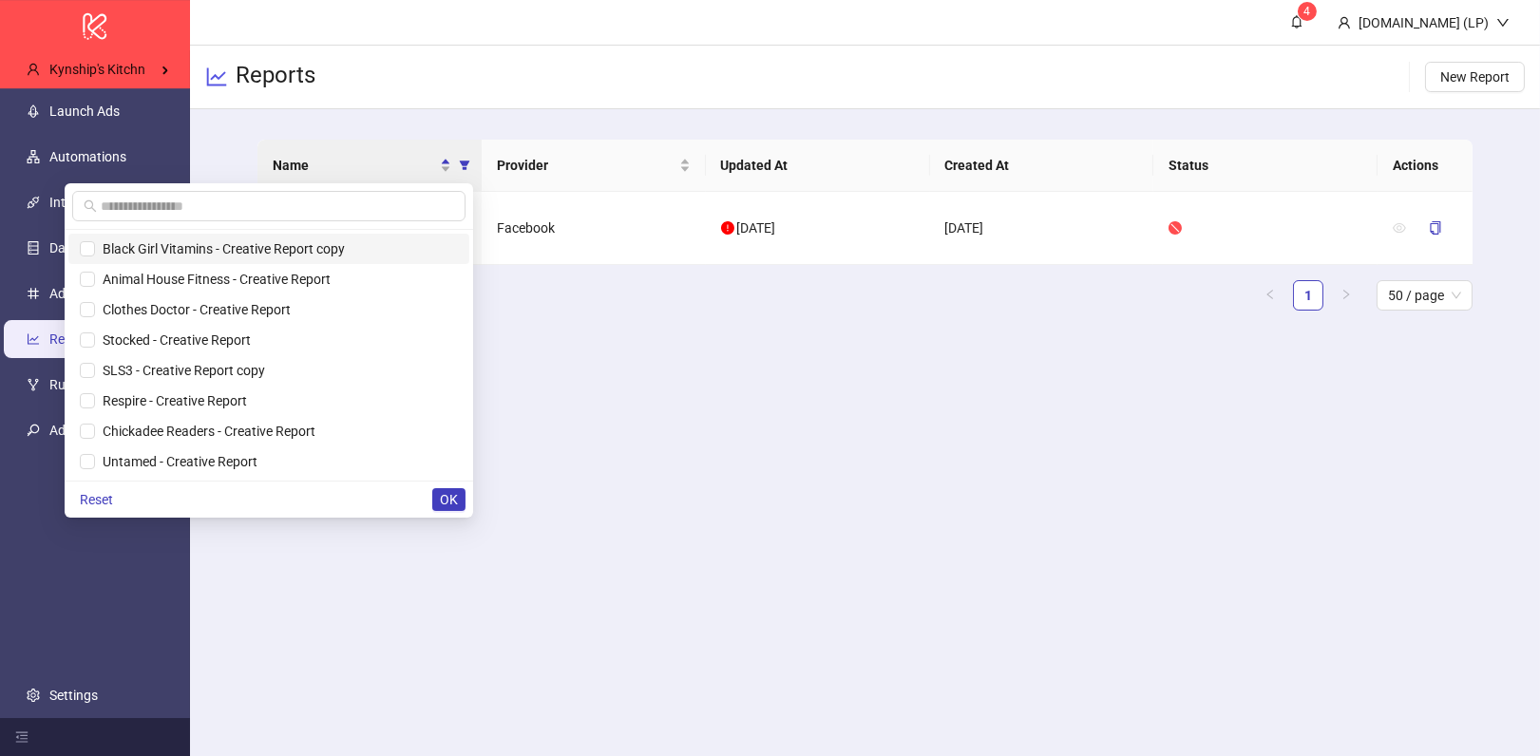
click at [303, 252] on span "Black Girl Vitamins - Creative Report copy" at bounding box center [220, 248] width 250 height 15
click at [450, 492] on span "OK" at bounding box center [449, 499] width 18 height 15
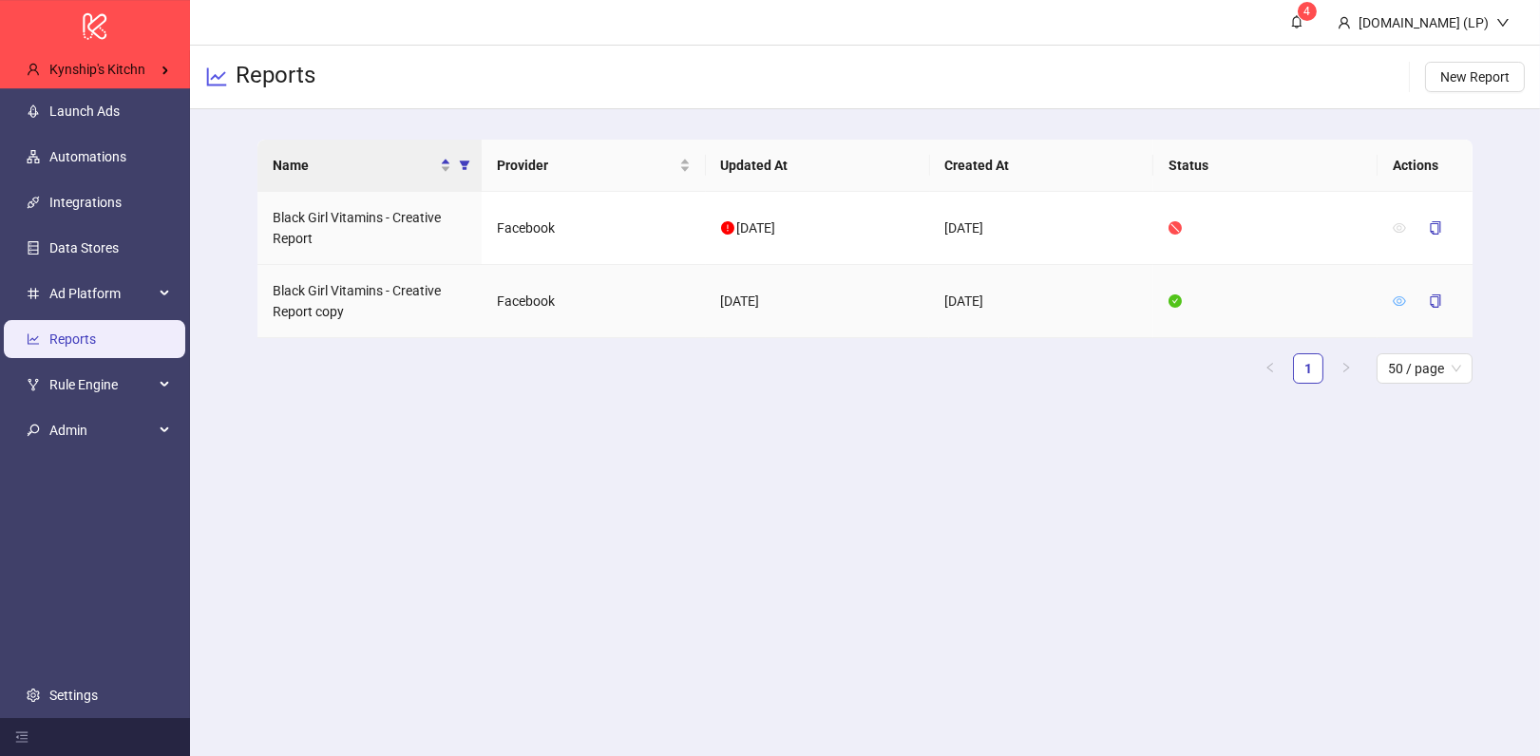
click at [1393, 305] on icon "eye" at bounding box center [1399, 301] width 13 height 13
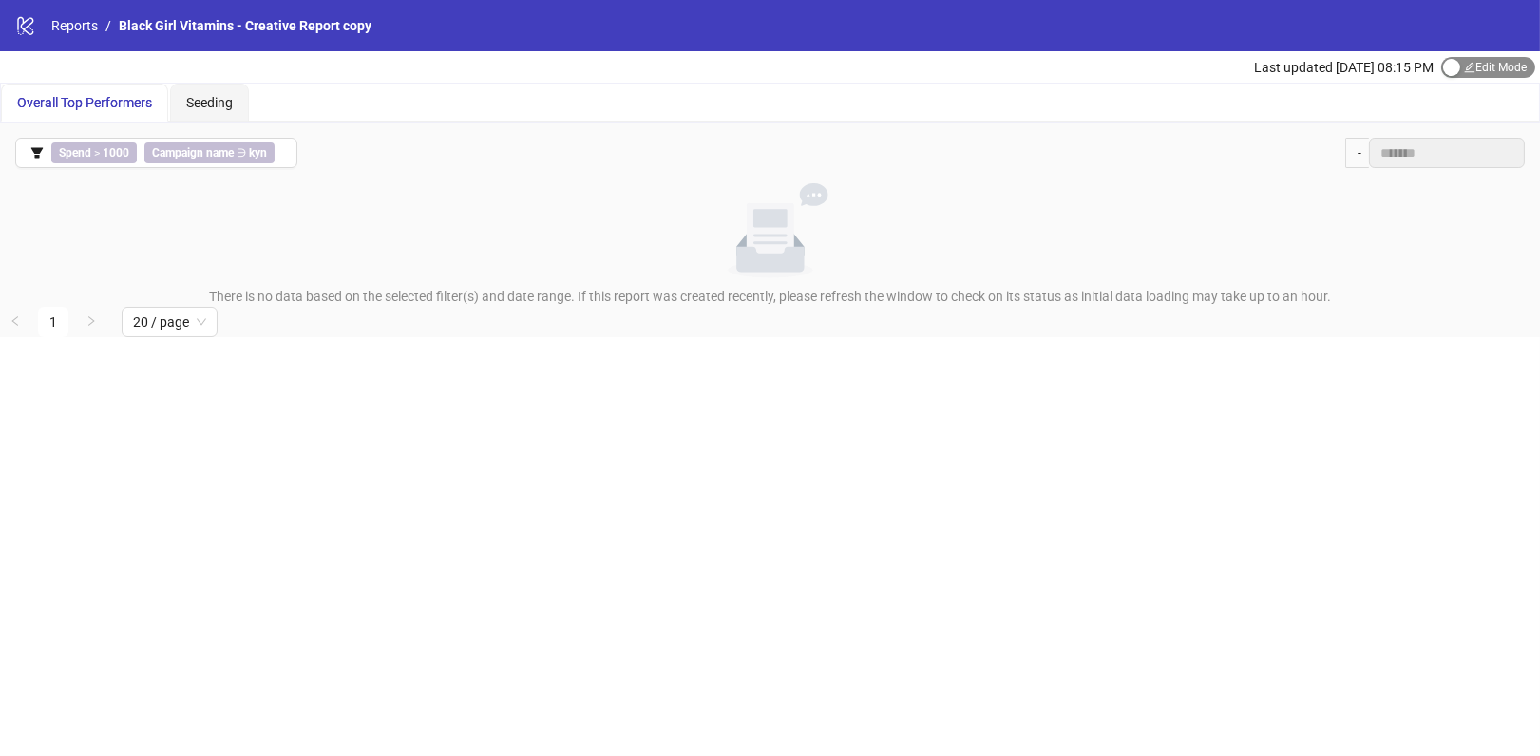
click at [1461, 76] on span "Edit Mode Edit Mode" at bounding box center [1488, 67] width 94 height 21
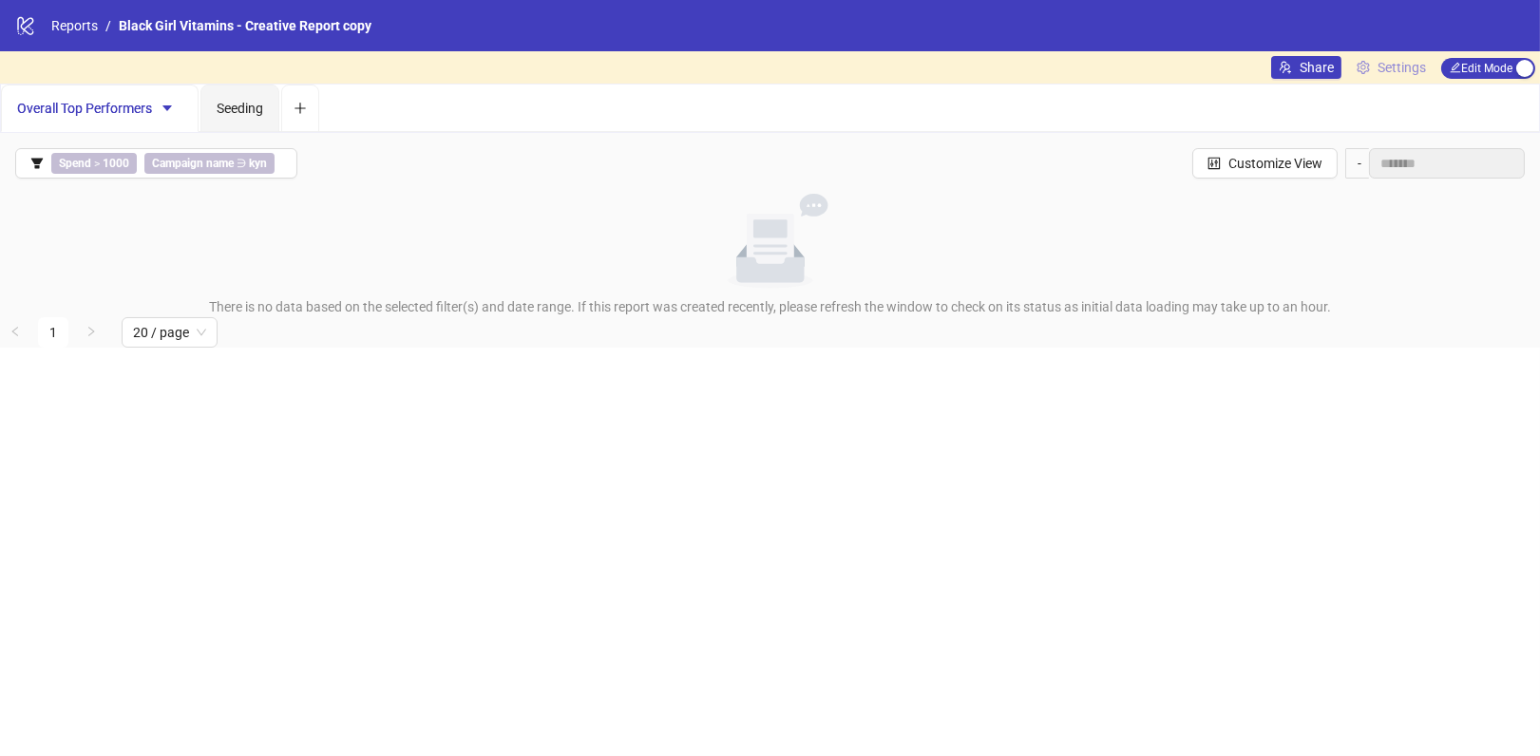
click at [1416, 66] on span "Settings" at bounding box center [1402, 67] width 48 height 21
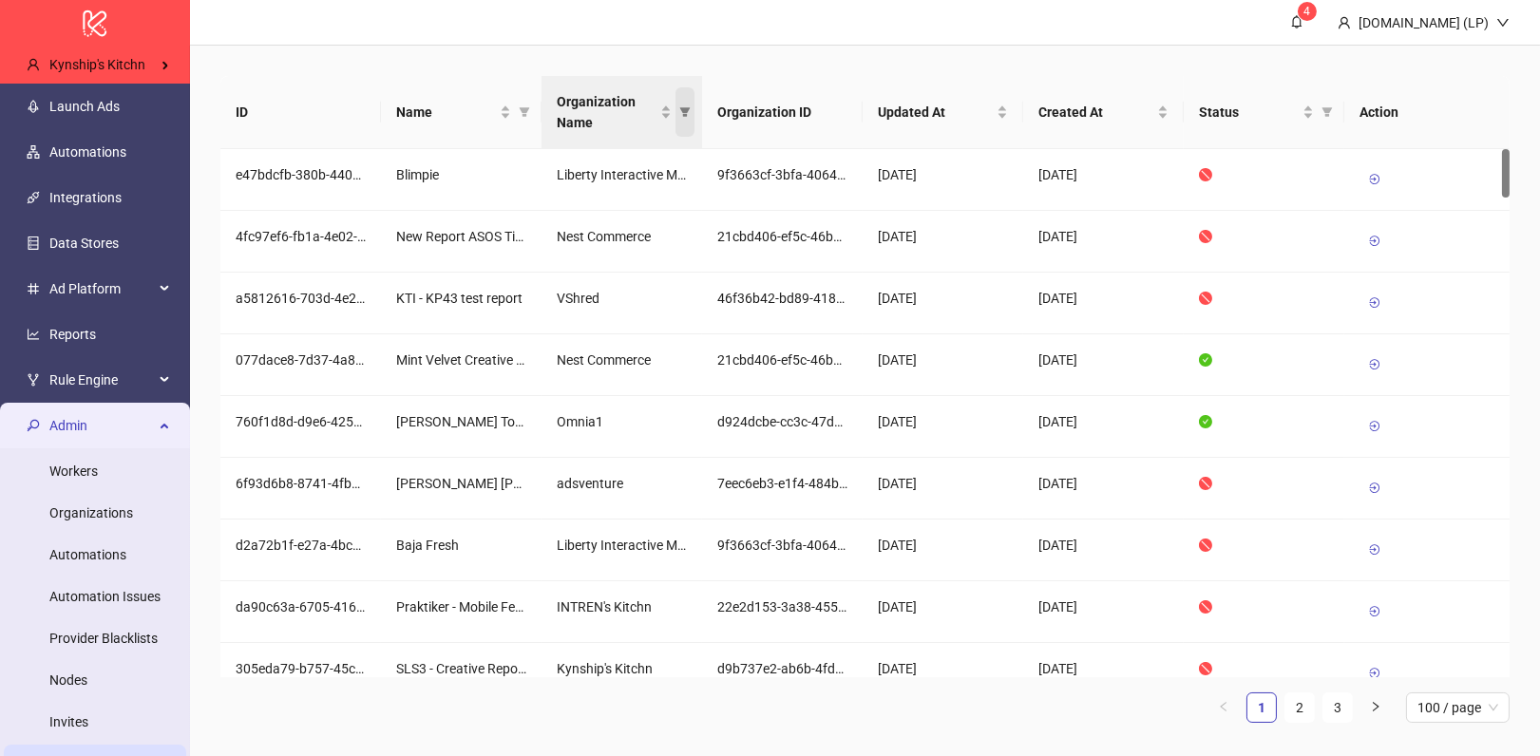
click at [685, 115] on icon "filter" at bounding box center [685, 112] width 10 height 10
click at [856, 410] on div "d924dcbe-cc3c-47d2-a725-9839c988ab75" at bounding box center [782, 427] width 161 height 62
click at [685, 115] on icon "filter" at bounding box center [685, 112] width 10 height 10
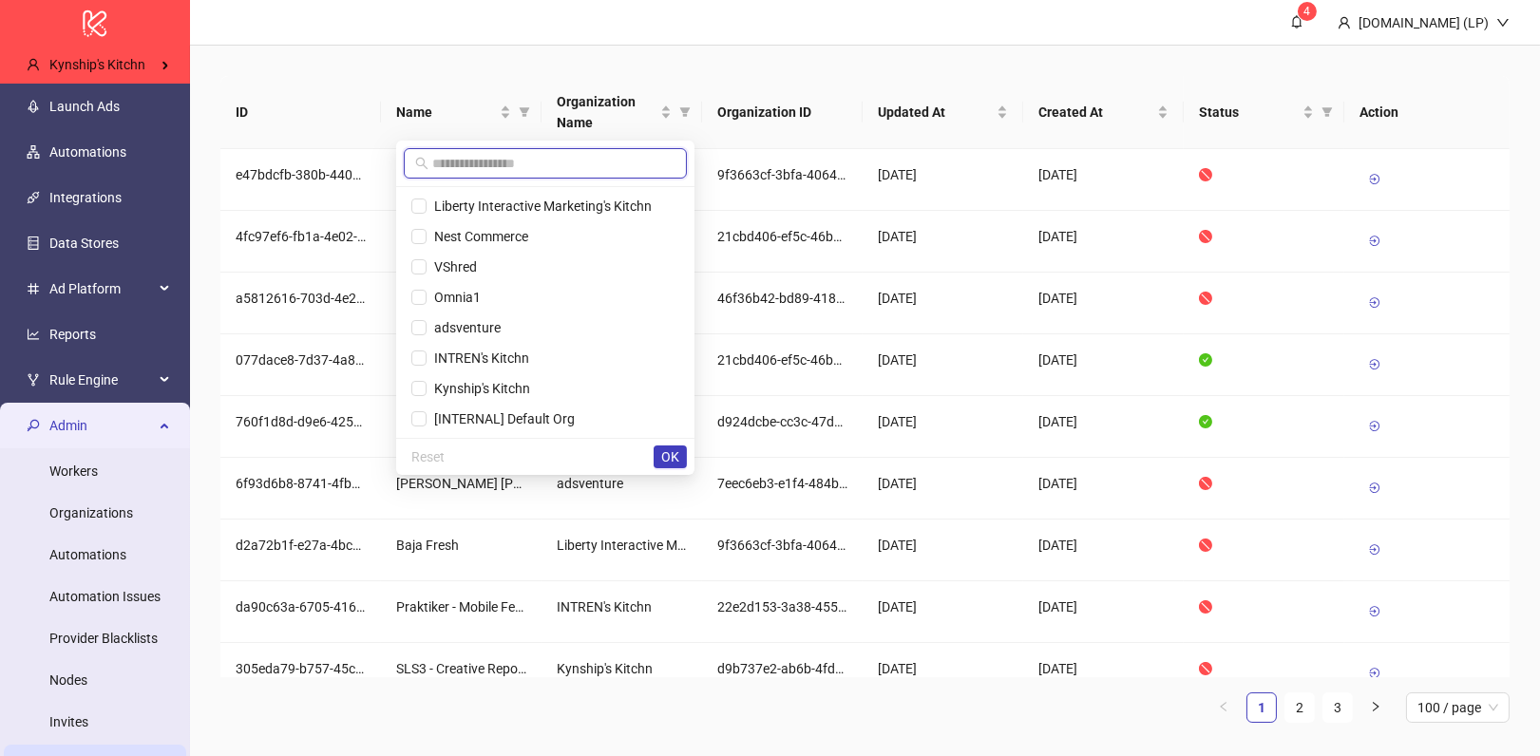
click at [541, 167] on input "text" at bounding box center [553, 163] width 243 height 21
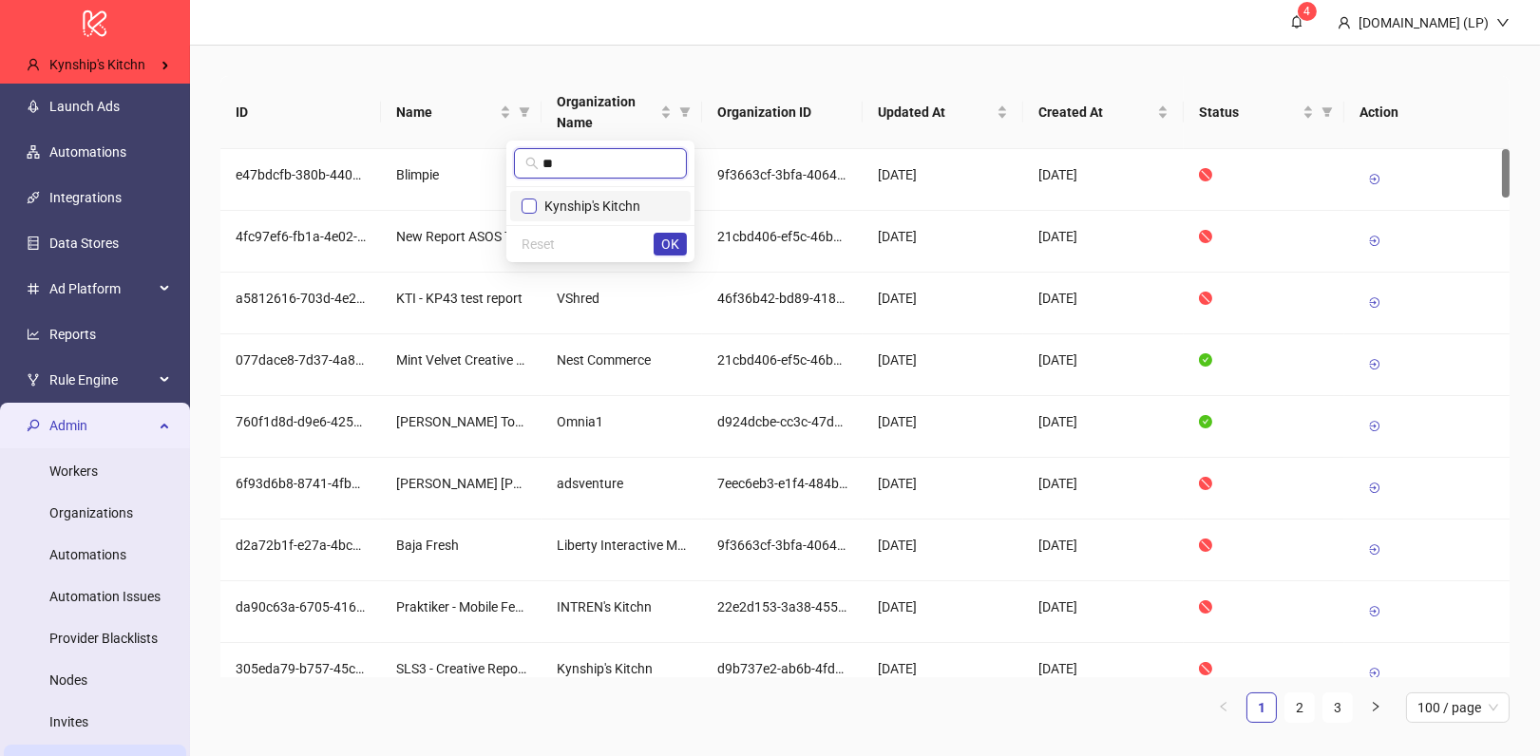
type input "**"
click at [653, 235] on div "Reset OK" at bounding box center [600, 243] width 188 height 37
click at [663, 247] on span "OK" at bounding box center [670, 244] width 18 height 15
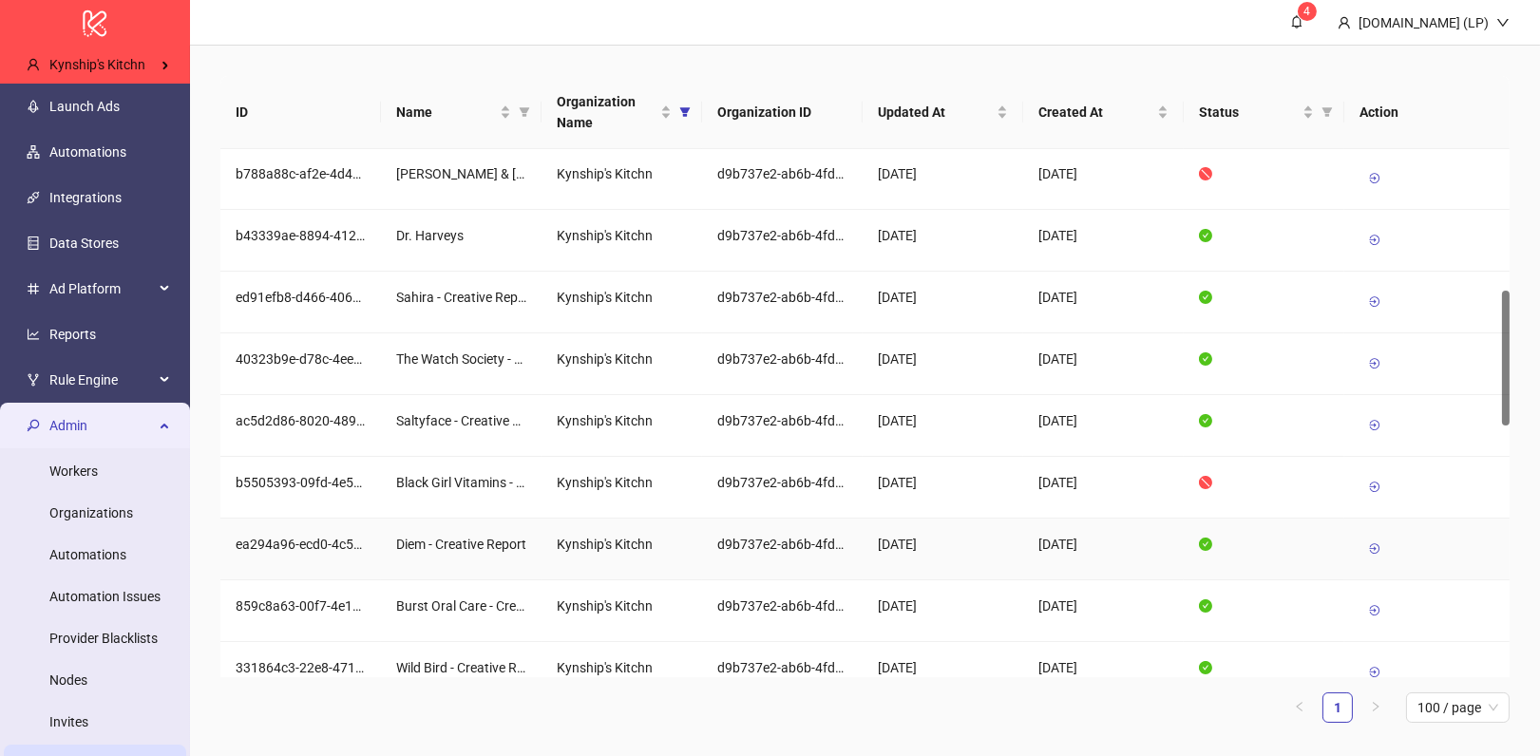
scroll to position [558, 0]
click at [1372, 480] on icon at bounding box center [1374, 486] width 13 height 13
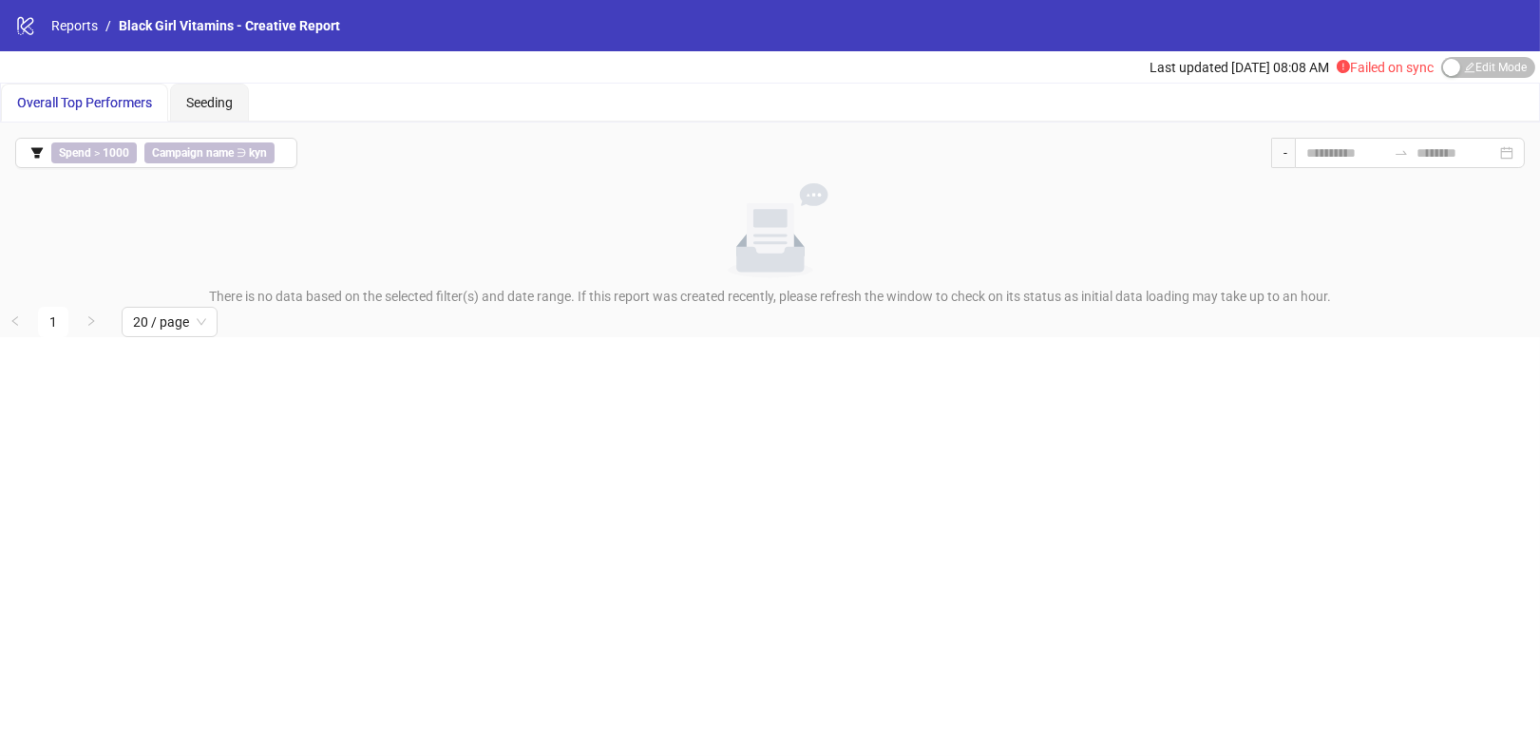
click at [1499, 81] on div "Last updated [DATE] 08:08 AM Failed on sync Edit Mode Edit Mode" at bounding box center [1345, 66] width 390 height 31
click at [1476, 67] on span "Edit Mode Edit Mode" at bounding box center [1488, 67] width 94 height 21
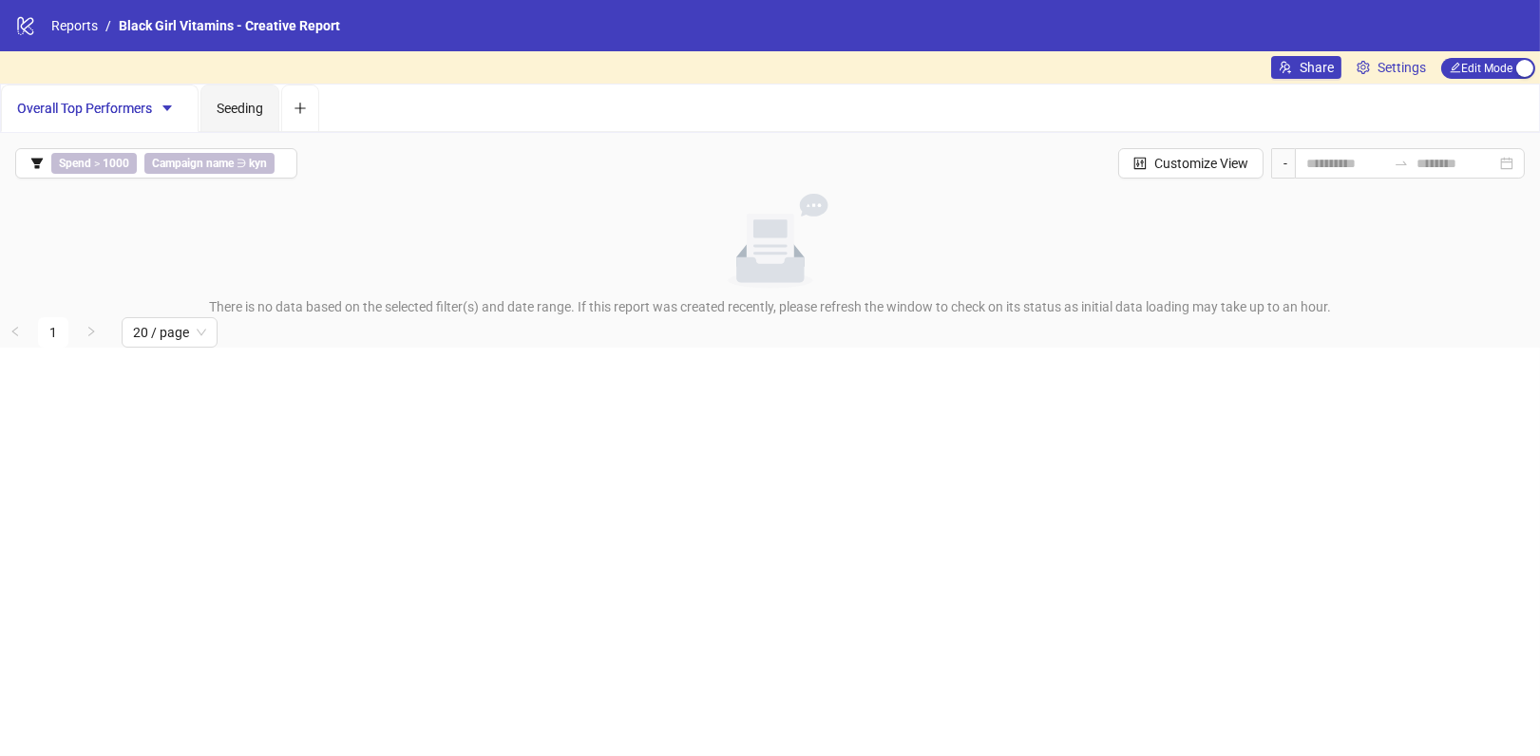
click at [1288, 47] on div "logo/logo-mobile Reports / Black Girl Vitamins - Creative Report" at bounding box center [770, 25] width 1540 height 51
click at [1288, 67] on icon "usergroup-add" at bounding box center [1285, 67] width 11 height 12
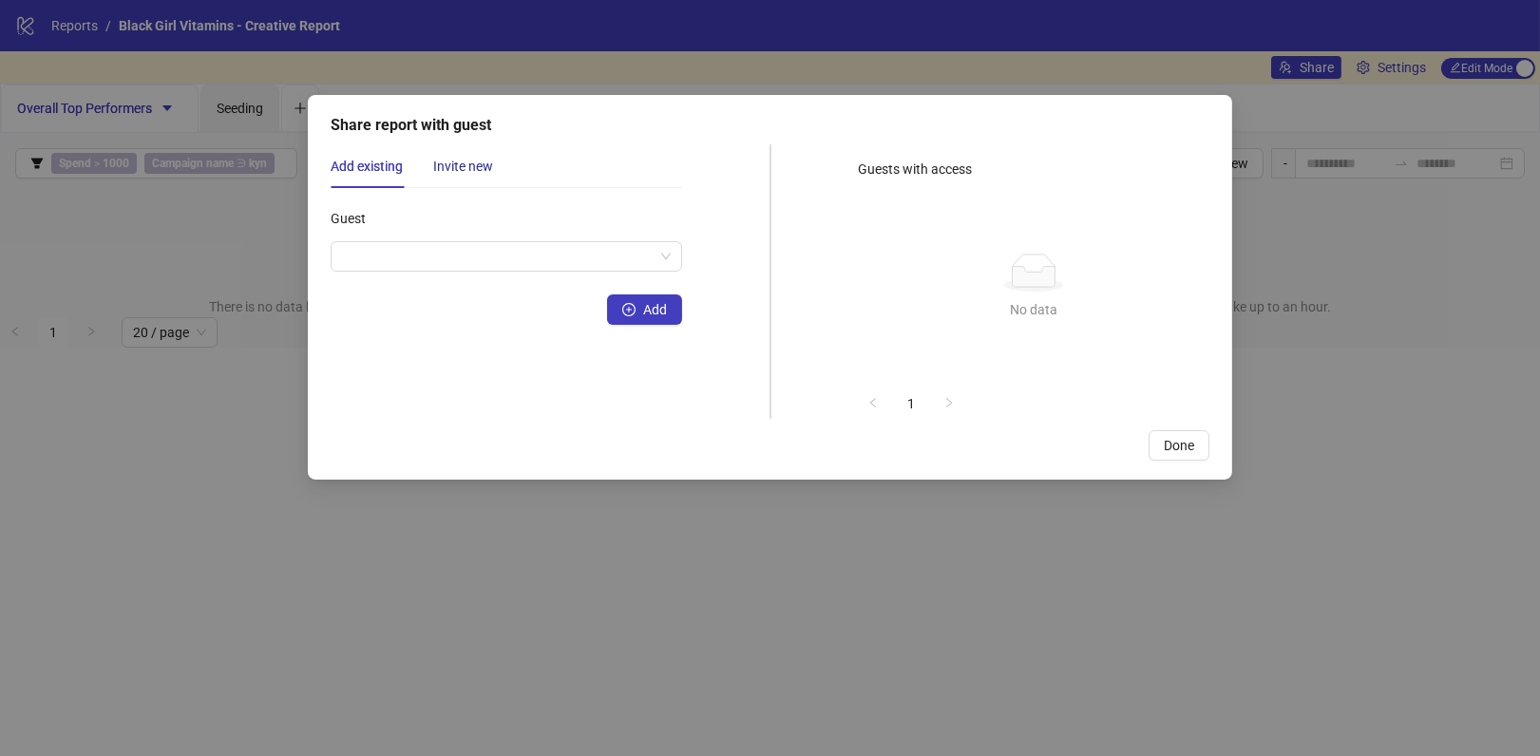
click at [480, 165] on div "Invite new" at bounding box center [463, 166] width 60 height 21
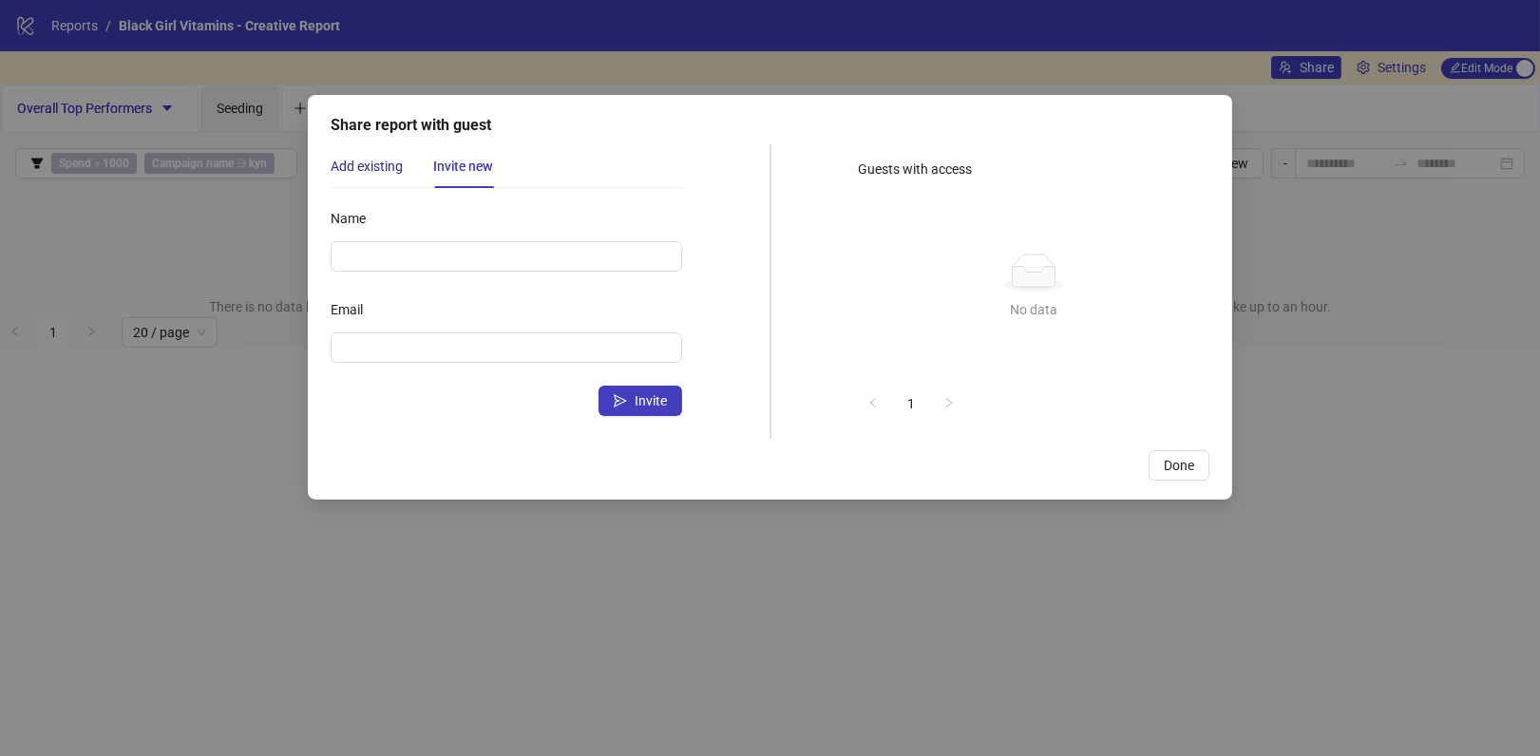
click at [388, 160] on div "Add existing" at bounding box center [367, 166] width 72 height 21
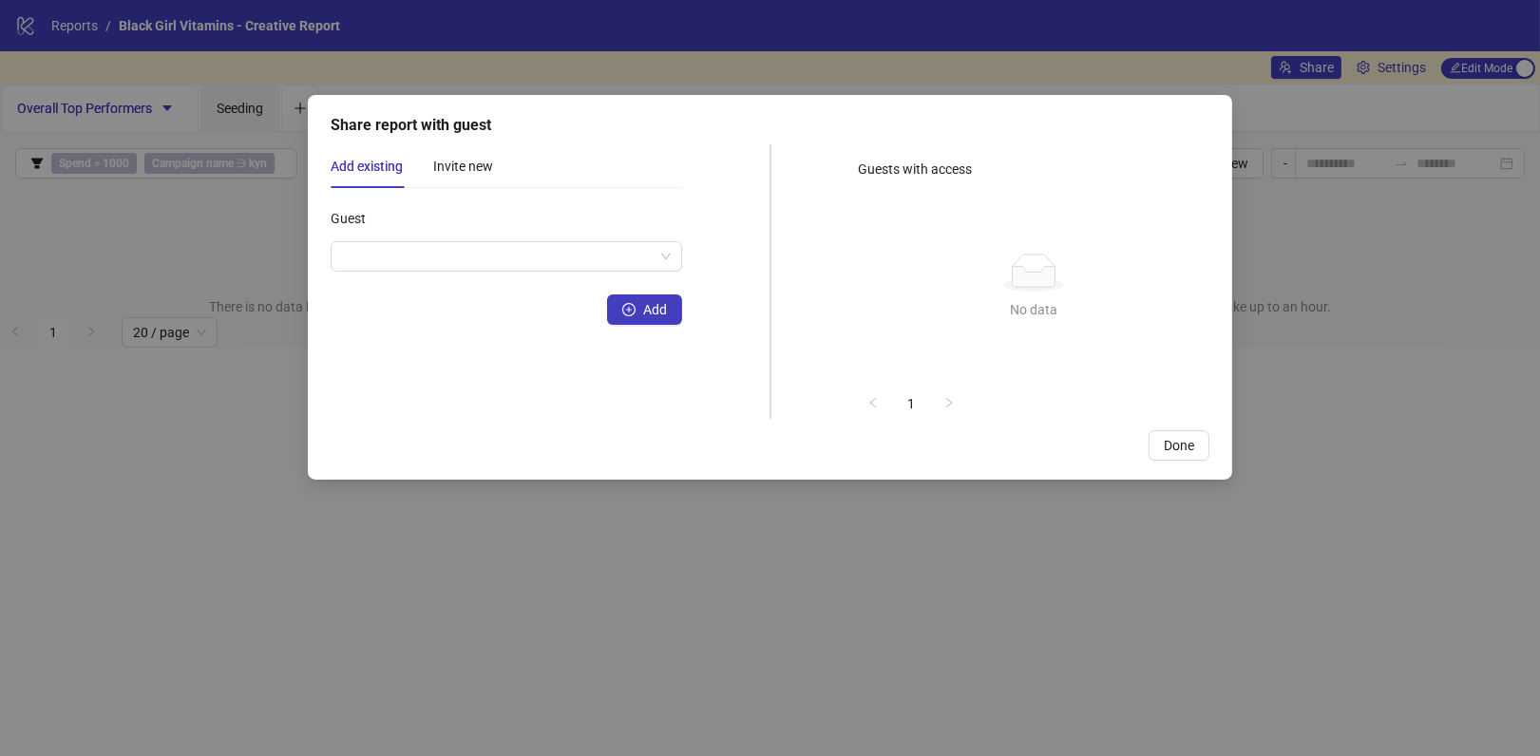
click at [1376, 198] on div "Share report with guest Add existing Invite new Guest Add Name Email Invite Gue…" at bounding box center [770, 378] width 1540 height 756
click at [1188, 442] on span "Done" at bounding box center [1179, 445] width 30 height 15
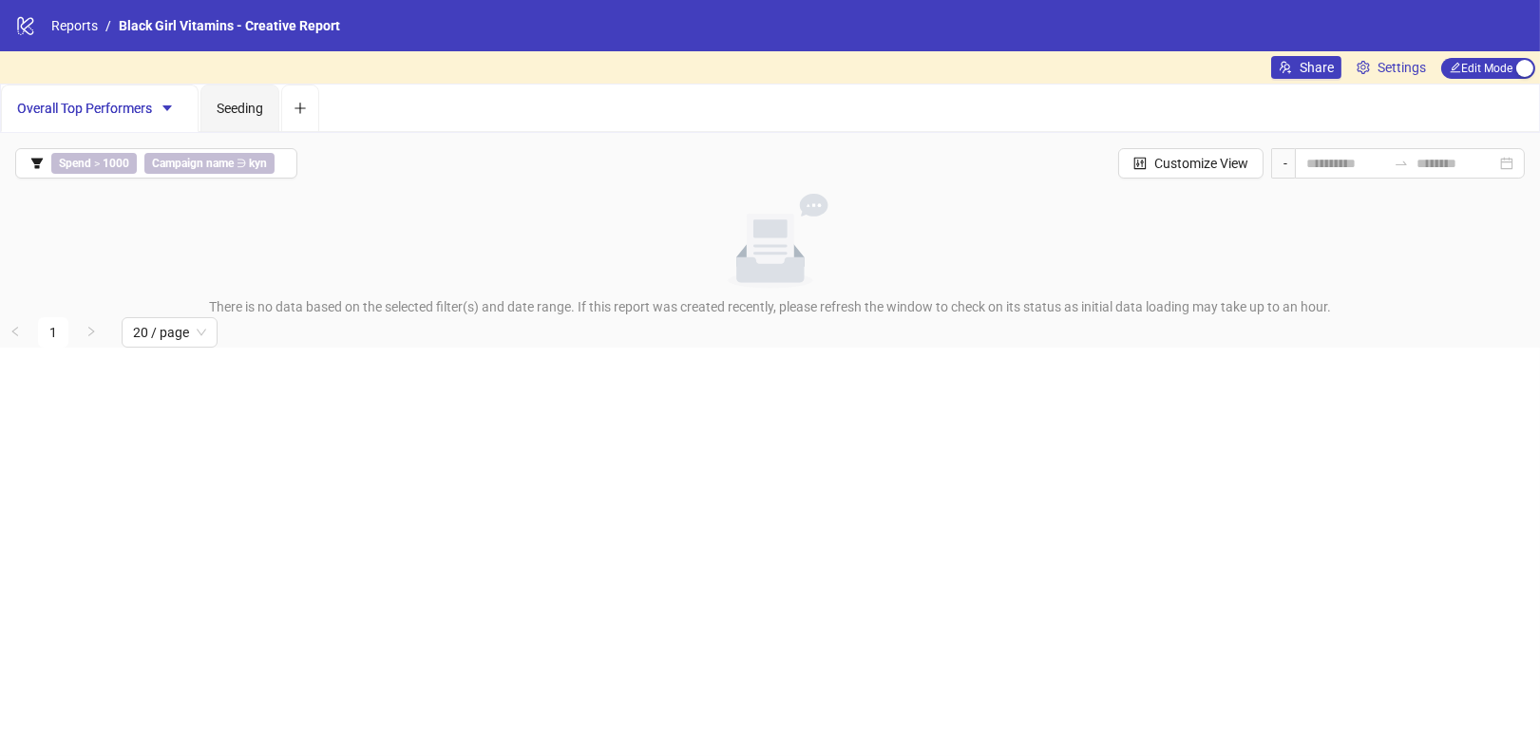
click at [1383, 90] on div "Overall Top Performers Seeding" at bounding box center [770, 109] width 1538 height 48
click at [1384, 71] on span "Settings" at bounding box center [1402, 67] width 48 height 21
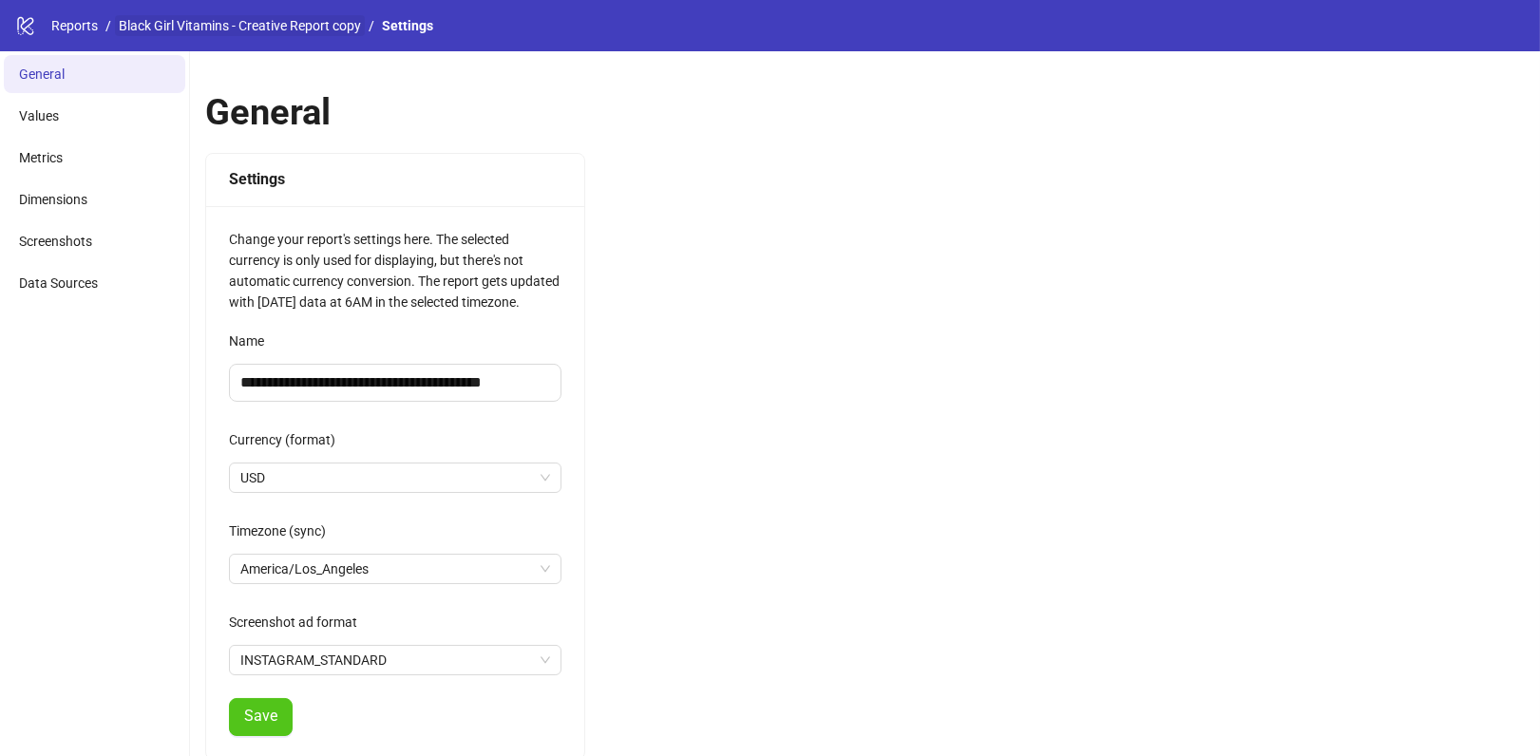
click at [315, 32] on link "Black Girl Vitamins - Creative Report copy" at bounding box center [240, 25] width 250 height 21
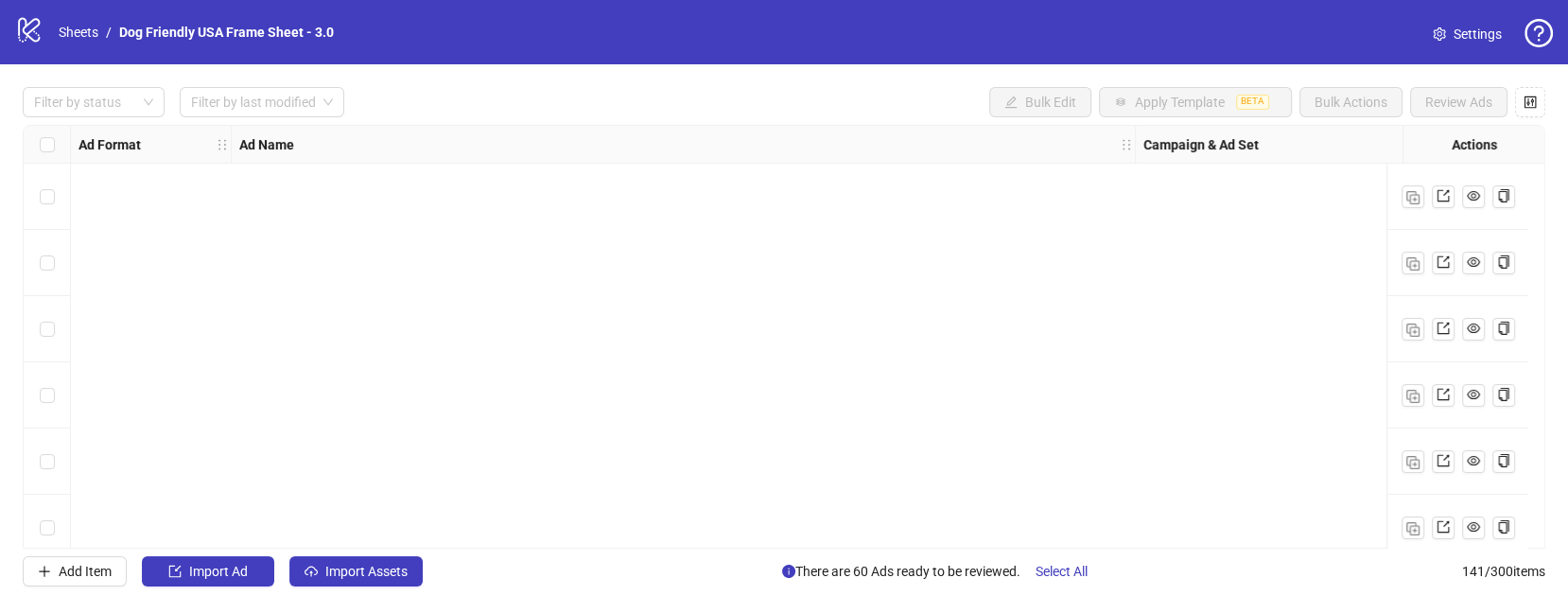
scroll to position [8644, 0]
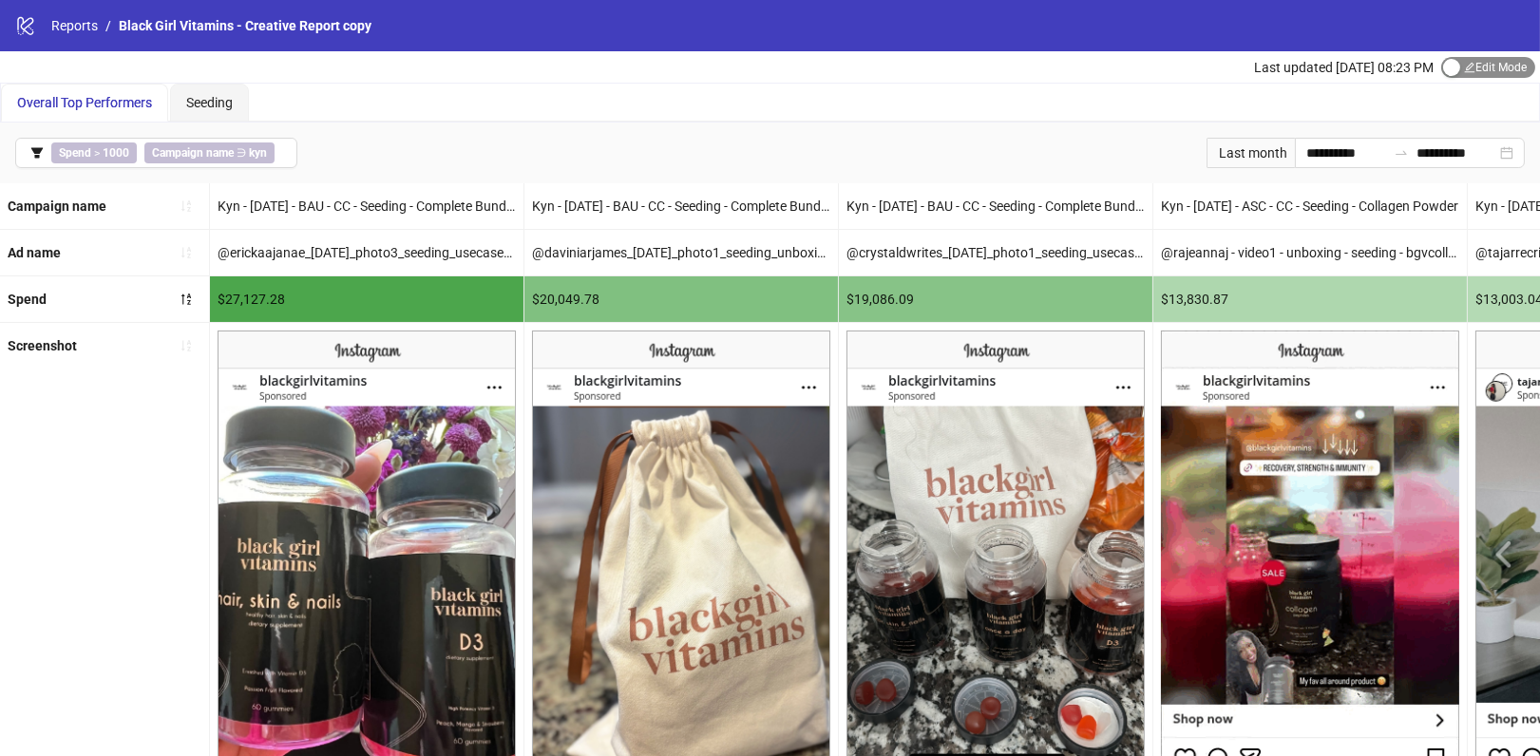
click at [1486, 69] on span "Edit Mode Edit Mode" at bounding box center [1488, 67] width 94 height 21
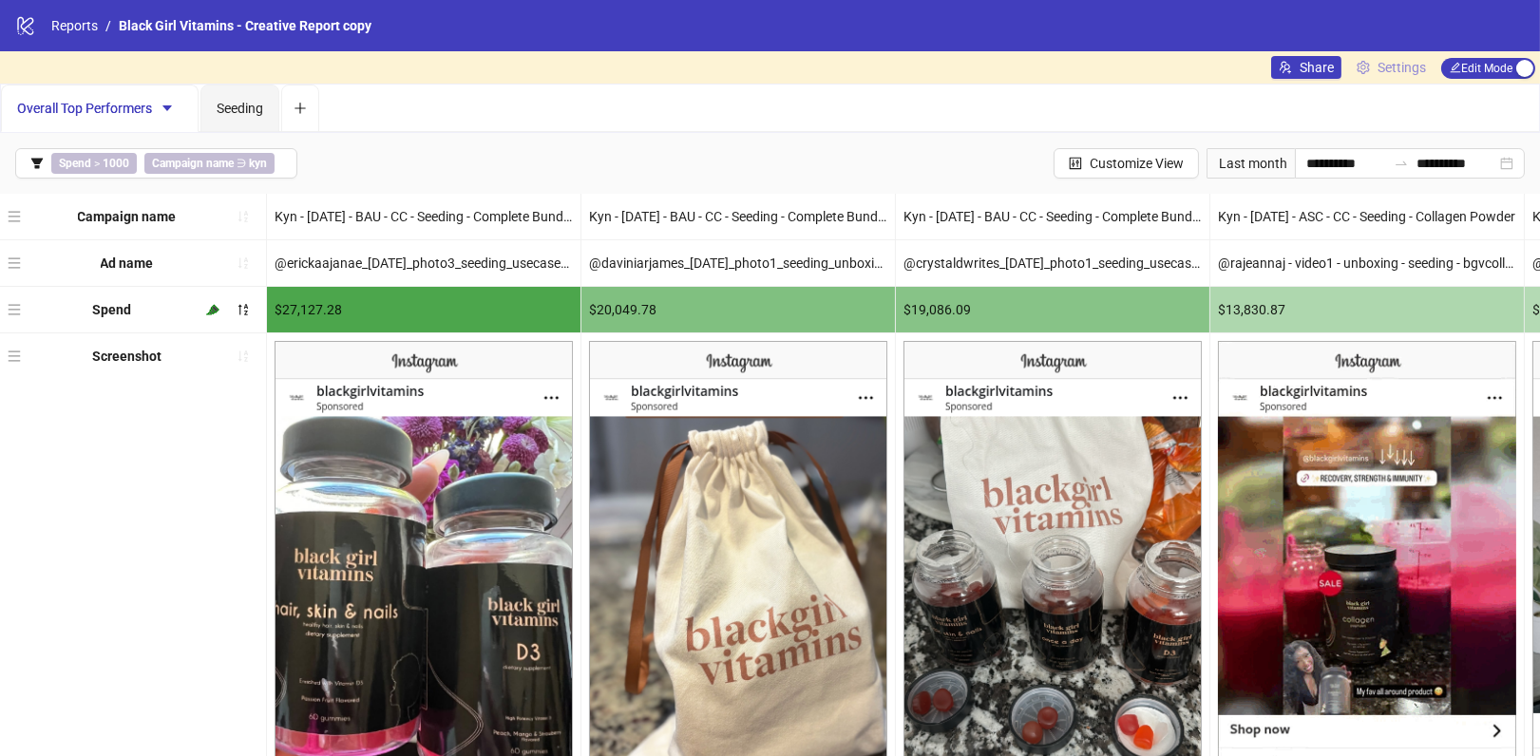
click at [1417, 67] on span "Settings" at bounding box center [1402, 67] width 48 height 21
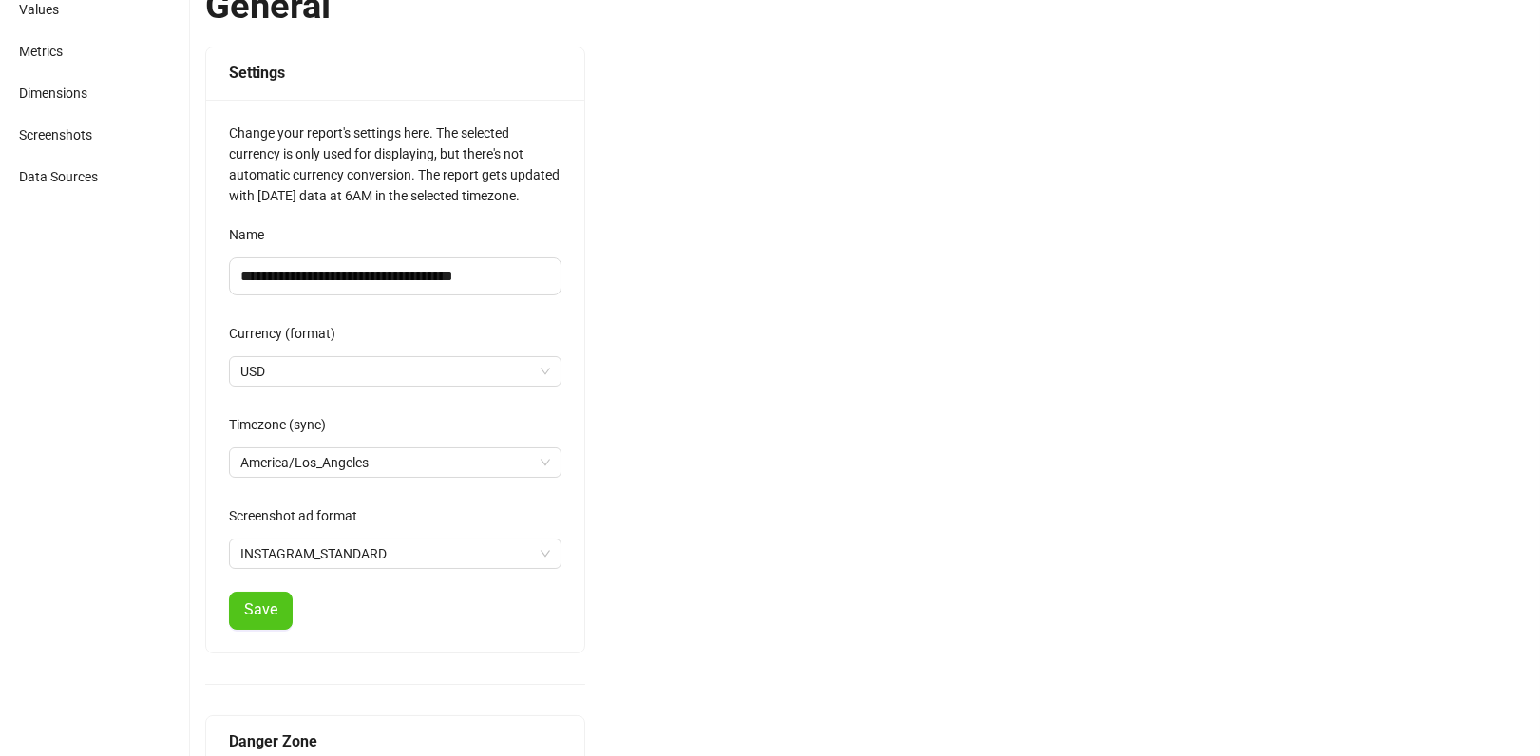
scroll to position [261, 0]
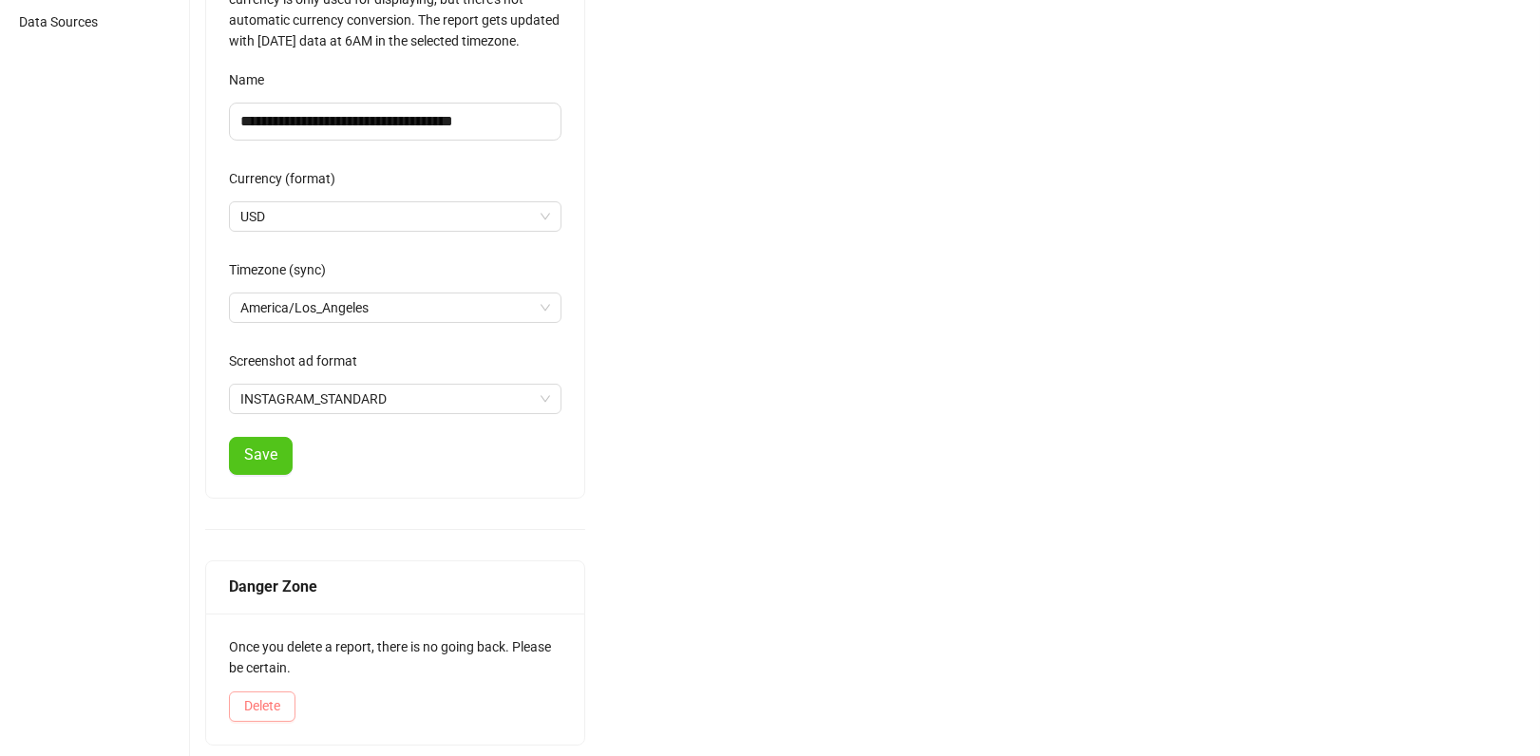
click at [287, 701] on button "Delete" at bounding box center [262, 707] width 67 height 30
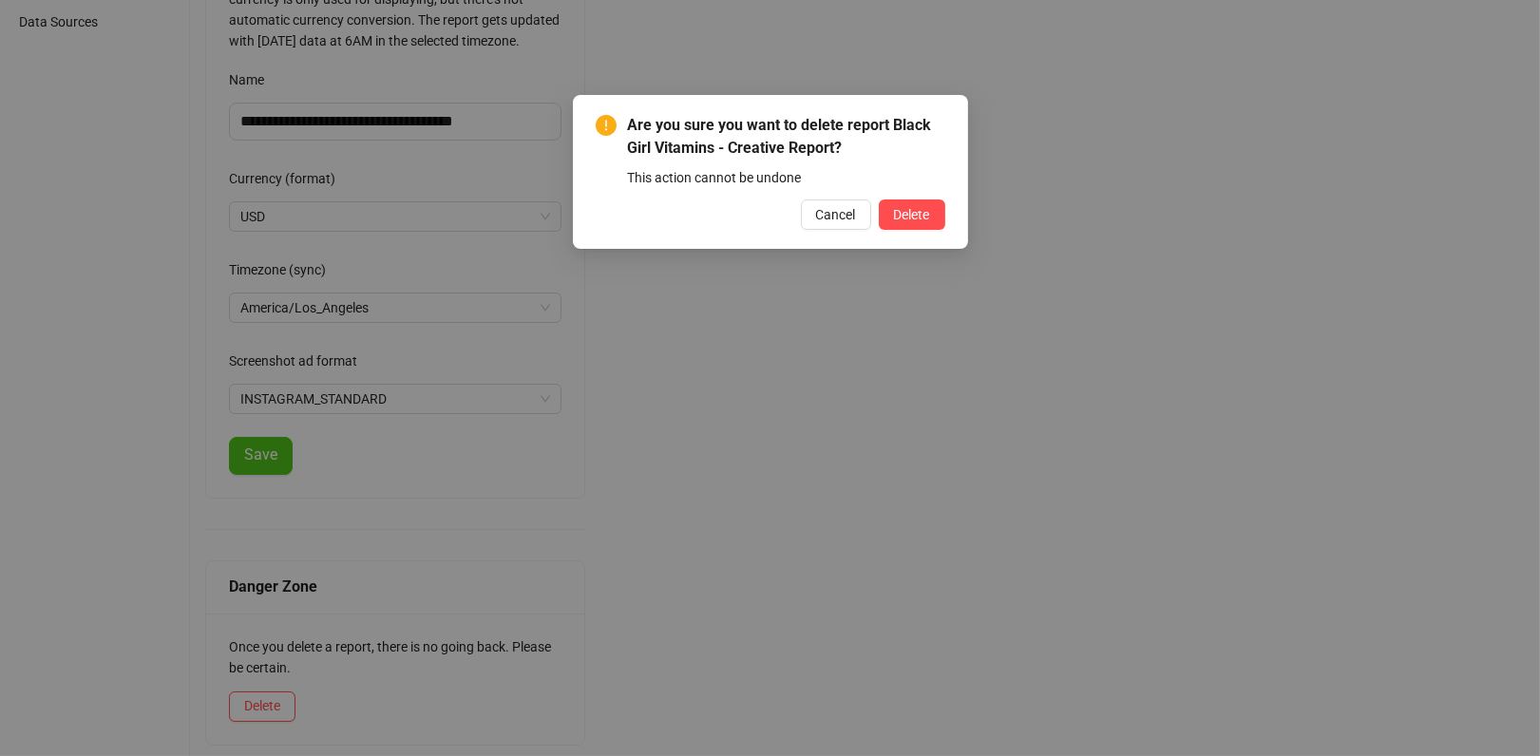
click at [944, 235] on div "Are you sure you want to delete report Black Girl Vitamins - Creative Report? T…" at bounding box center [770, 172] width 395 height 154
click at [943, 235] on div "Are you sure you want to delete report Black Girl Vitamins - Creative Report? T…" at bounding box center [770, 172] width 395 height 154
click at [940, 231] on div "Are you sure you want to delete report Black Girl Vitamins - Creative Report? T…" at bounding box center [770, 172] width 395 height 154
click at [929, 222] on button "Delete" at bounding box center [912, 215] width 67 height 30
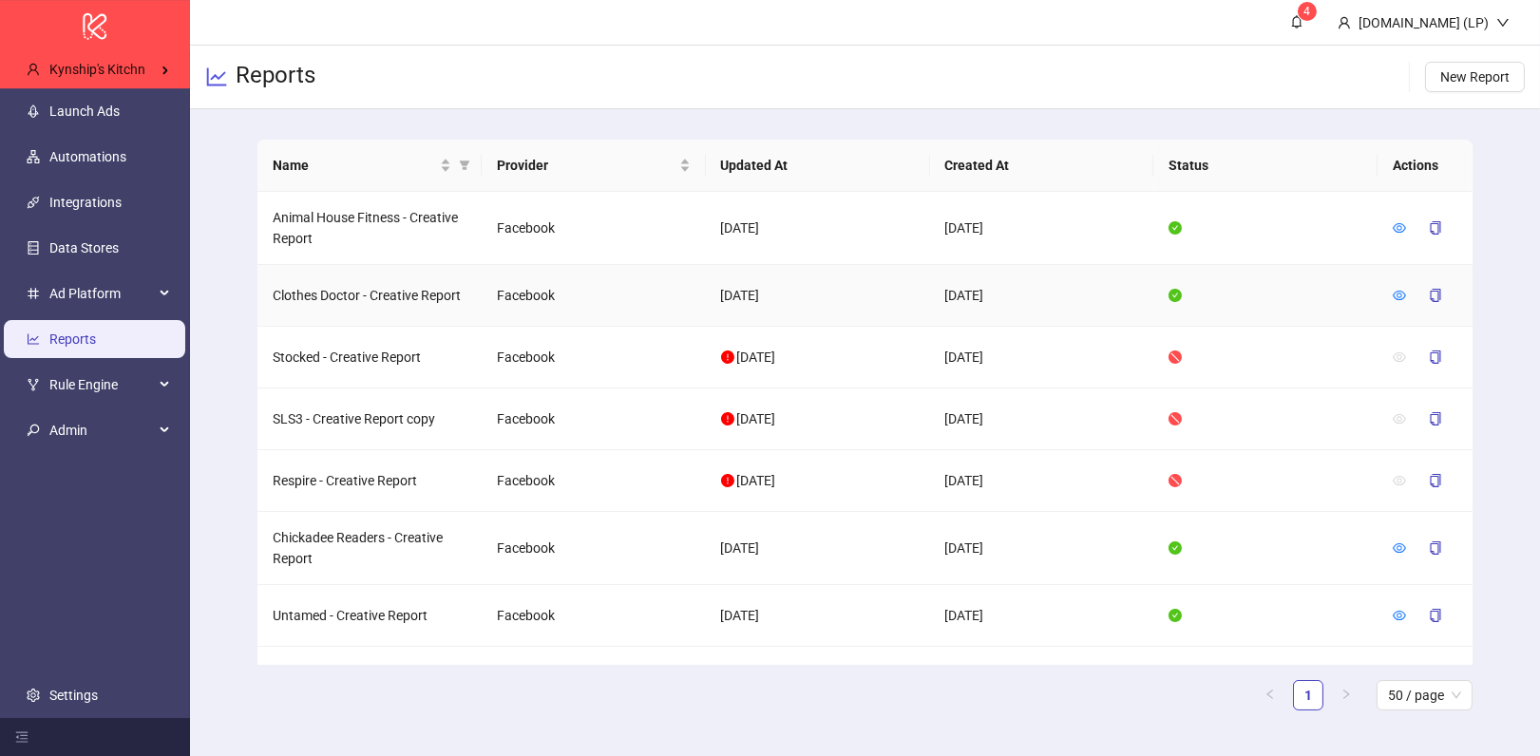
scroll to position [29, 0]
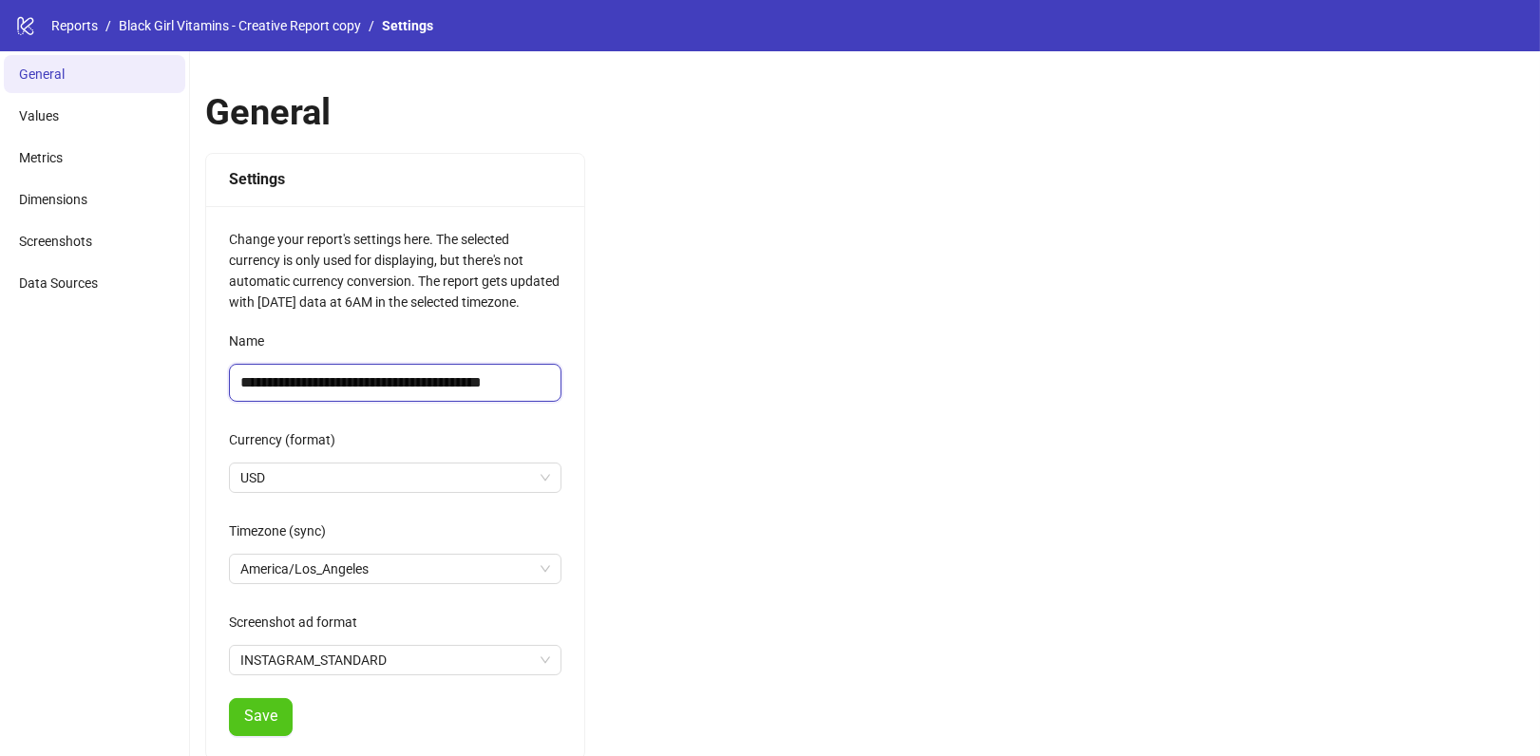
drag, startPoint x: 485, startPoint y: 389, endPoint x: 528, endPoint y: 389, distance: 43.7
click at [528, 389] on input "**********" at bounding box center [395, 383] width 333 height 38
type input "**********"
click at [281, 709] on button "Save" at bounding box center [261, 717] width 64 height 38
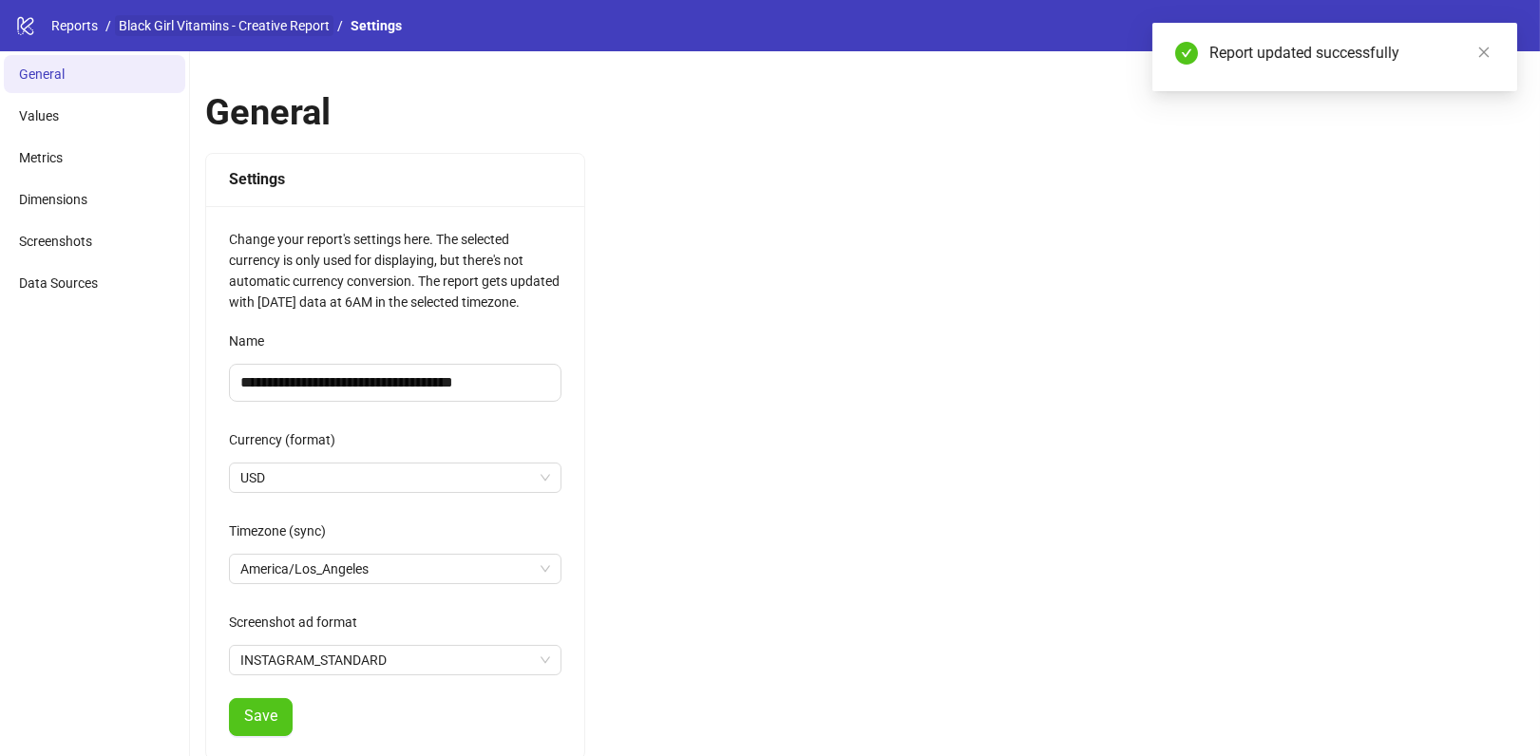
click at [313, 22] on link "Black Girl Vitamins - Creative Report" at bounding box center [224, 25] width 219 height 21
